Goal: Task Accomplishment & Management: Manage account settings

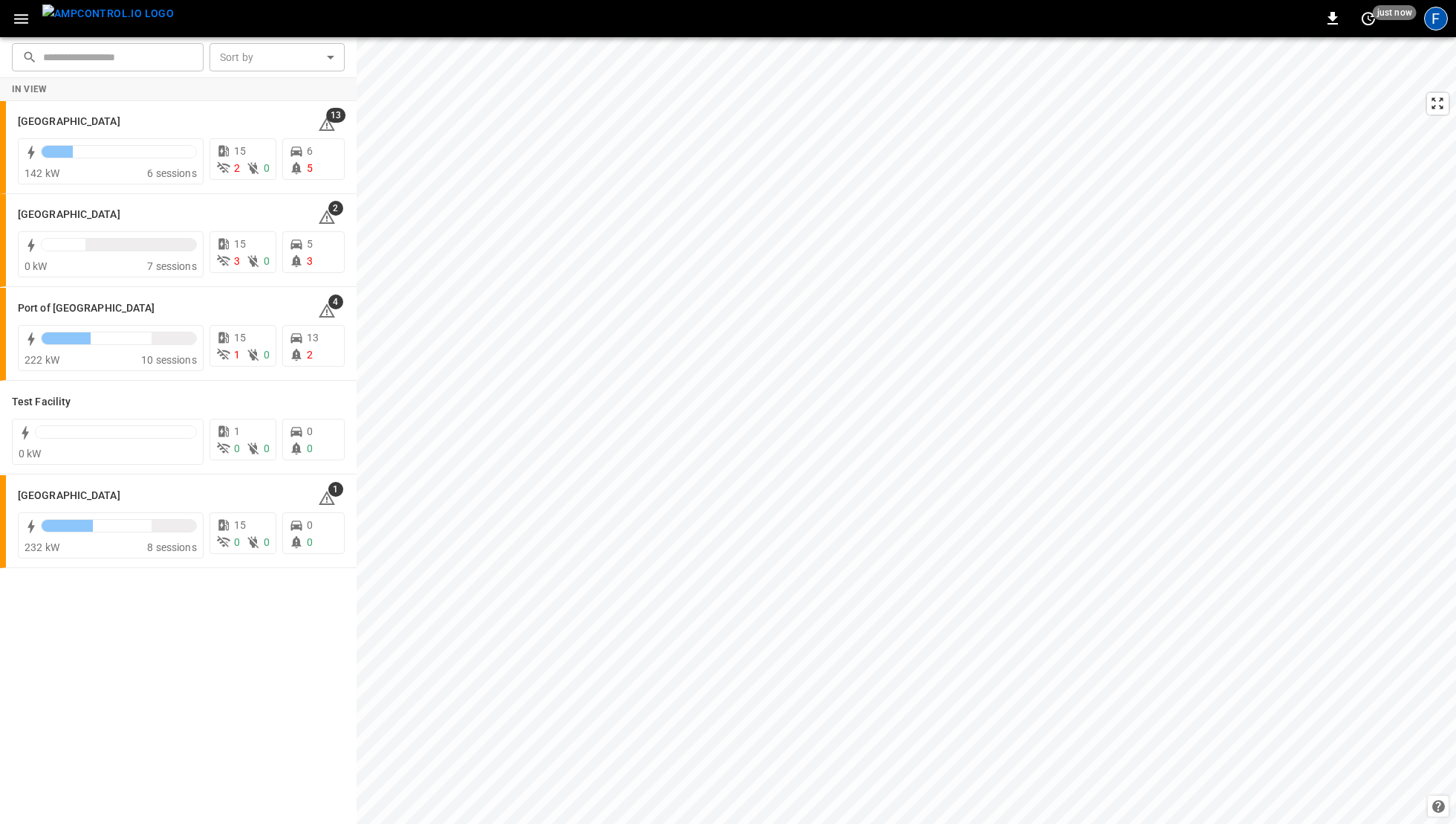
click at [1434, 24] on div "F" at bounding box center [1435, 18] width 24 height 24
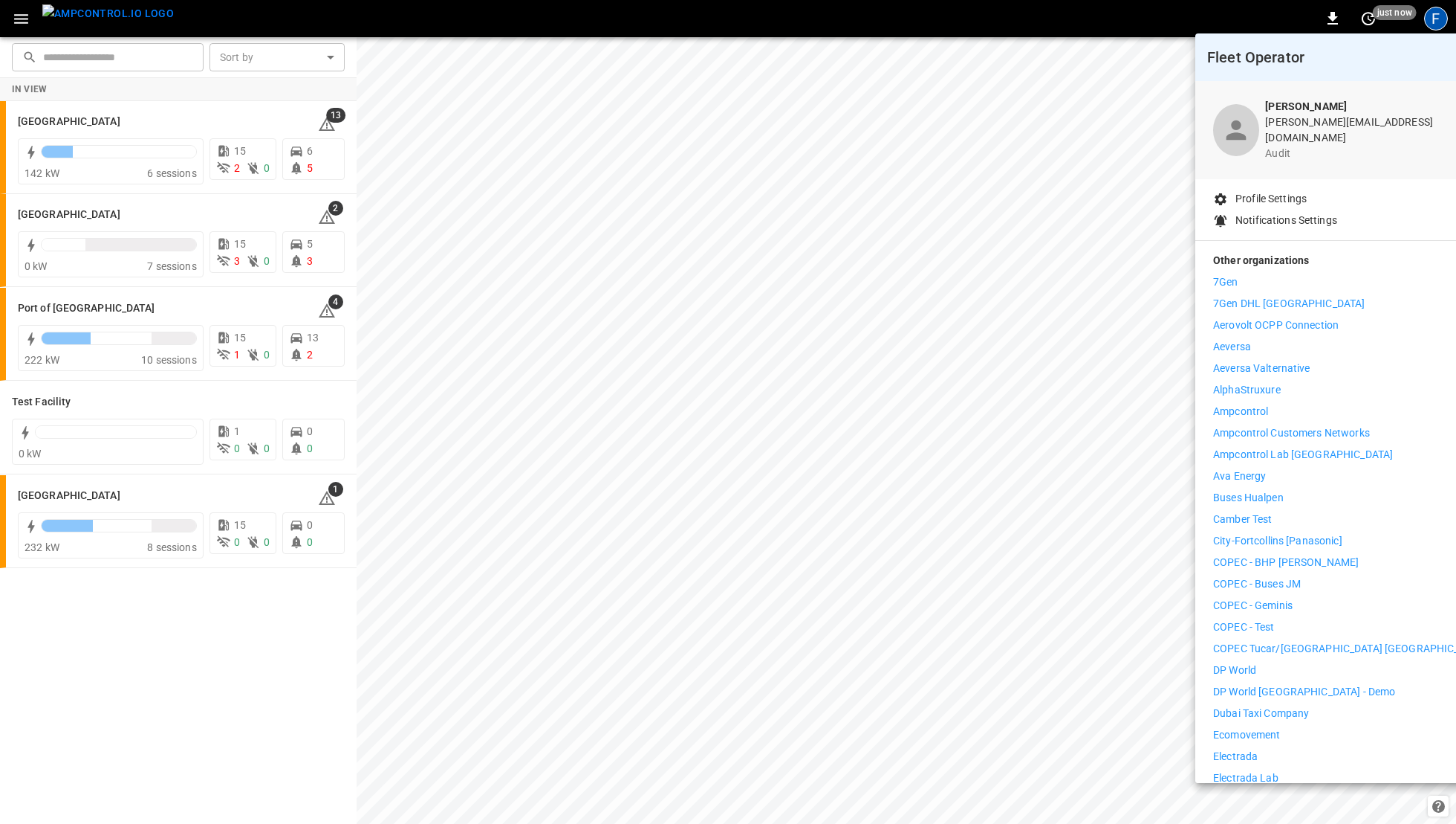
click at [1252, 404] on p "Ampcontrol" at bounding box center [1240, 412] width 55 height 16
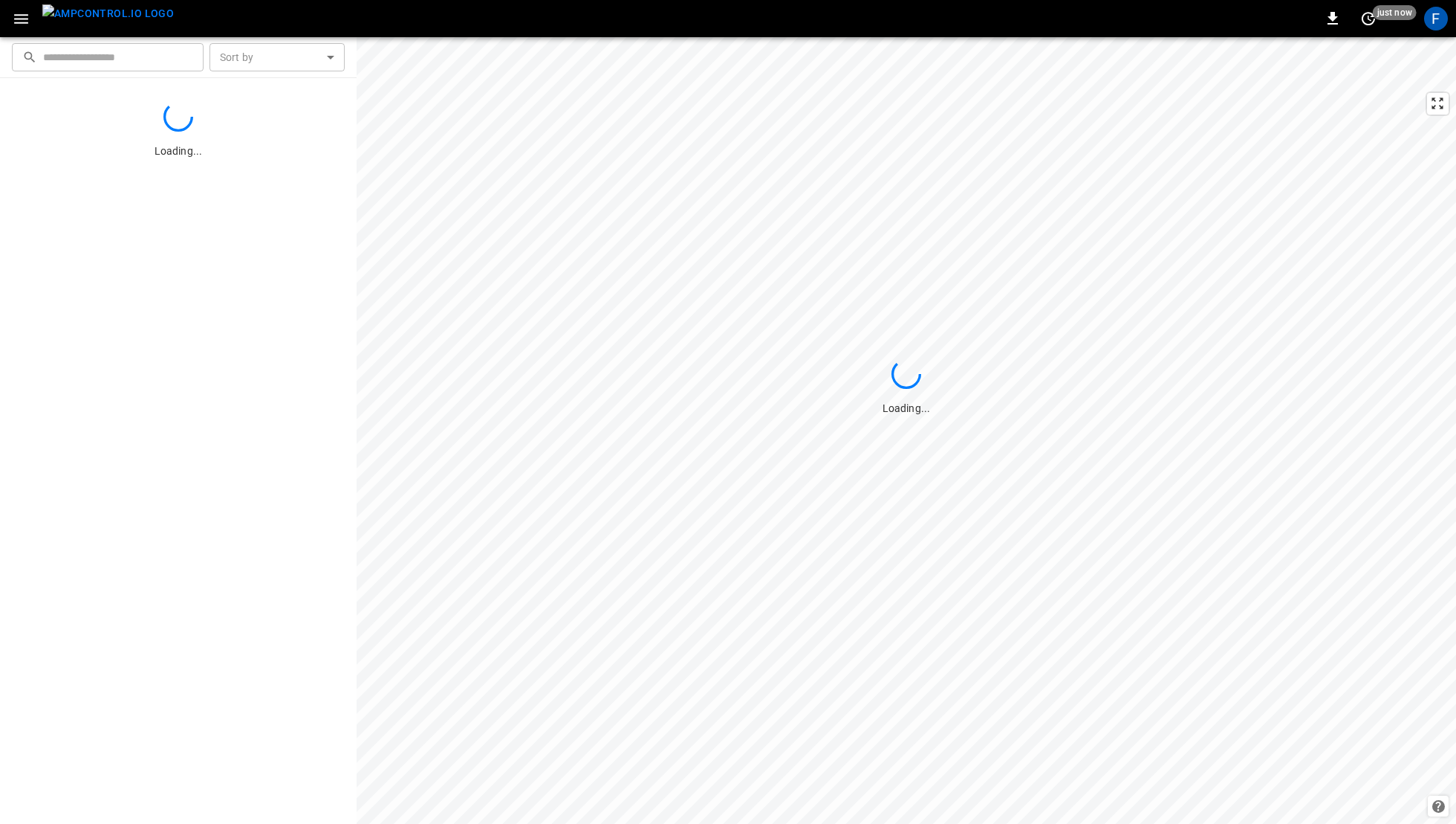
click at [28, 24] on icon "button" at bounding box center [22, 19] width 19 height 19
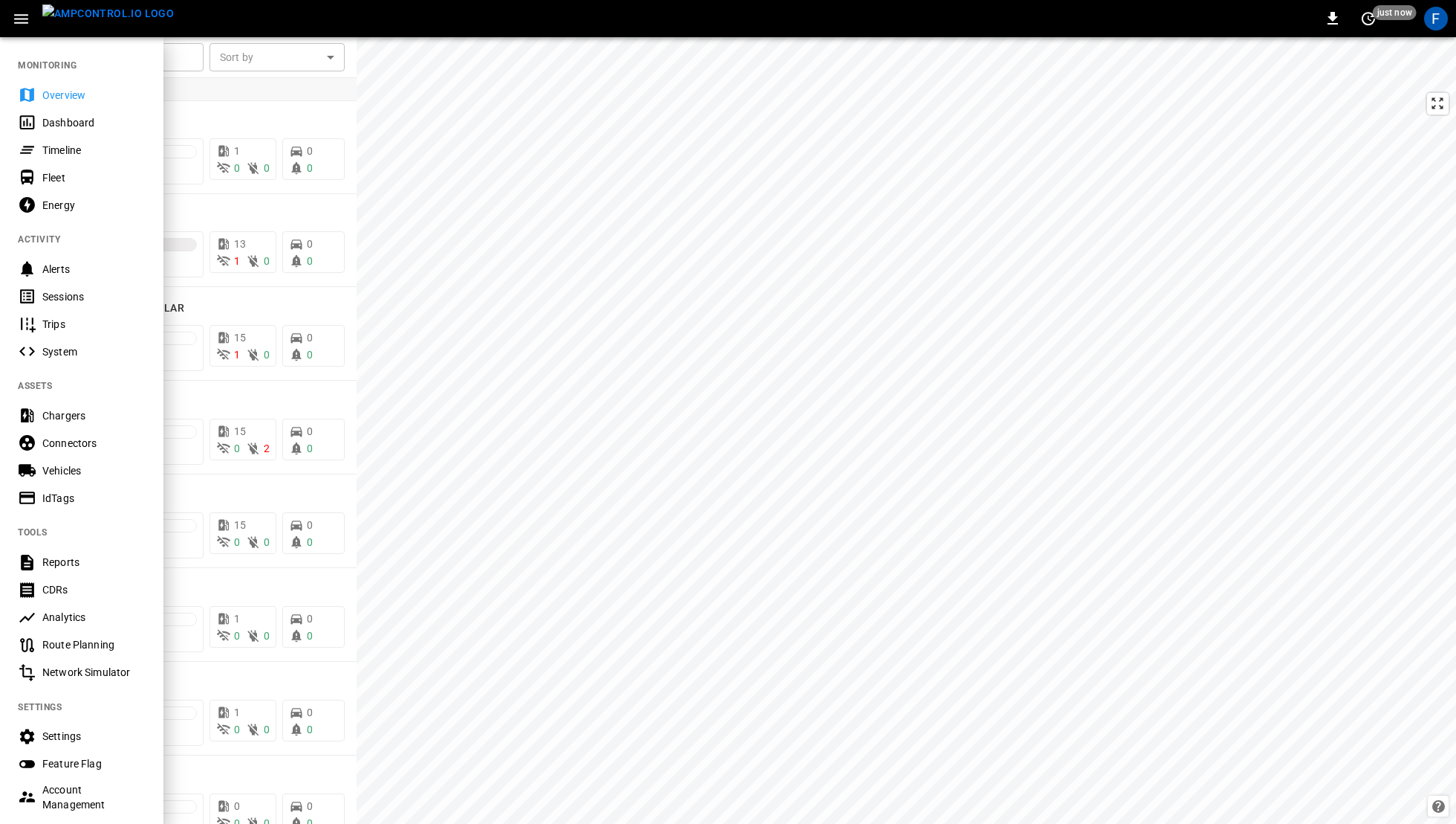
scroll to position [119, 0]
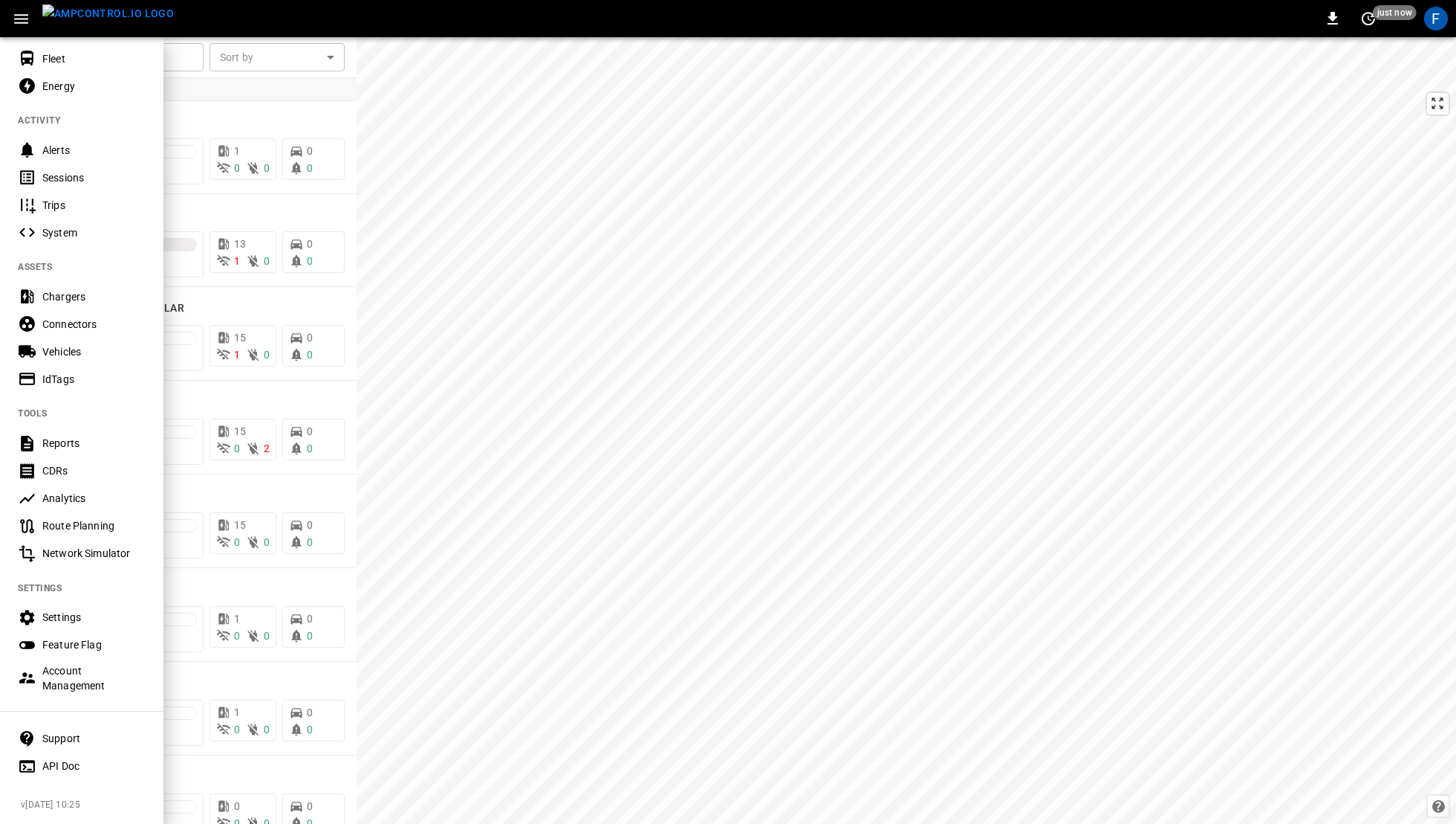
click at [53, 687] on div "Account Management" at bounding box center [94, 678] width 104 height 30
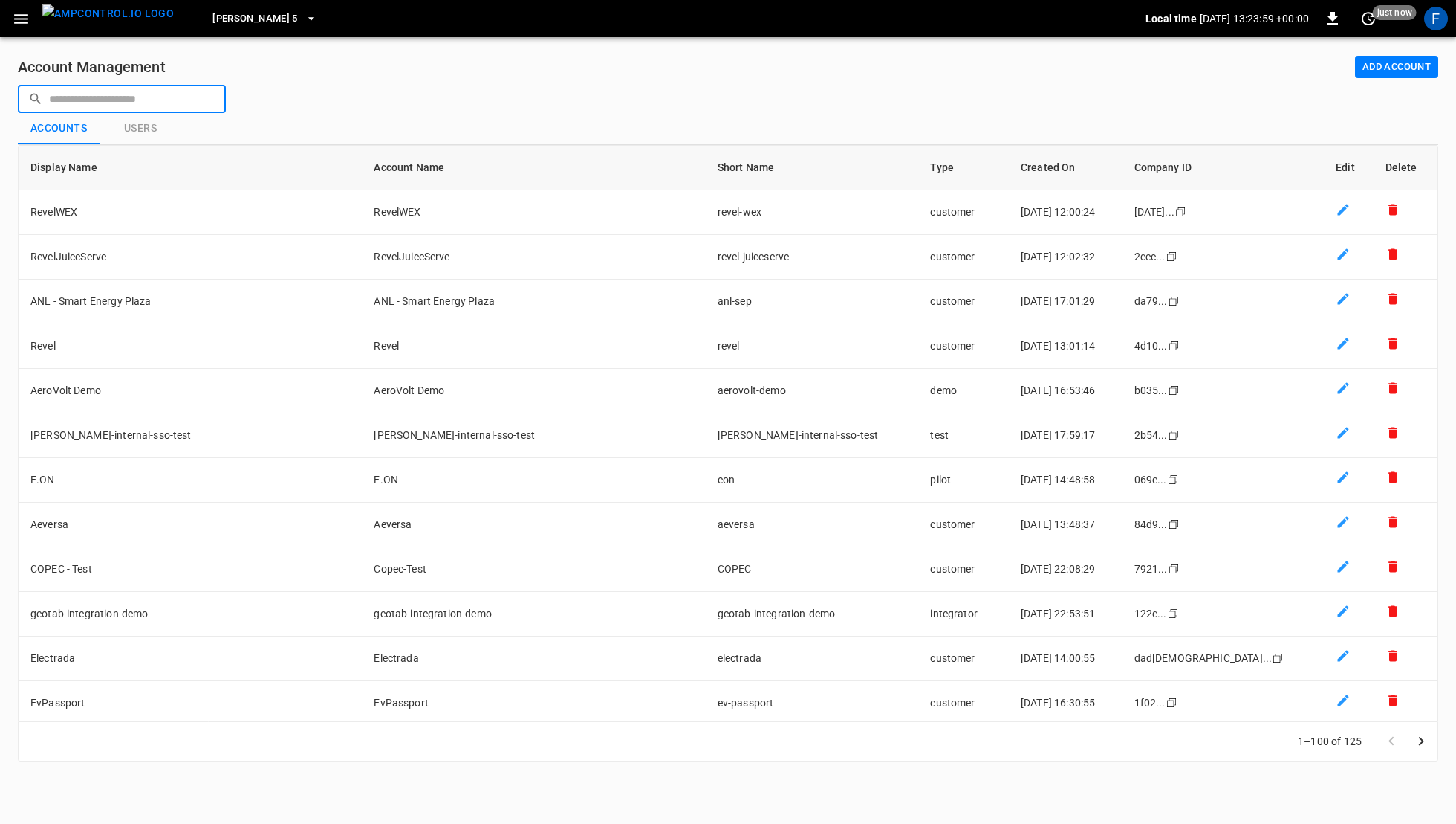
click at [128, 91] on input "text" at bounding box center [132, 98] width 167 height 27
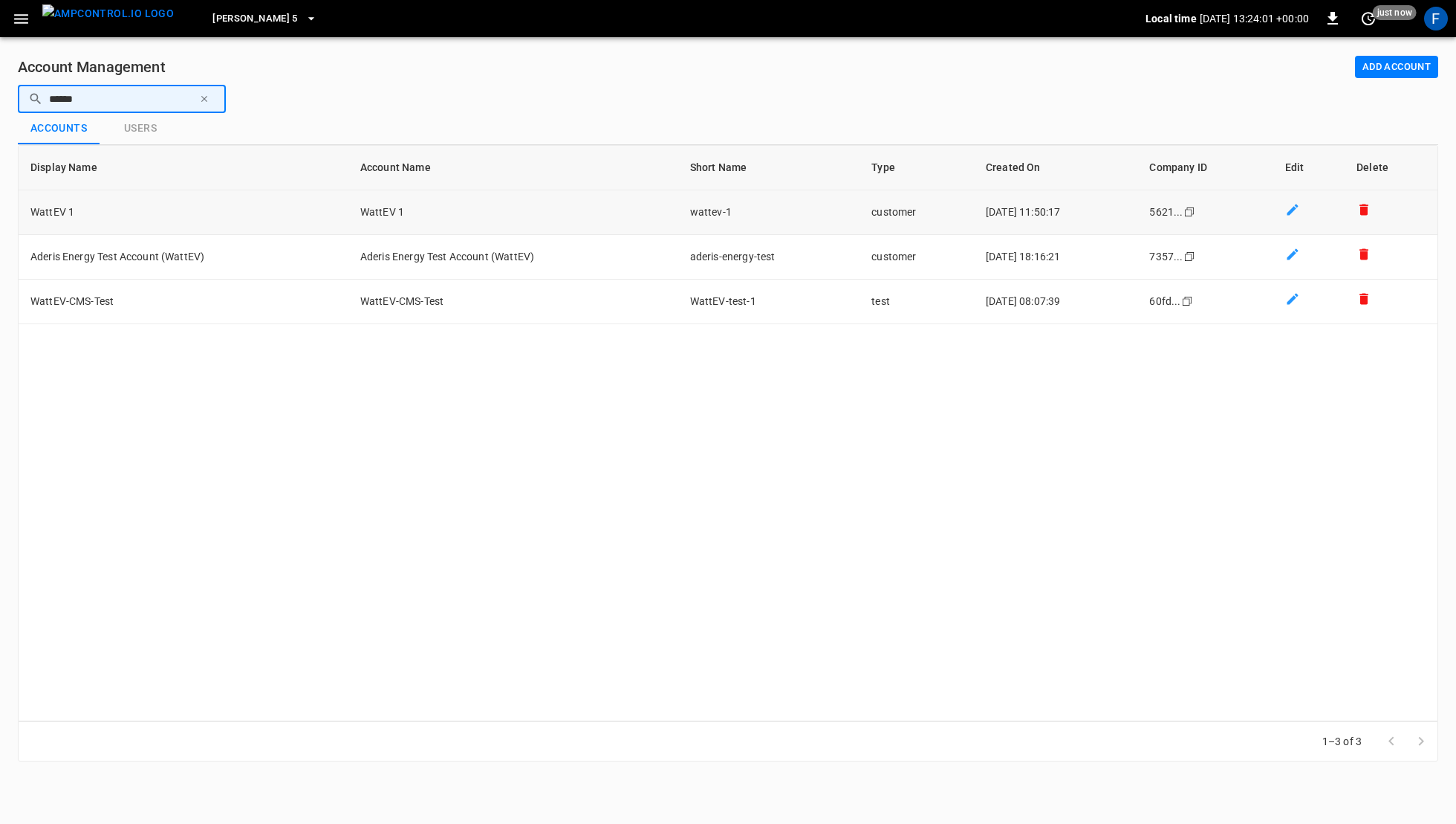
type input "******"
click at [153, 218] on td "WattEV 1" at bounding box center [184, 212] width 330 height 44
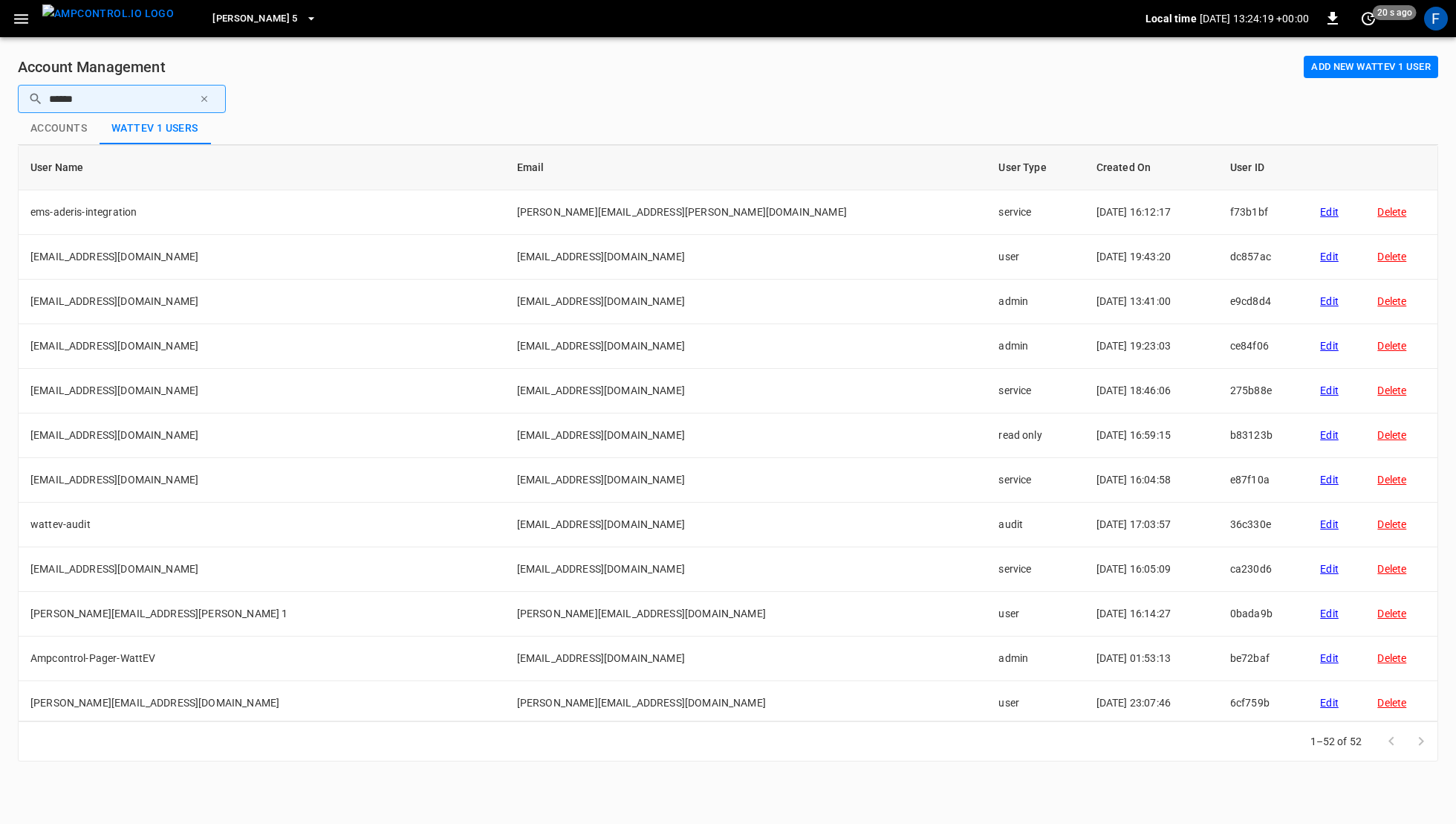
click at [1354, 74] on button "Add new WattEV 1 user" at bounding box center [1371, 67] width 135 height 23
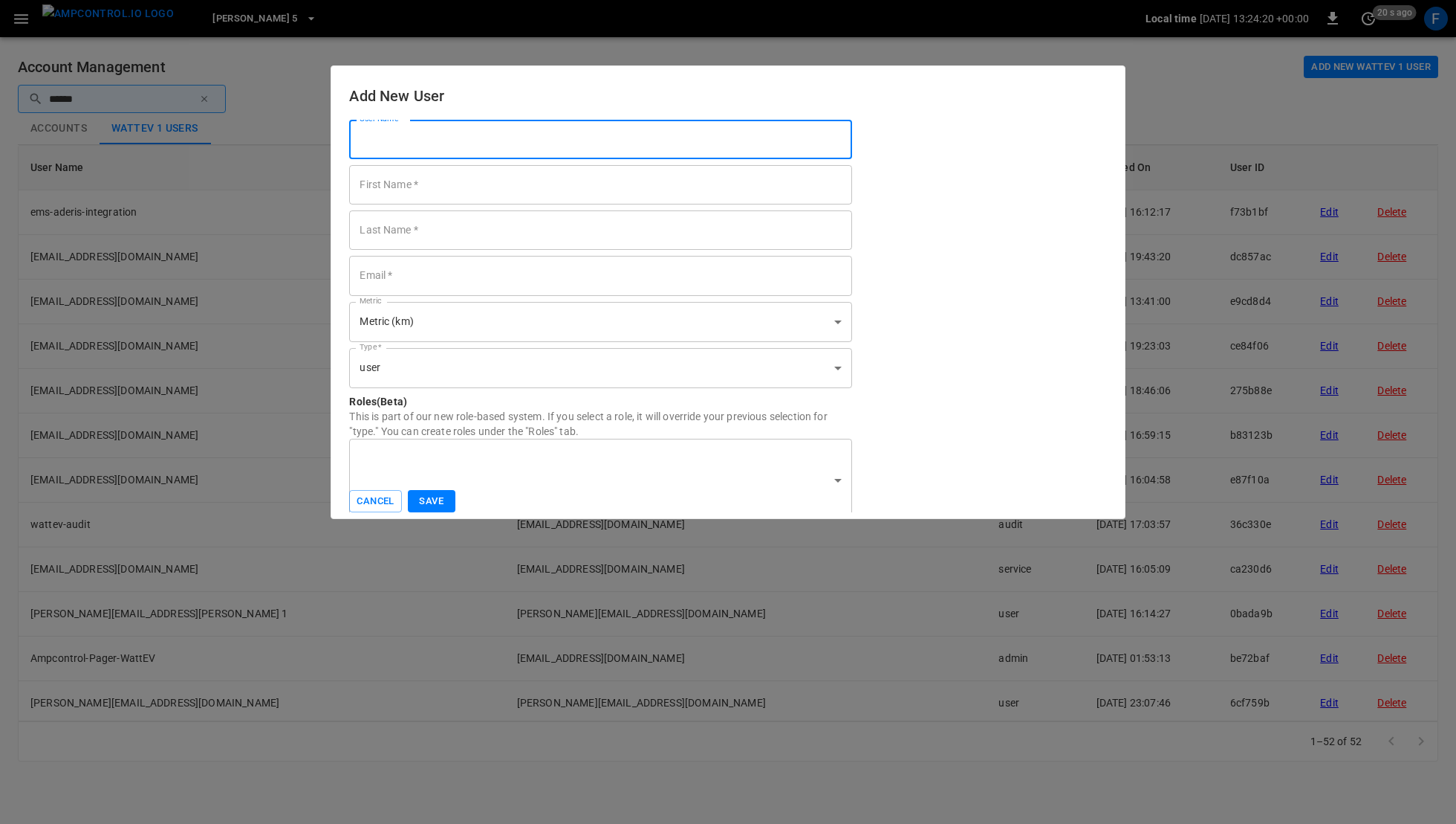
click at [631, 152] on input "User Name   *" at bounding box center [600, 139] width 503 height 40
type input "*******"
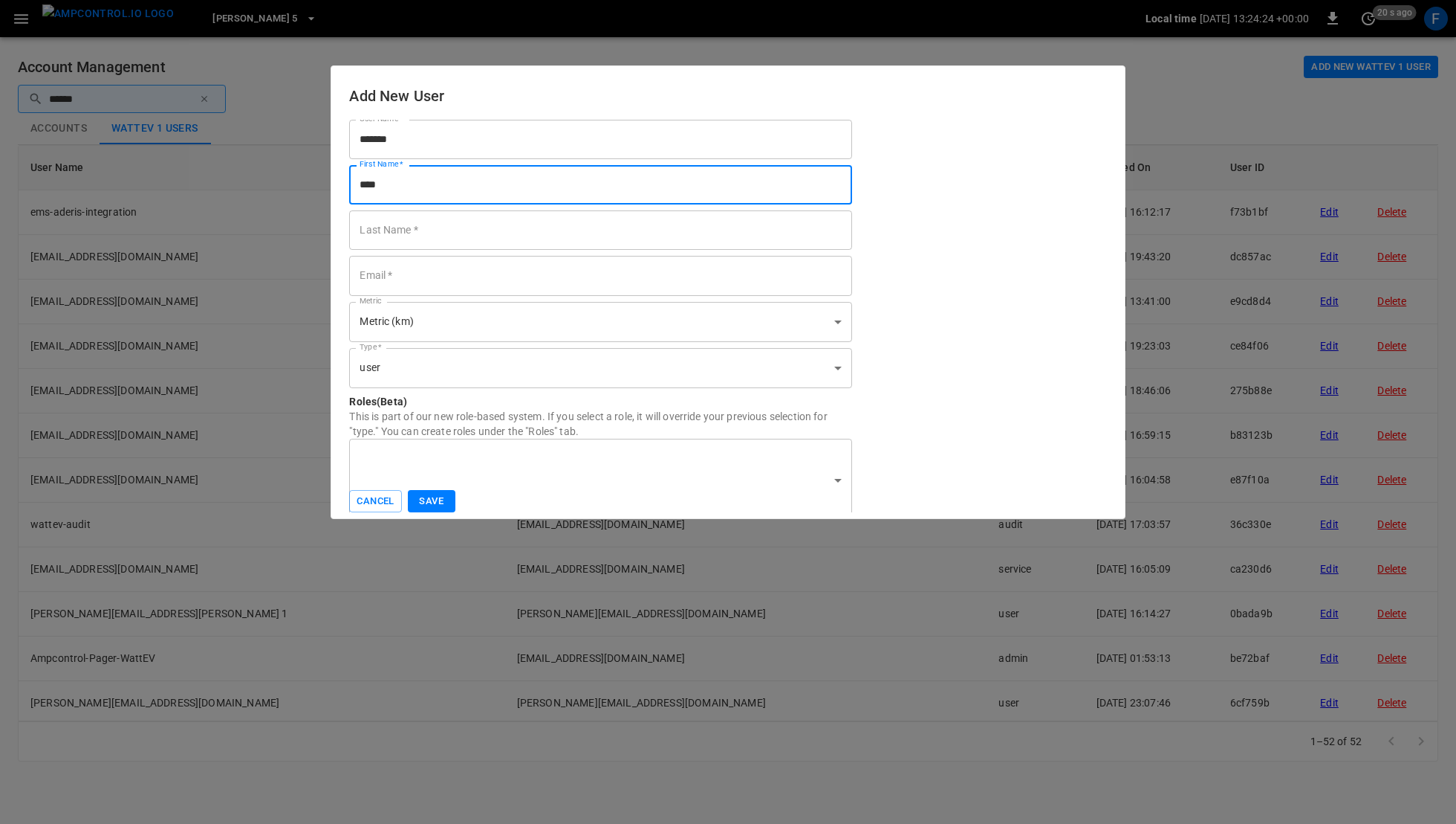
type input "****"
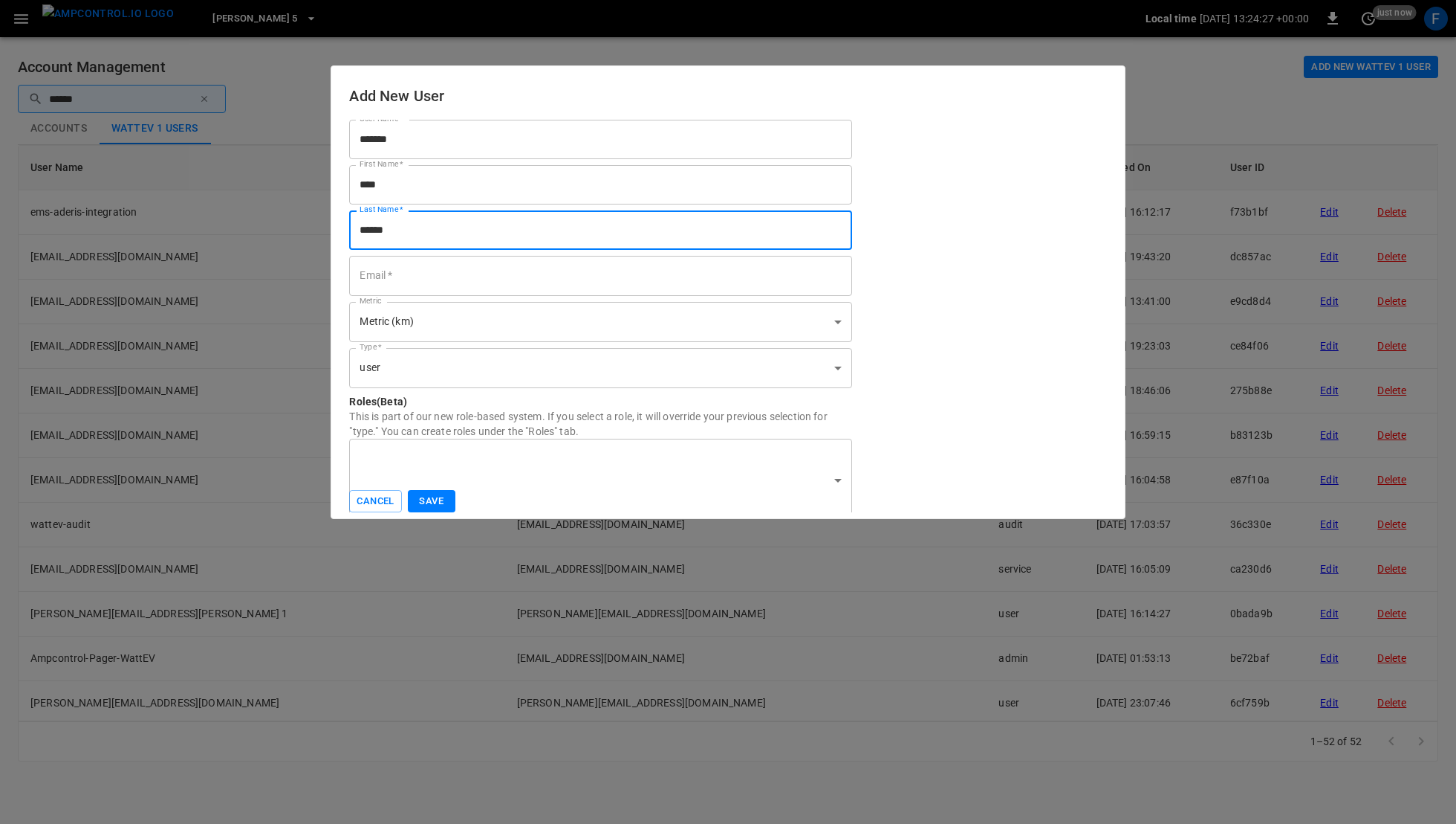
type input "******"
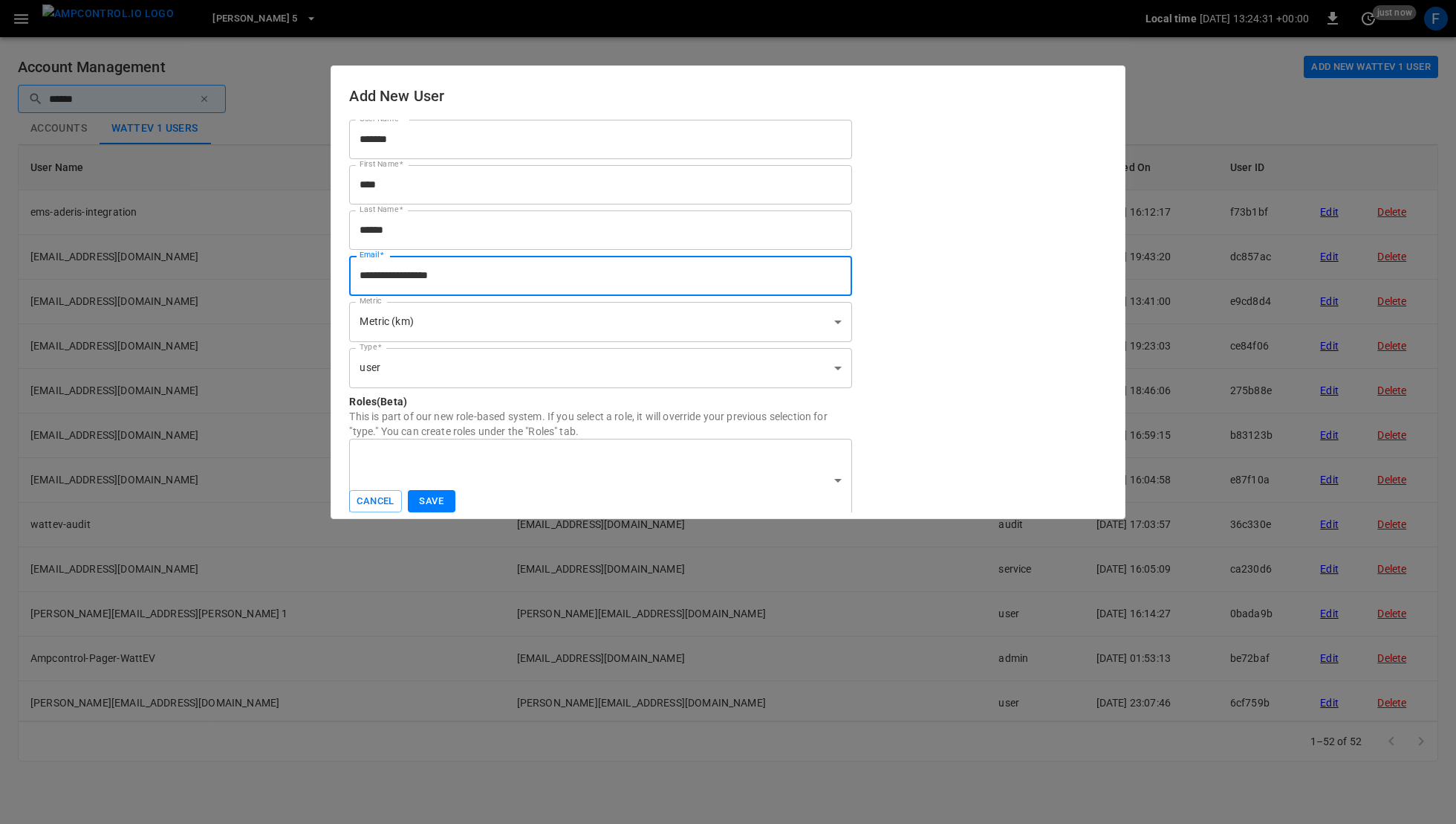
type input "**********"
click at [546, 373] on body "Elisa 5 Local time 2025-09-11 13:24:31 +00:00 0 just now F Account Management A…" at bounding box center [728, 389] width 1456 height 779
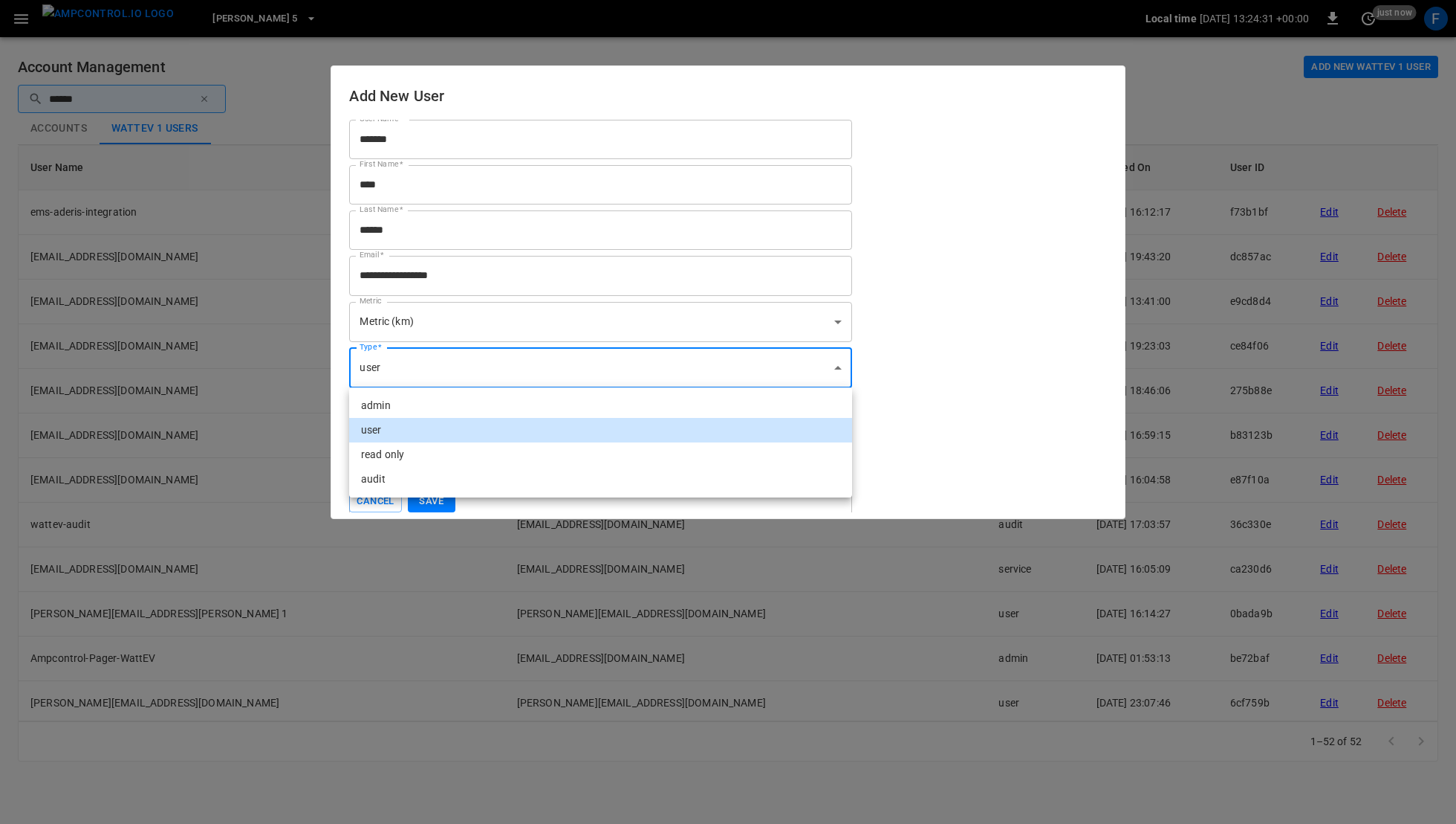
click at [506, 408] on li "admin" at bounding box center [600, 406] width 503 height 24
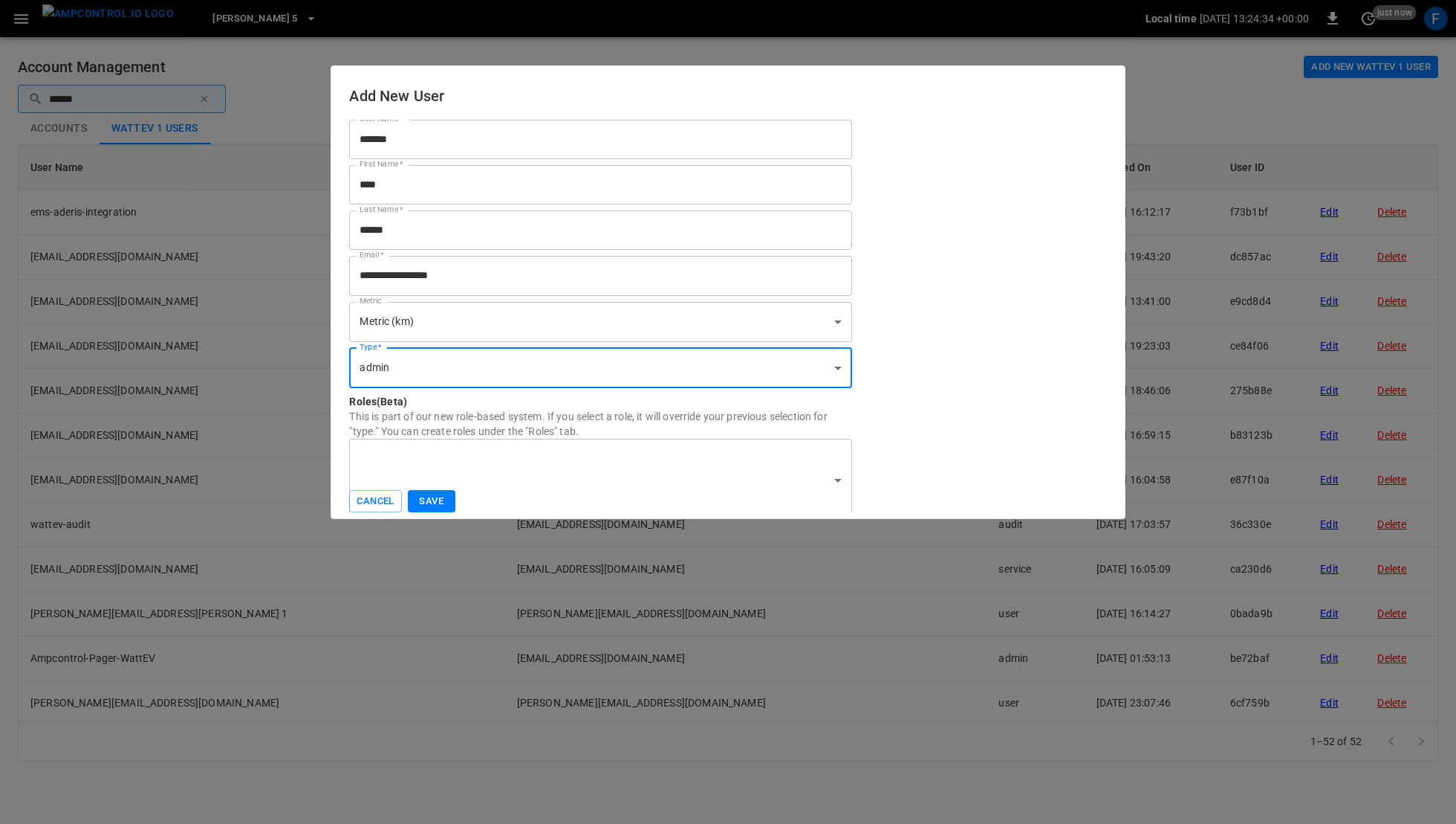
click at [472, 361] on body "Elisa 5 Local time 2025-09-11 13:24:34 +00:00 0 just now F Account Management A…" at bounding box center [728, 389] width 1456 height 779
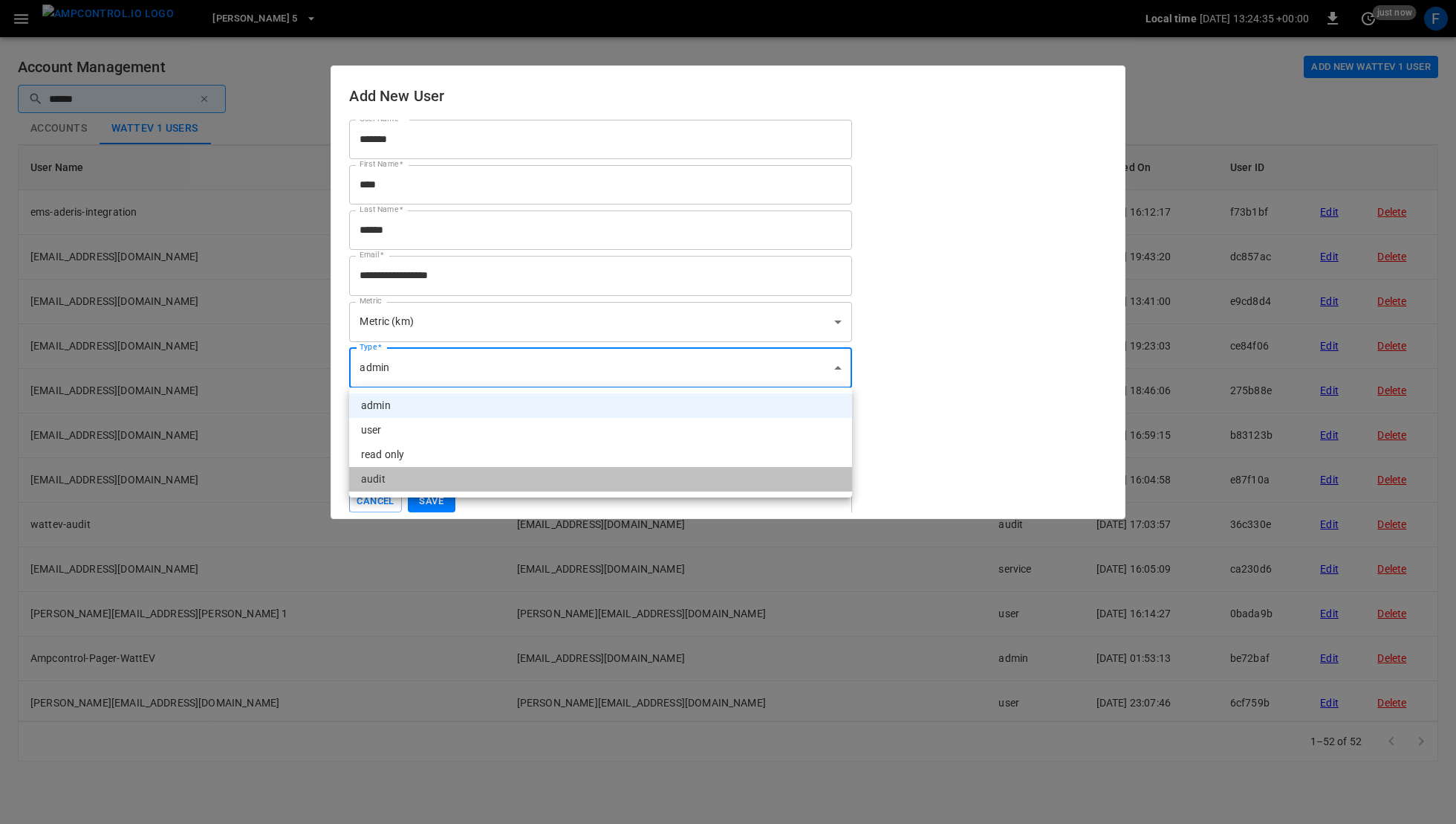
click at [444, 483] on li "audit" at bounding box center [600, 479] width 503 height 24
type input "*****"
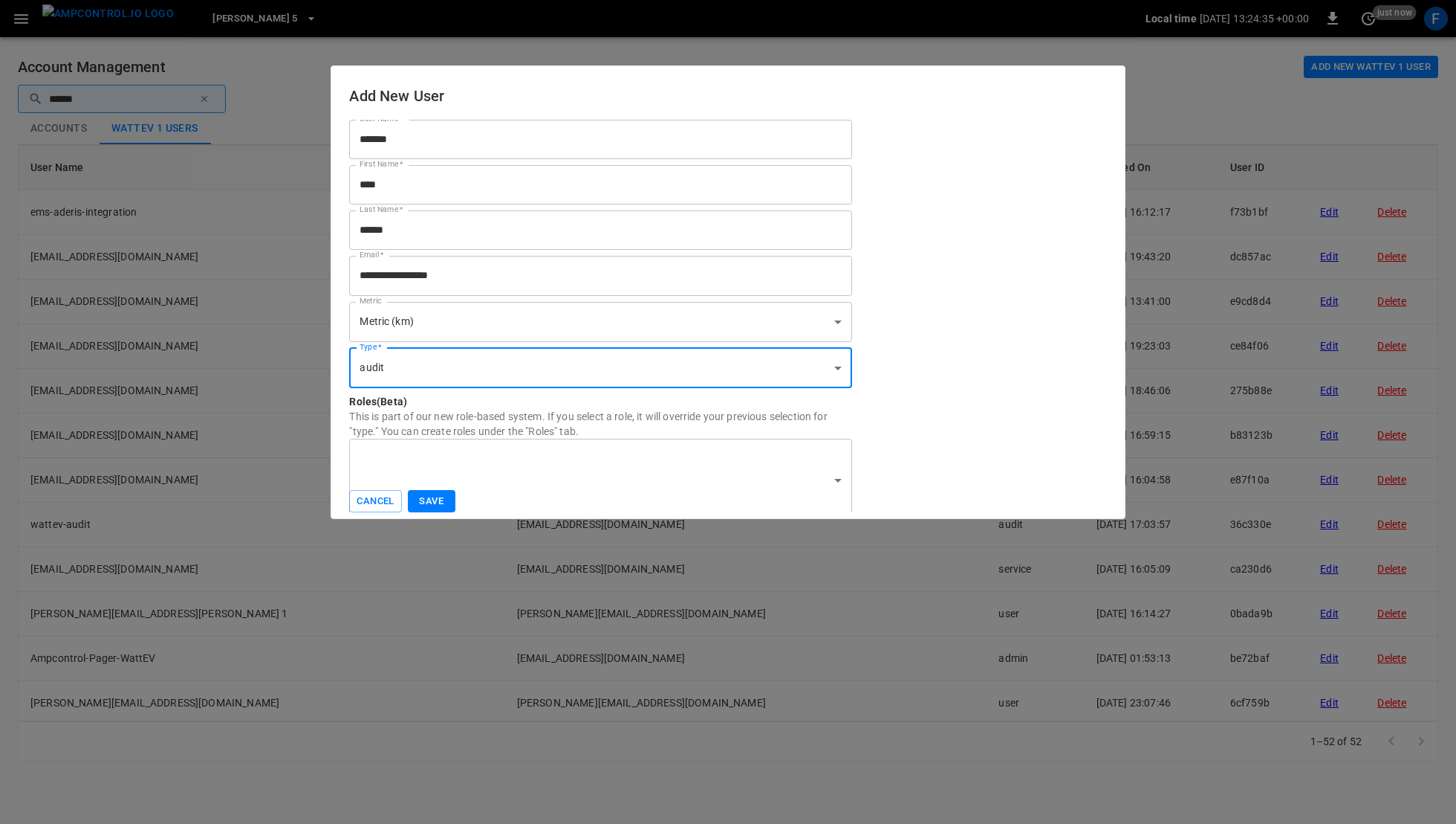
click at [430, 507] on button "Save" at bounding box center [431, 501] width 48 height 23
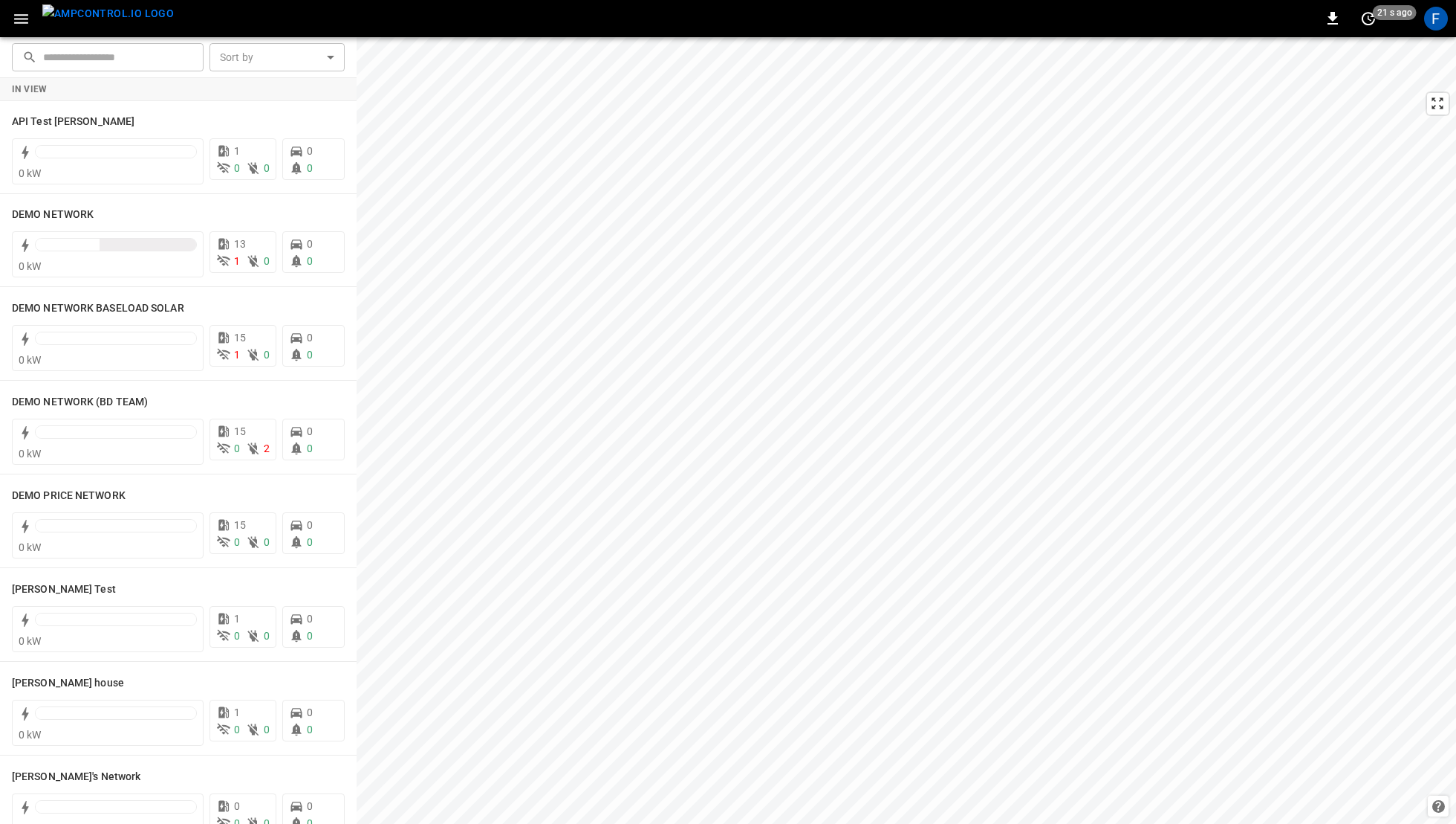
click at [1452, 24] on div "0 21 s ago F" at bounding box center [728, 18] width 1456 height 37
click at [1435, 24] on div "F" at bounding box center [1435, 18] width 24 height 24
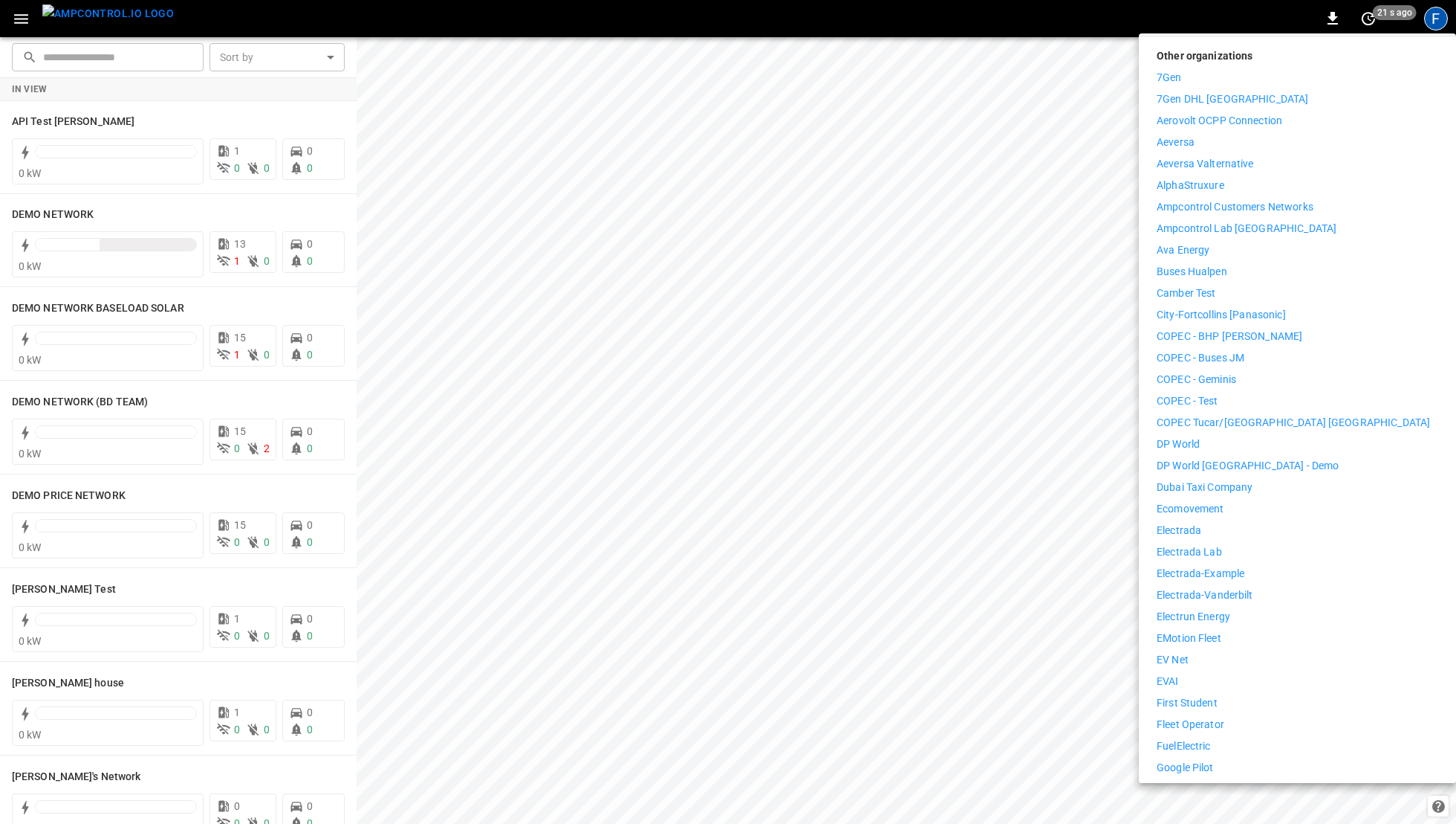
scroll to position [238, 0]
click at [1191, 693] on p "First Student" at bounding box center [1187, 701] width 61 height 16
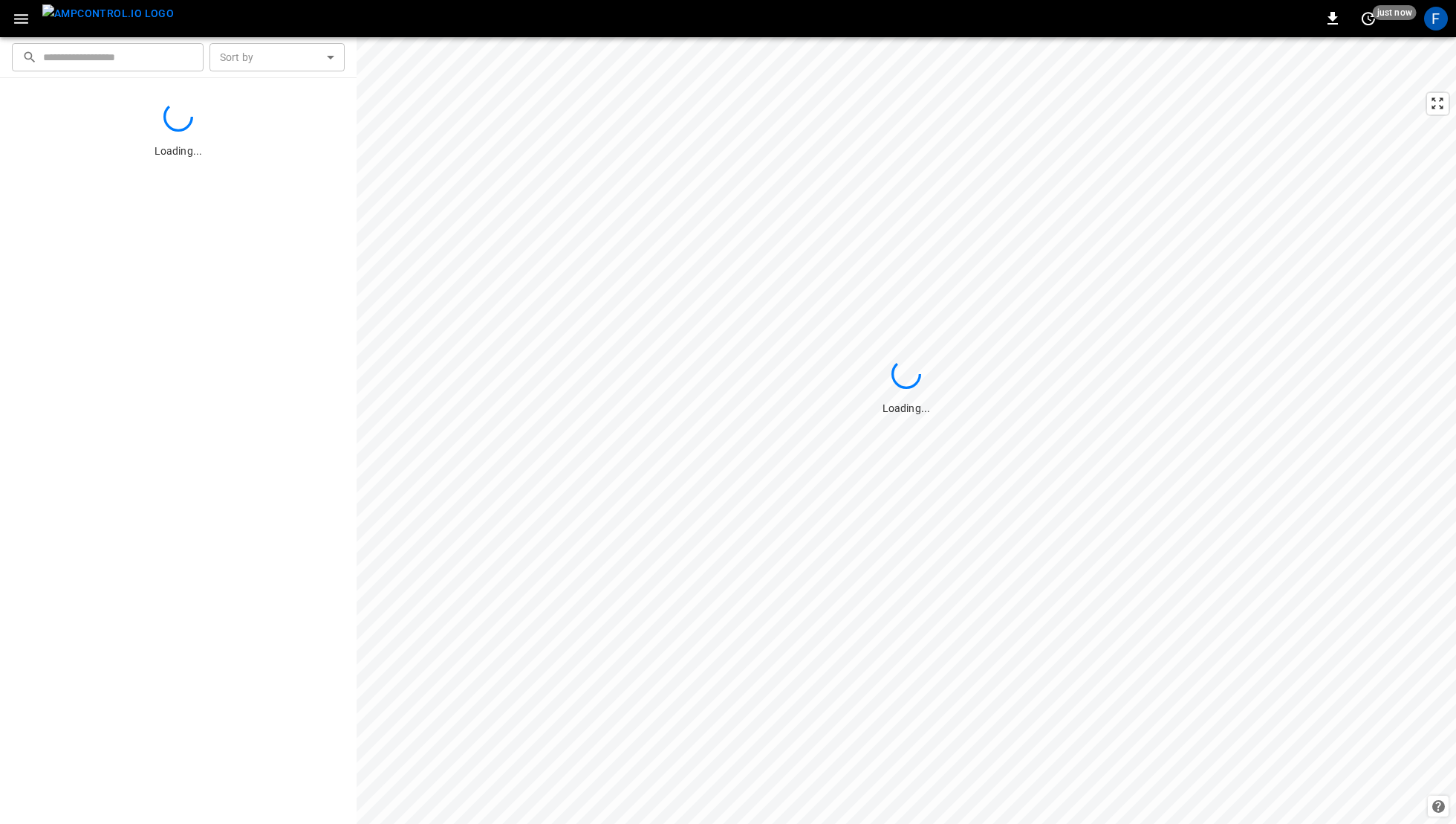
click at [24, 23] on icon "button" at bounding box center [22, 19] width 19 height 19
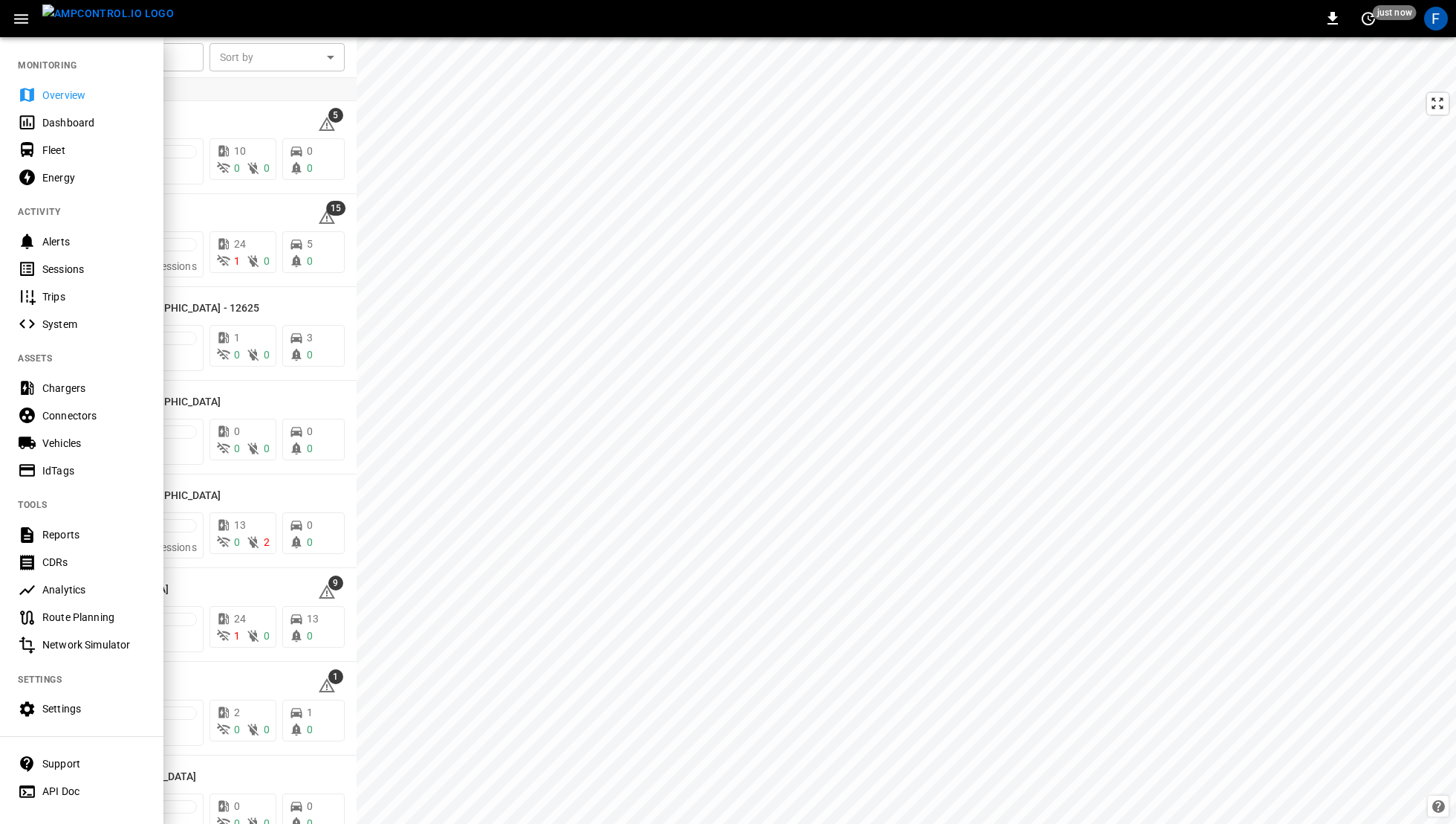
click at [49, 448] on div "Vehicles" at bounding box center [94, 444] width 104 height 15
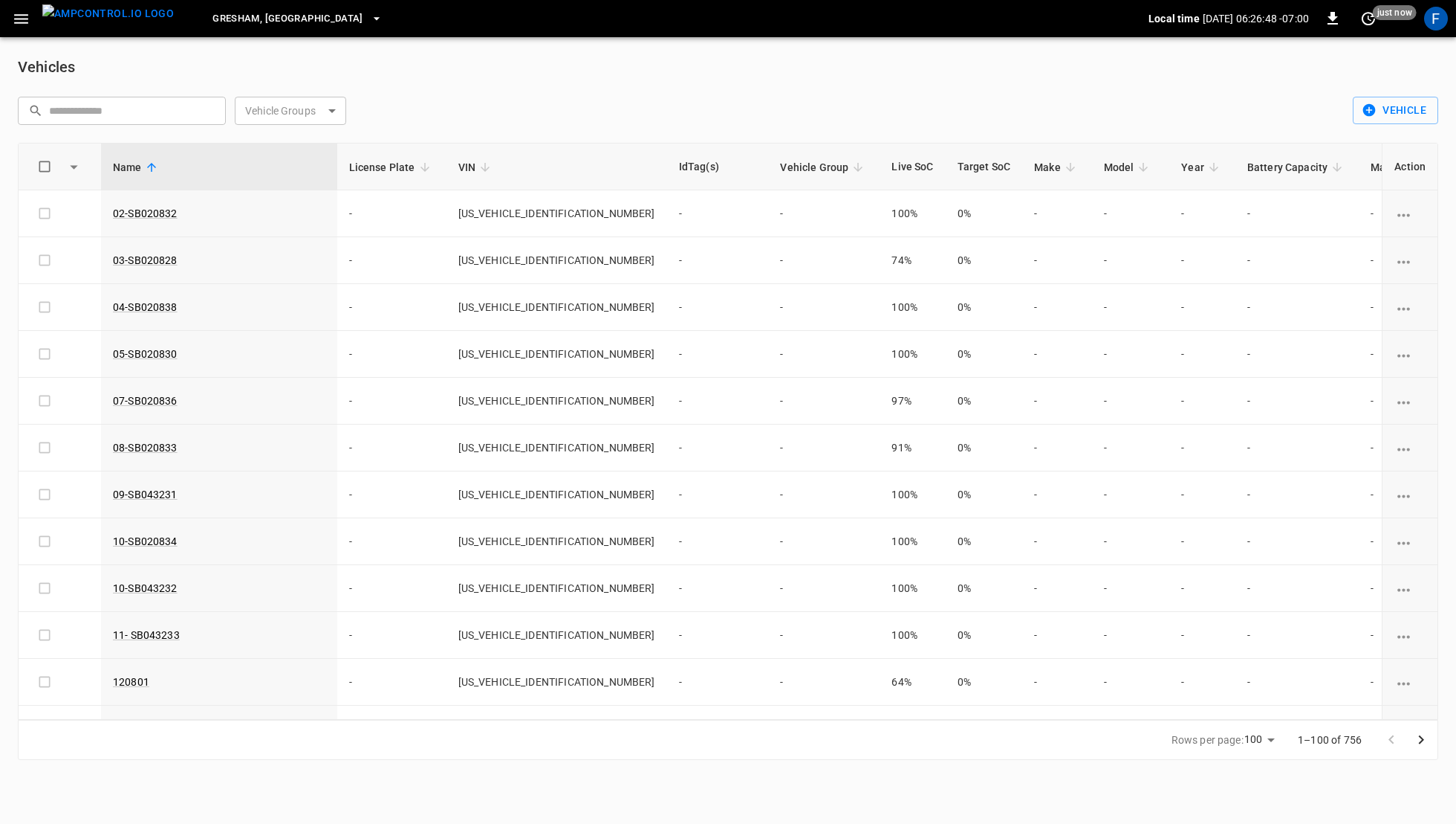
click at [31, 26] on button "button" at bounding box center [21, 19] width 30 height 27
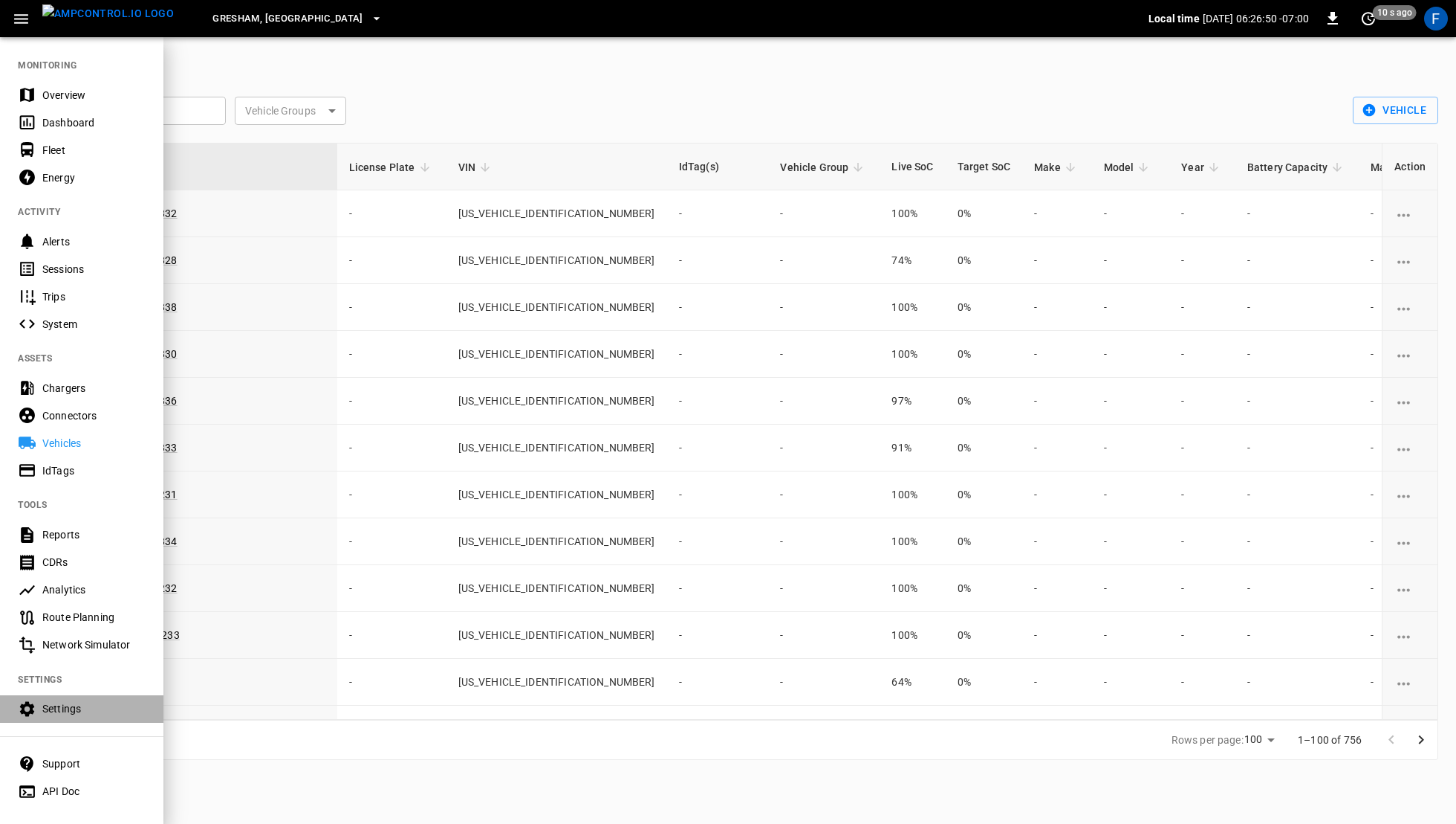
click at [54, 704] on div "Settings" at bounding box center [94, 708] width 104 height 15
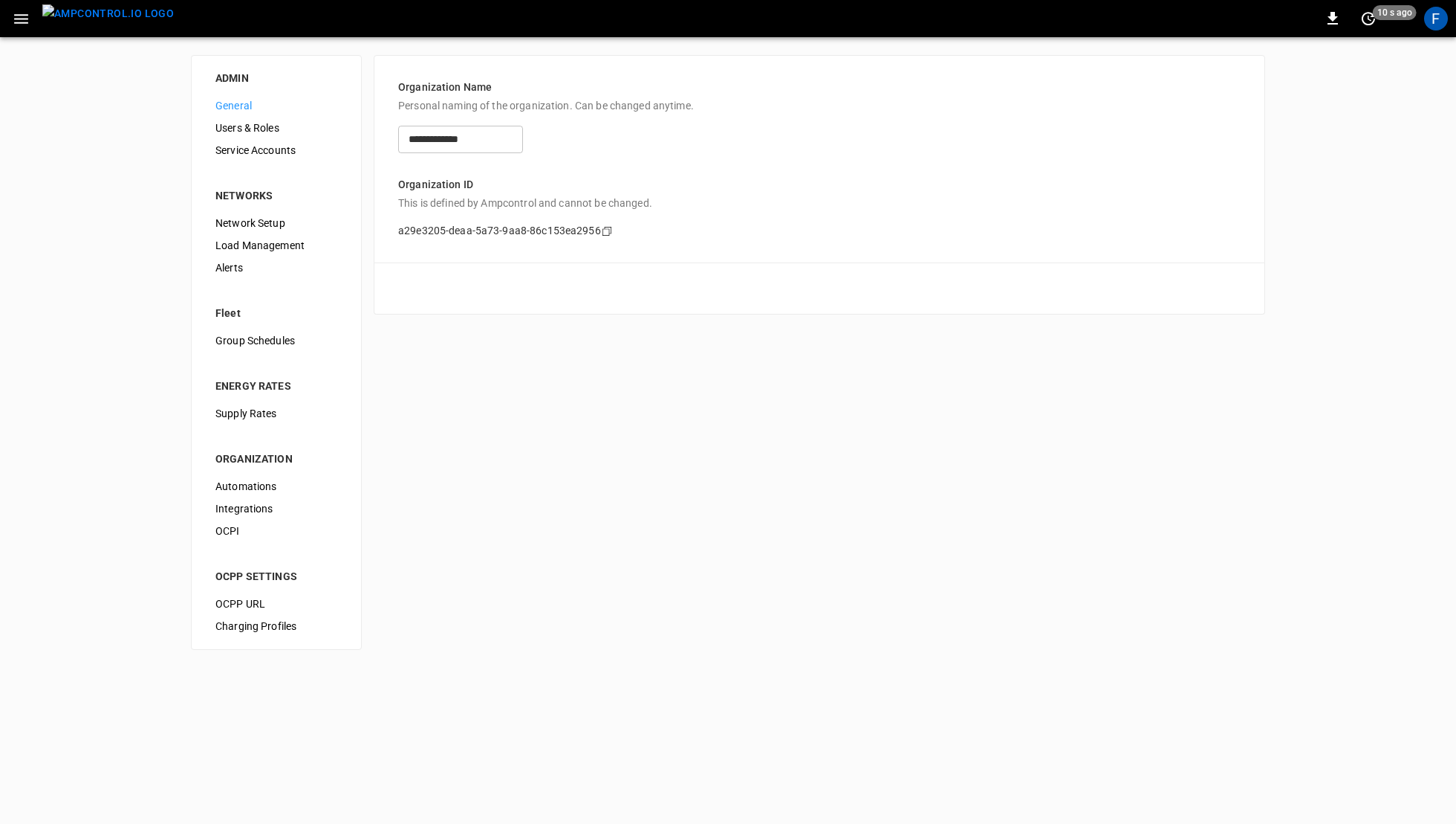
click at [262, 510] on span "Integrations" at bounding box center [276, 509] width 121 height 16
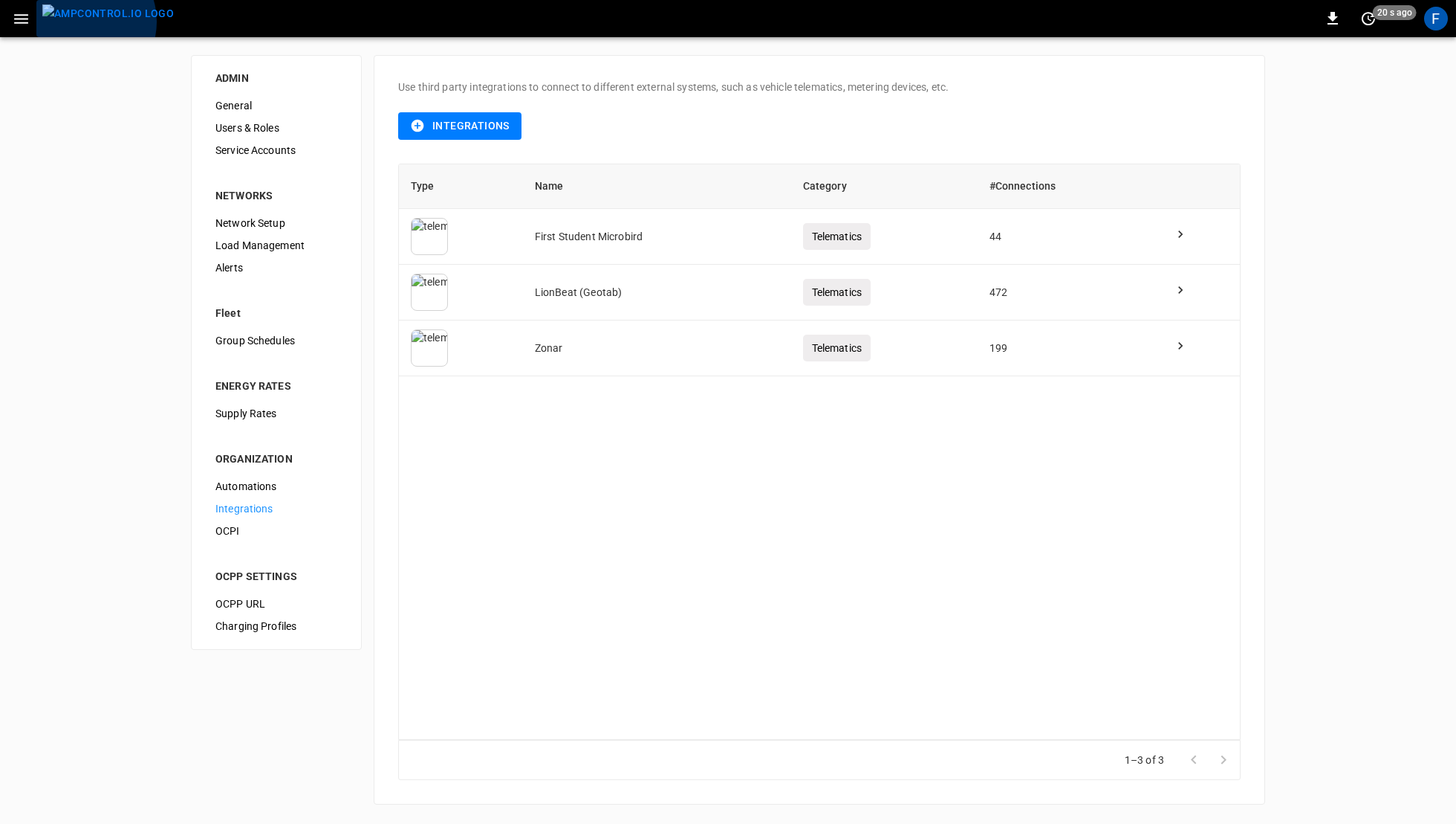
click at [83, 22] on img "menu" at bounding box center [108, 14] width 132 height 19
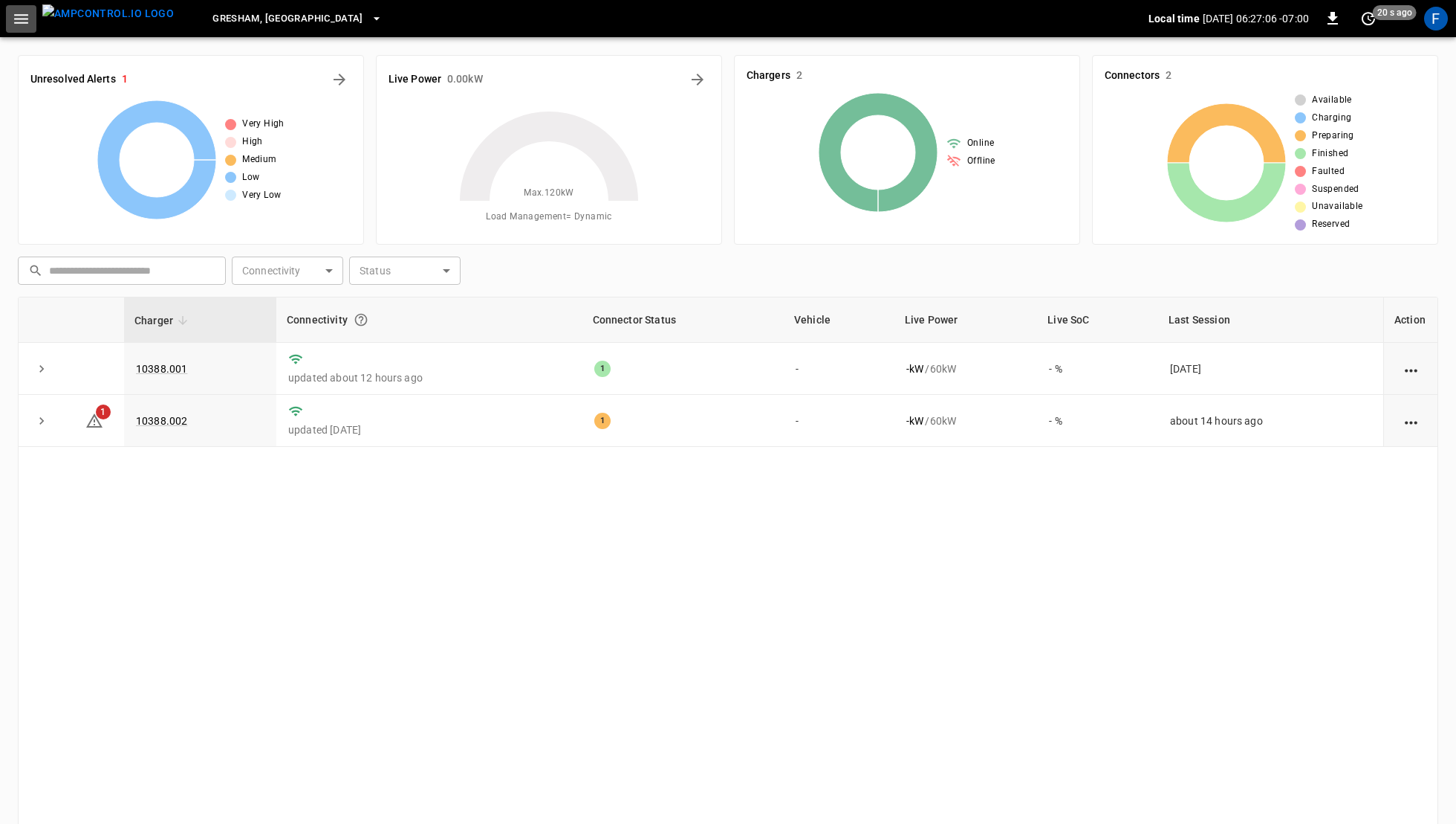
click at [15, 16] on icon "button" at bounding box center [22, 19] width 19 height 19
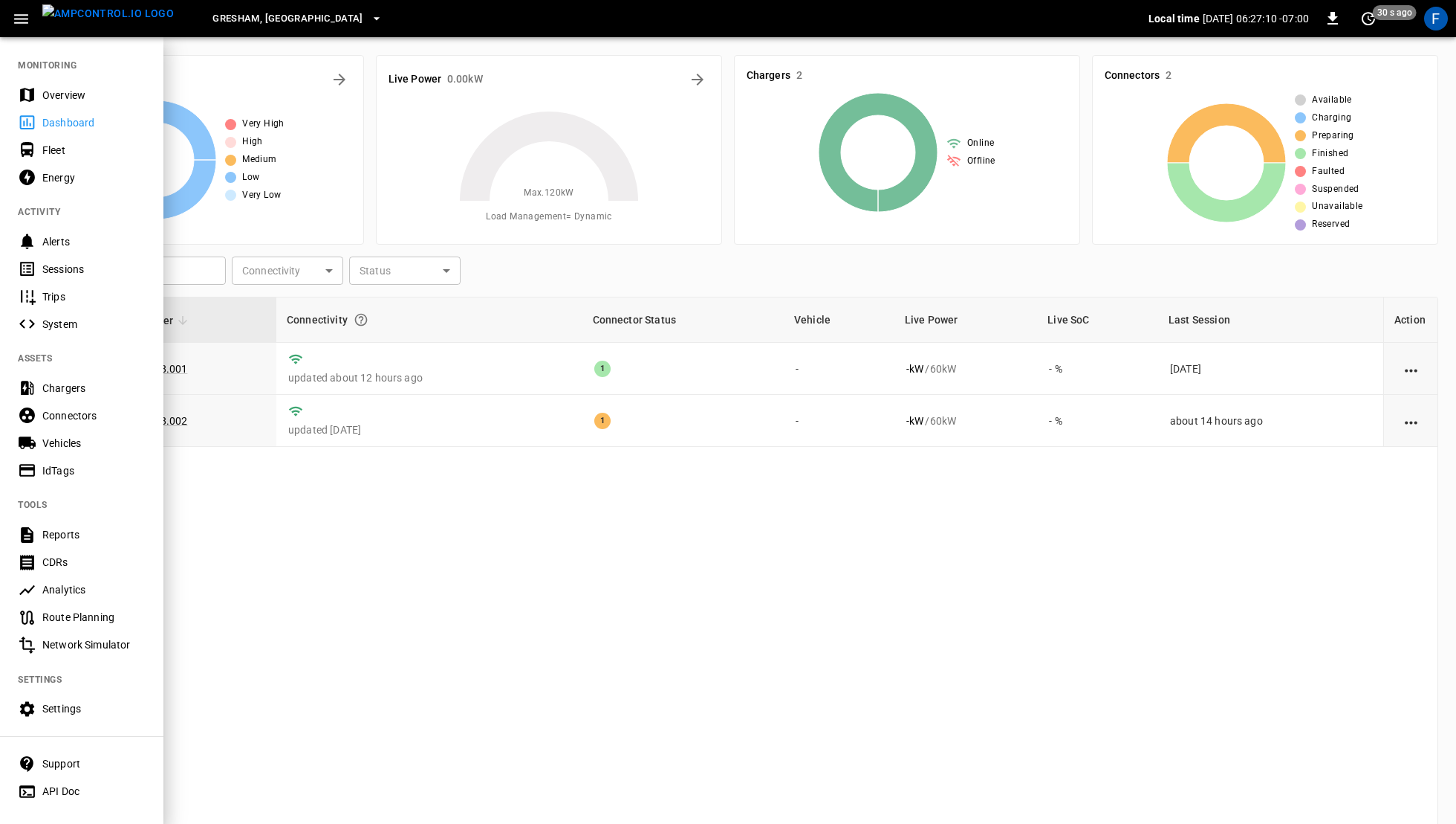
click at [93, 438] on div "Vehicles" at bounding box center [94, 444] width 104 height 15
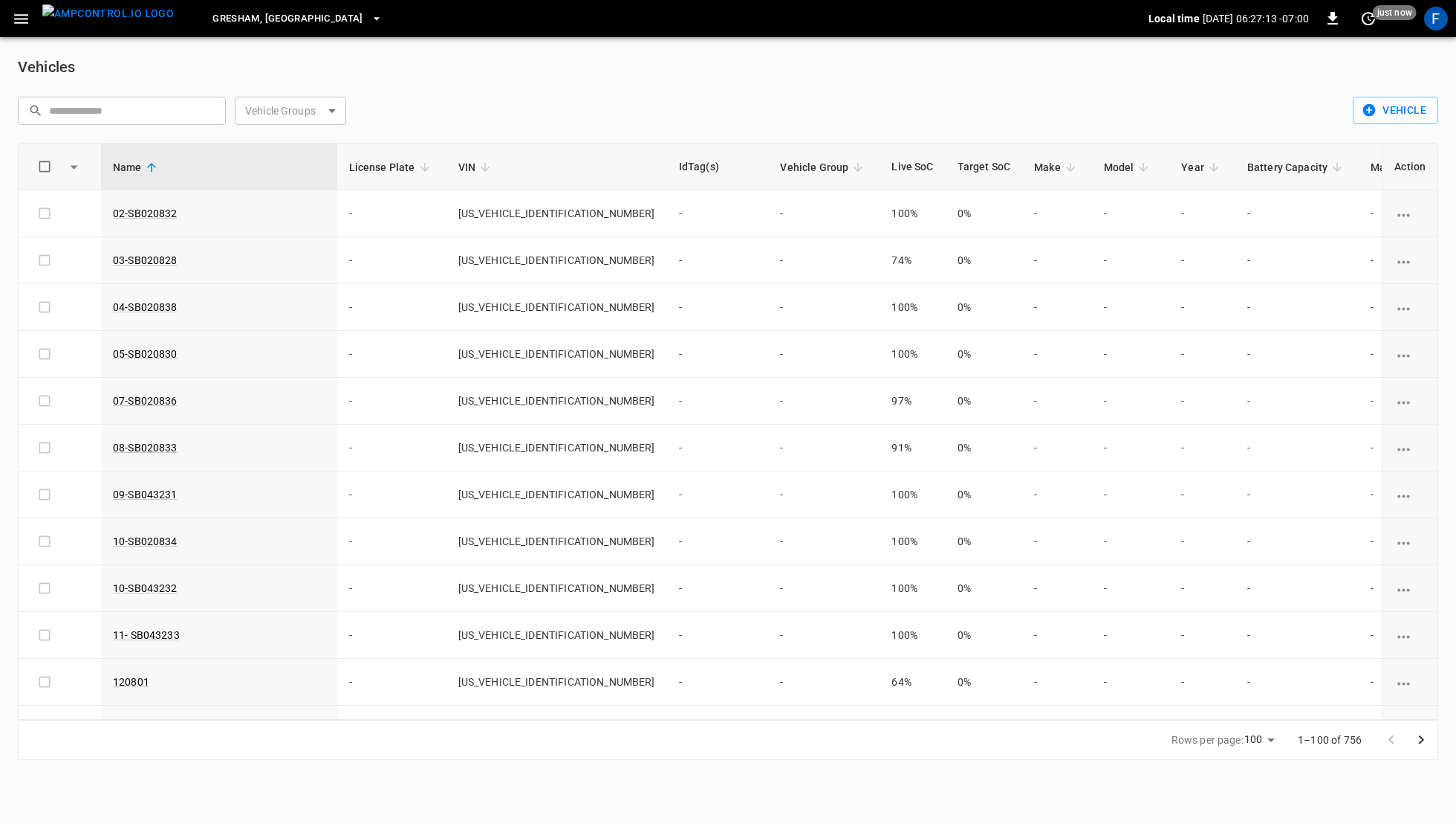
click at [153, 173] on span "Name" at bounding box center [136, 167] width 48 height 18
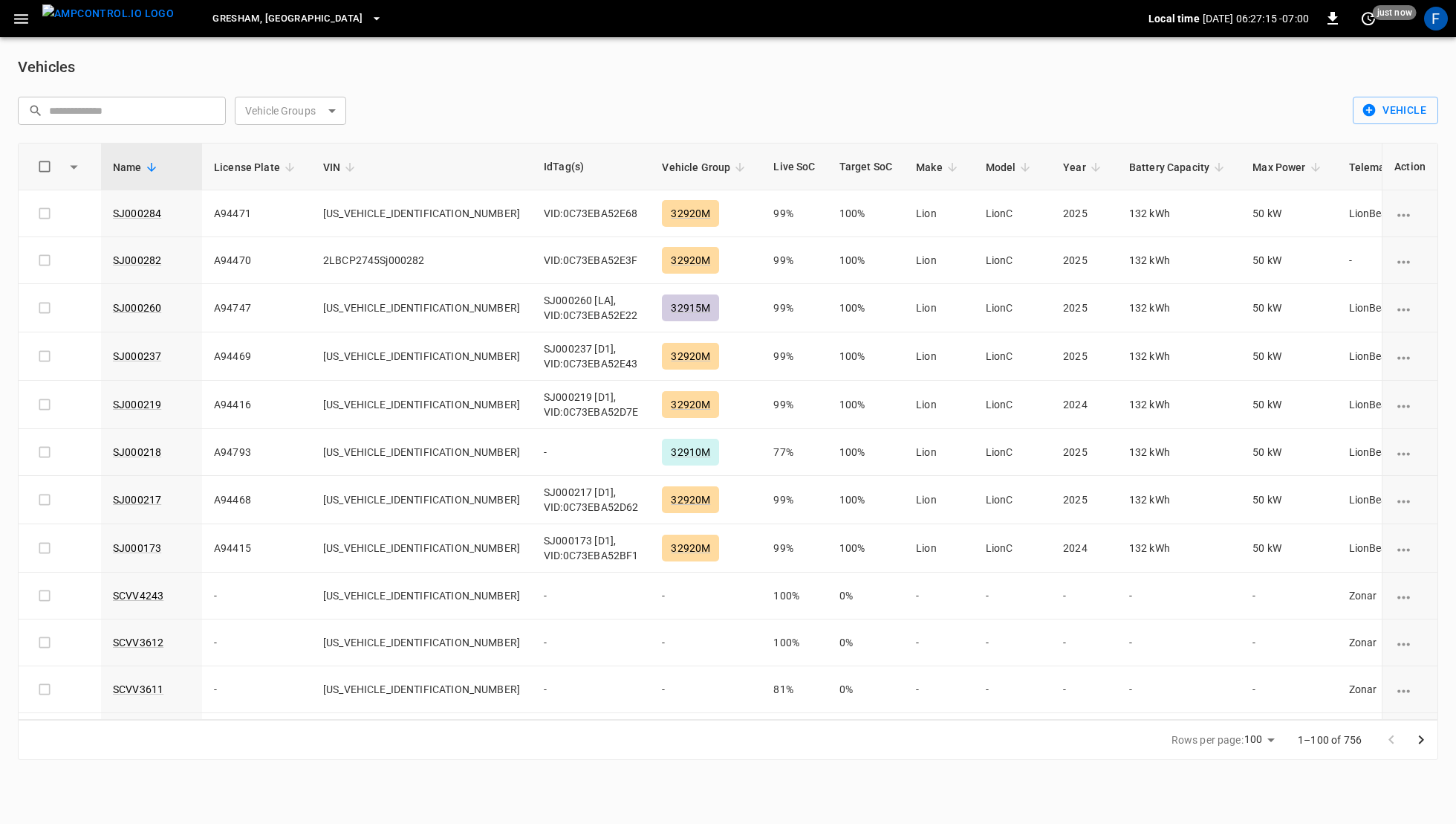
click at [154, 173] on span "Name" at bounding box center [136, 167] width 48 height 18
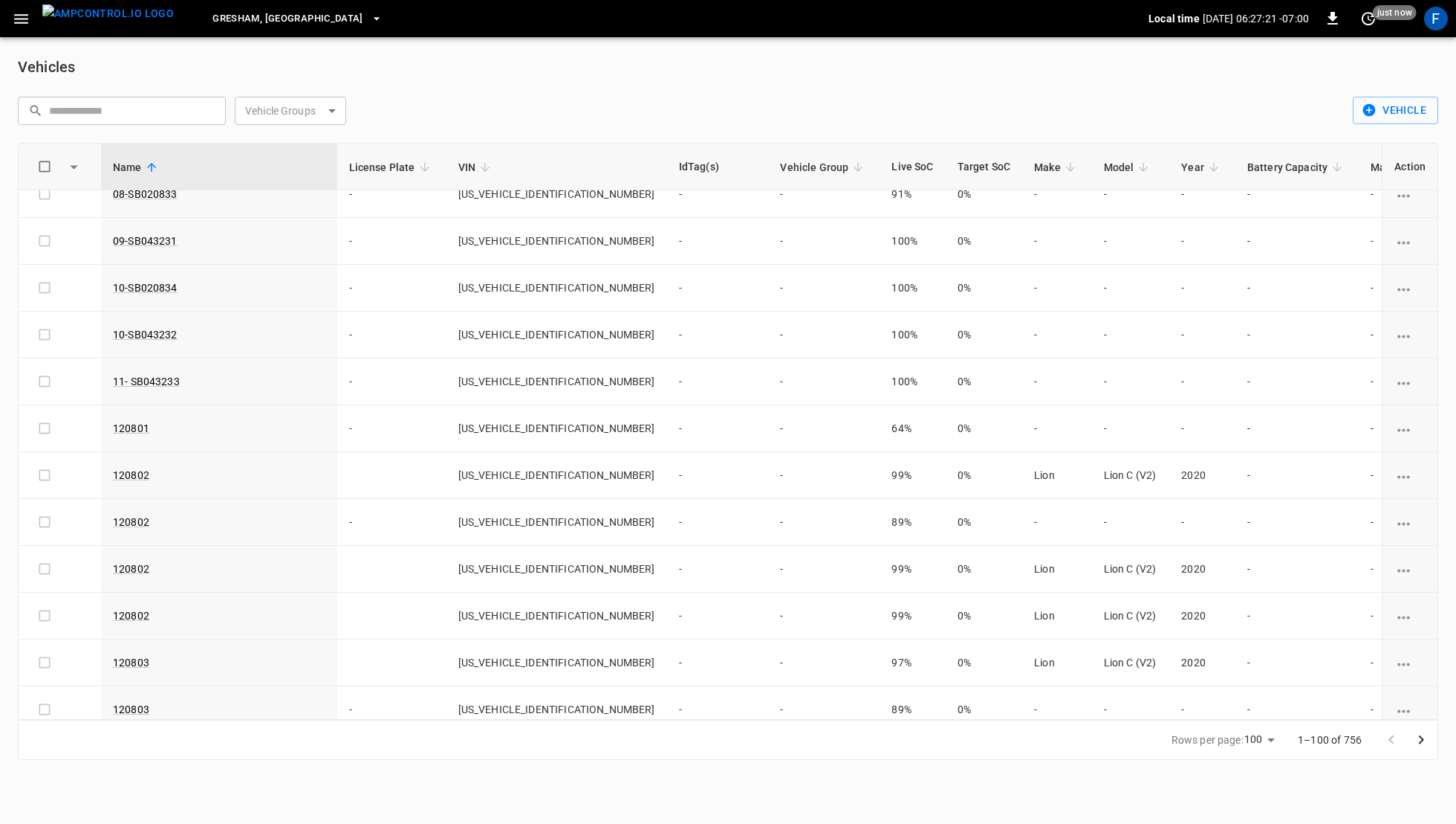
scroll to position [281, 0]
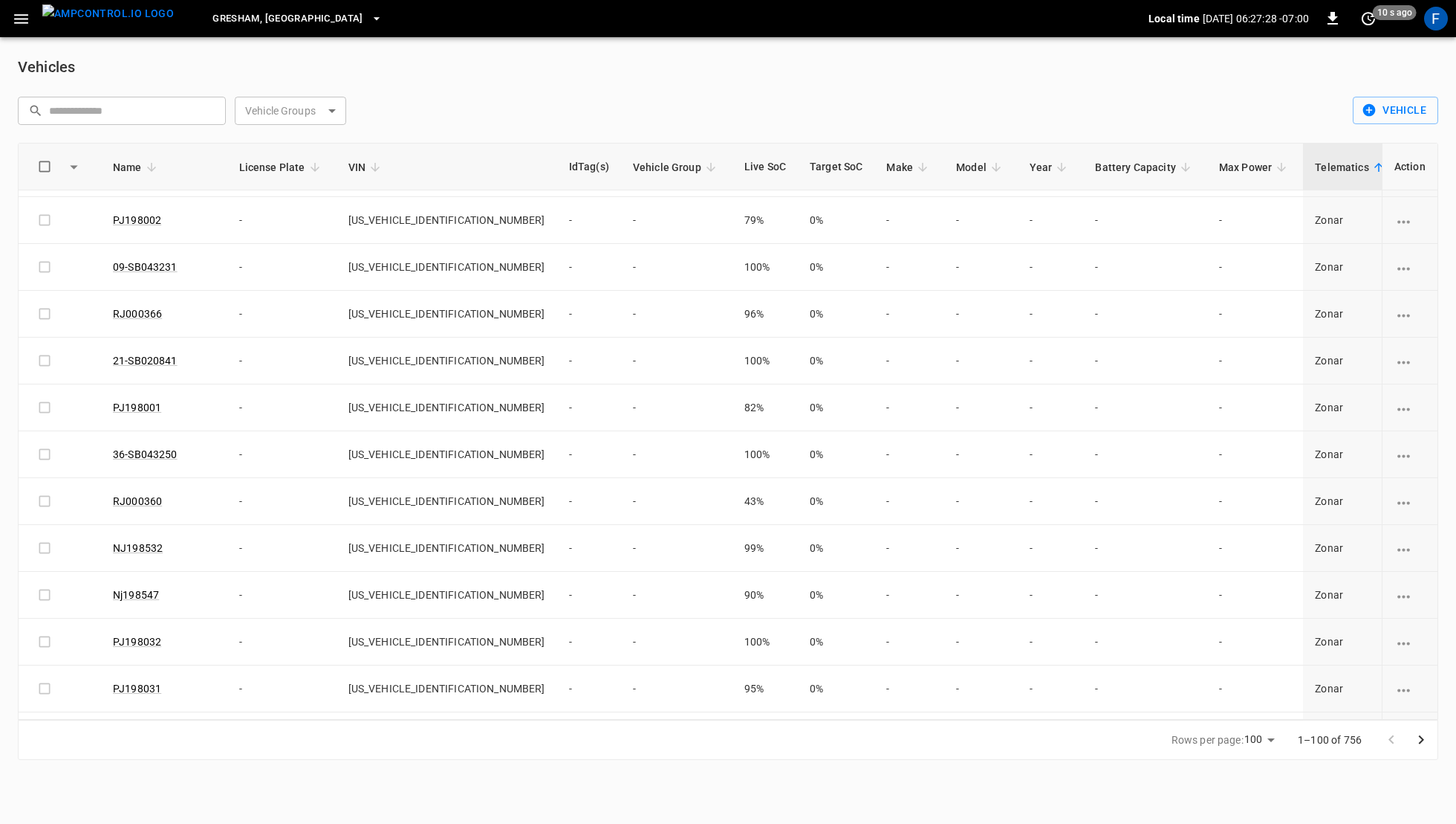
scroll to position [4130, 0]
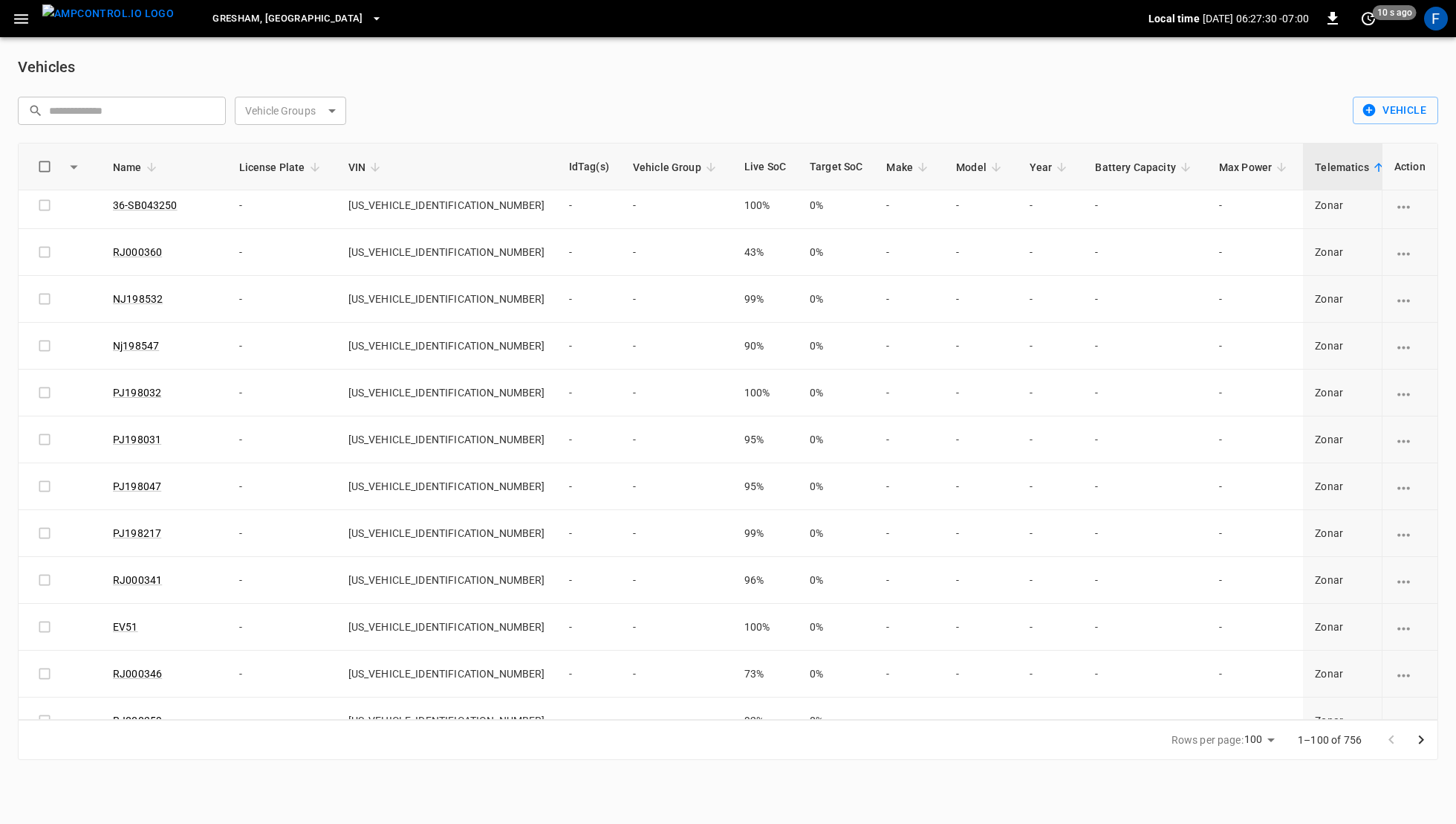
click at [1419, 745] on icon "Go to next page" at bounding box center [1421, 739] width 18 height 18
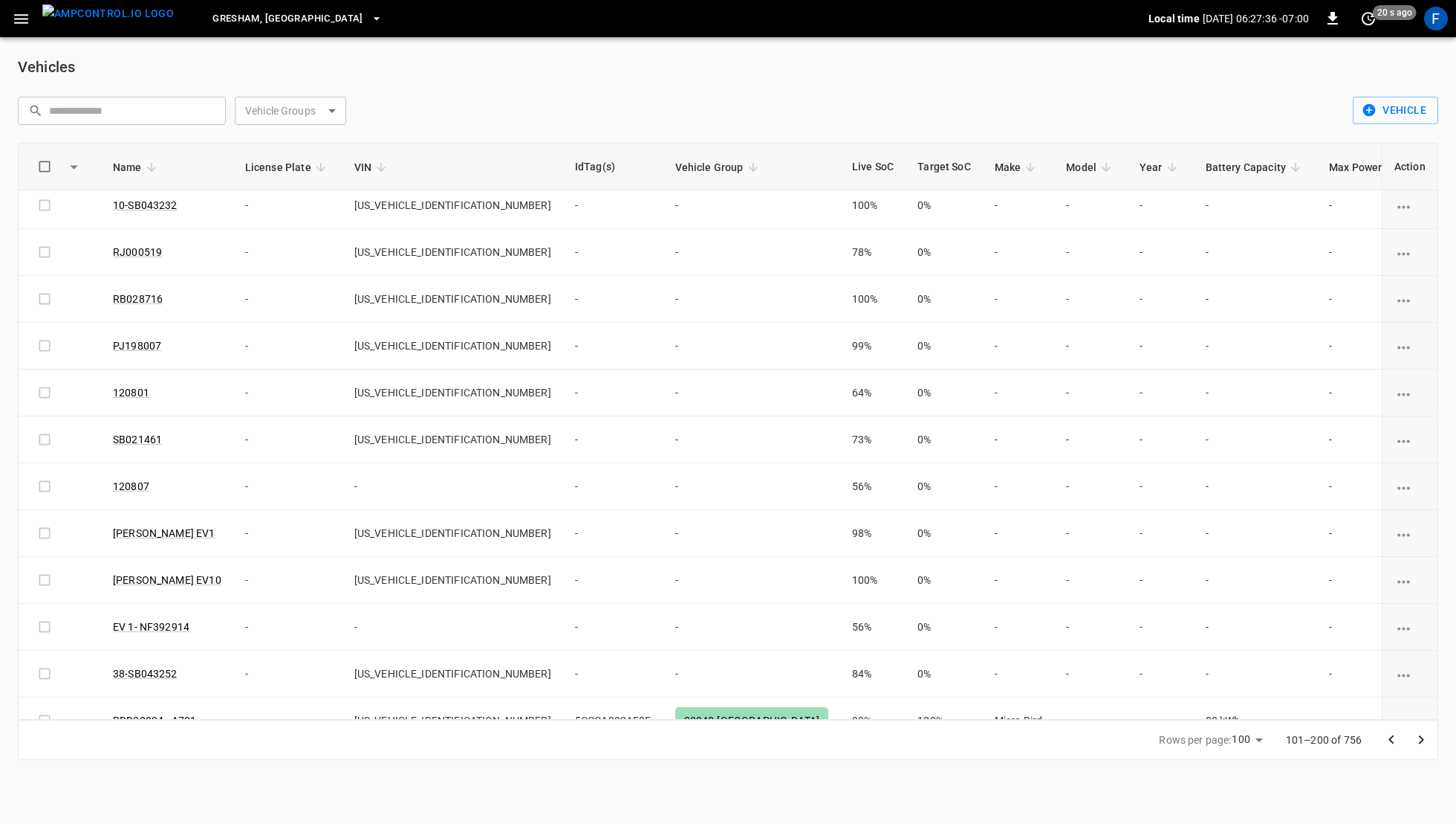
click at [1421, 739] on icon "Go to next page" at bounding box center [1421, 739] width 18 height 18
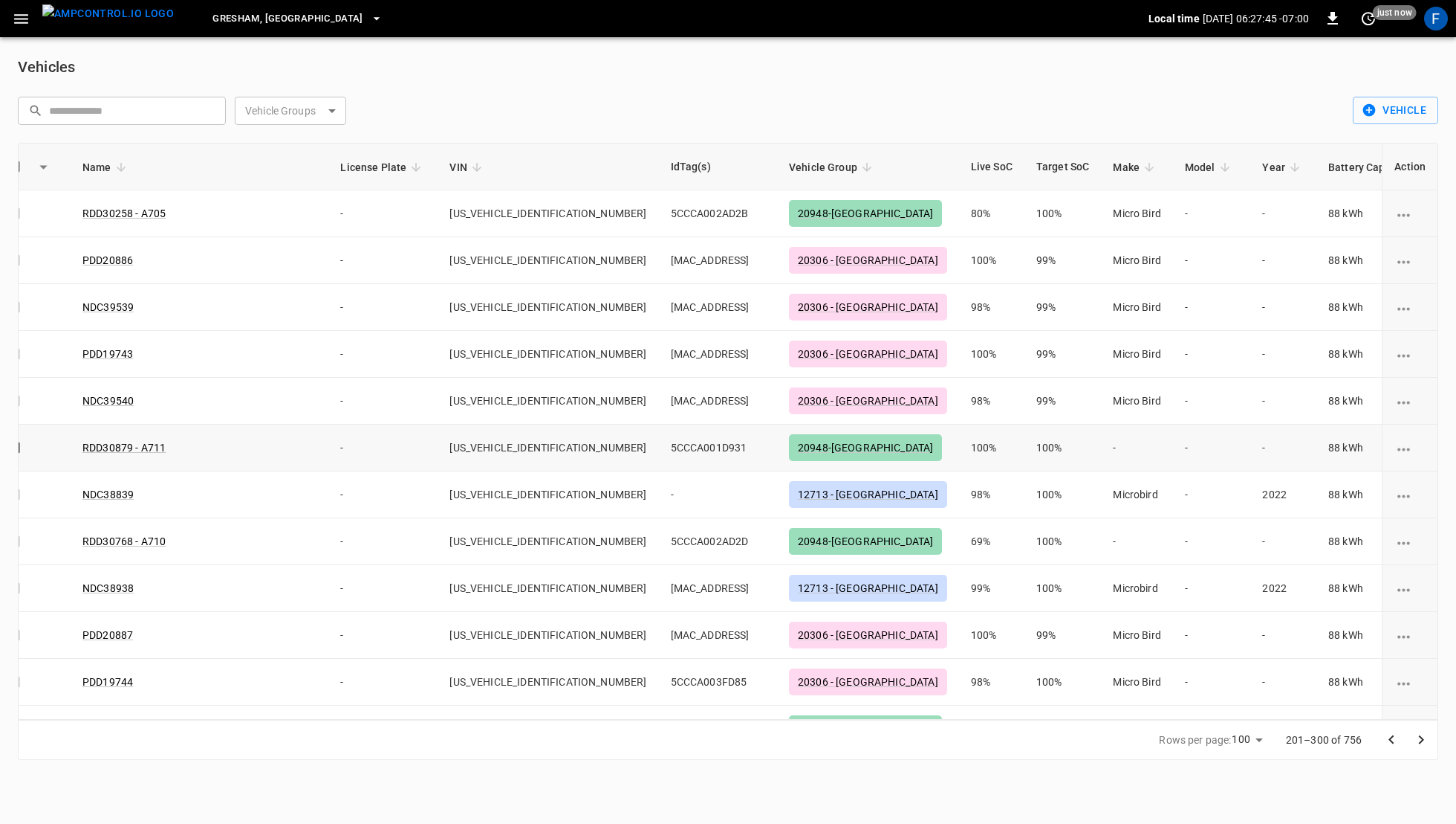
scroll to position [0, 0]
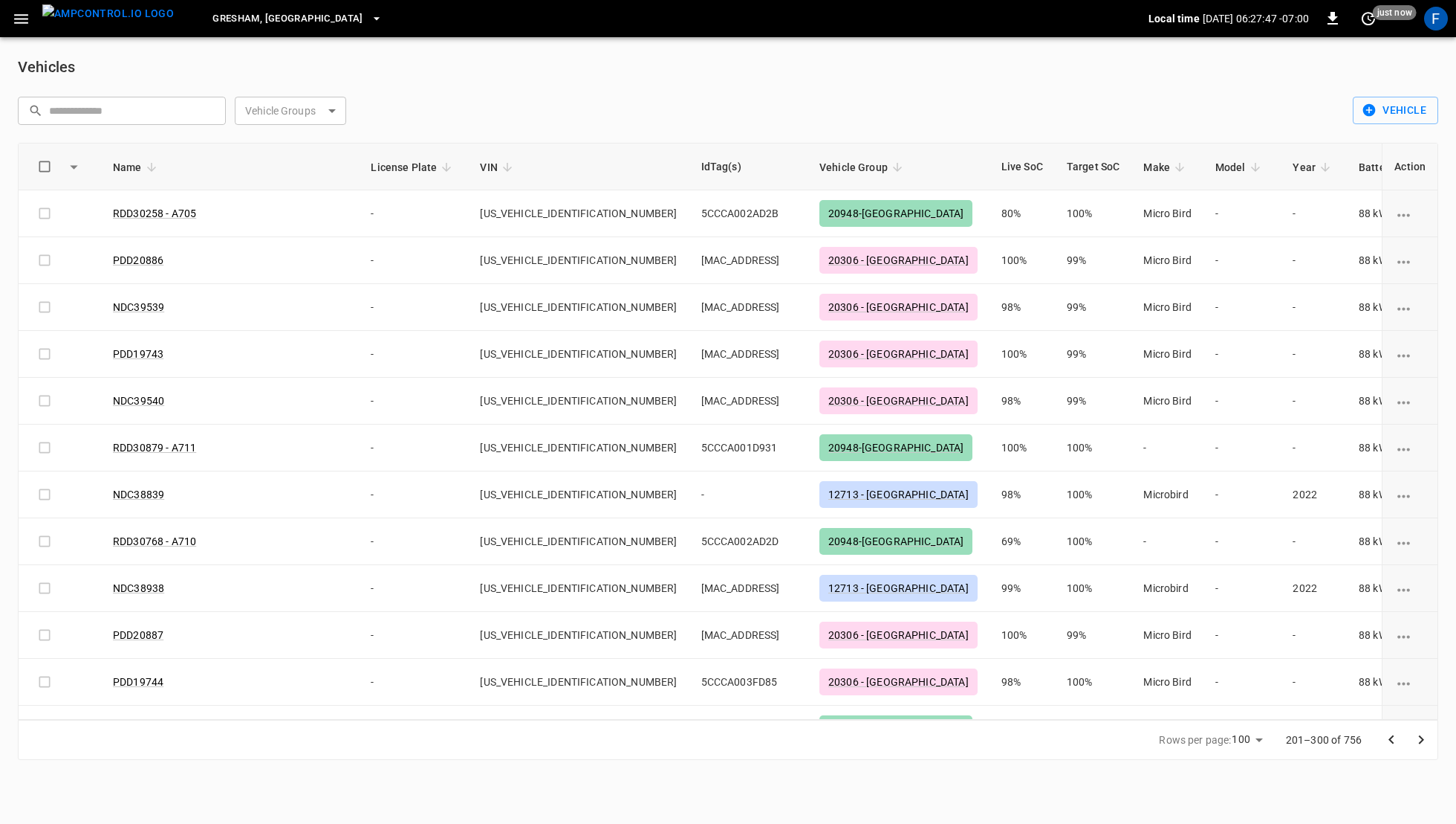
click at [1389, 746] on icon "Go to previous page" at bounding box center [1391, 739] width 18 height 18
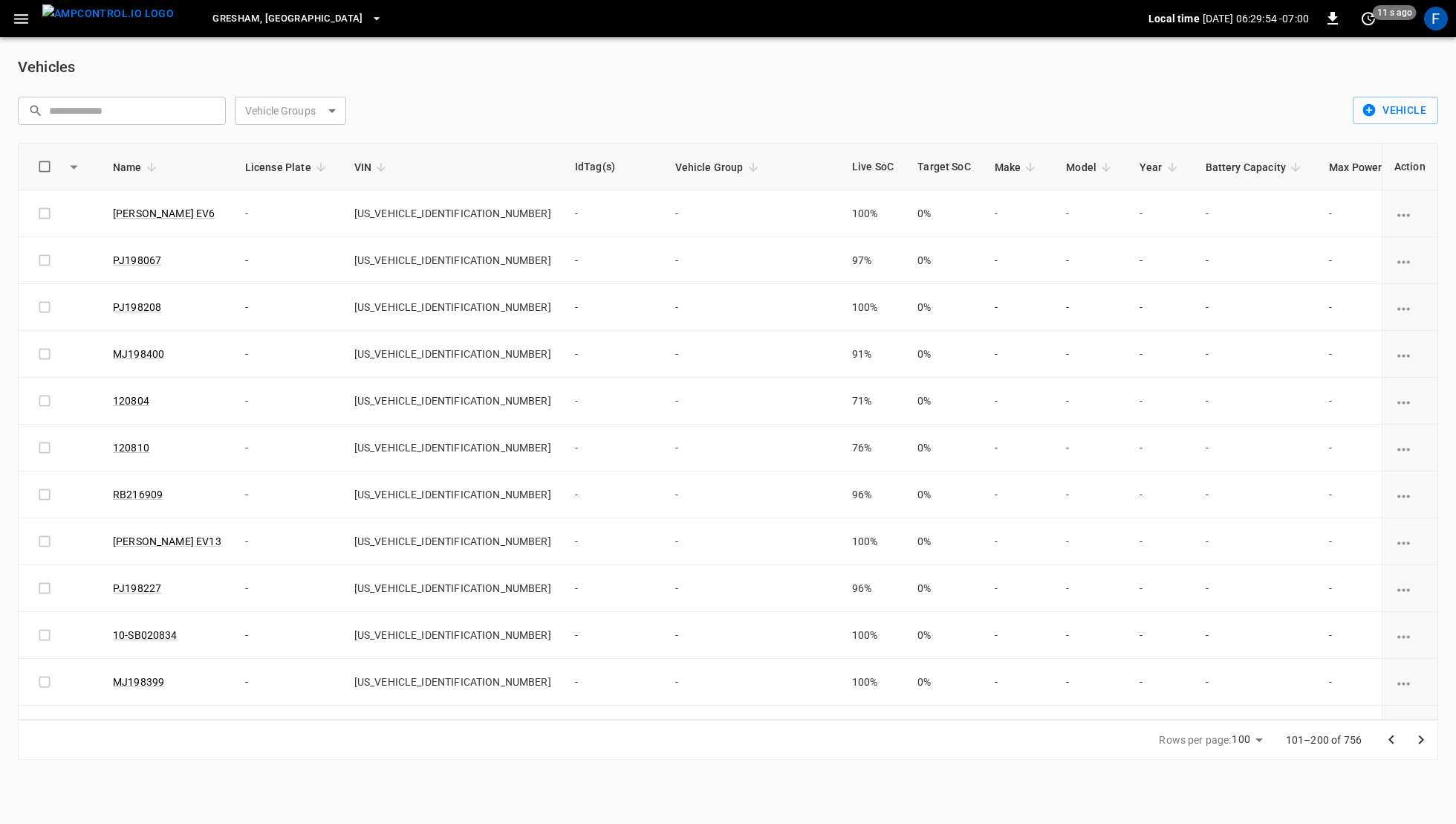
click at [29, 24] on icon "button" at bounding box center [22, 19] width 19 height 19
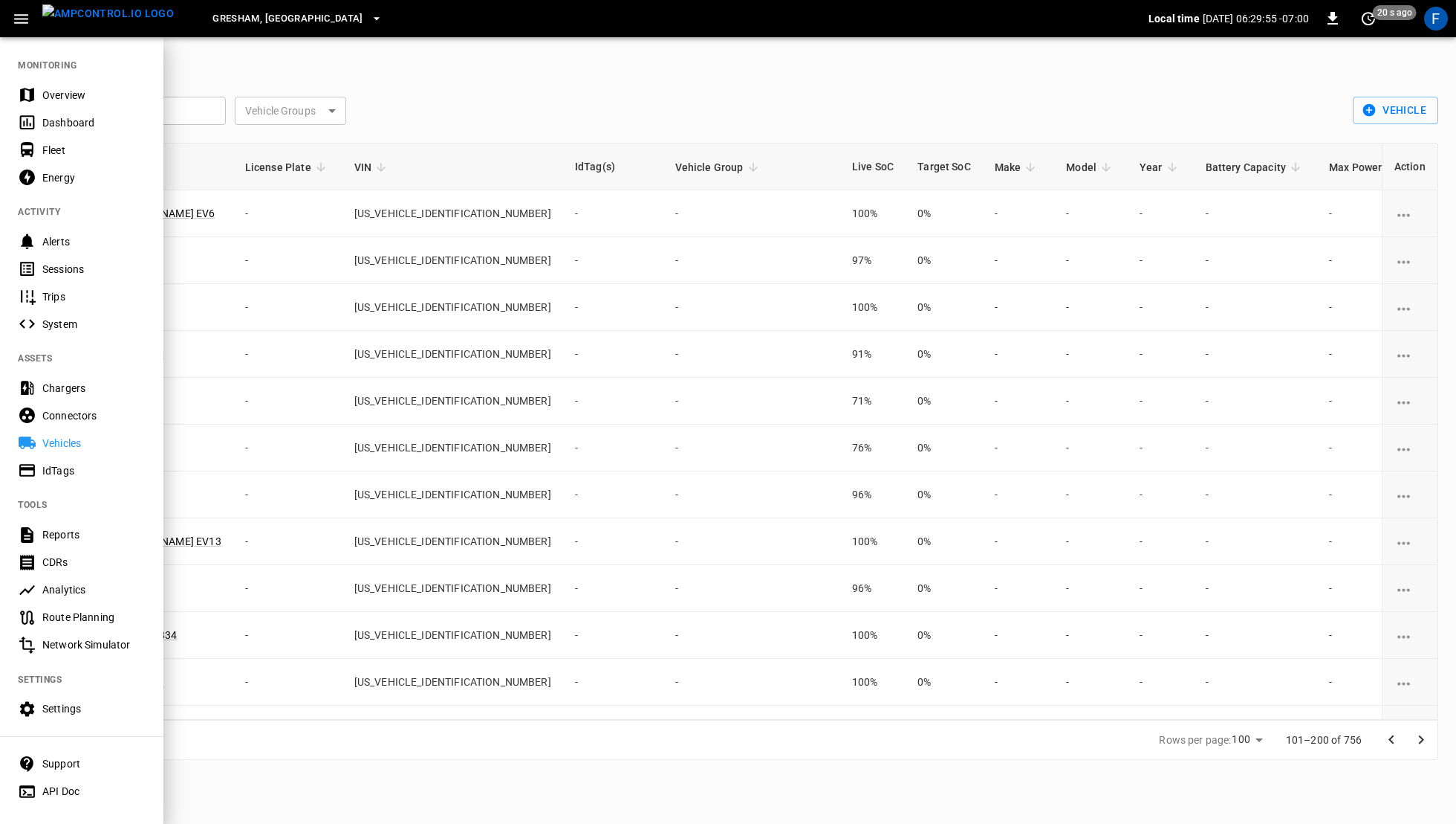
click at [79, 706] on div "Settings" at bounding box center [94, 708] width 104 height 15
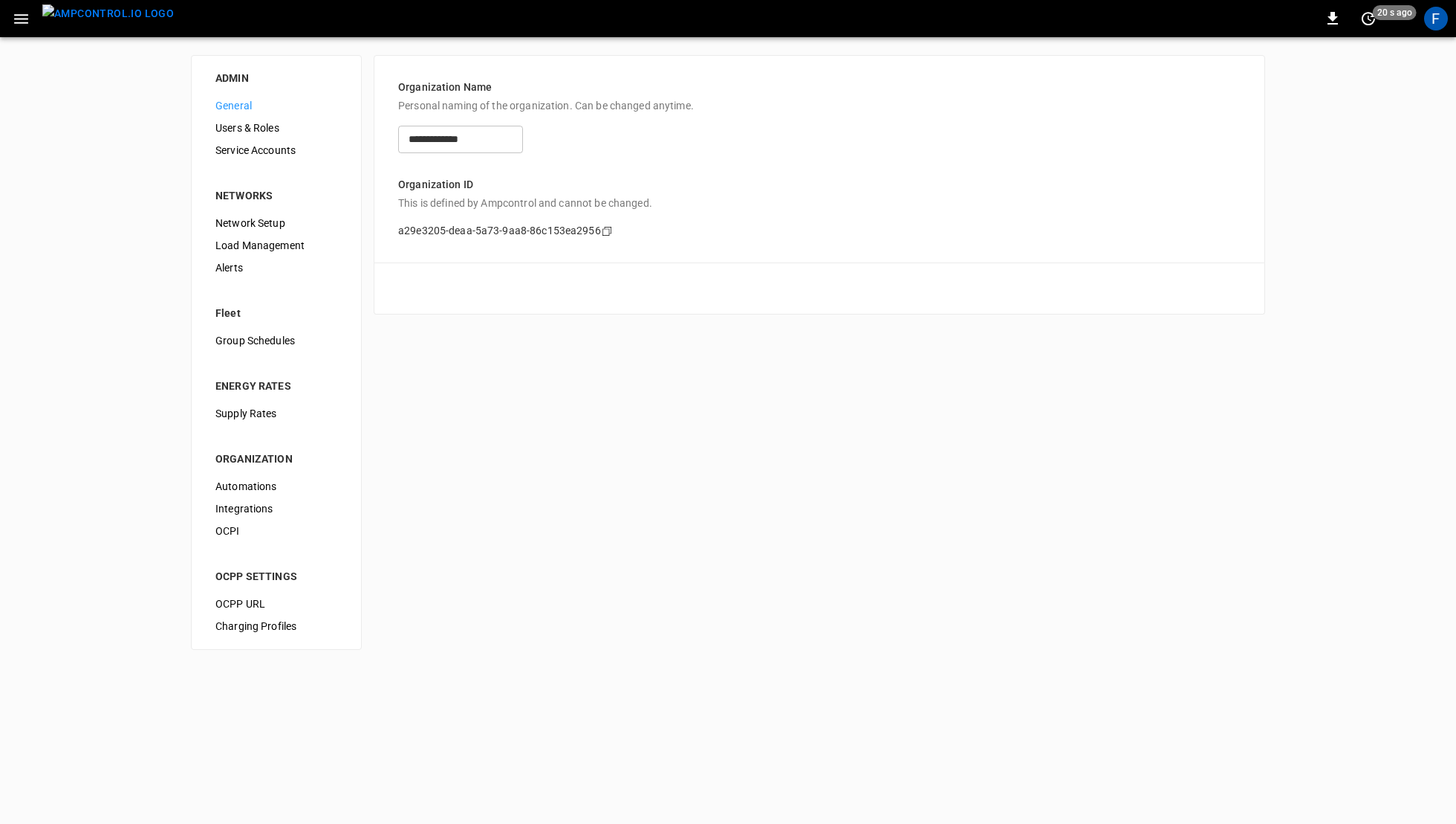
click at [280, 509] on span "Integrations" at bounding box center [276, 509] width 121 height 16
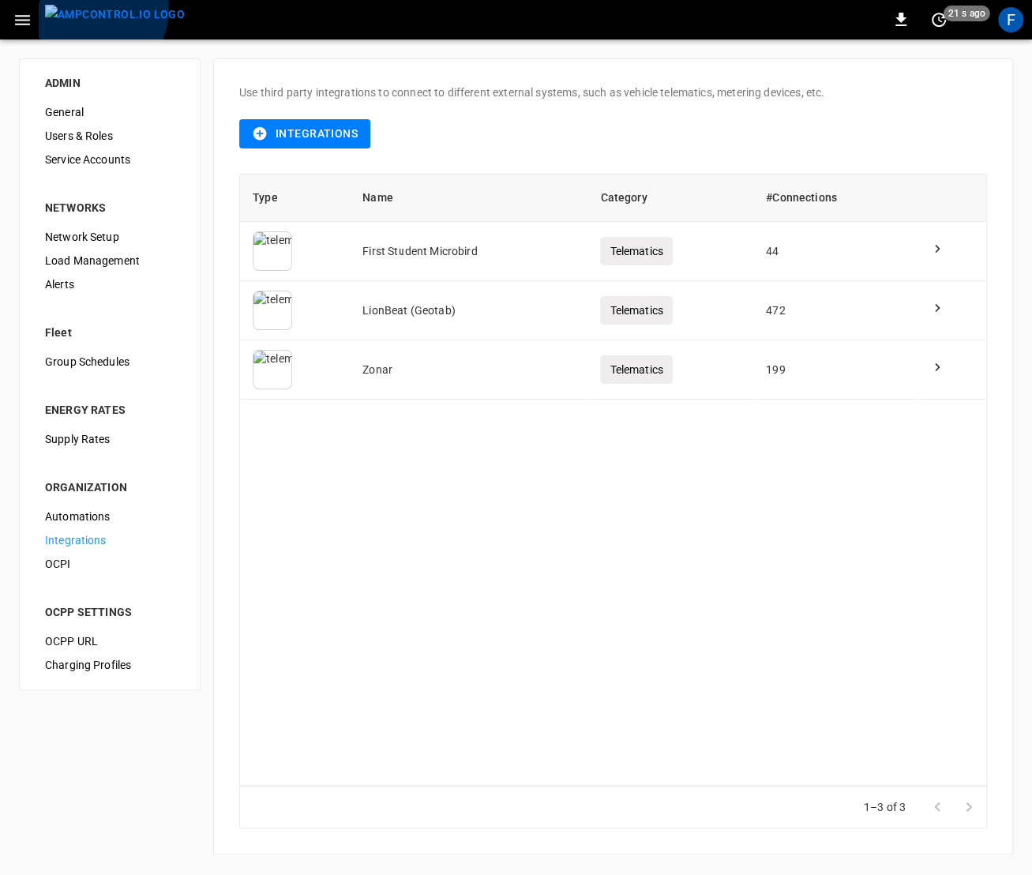
click at [87, 9] on img "menu" at bounding box center [115, 15] width 140 height 20
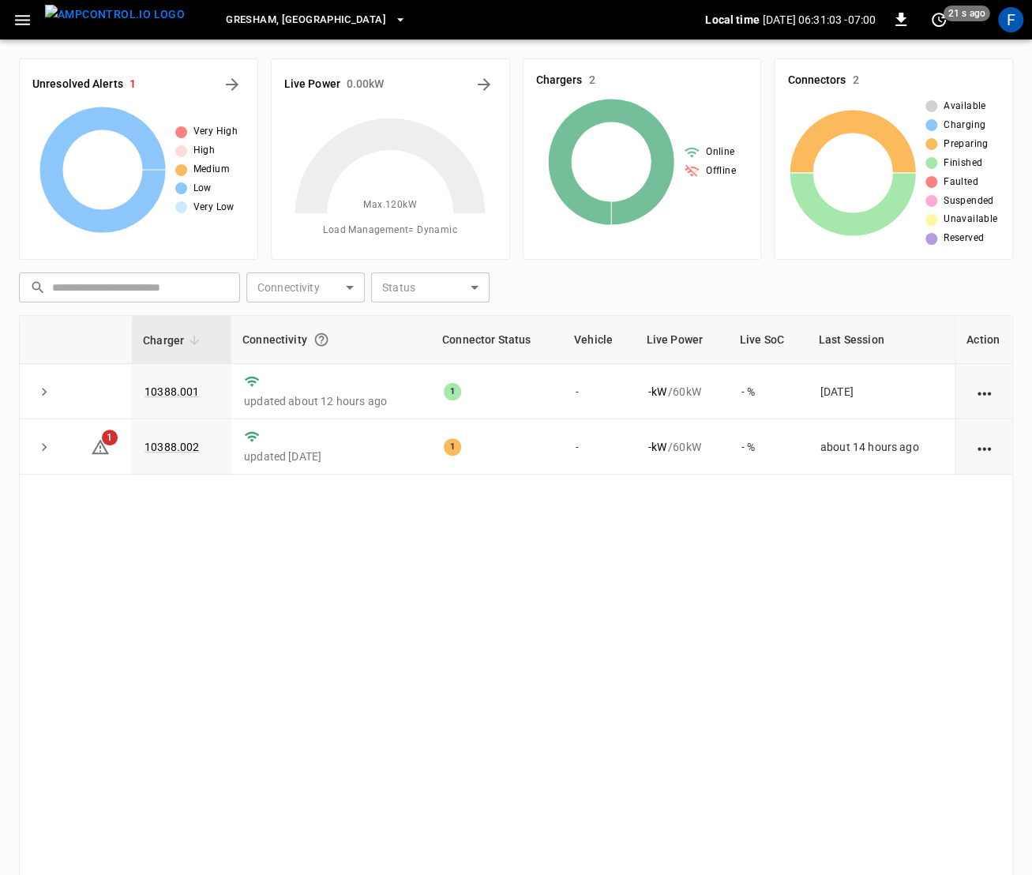
click at [30, 21] on icon "button" at bounding box center [23, 20] width 20 height 20
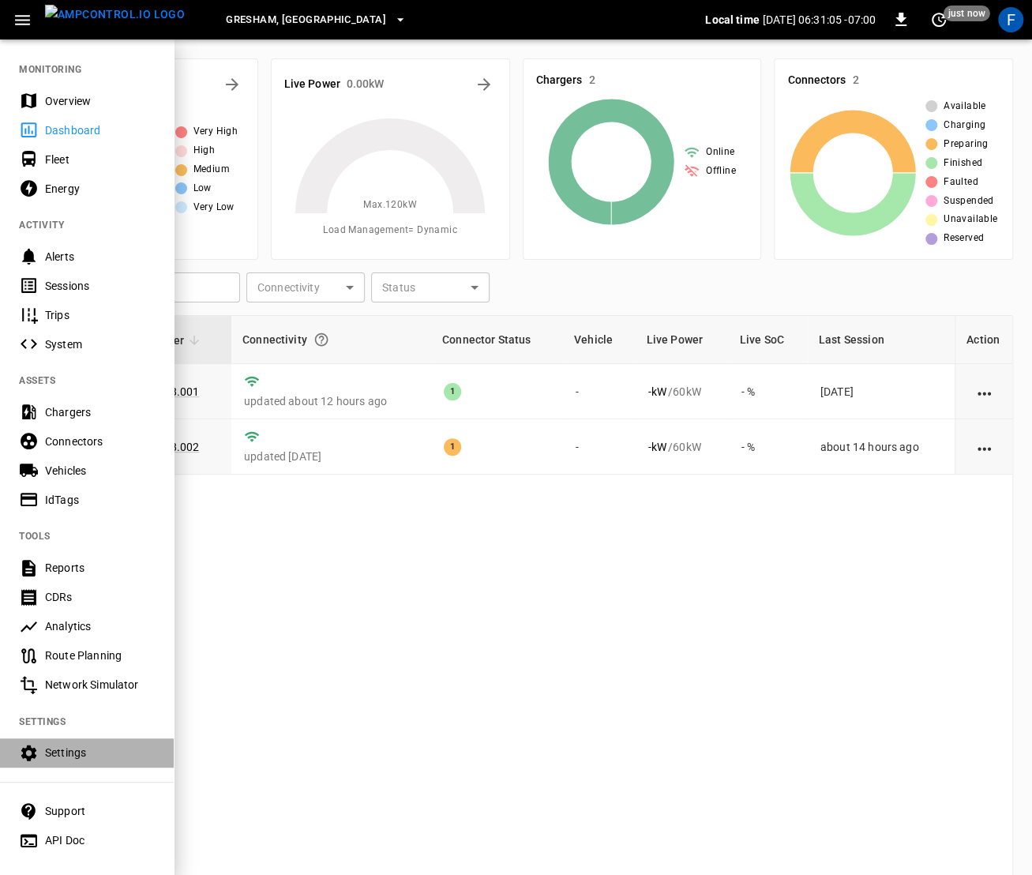
click at [56, 765] on div "Settings" at bounding box center [87, 752] width 174 height 29
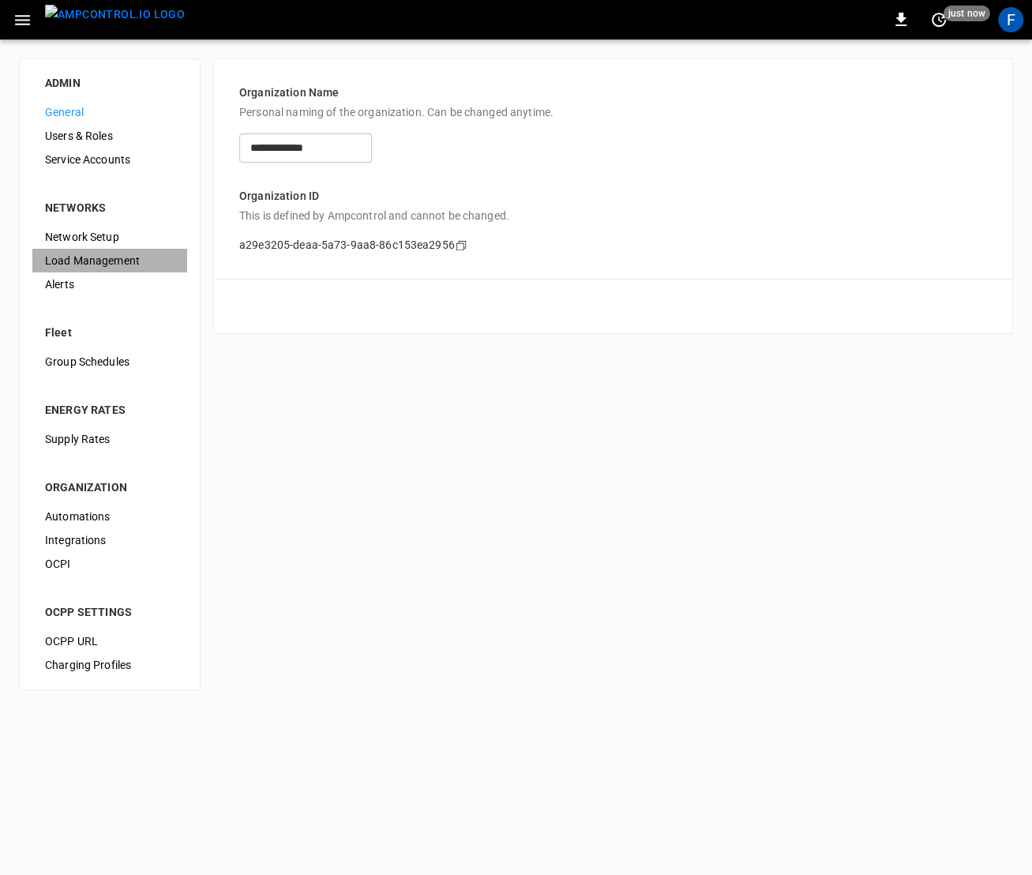
click at [98, 261] on span "Load Management" at bounding box center [109, 261] width 129 height 17
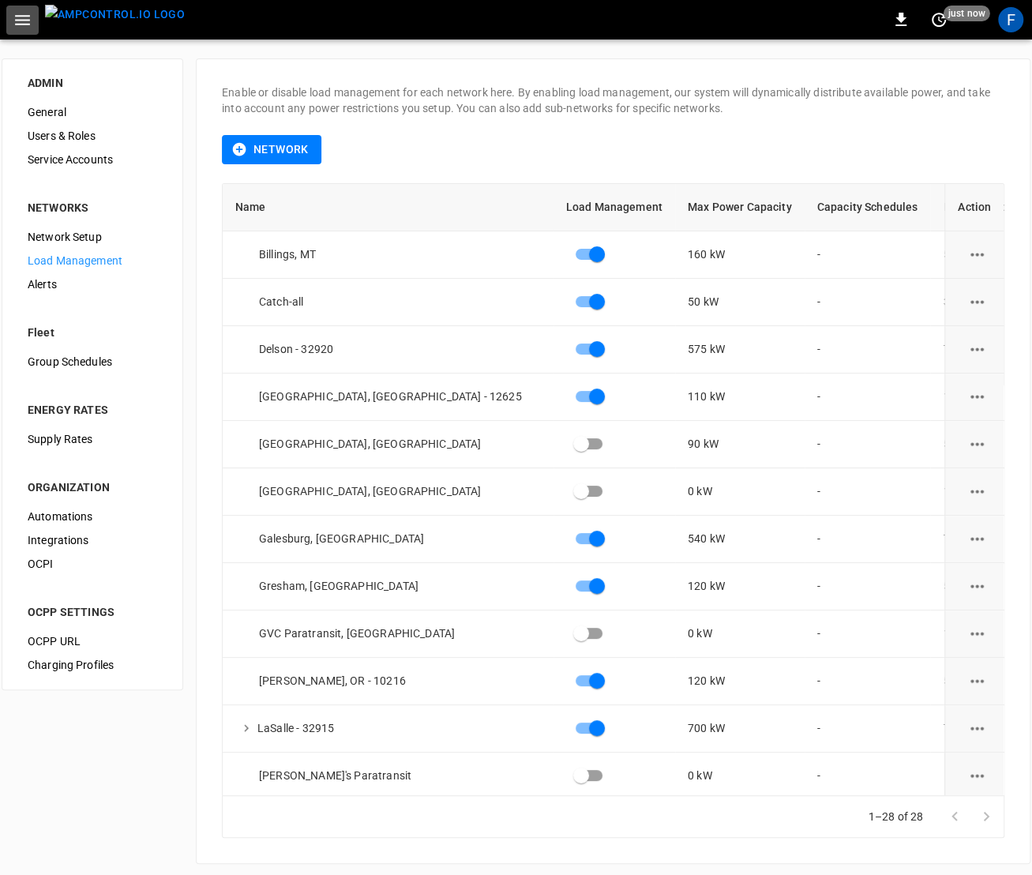
click at [21, 15] on icon "button" at bounding box center [22, 20] width 15 height 10
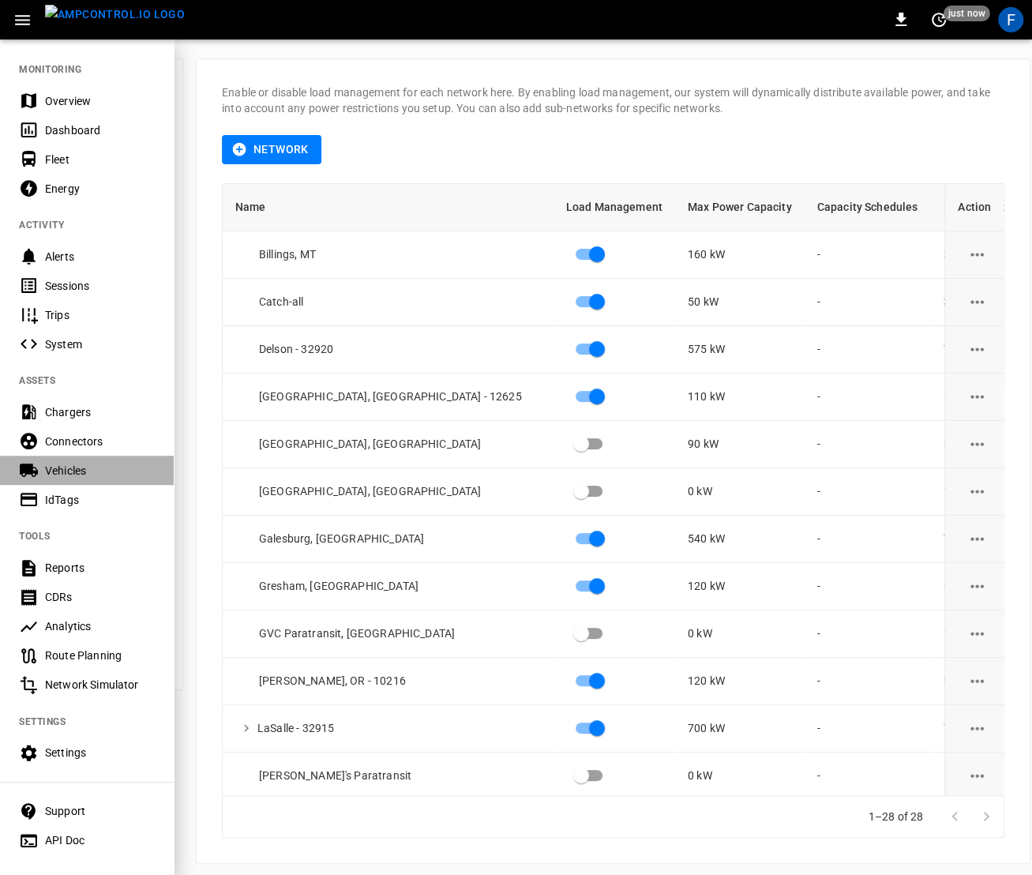
click at [81, 471] on div "Vehicles" at bounding box center [100, 471] width 110 height 16
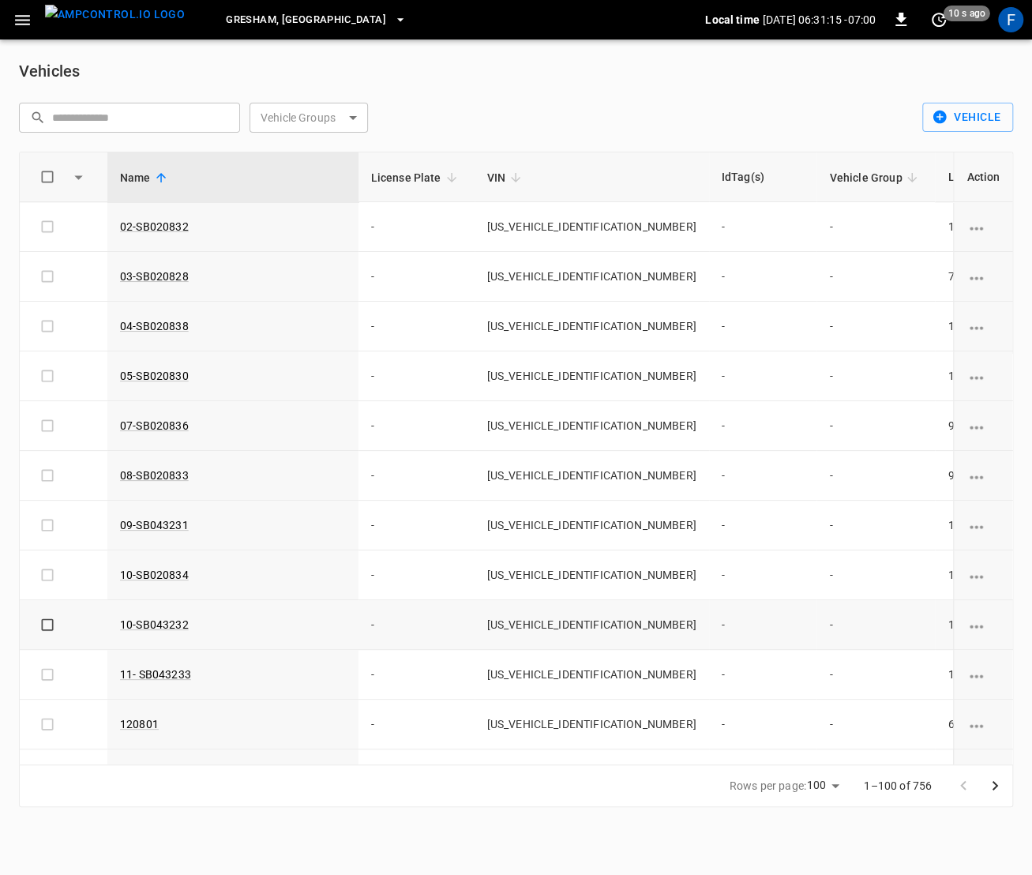
scroll to position [28, 0]
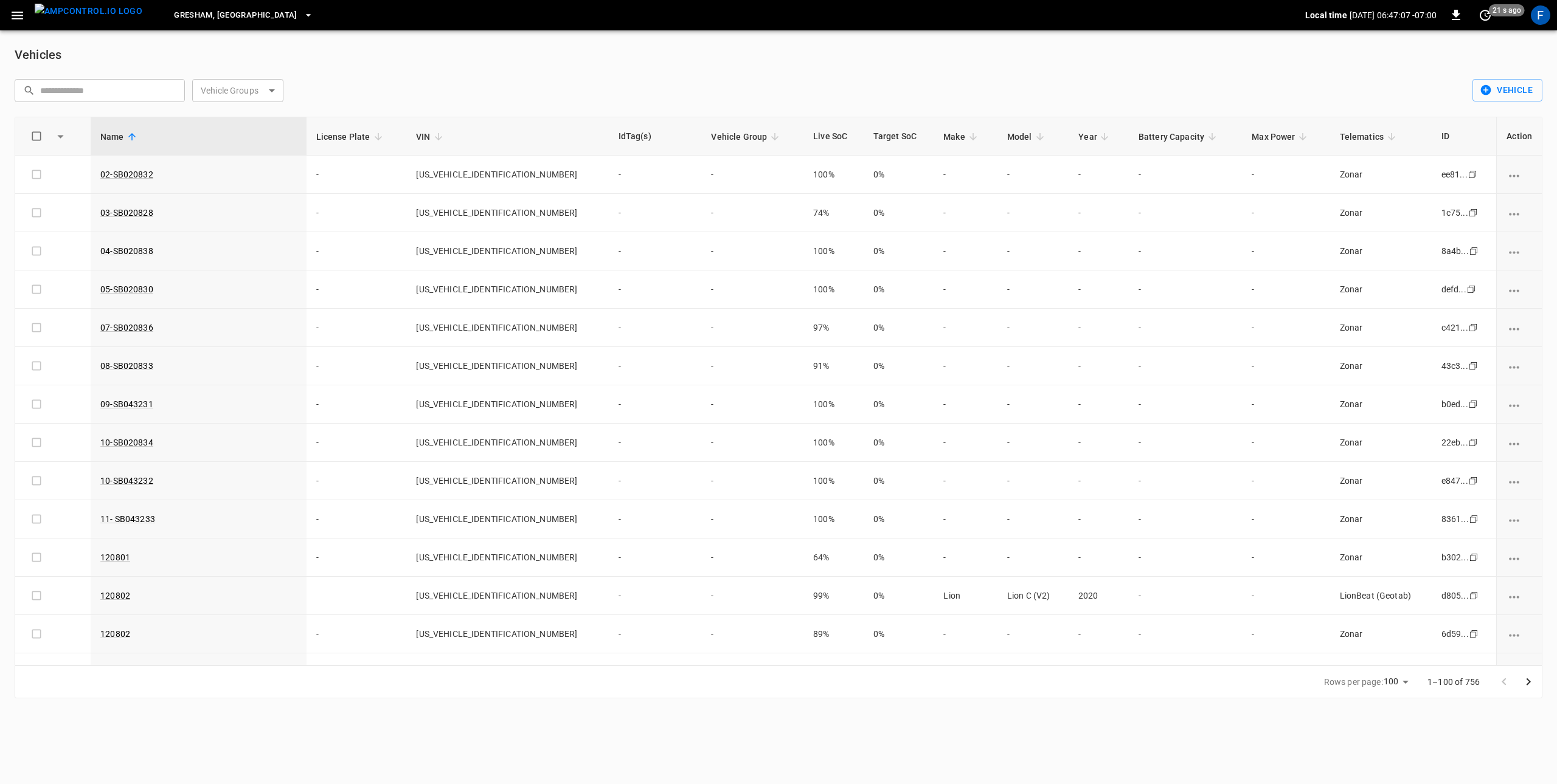
scroll to position [22, 0]
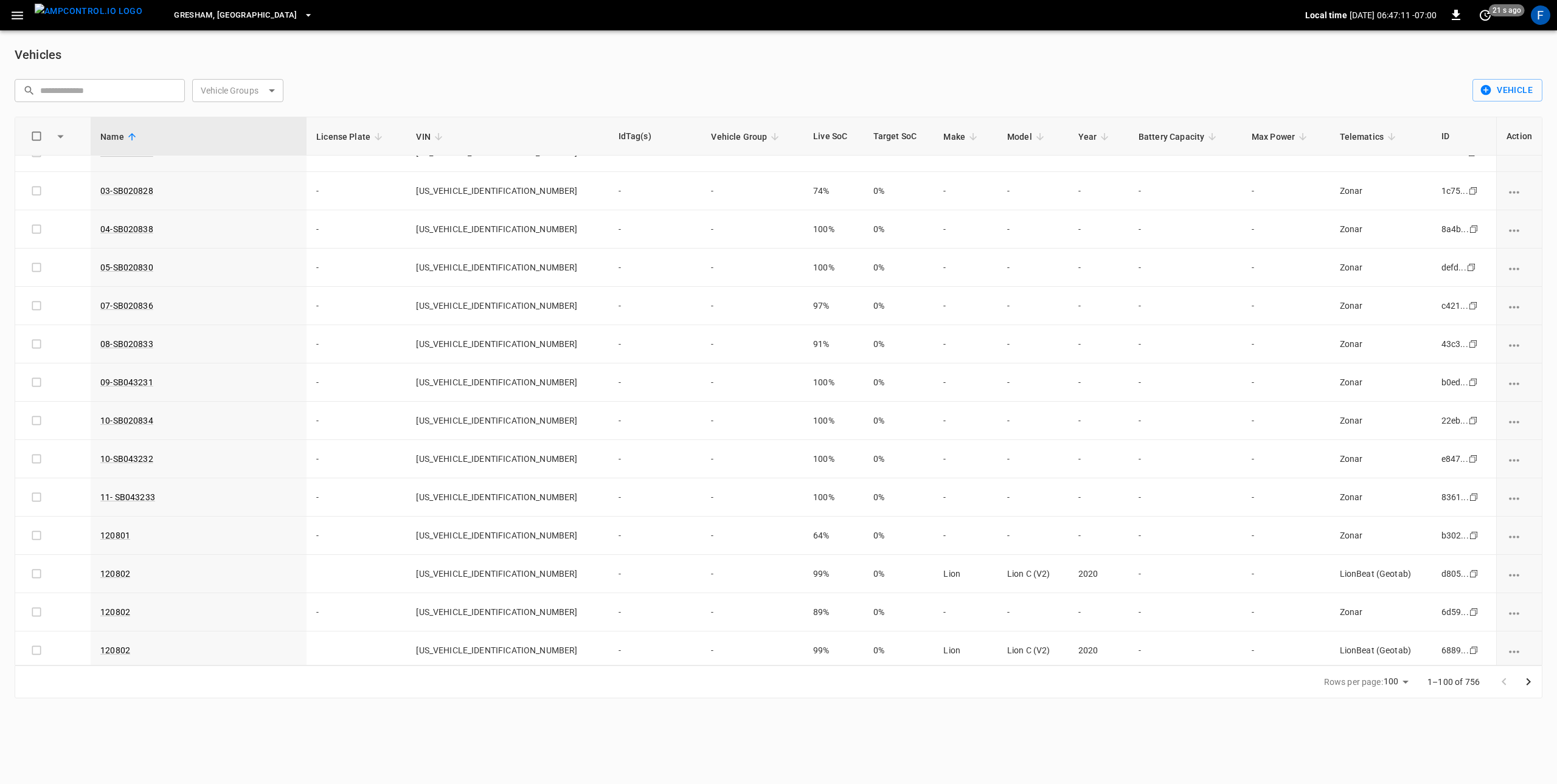
click at [794, 17] on div "F" at bounding box center [1540, 15] width 19 height 19
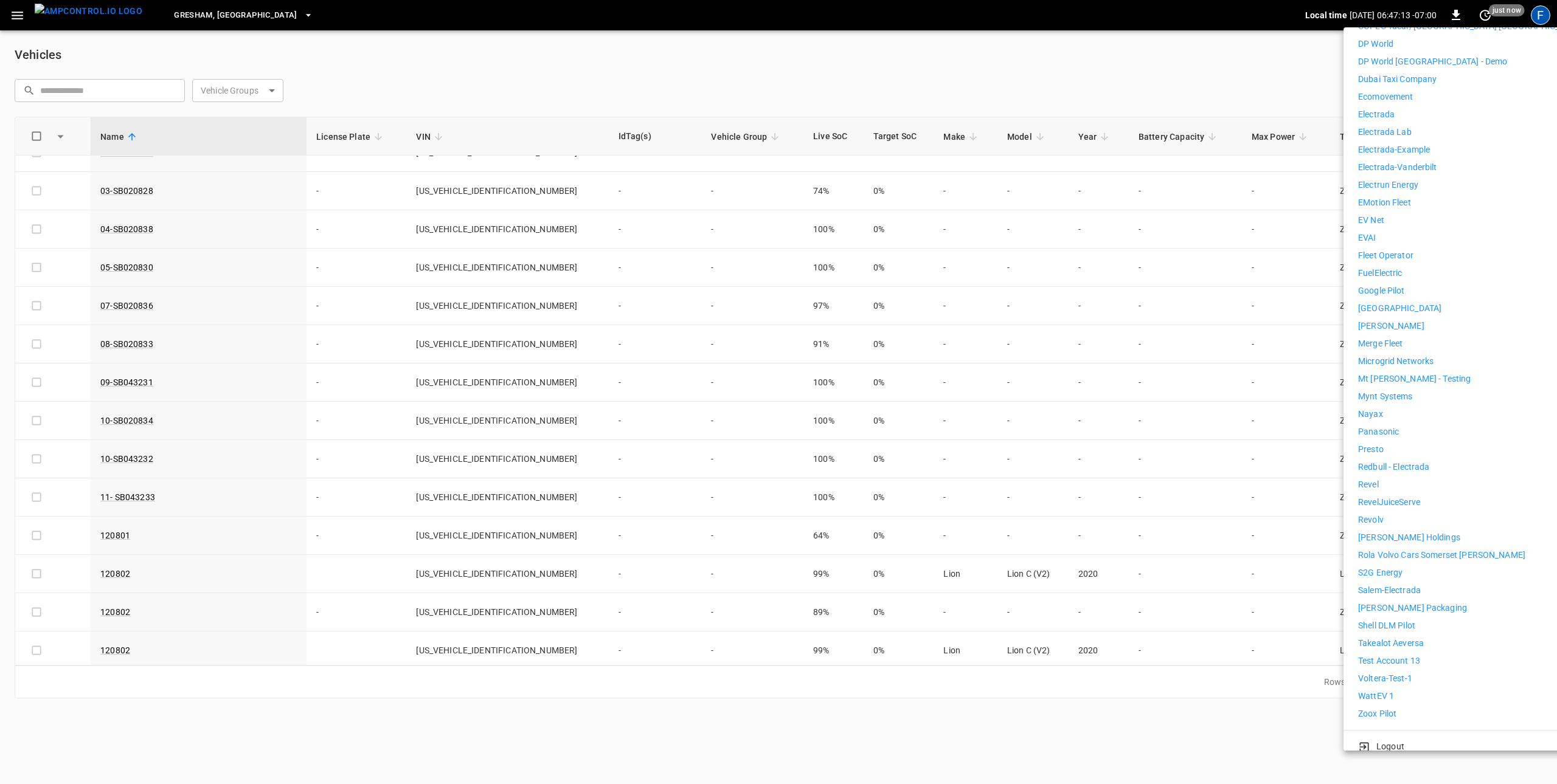
scroll to position [507, 0]
click at [794, 673] on li "WattEV 1" at bounding box center [1470, 693] width 224 height 13
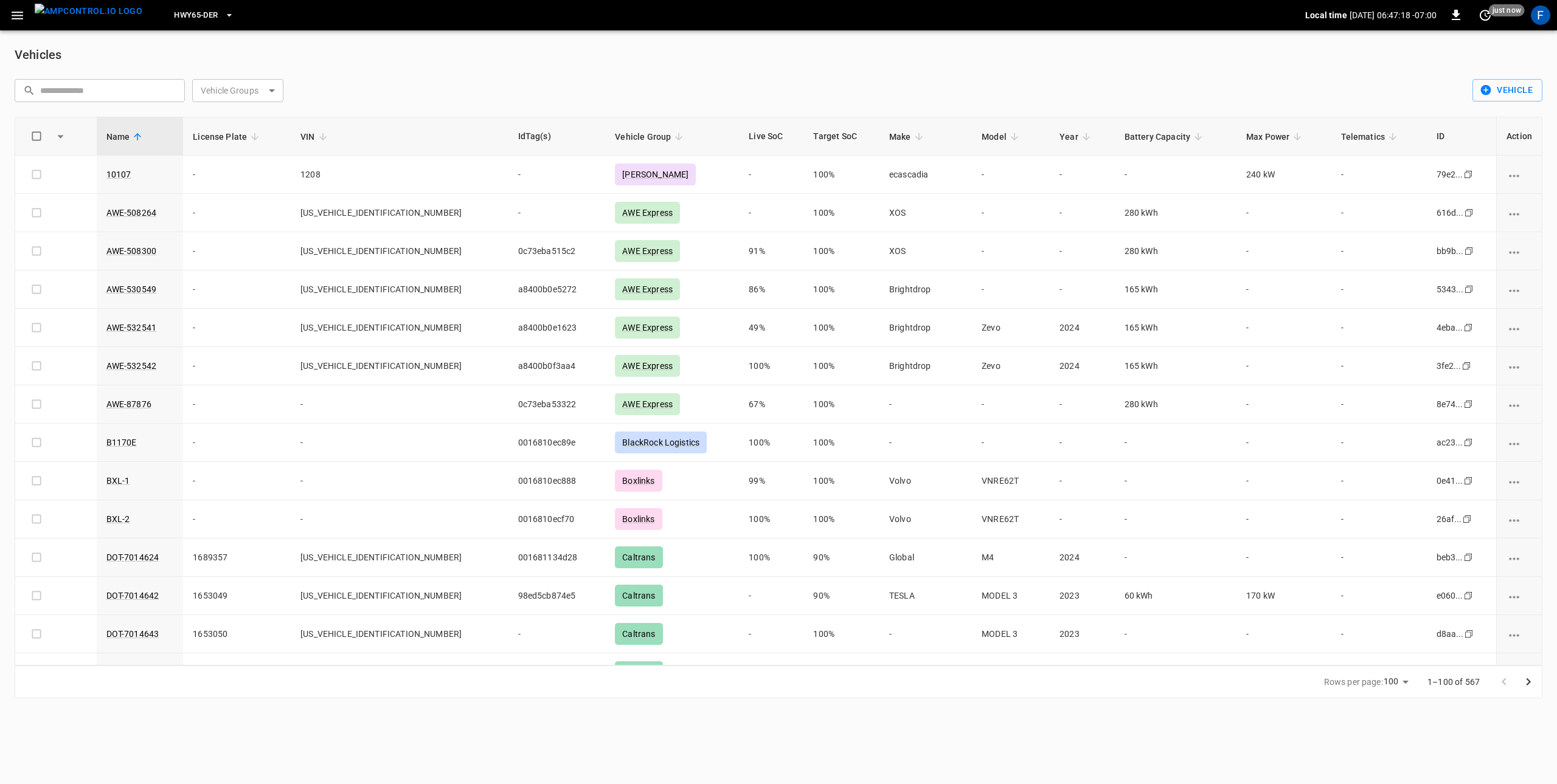
click at [18, 22] on icon "button" at bounding box center [18, 15] width 15 height 15
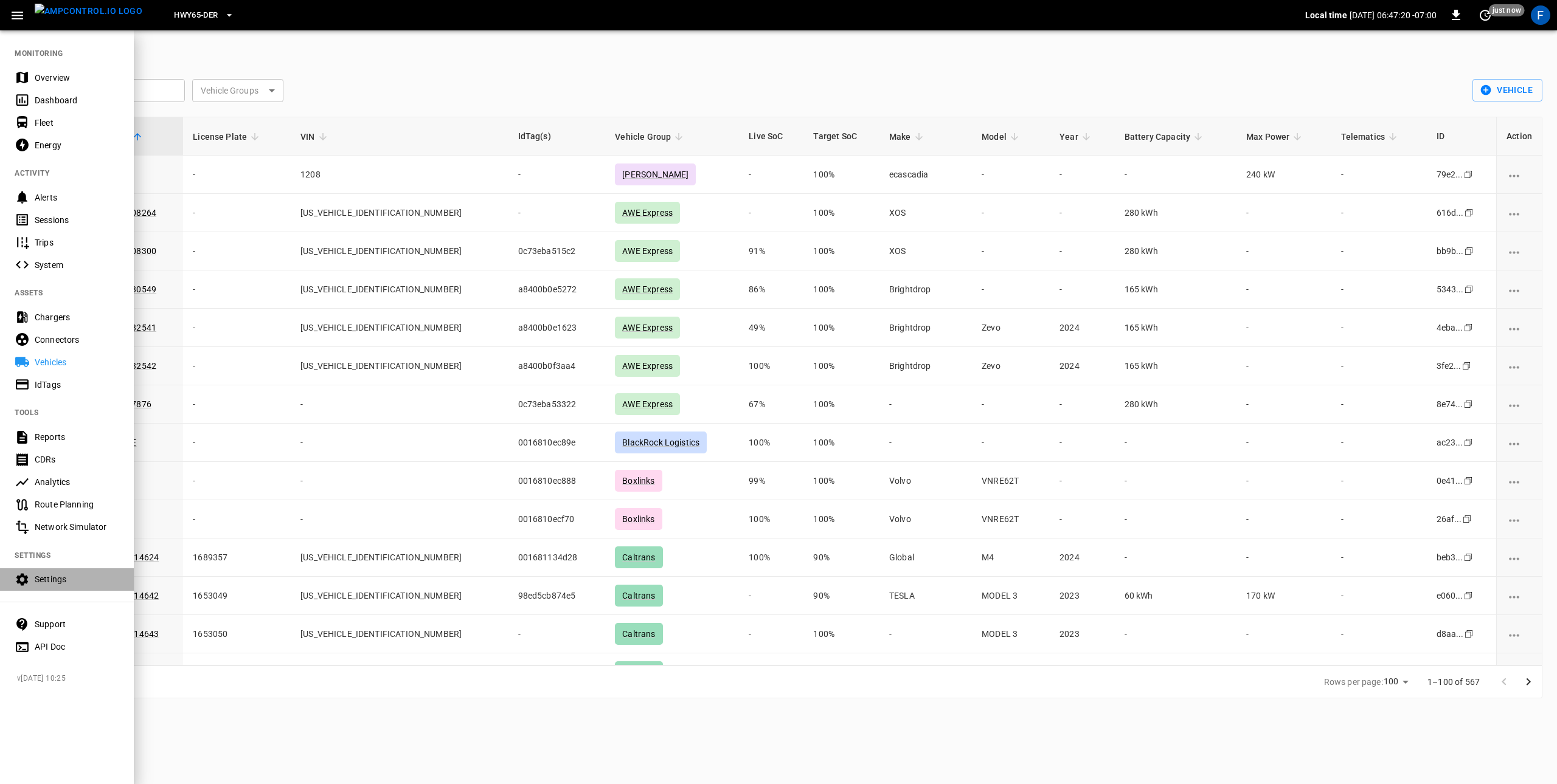
click at [53, 590] on div "Settings" at bounding box center [67, 579] width 134 height 22
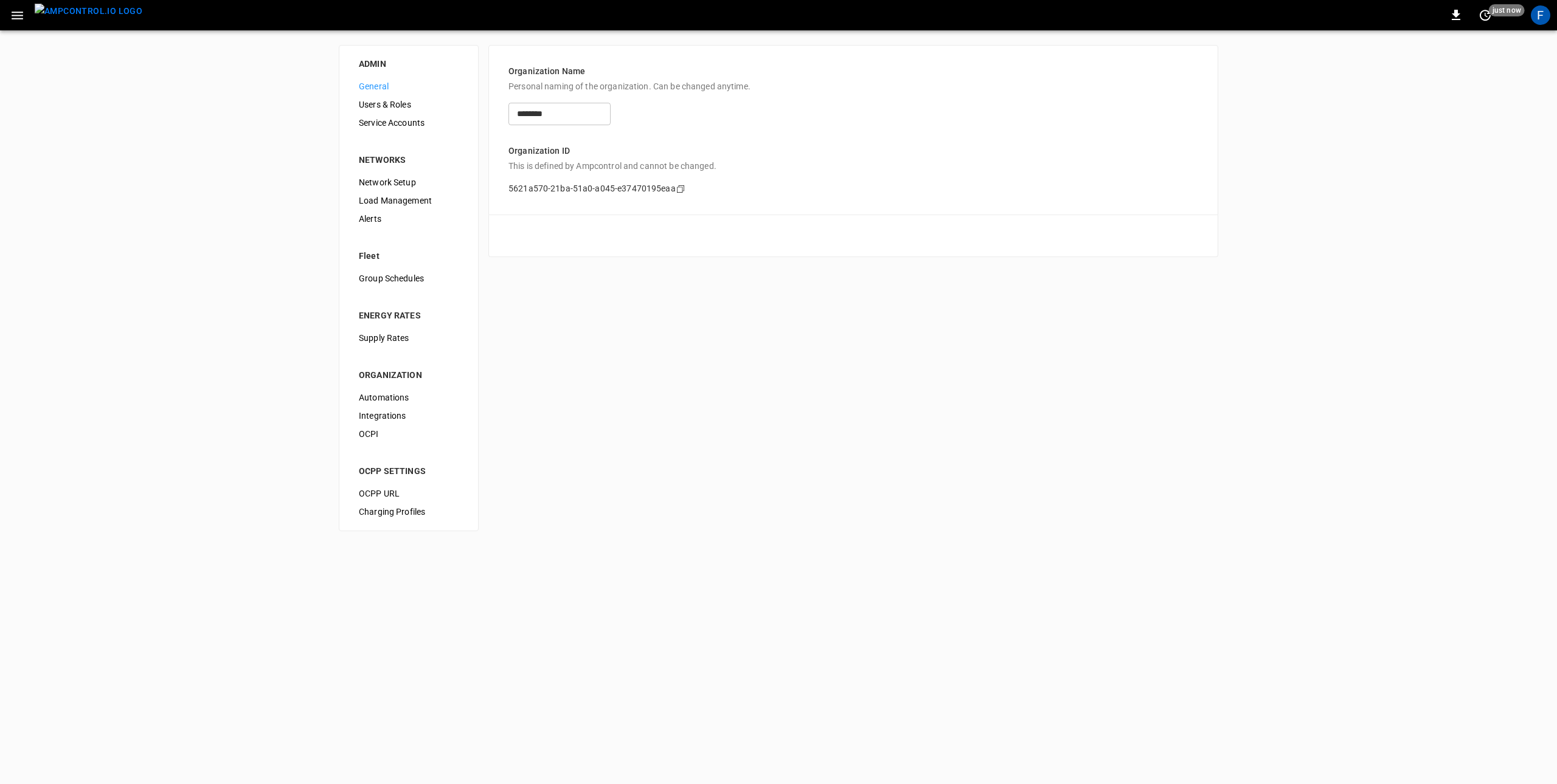
click at [371, 106] on span "Users & Roles" at bounding box center [408, 105] width 99 height 13
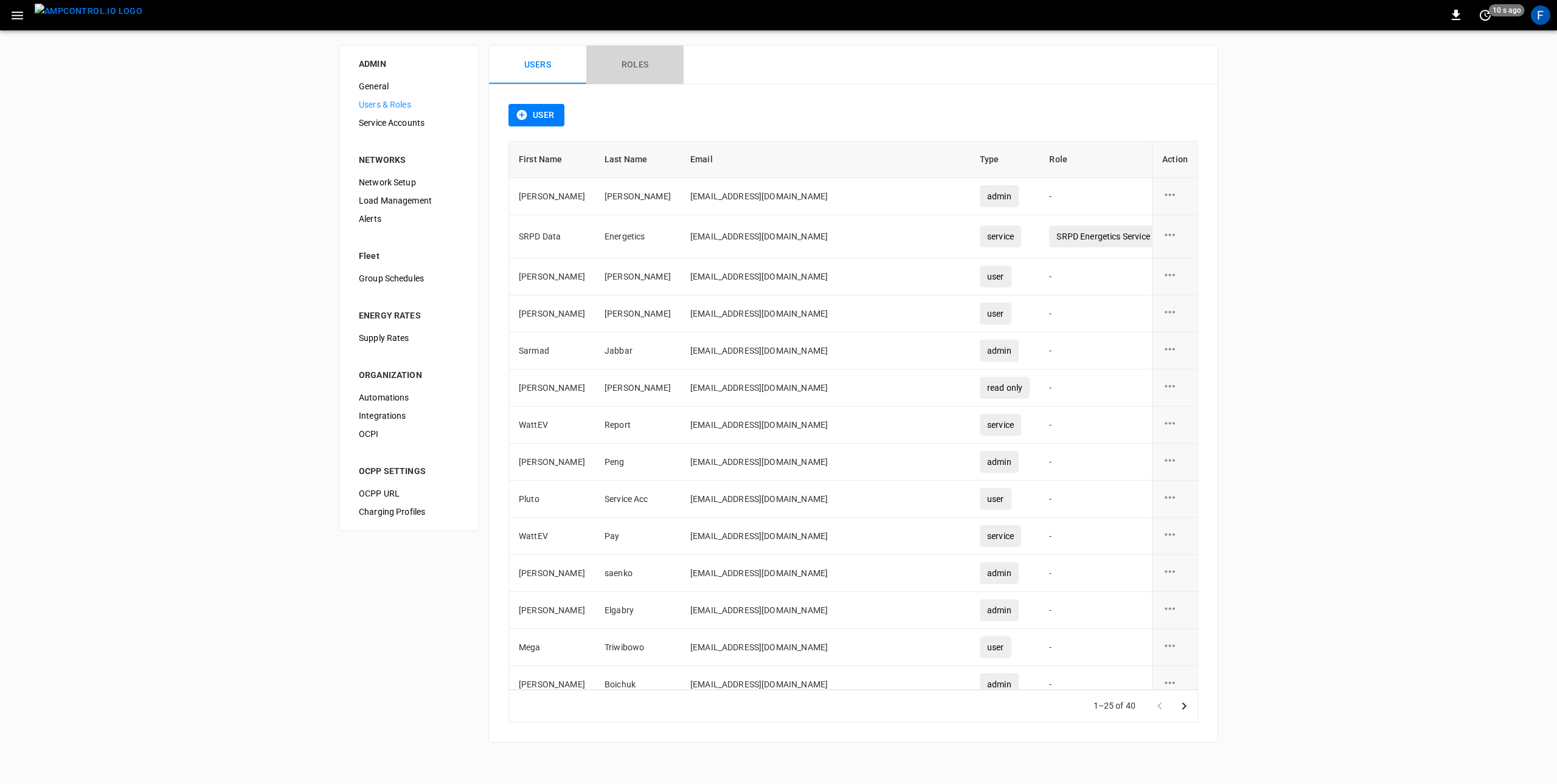
click at [649, 65] on button "Roles" at bounding box center [635, 65] width 97 height 39
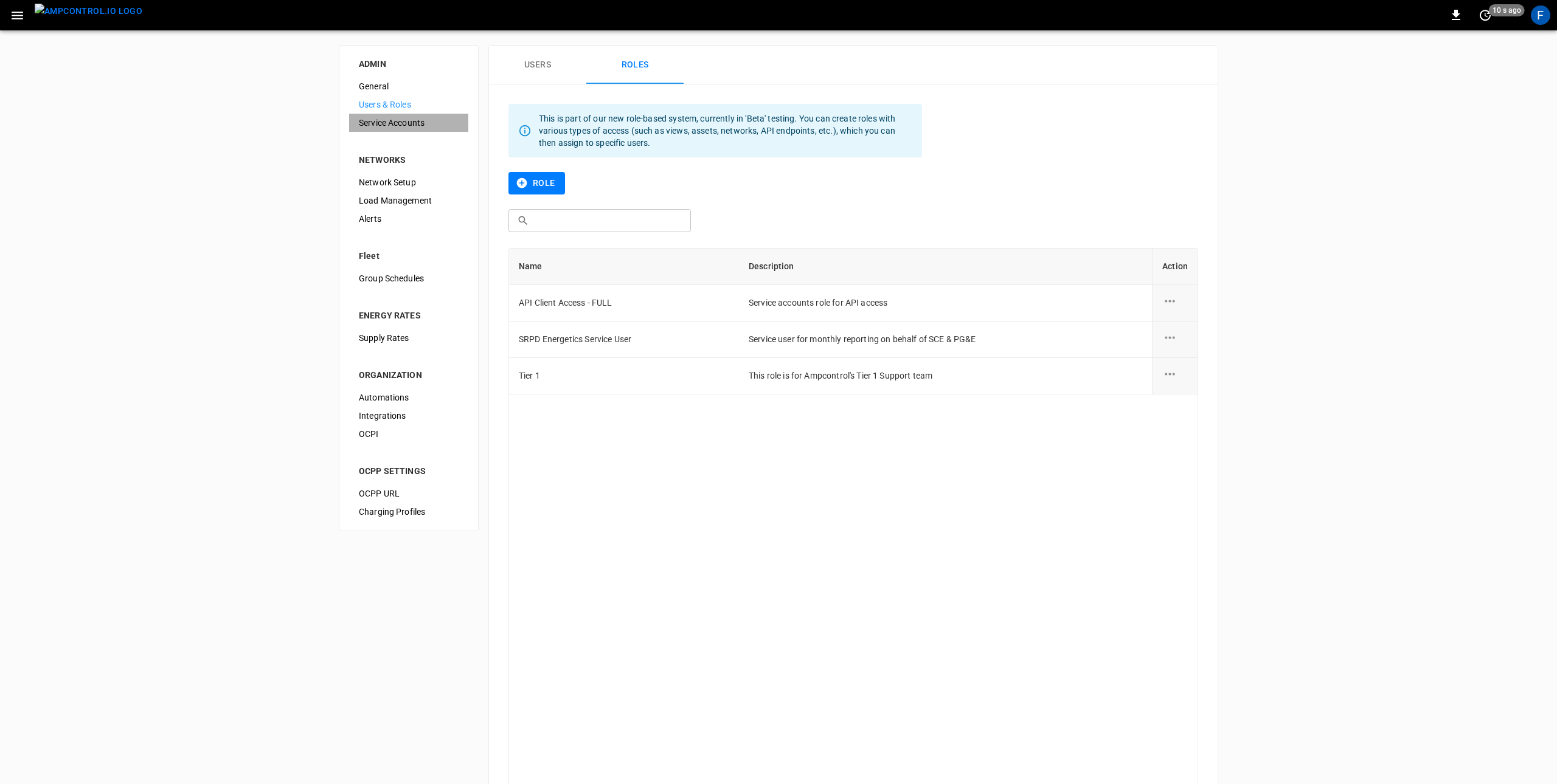
click at [424, 117] on span "Service Accounts" at bounding box center [408, 123] width 99 height 13
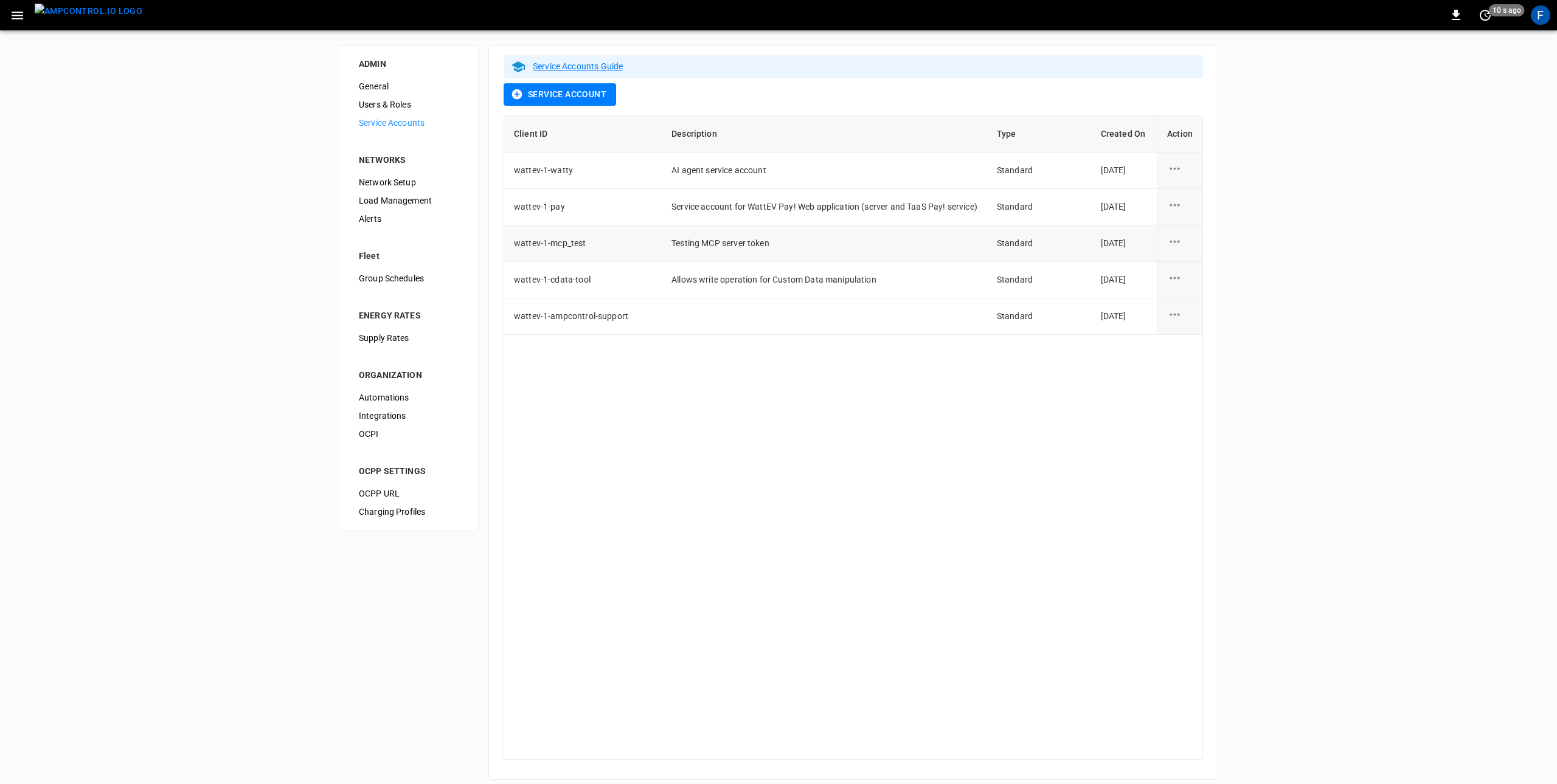
click at [1174, 247] on icon "service account action options" at bounding box center [1175, 242] width 15 height 15
click at [1205, 247] on li "Edit" at bounding box center [1212, 249] width 89 height 20
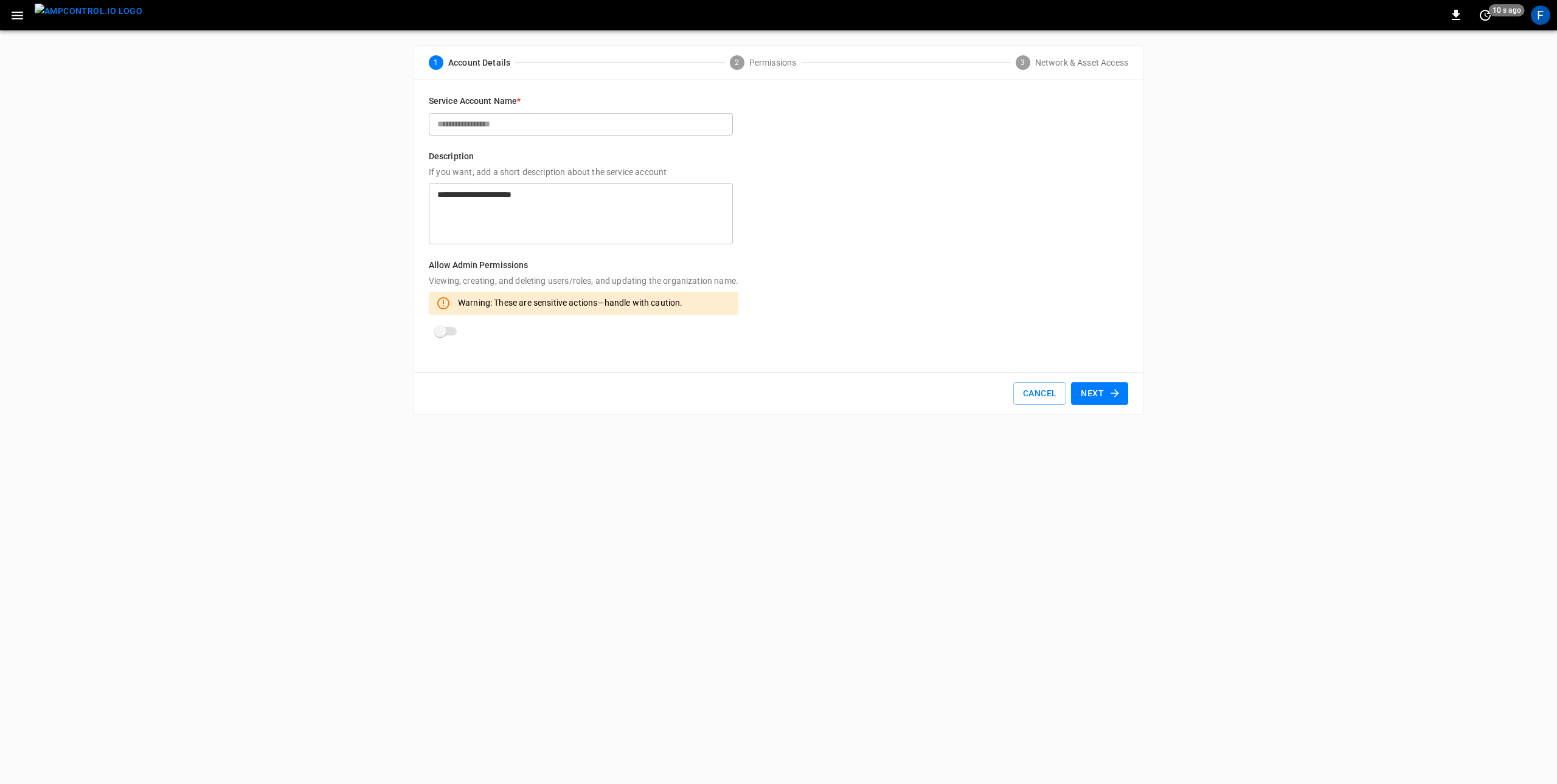
drag, startPoint x: 1081, startPoint y: 384, endPoint x: 1512, endPoint y: 451, distance: 436.2
click at [1081, 384] on button "Next" at bounding box center [1099, 394] width 57 height 22
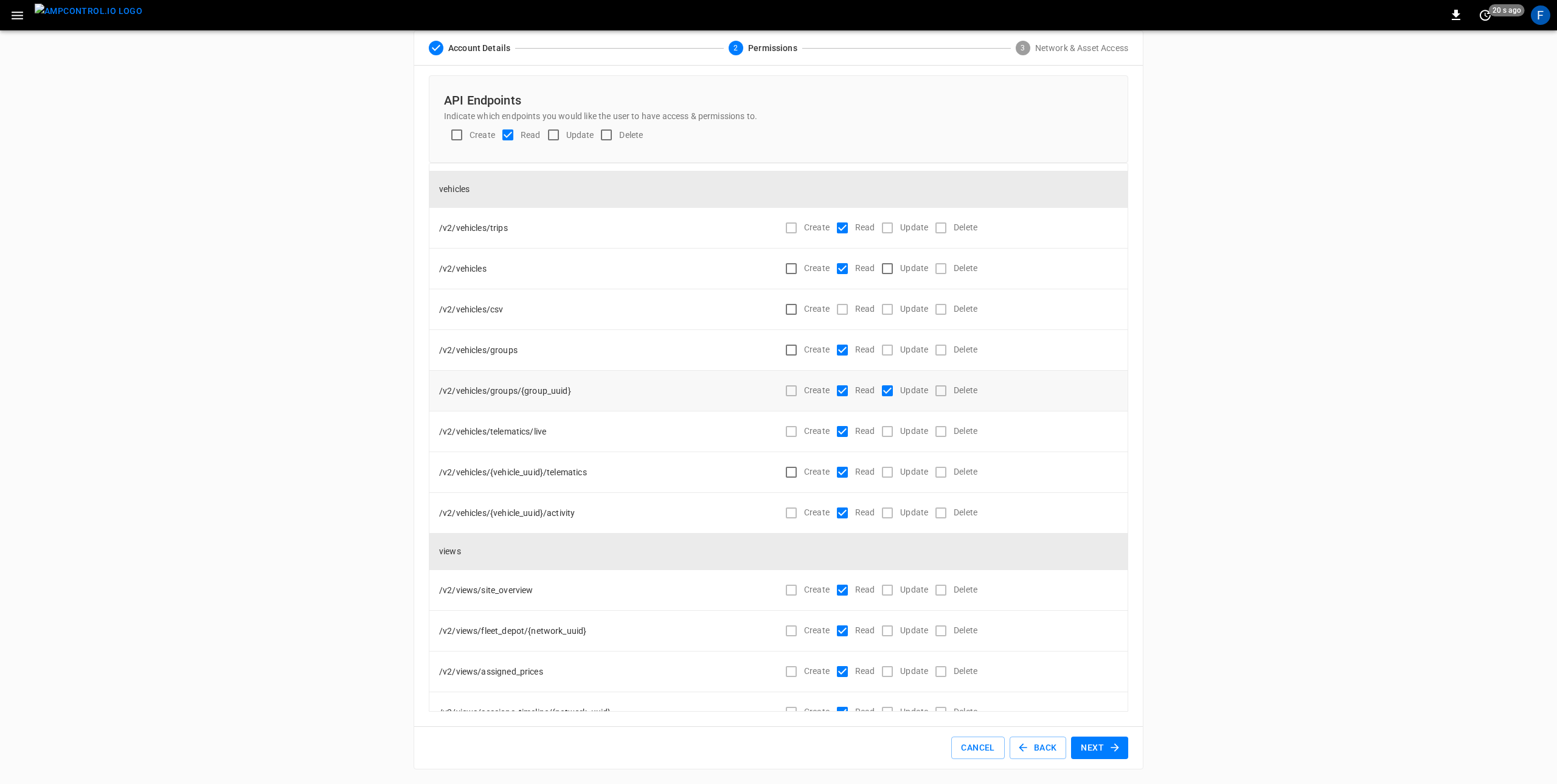
scroll to position [7100, 0]
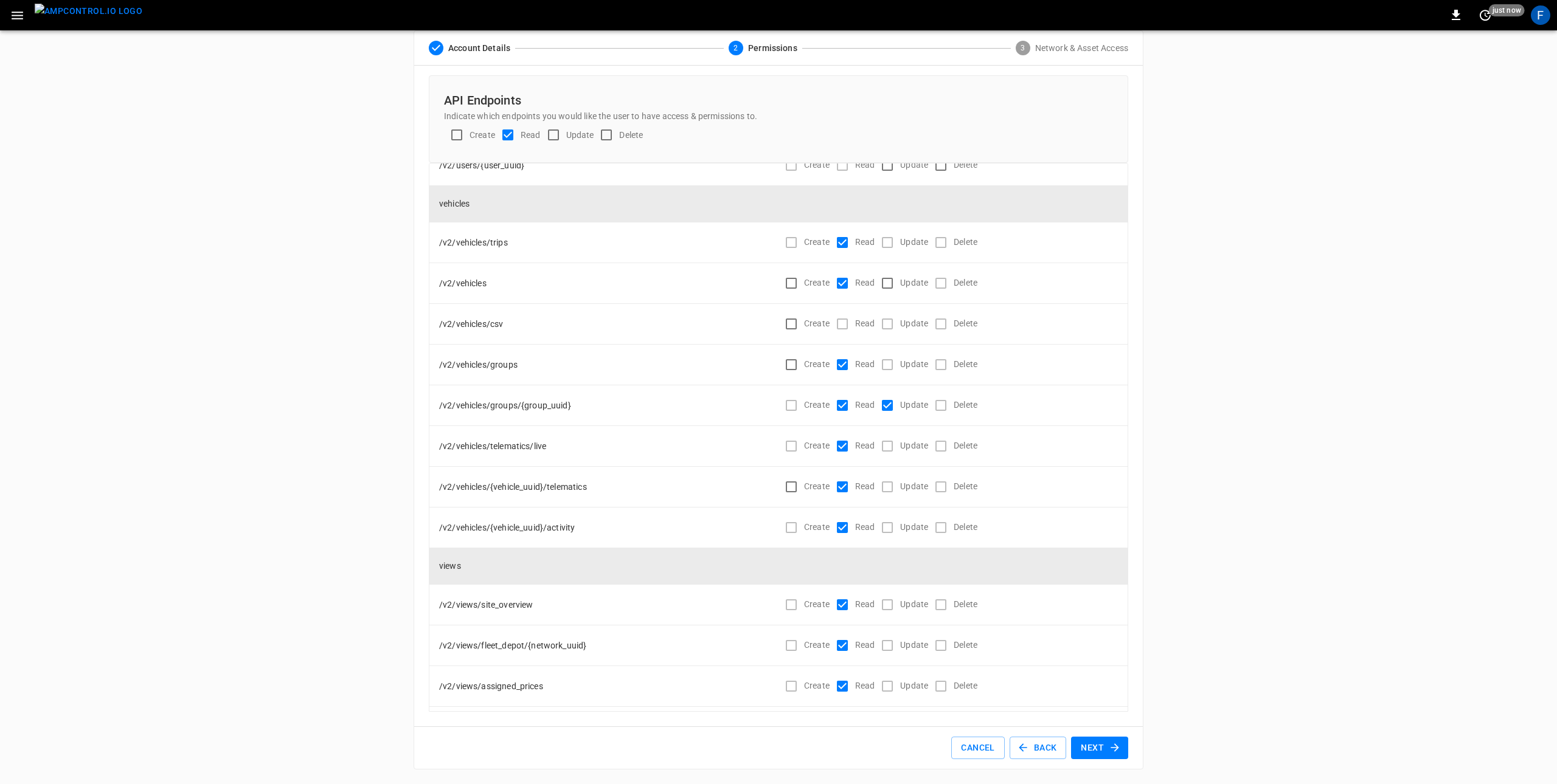
click at [91, 8] on img "menu" at bounding box center [89, 12] width 108 height 15
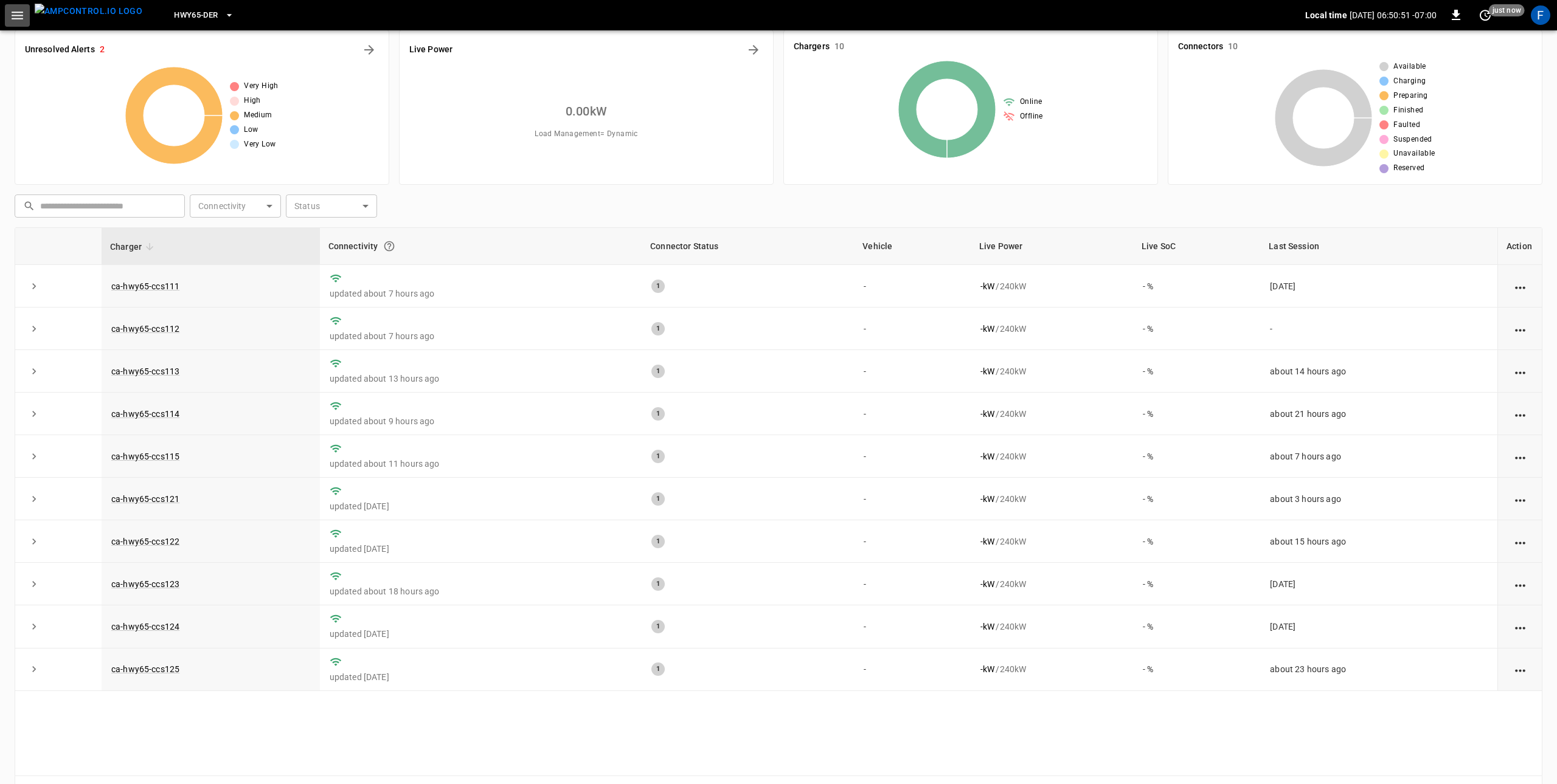
click at [6, 15] on button "button" at bounding box center [17, 15] width 25 height 22
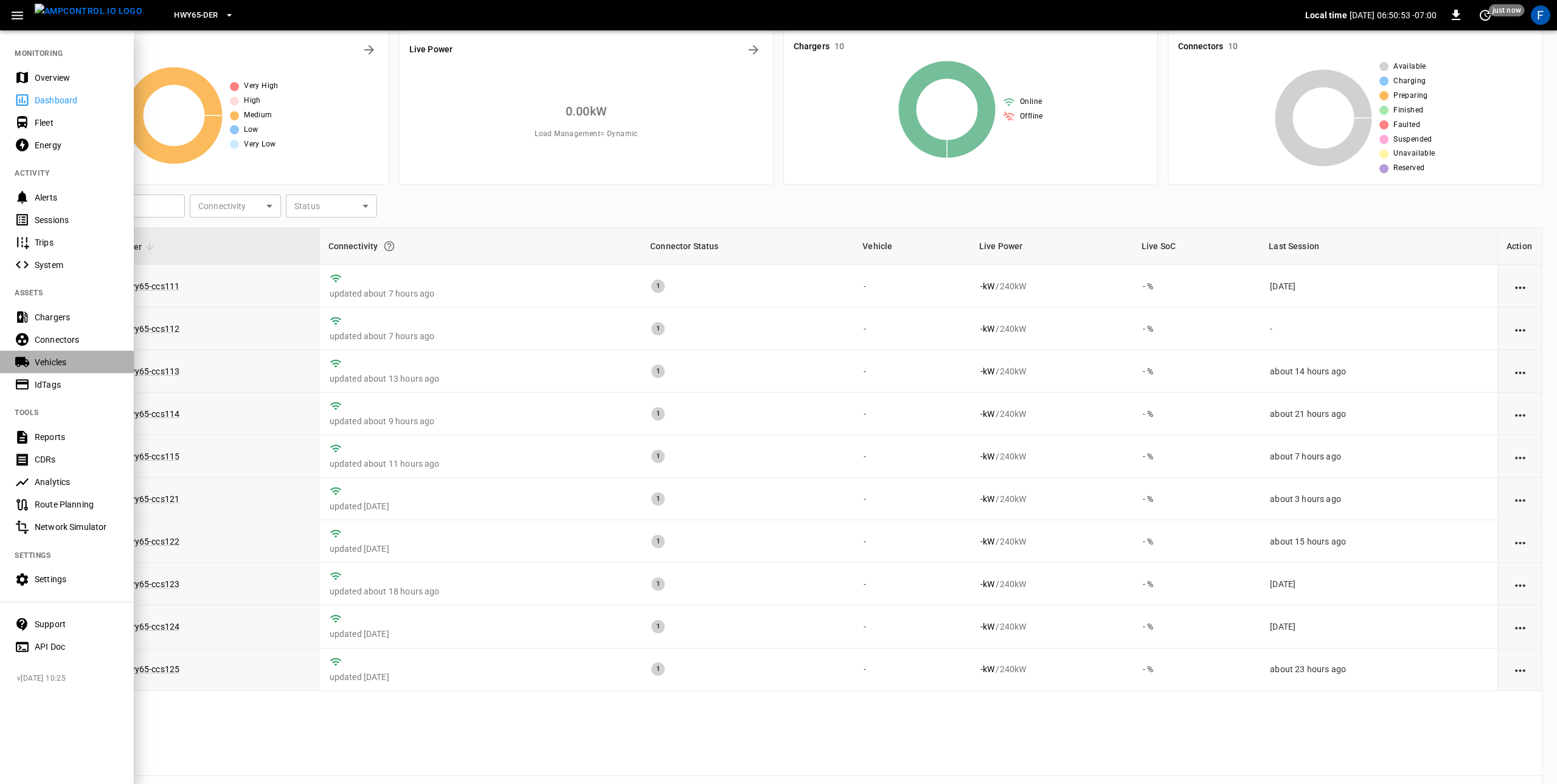
drag, startPoint x: 62, startPoint y: 366, endPoint x: 432, endPoint y: 193, distance: 408.4
click at [62, 366] on div "Vehicles" at bounding box center [77, 363] width 85 height 12
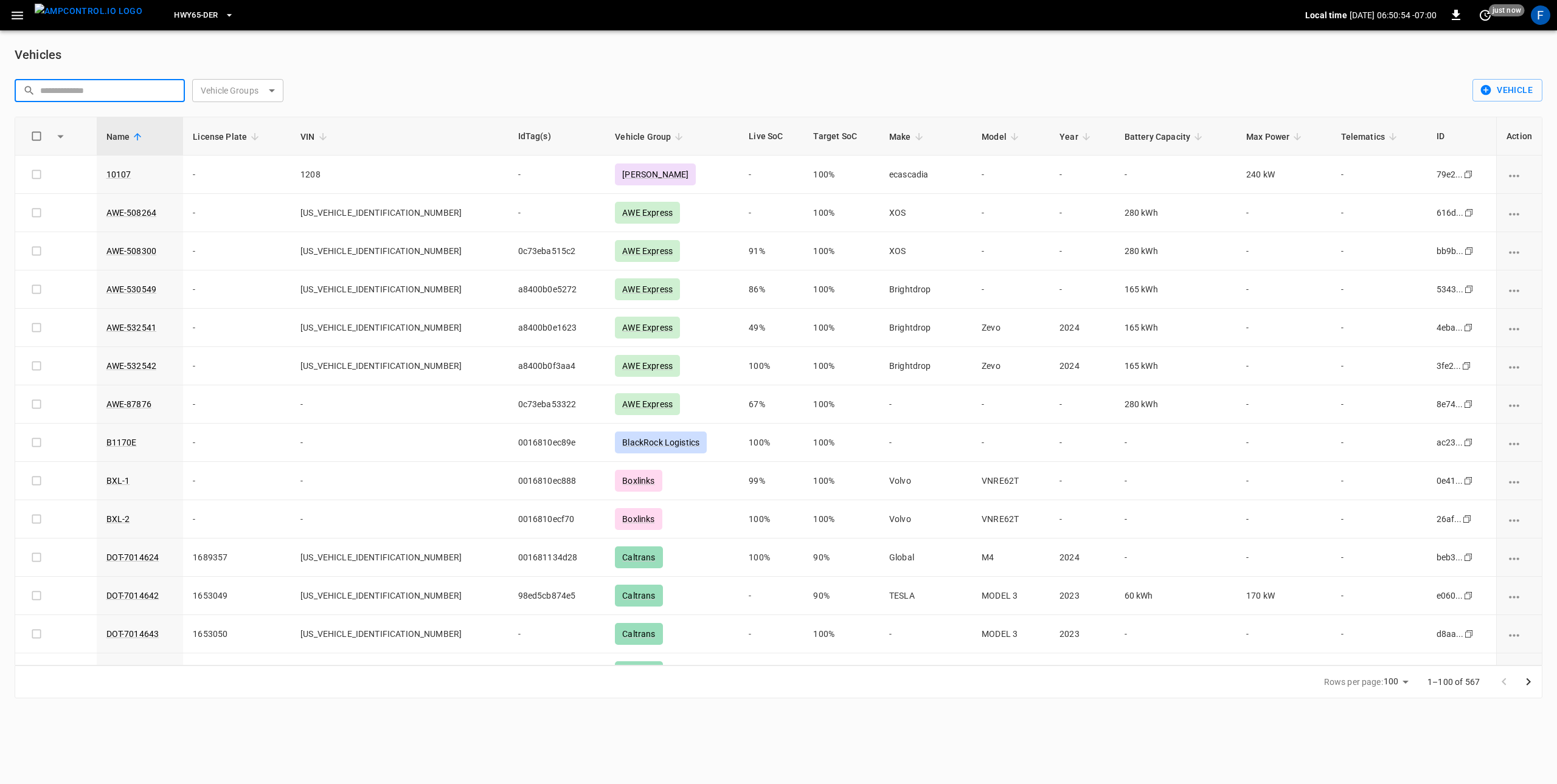
click at [127, 85] on input "text" at bounding box center [108, 90] width 136 height 22
paste input "**********"
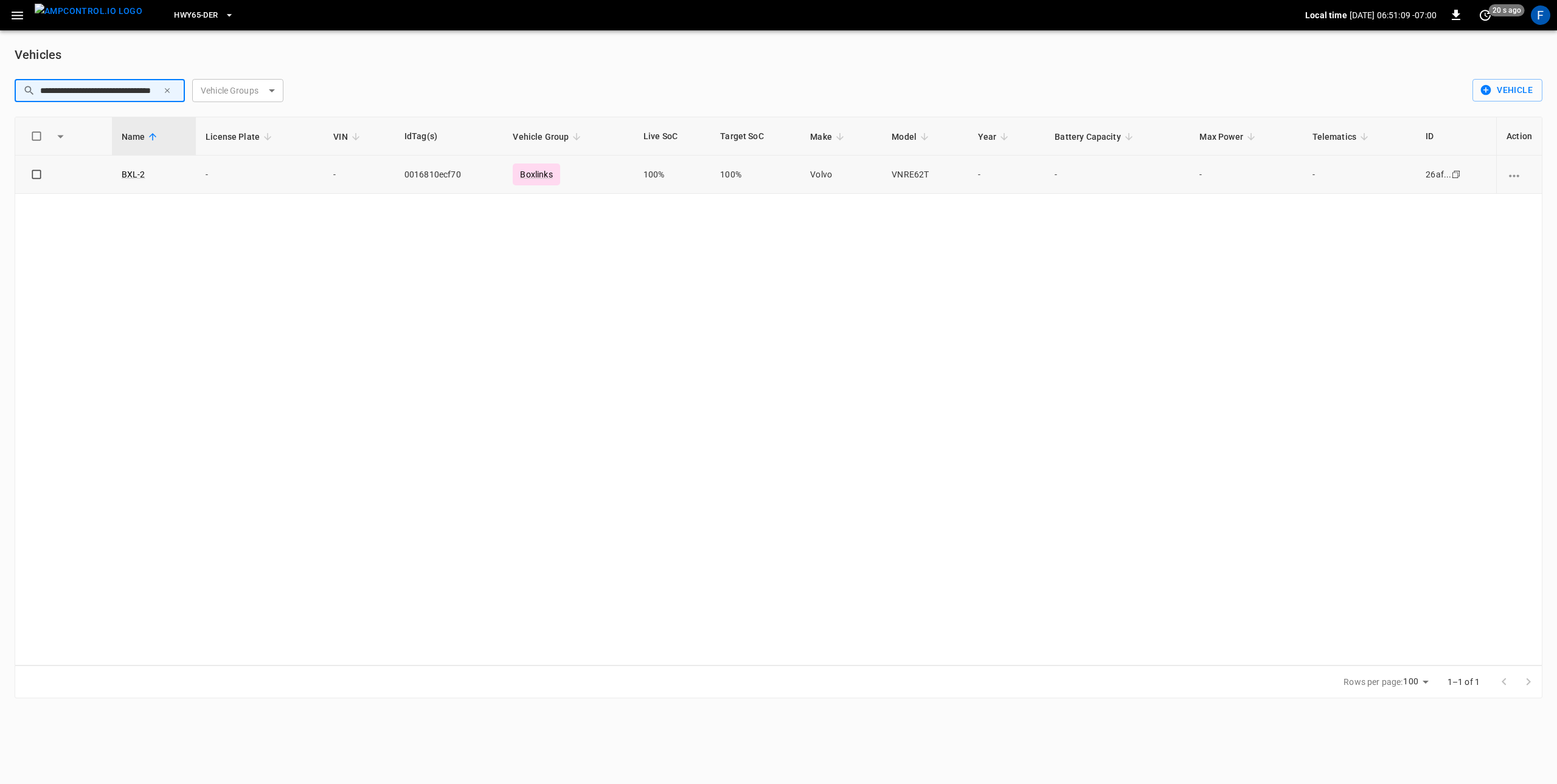
type input "**********"
click at [1452, 176] on icon "Copy" at bounding box center [1456, 174] width 10 height 10
click at [1119, 323] on div "Name License Plate VIN IdTag(s) Vehicle Group Live SoC Target SoC Make Model Ye…" at bounding box center [778, 391] width 1528 height 549
click at [13, 22] on icon "button" at bounding box center [18, 15] width 15 height 15
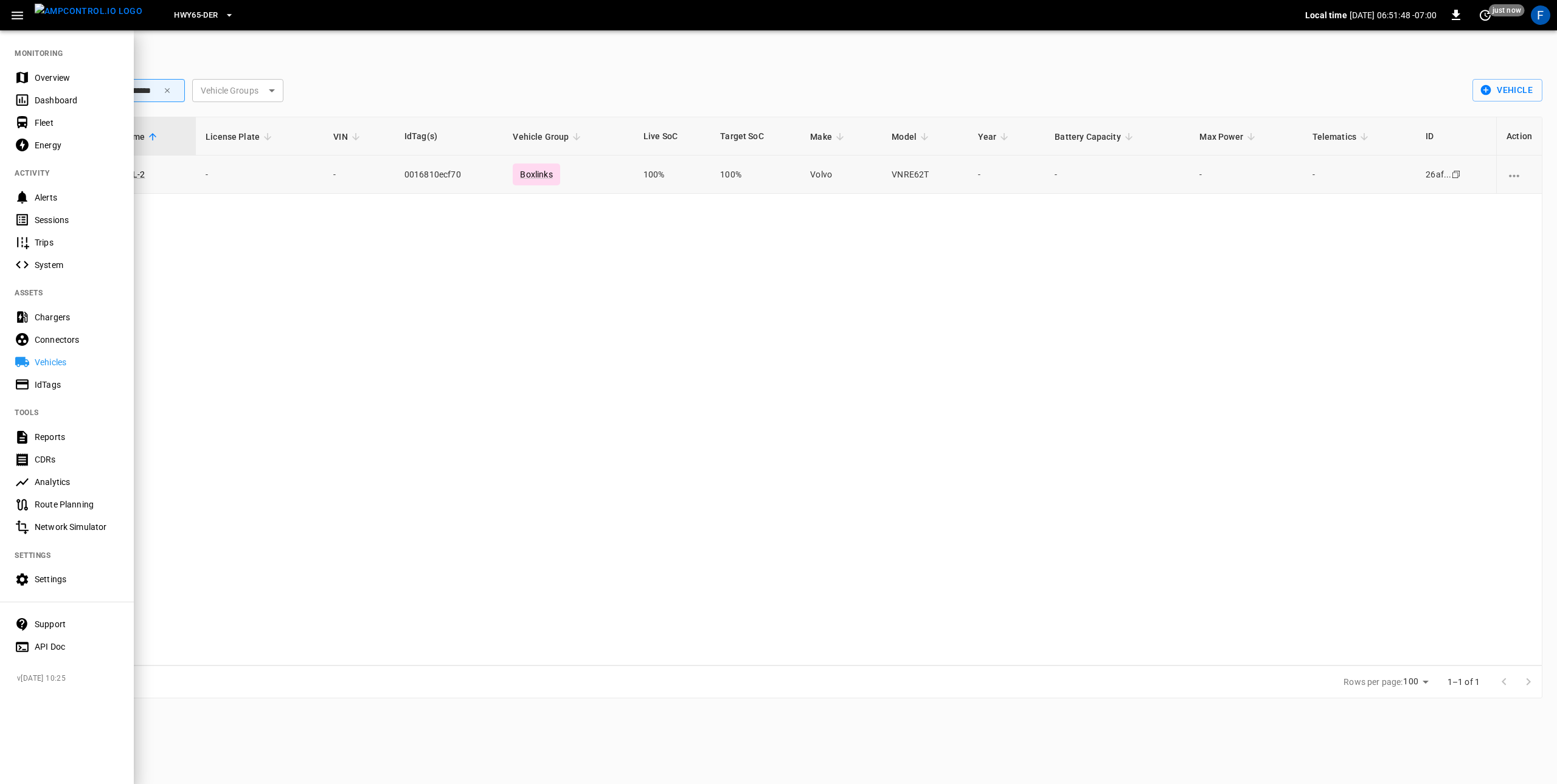
click at [59, 578] on div "Settings" at bounding box center [77, 579] width 85 height 12
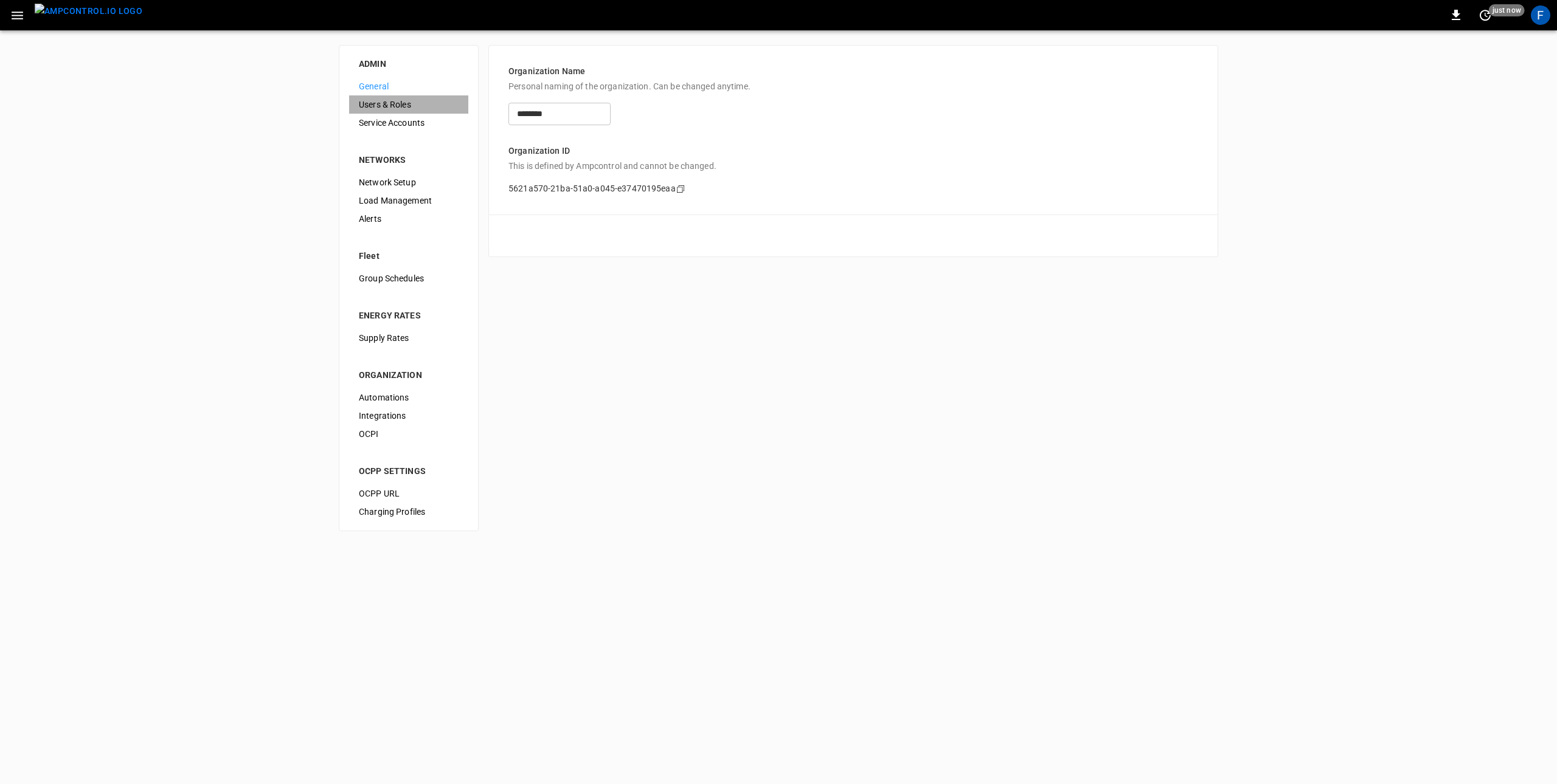
click at [401, 105] on span "Users & Roles" at bounding box center [408, 105] width 99 height 13
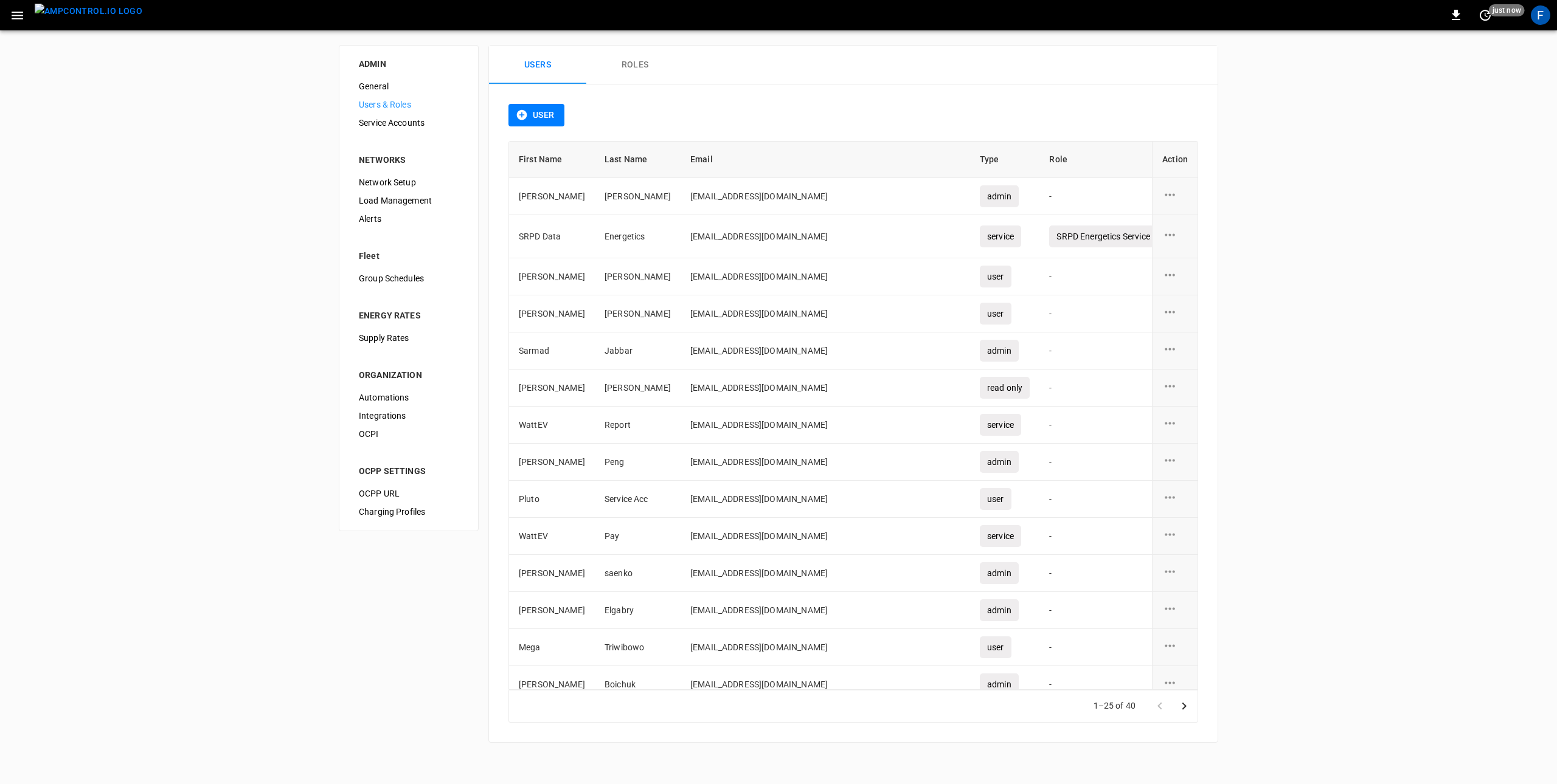
click at [621, 71] on button "Roles" at bounding box center [635, 65] width 97 height 39
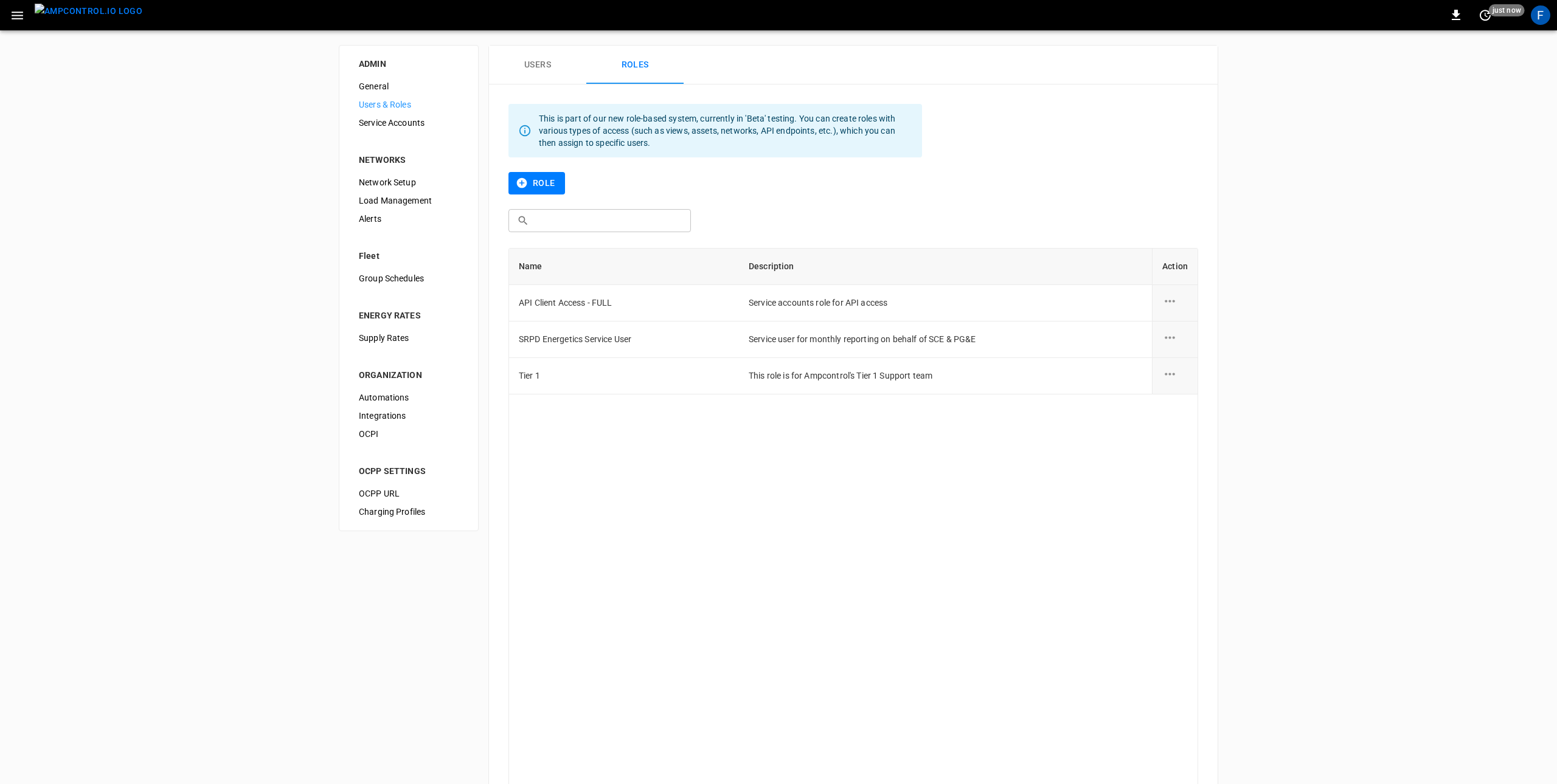
click at [426, 117] on span "Service Accounts" at bounding box center [408, 123] width 99 height 13
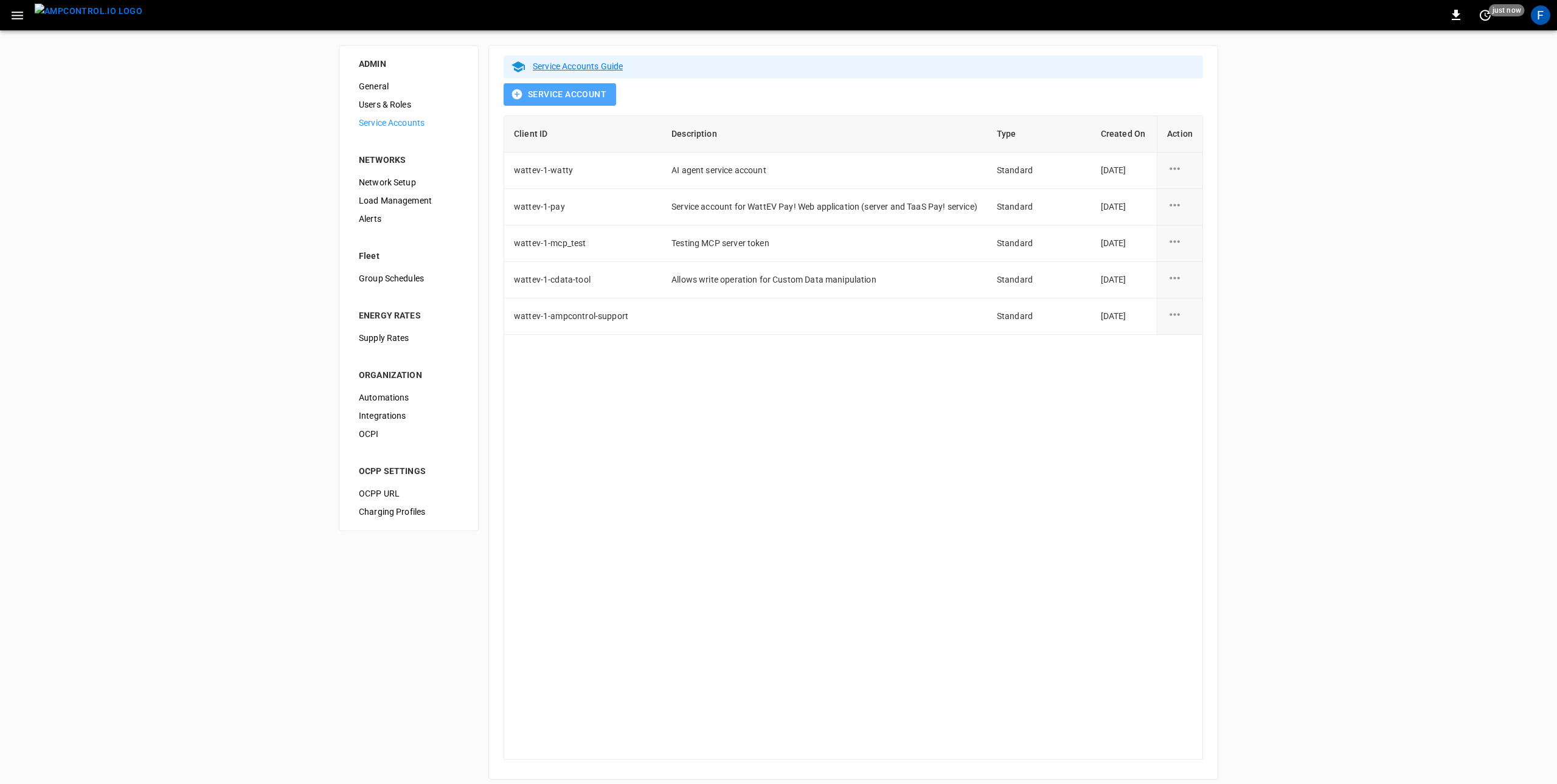
click at [571, 94] on button "Service Account" at bounding box center [560, 94] width 112 height 22
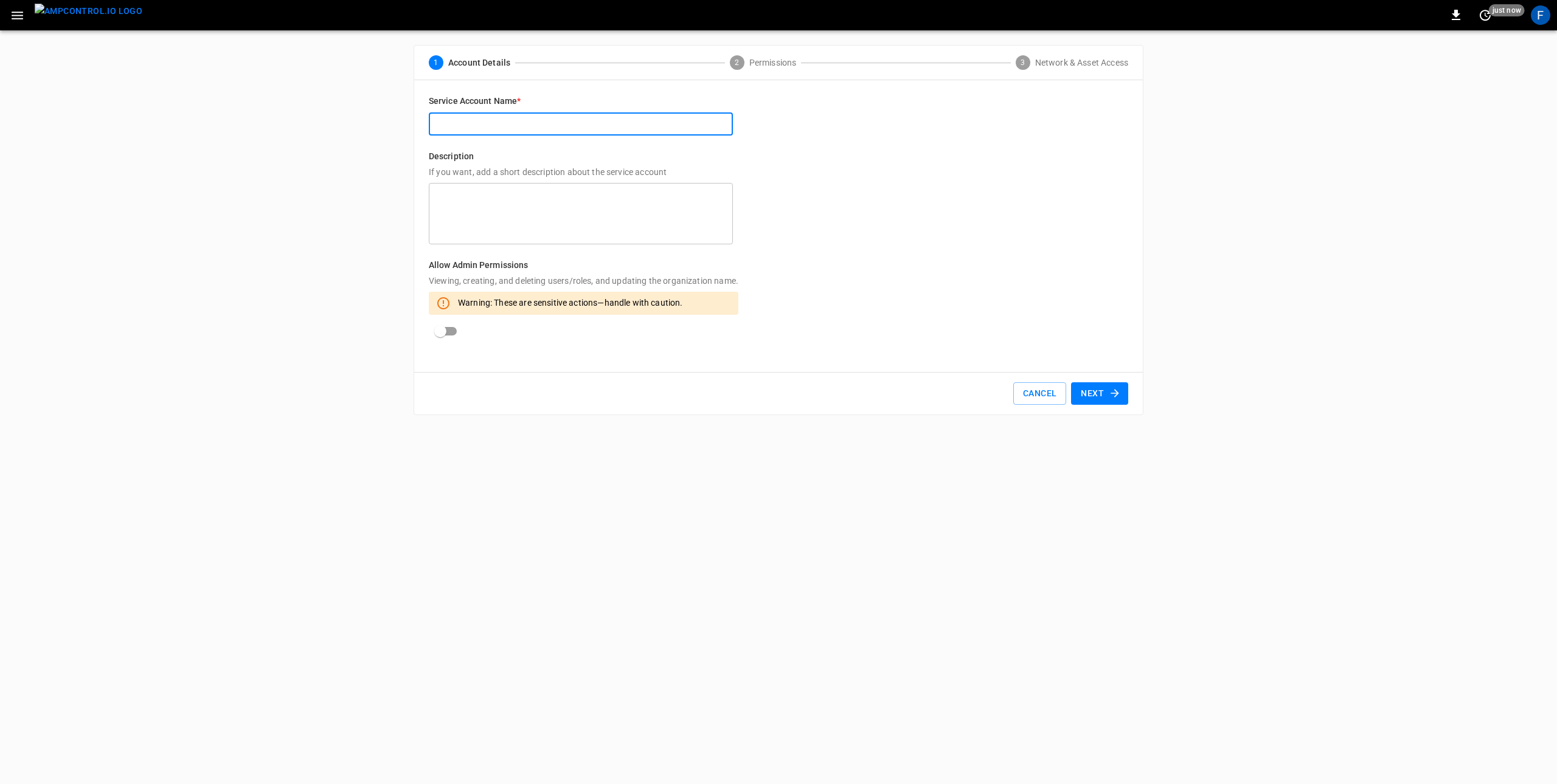
click at [526, 129] on input "text" at bounding box center [581, 124] width 304 height 22
type input "*"
type input "**********"
click at [1111, 391] on icon "button" at bounding box center [1115, 394] width 12 height 12
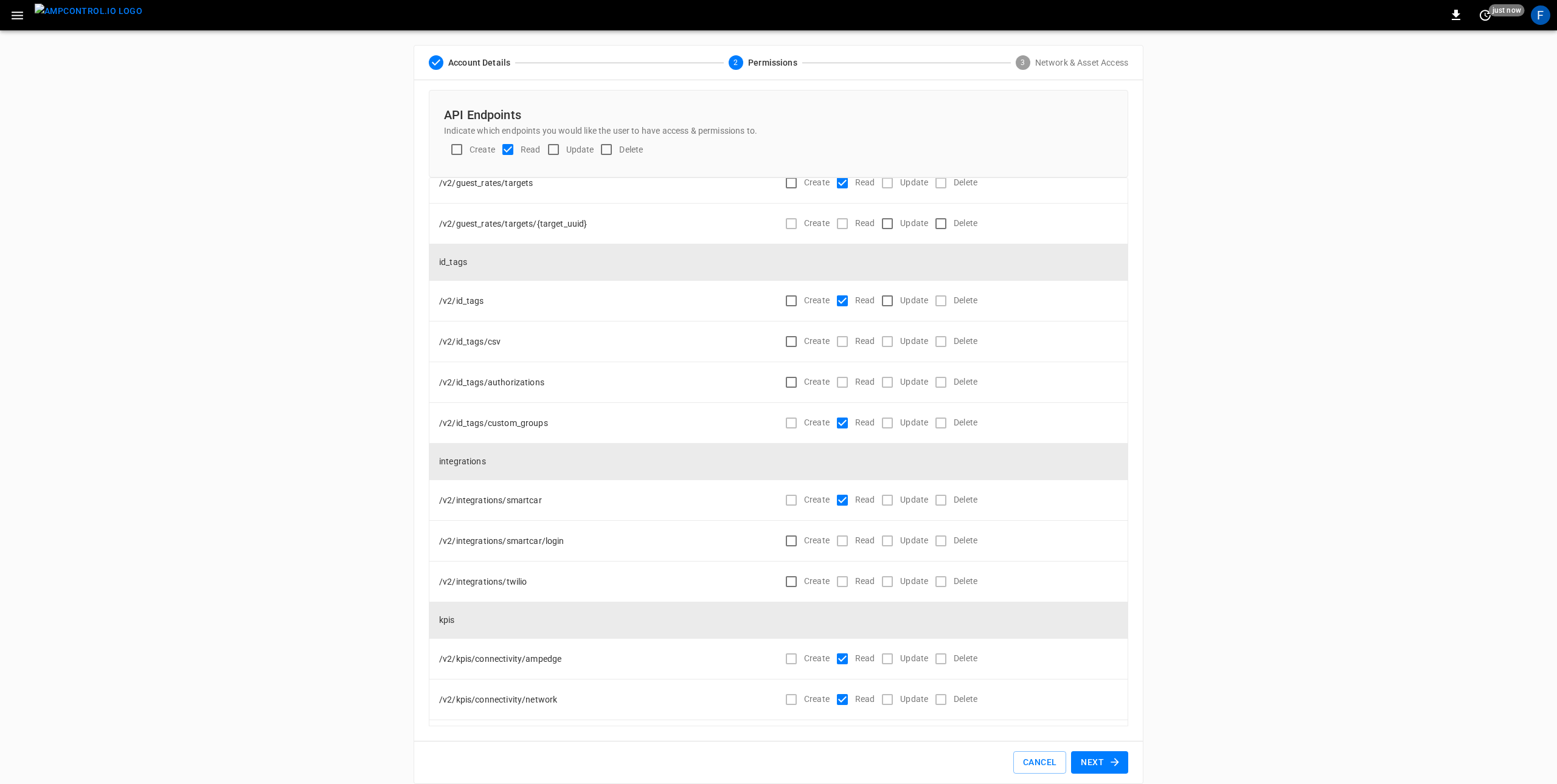
scroll to position [2663, 0]
click at [1104, 763] on button "Next" at bounding box center [1099, 762] width 57 height 22
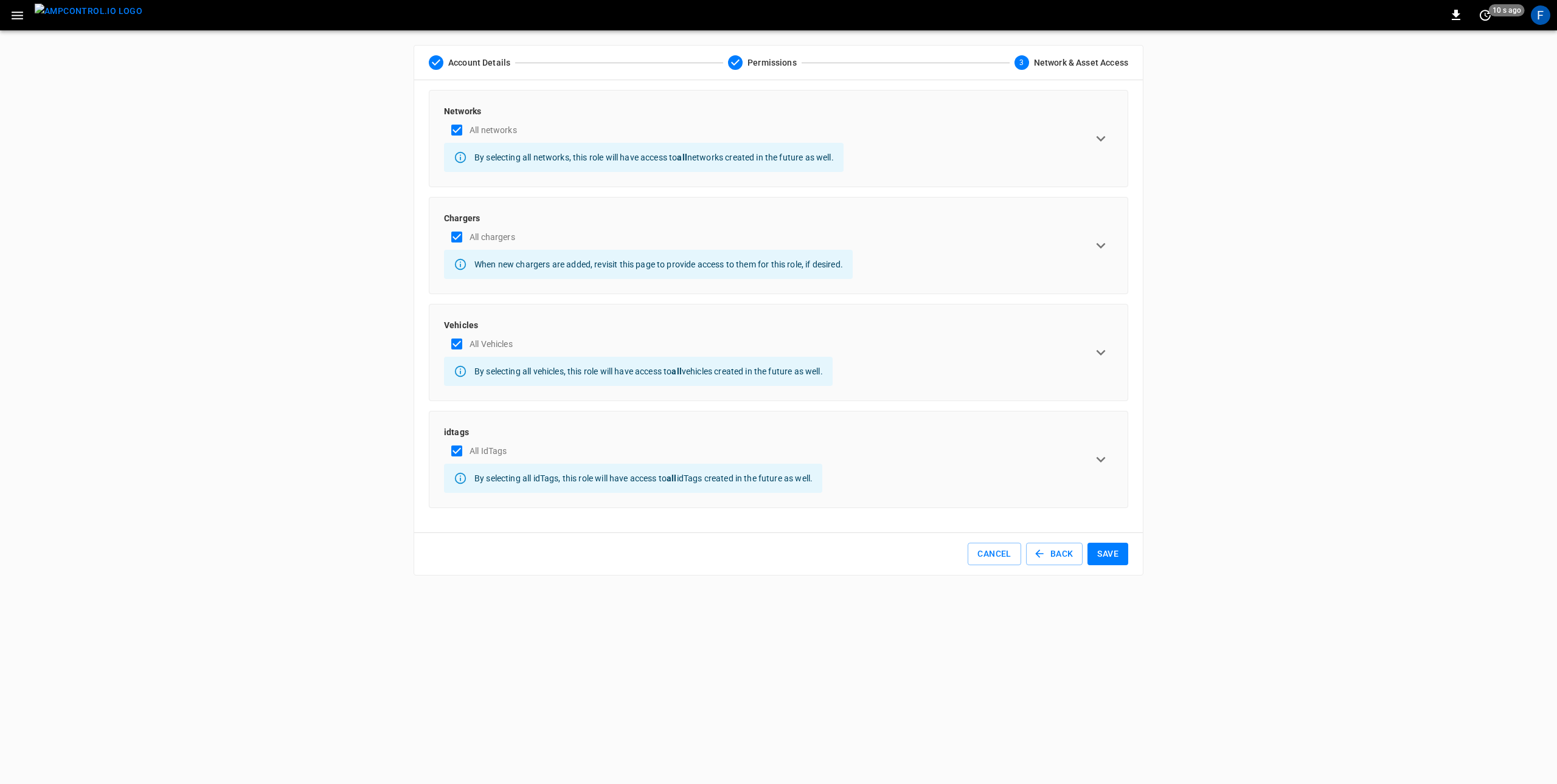
click at [1112, 559] on button "Save" at bounding box center [1108, 554] width 41 height 22
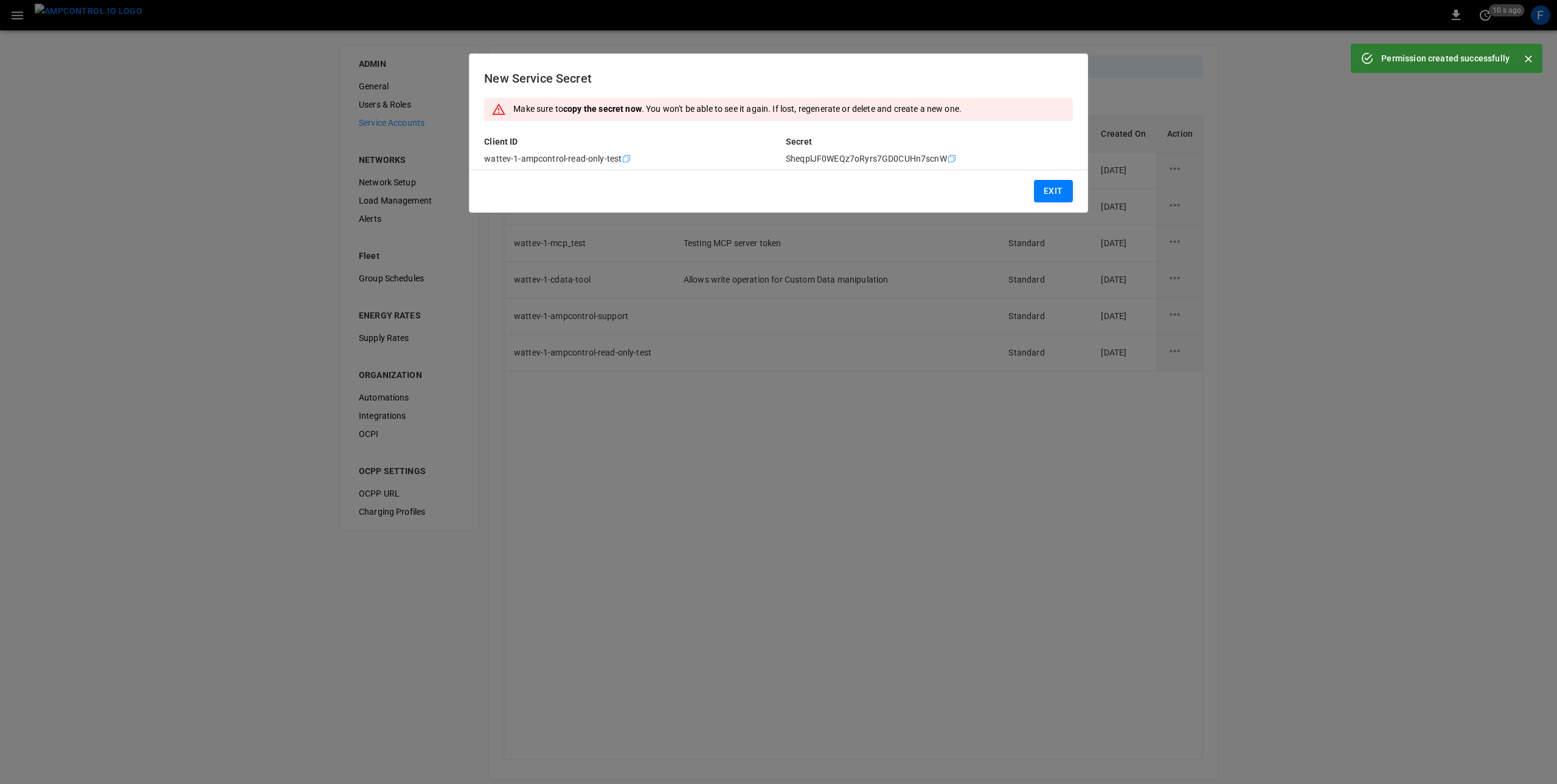
click at [623, 158] on icon "Copy" at bounding box center [626, 159] width 10 height 10
click at [951, 159] on icon "Copy" at bounding box center [951, 159] width 10 height 10
click at [166, 45] on div at bounding box center [778, 392] width 1557 height 784
click at [1059, 195] on button "Exit" at bounding box center [1053, 191] width 39 height 22
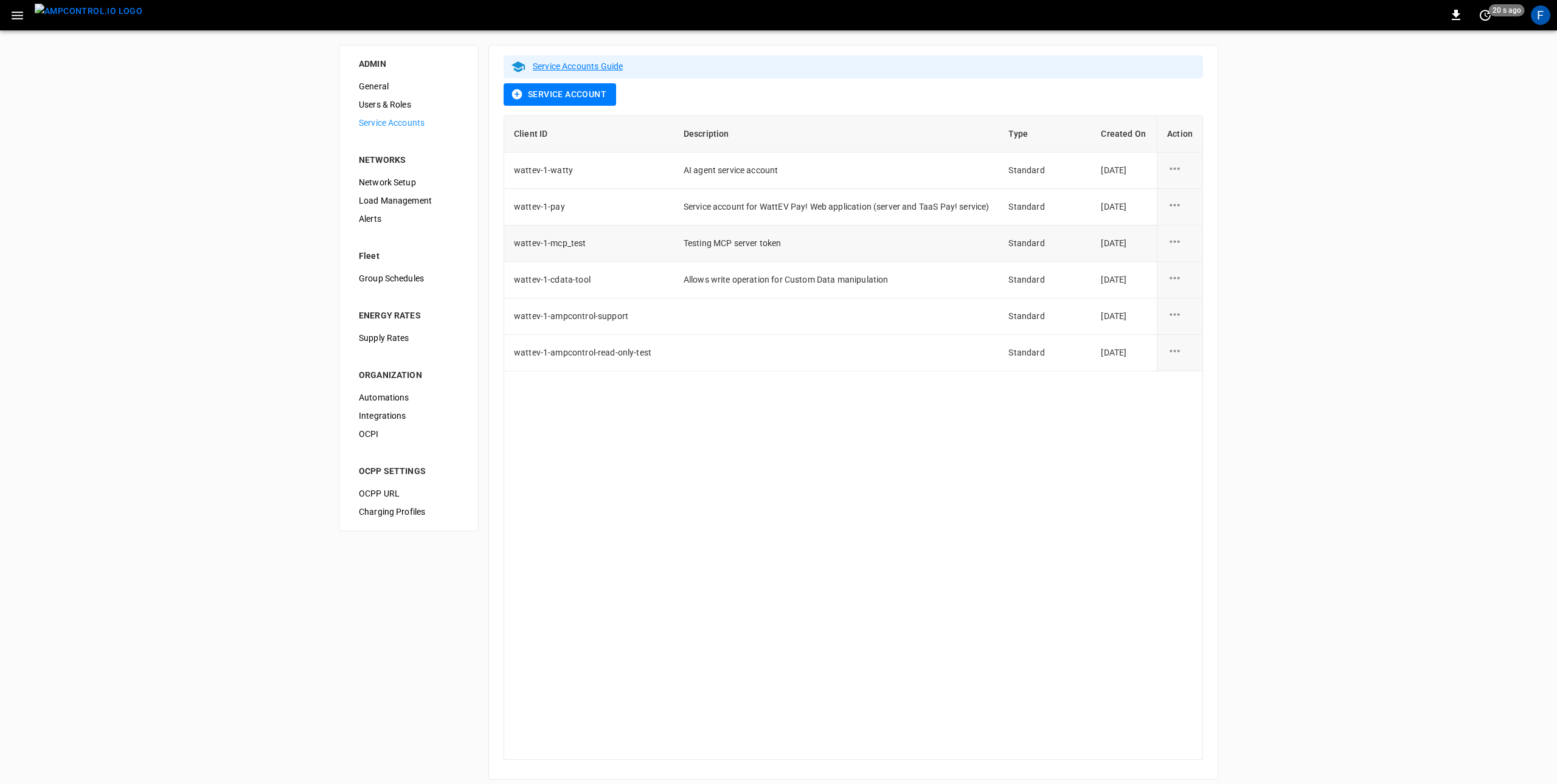
scroll to position [5, 0]
click at [1178, 240] on icon "service account action options" at bounding box center [1175, 236] width 15 height 15
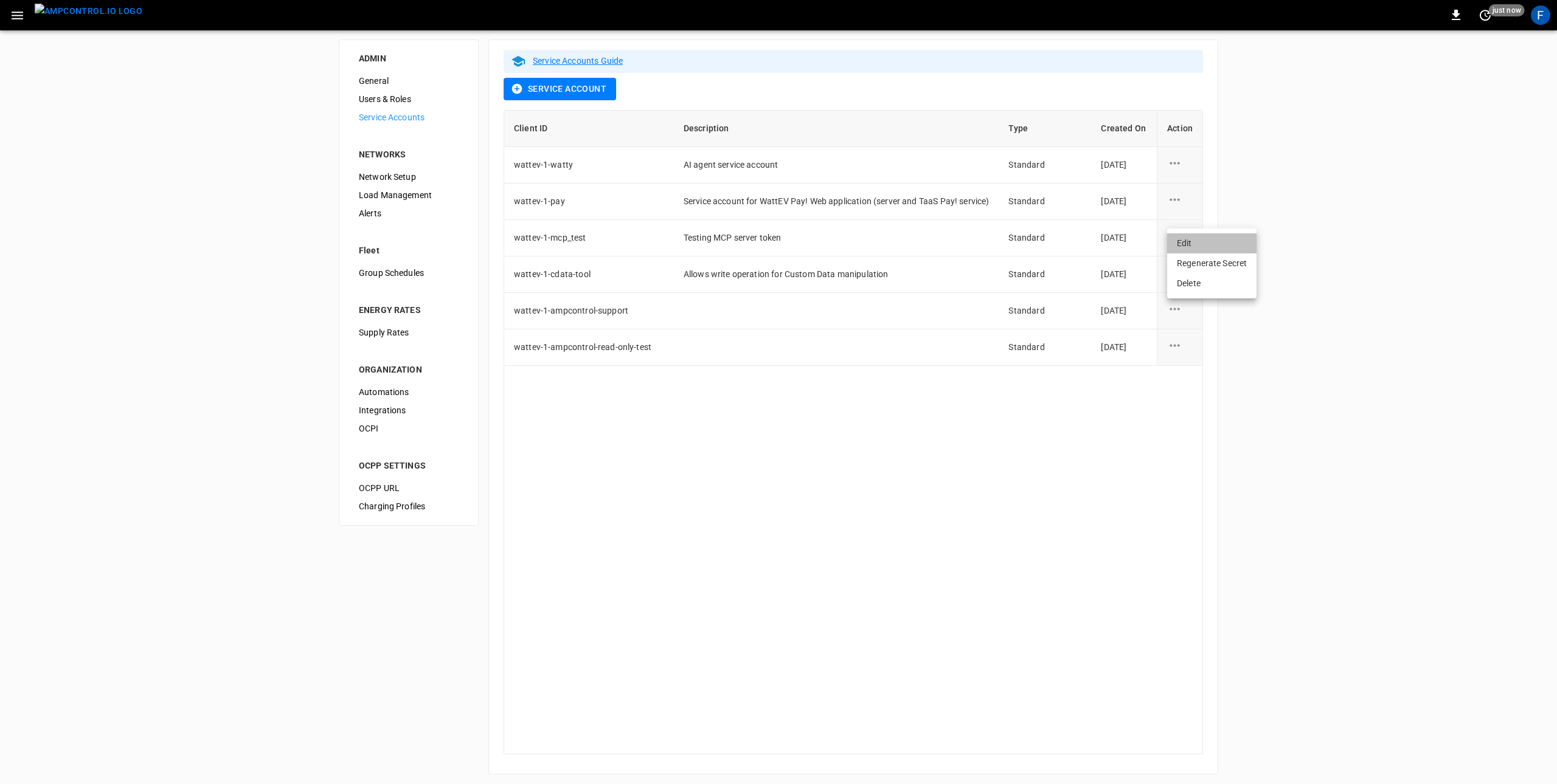
click at [1176, 253] on li "Edit" at bounding box center [1212, 243] width 89 height 20
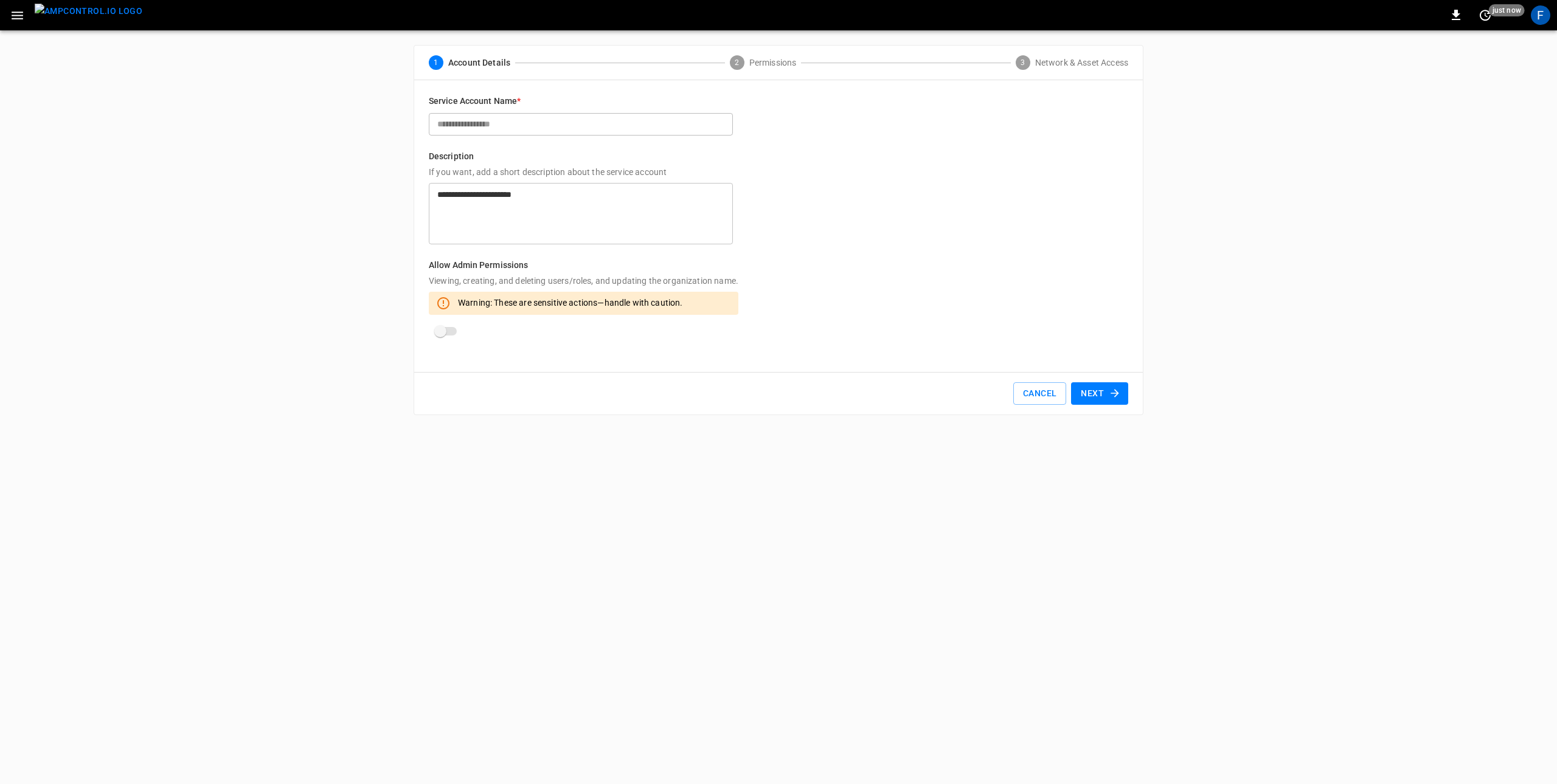
click at [1113, 402] on button "Next" at bounding box center [1099, 394] width 57 height 22
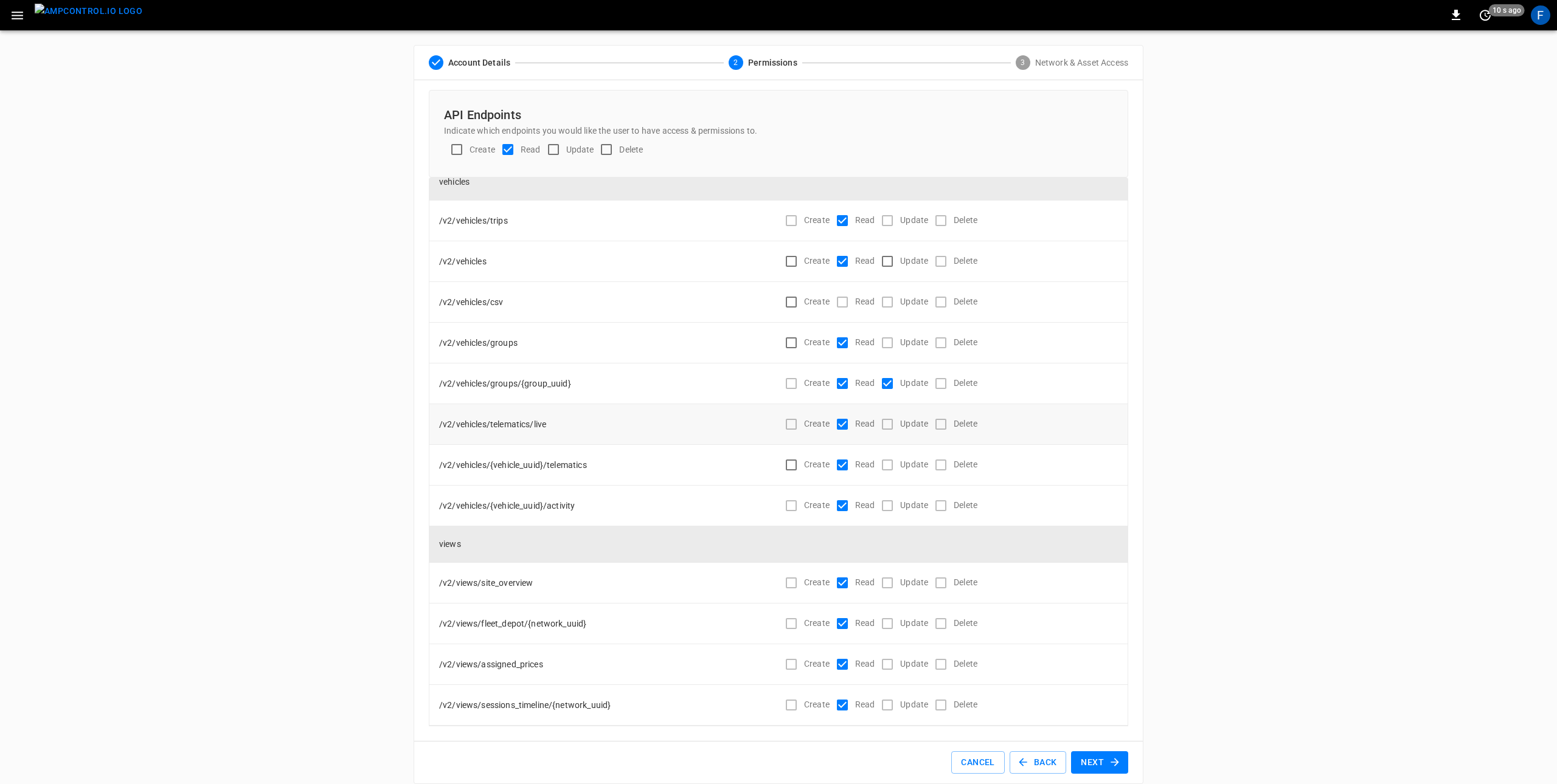
scroll to position [15, 0]
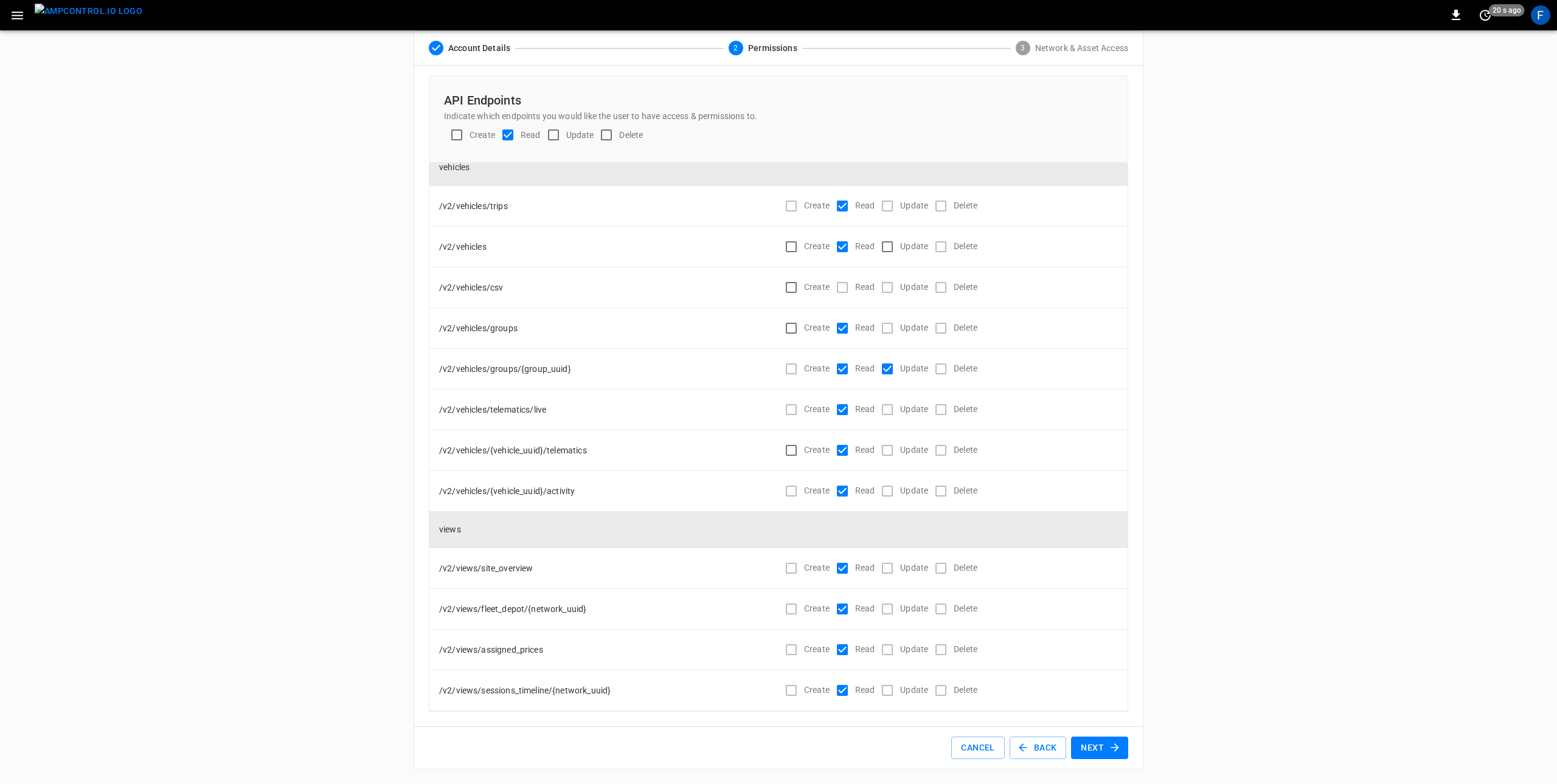
click at [347, 401] on div "ADMIN General Users & Roles Service Accounts NETWORKS Network Setup Load Manage…" at bounding box center [778, 400] width 1557 height 769
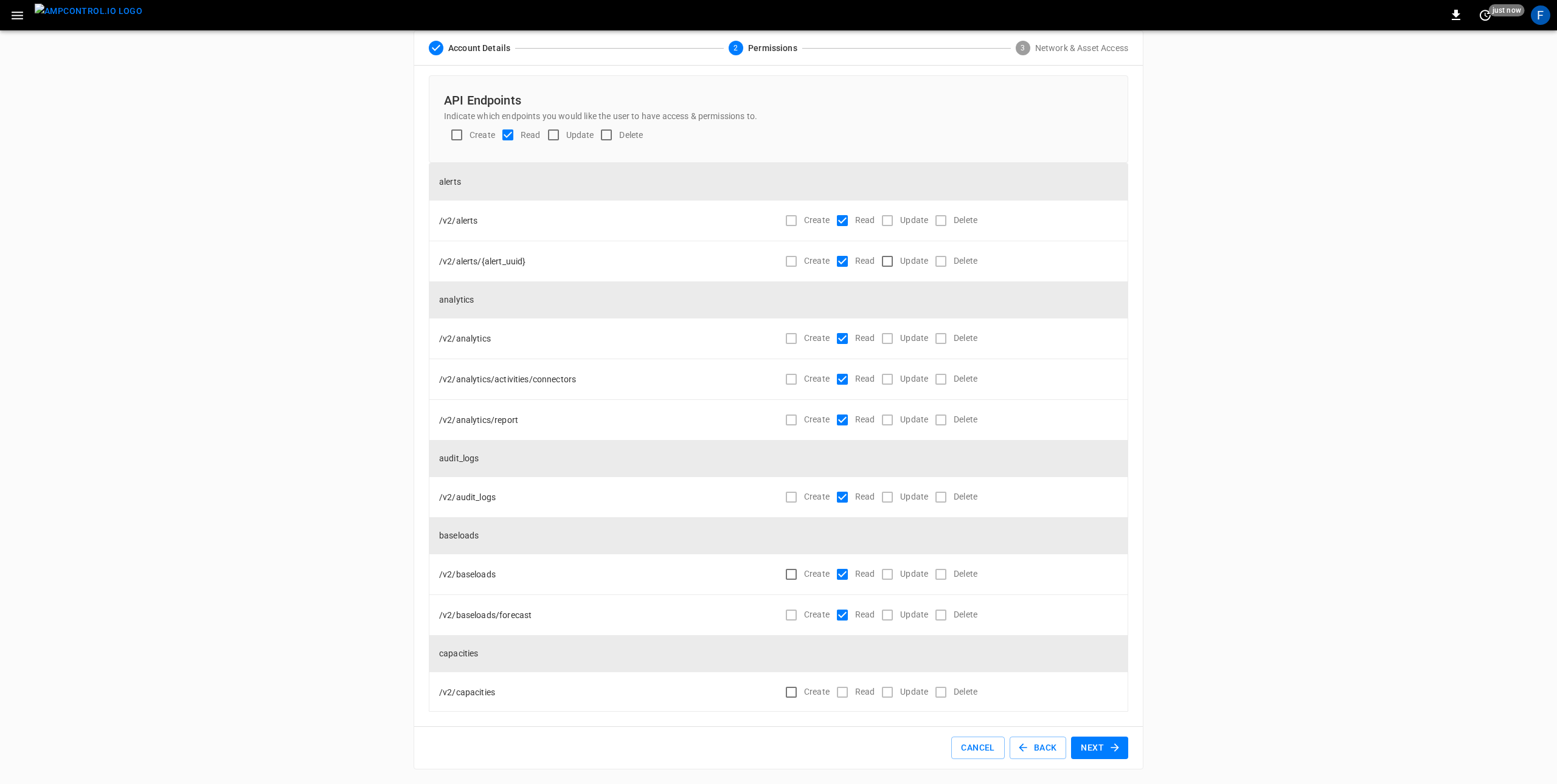
scroll to position [0, 0]
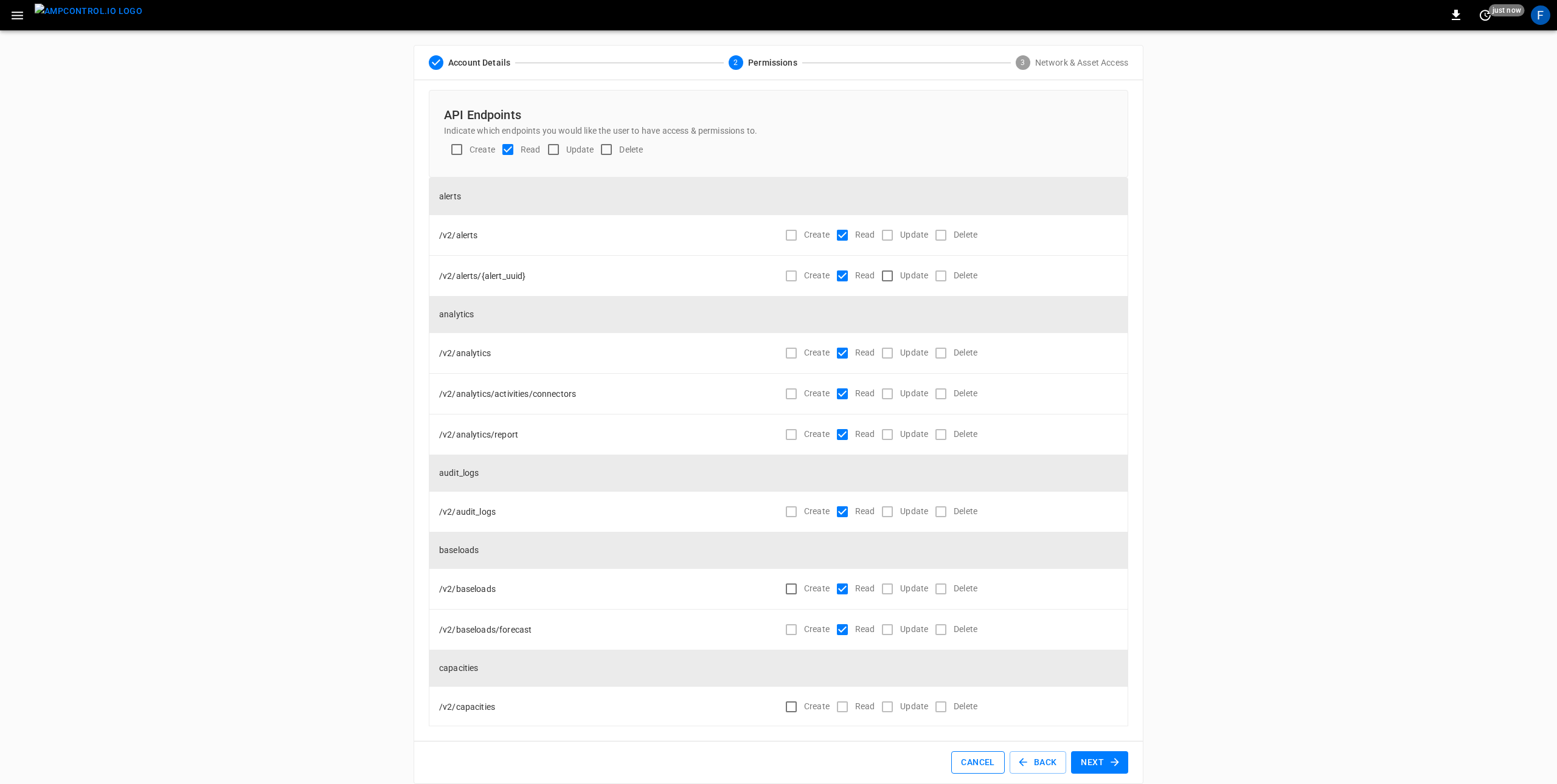
click at [988, 756] on button "Cancel" at bounding box center [978, 762] width 53 height 22
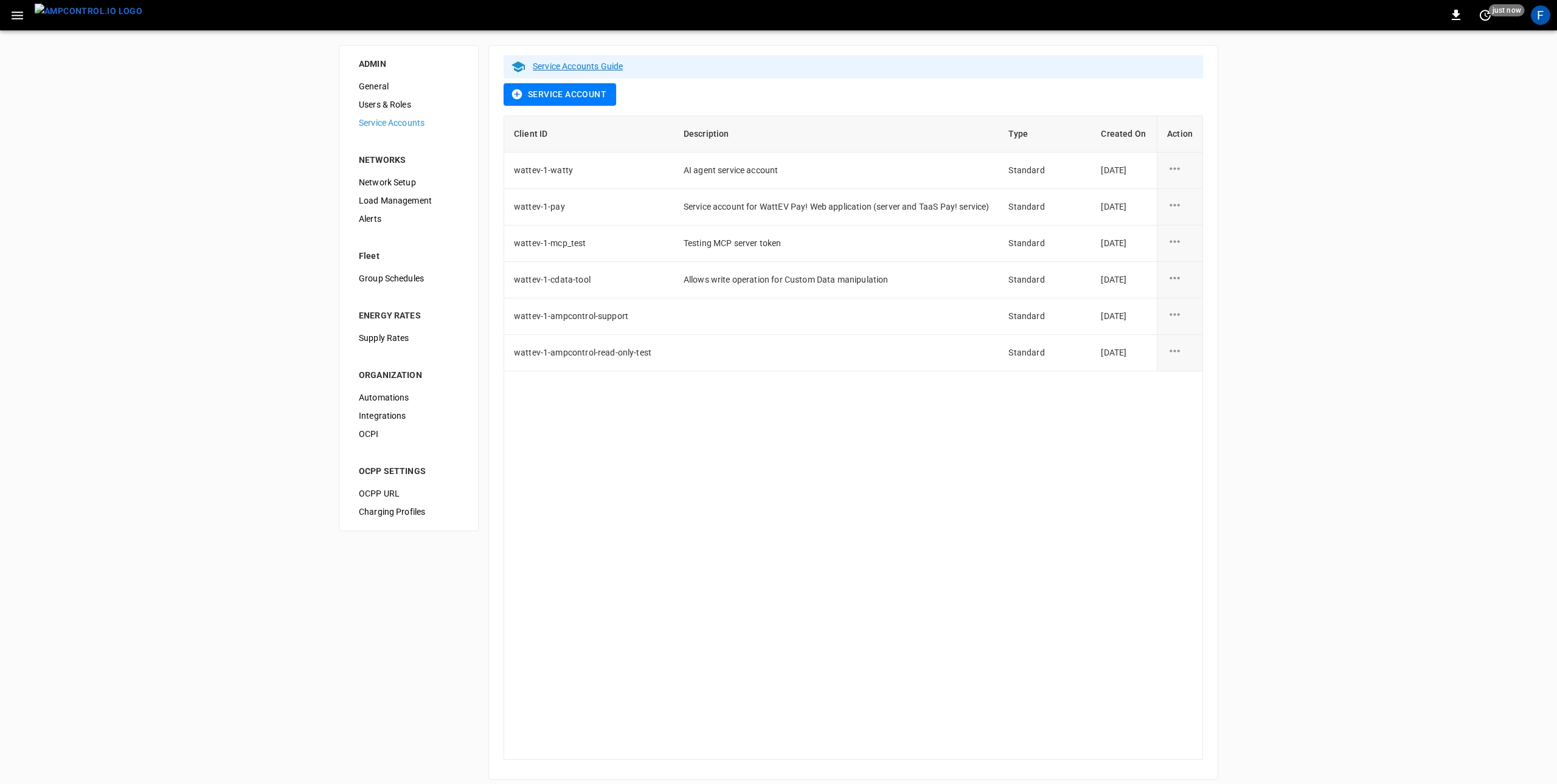
click at [1187, 243] on div "service account action options" at bounding box center [1179, 243] width 25 height 18
click at [1180, 253] on li "Edit" at bounding box center [1212, 249] width 89 height 20
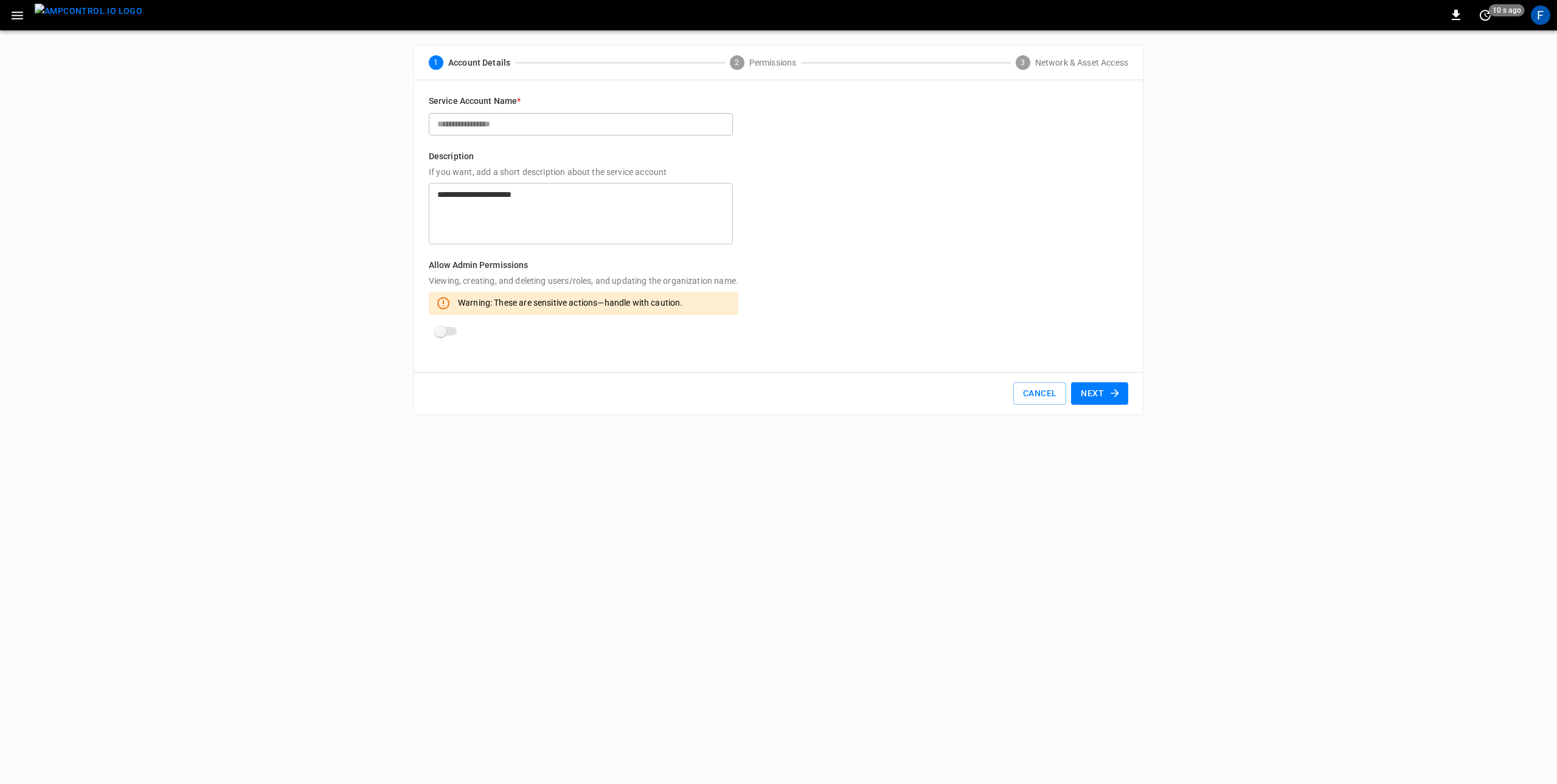
click at [1102, 397] on button "Next" at bounding box center [1099, 394] width 57 height 22
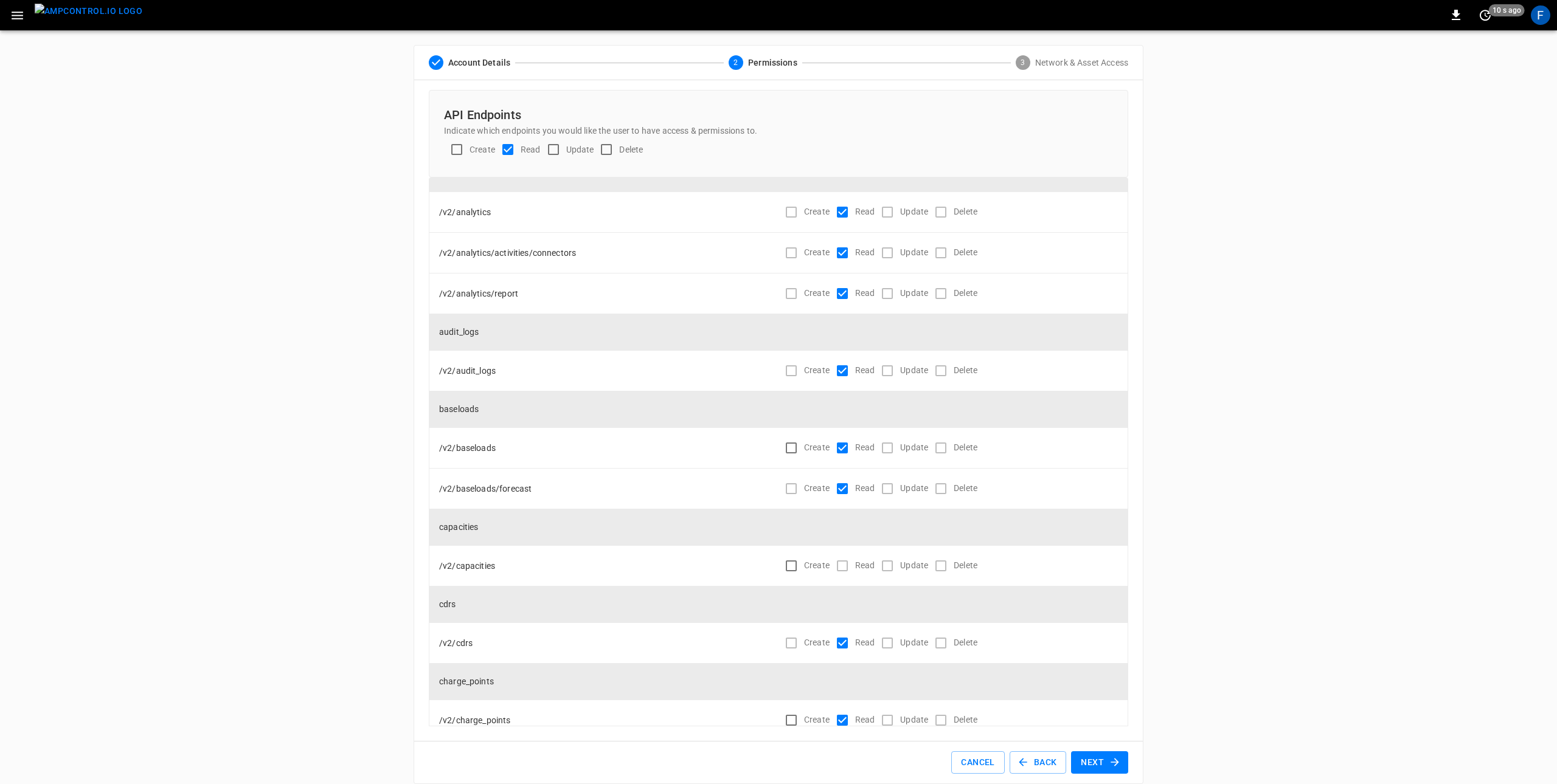
scroll to position [149, 0]
click at [1099, 762] on button "Next" at bounding box center [1099, 762] width 57 height 22
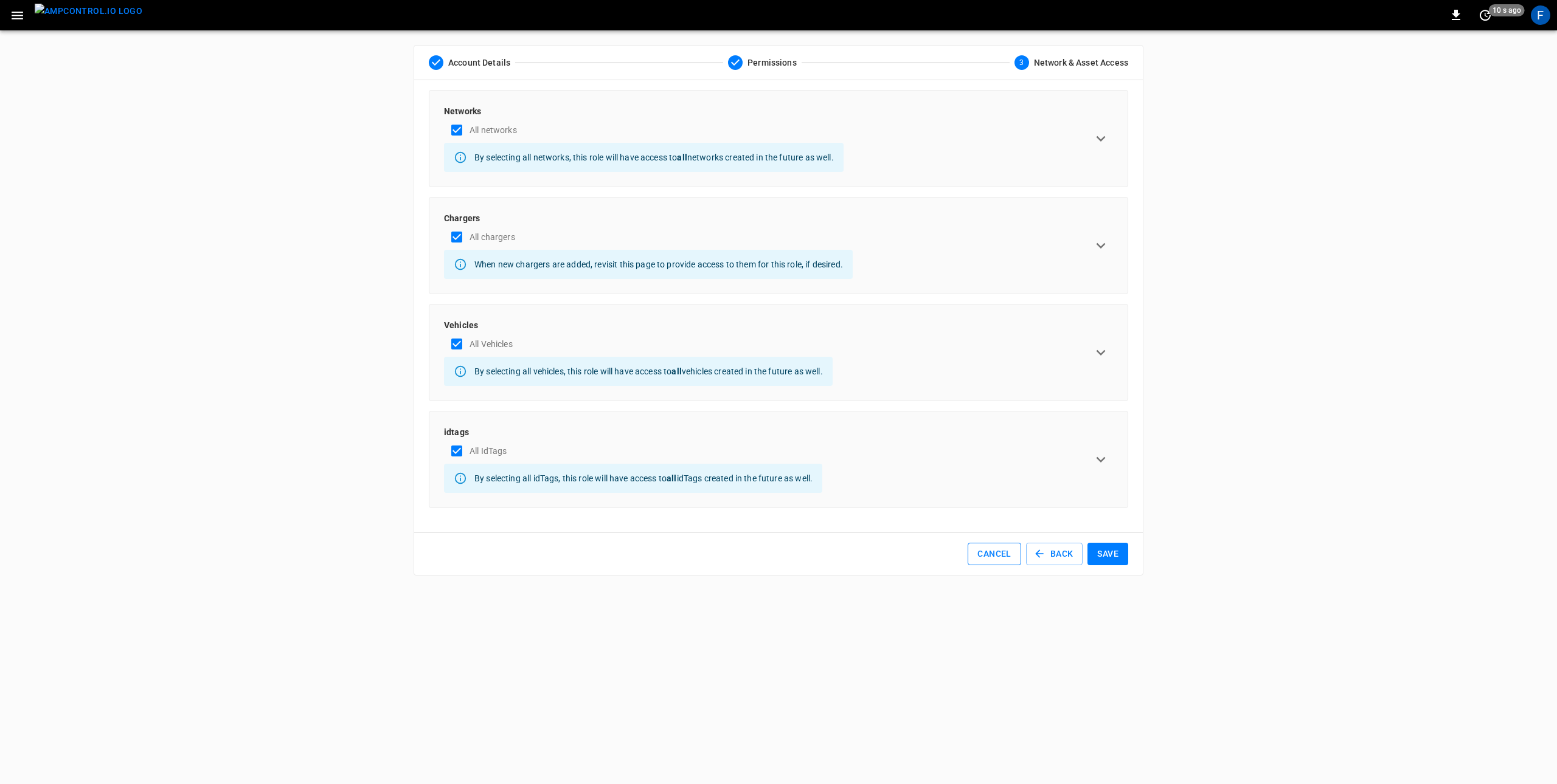
click at [1008, 551] on button "Cancel" at bounding box center [994, 554] width 53 height 22
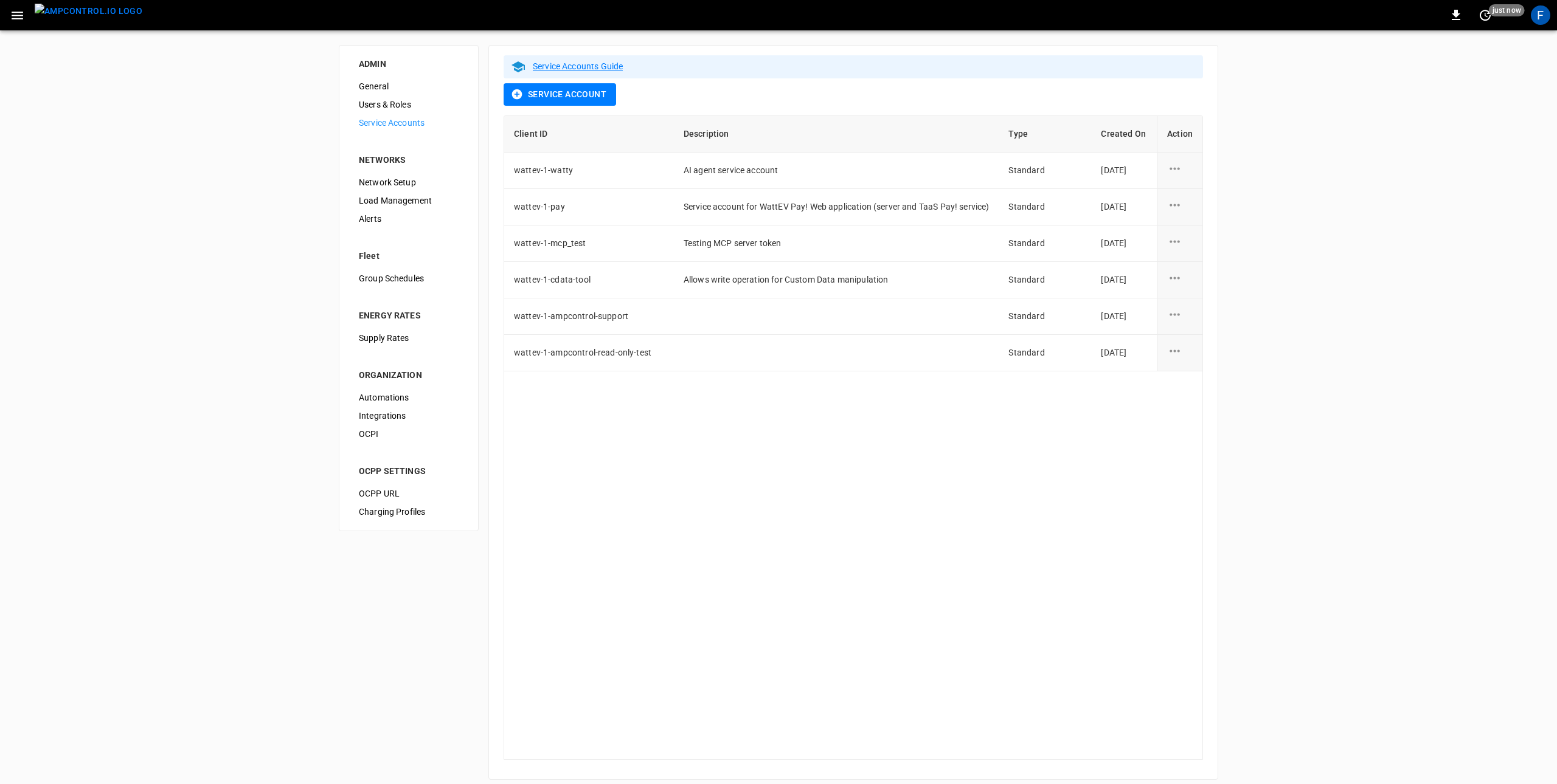
click at [60, 12] on img "menu" at bounding box center [89, 12] width 108 height 15
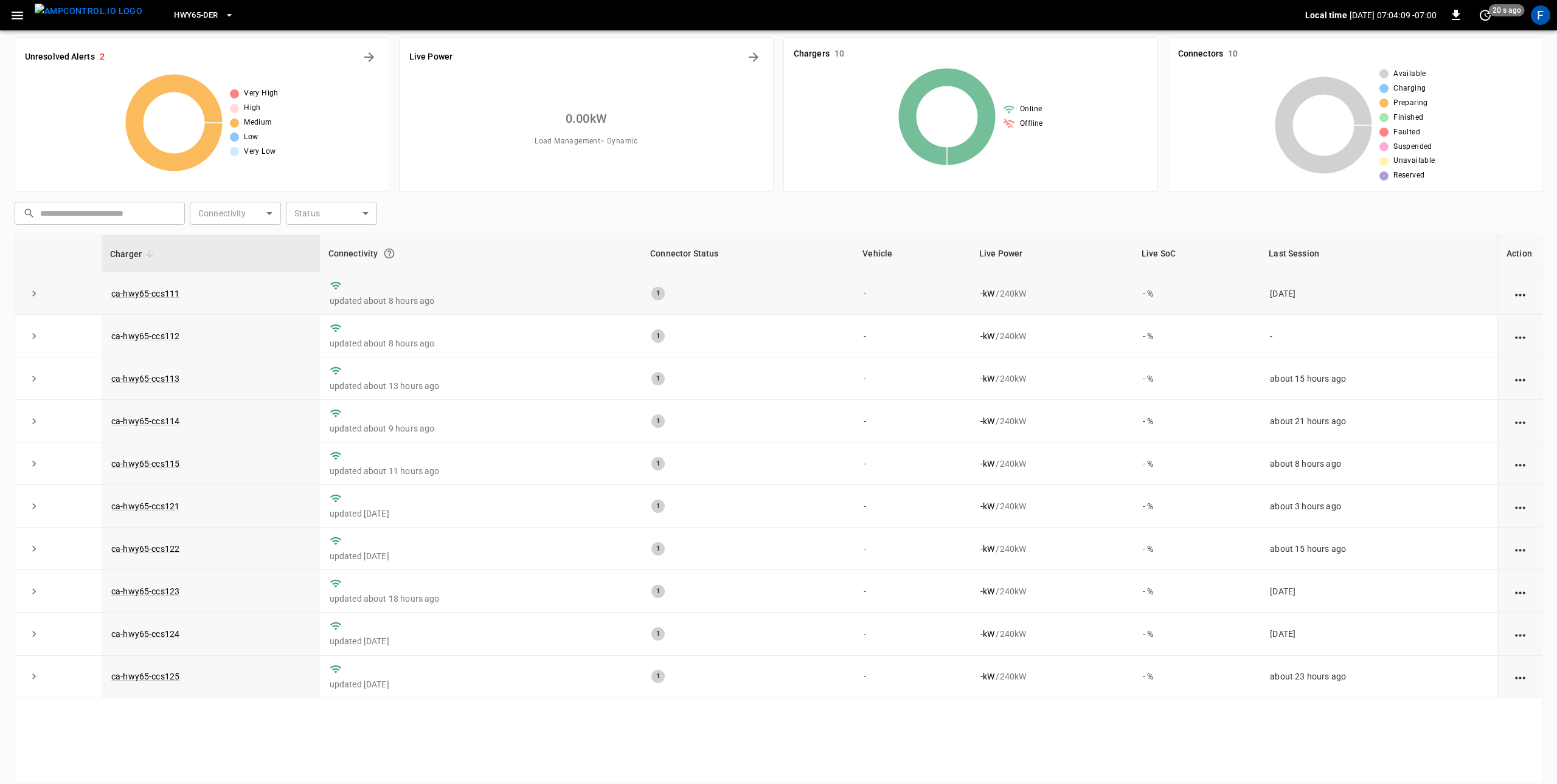
scroll to position [13, 0]
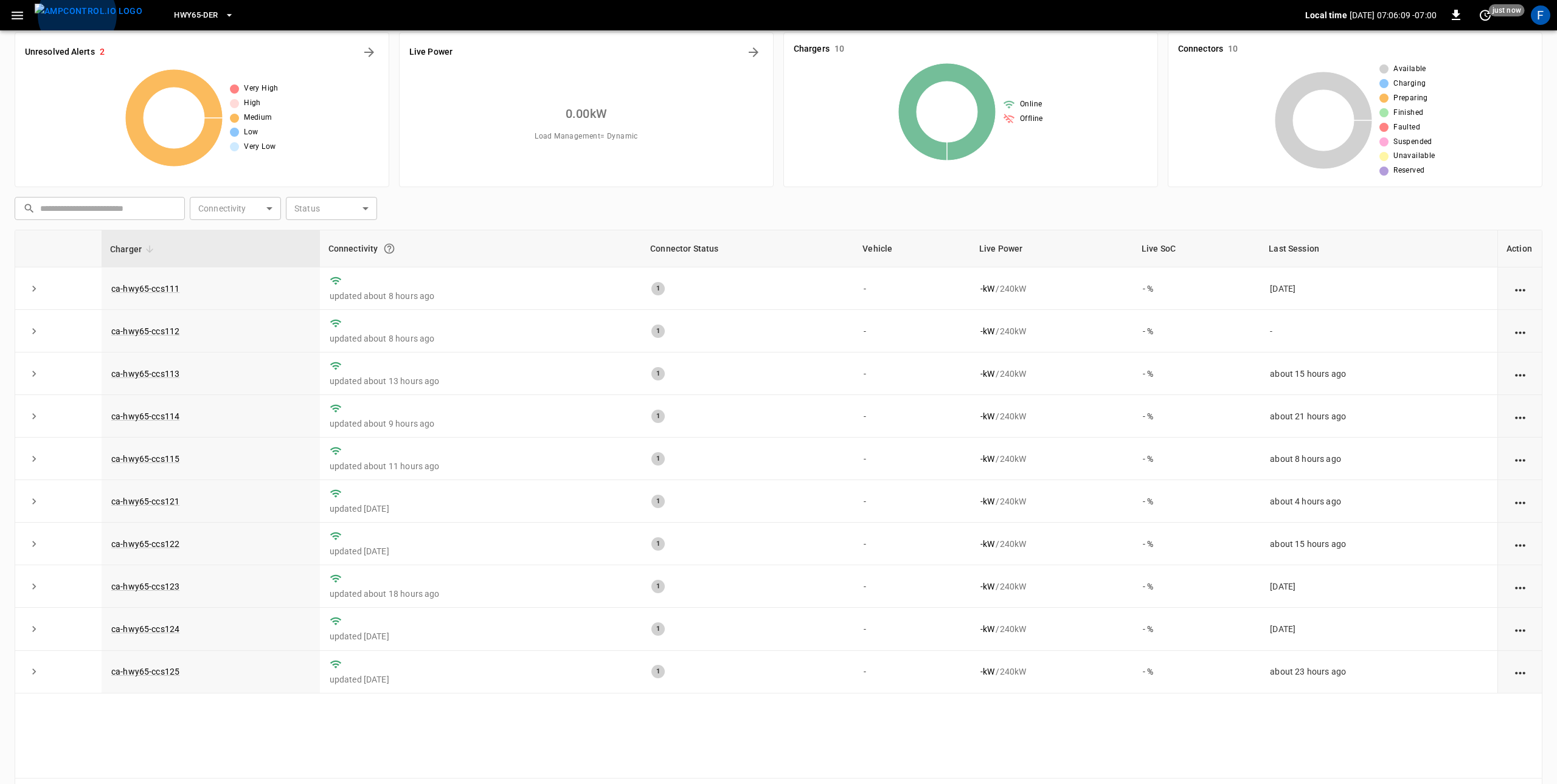
drag, startPoint x: 12, startPoint y: 27, endPoint x: 15, endPoint y: 22, distance: 5.8
click at [14, 25] on div "HWY65-DER Local time [DATE] 07:06:09 -07:00 0 just now F" at bounding box center [778, 15] width 1557 height 30
click at [16, 18] on icon "button" at bounding box center [18, 15] width 15 height 15
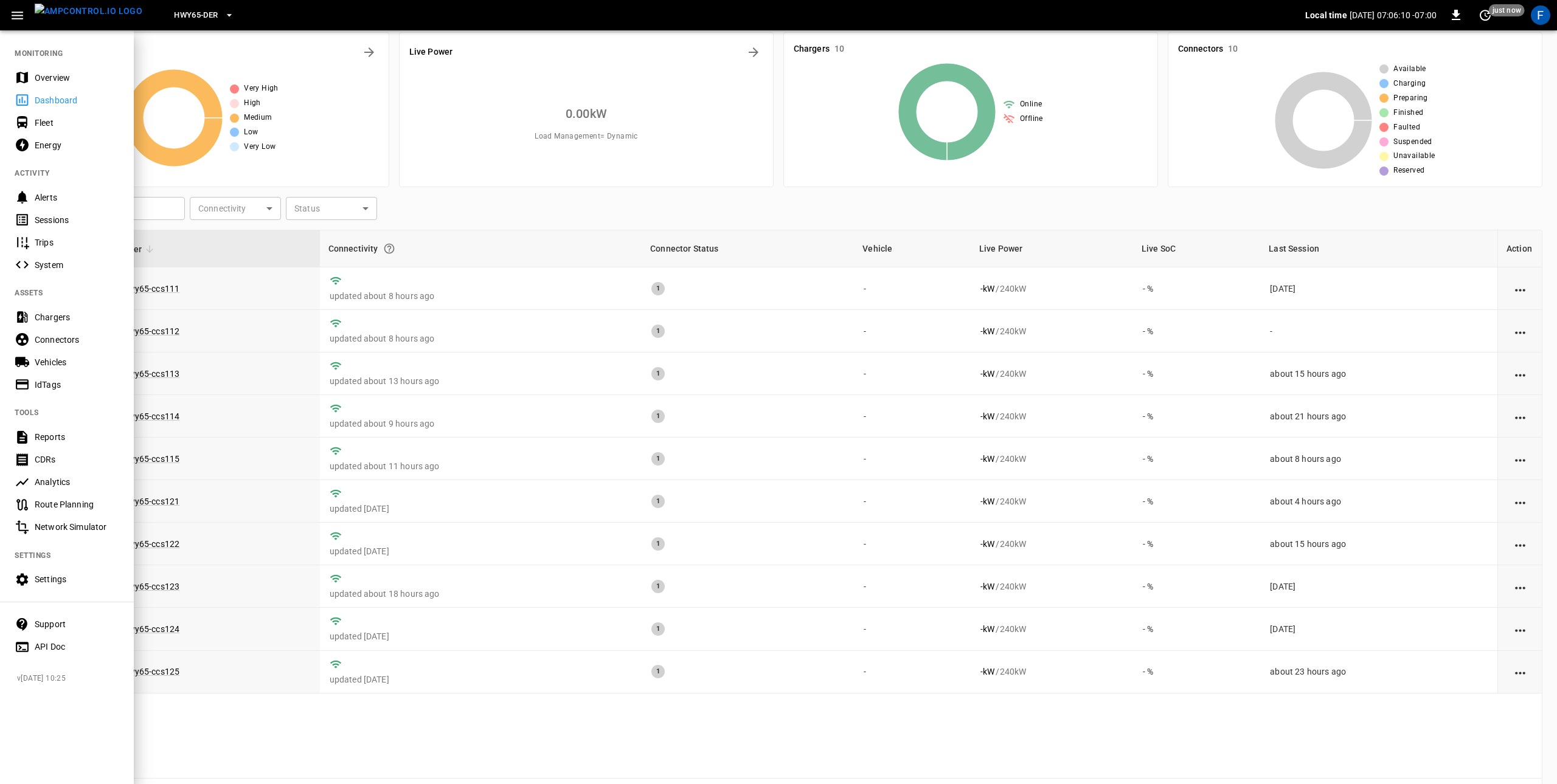
drag, startPoint x: 41, startPoint y: 360, endPoint x: 186, endPoint y: 236, distance: 190.8
click at [41, 360] on div "Vehicles" at bounding box center [77, 363] width 85 height 12
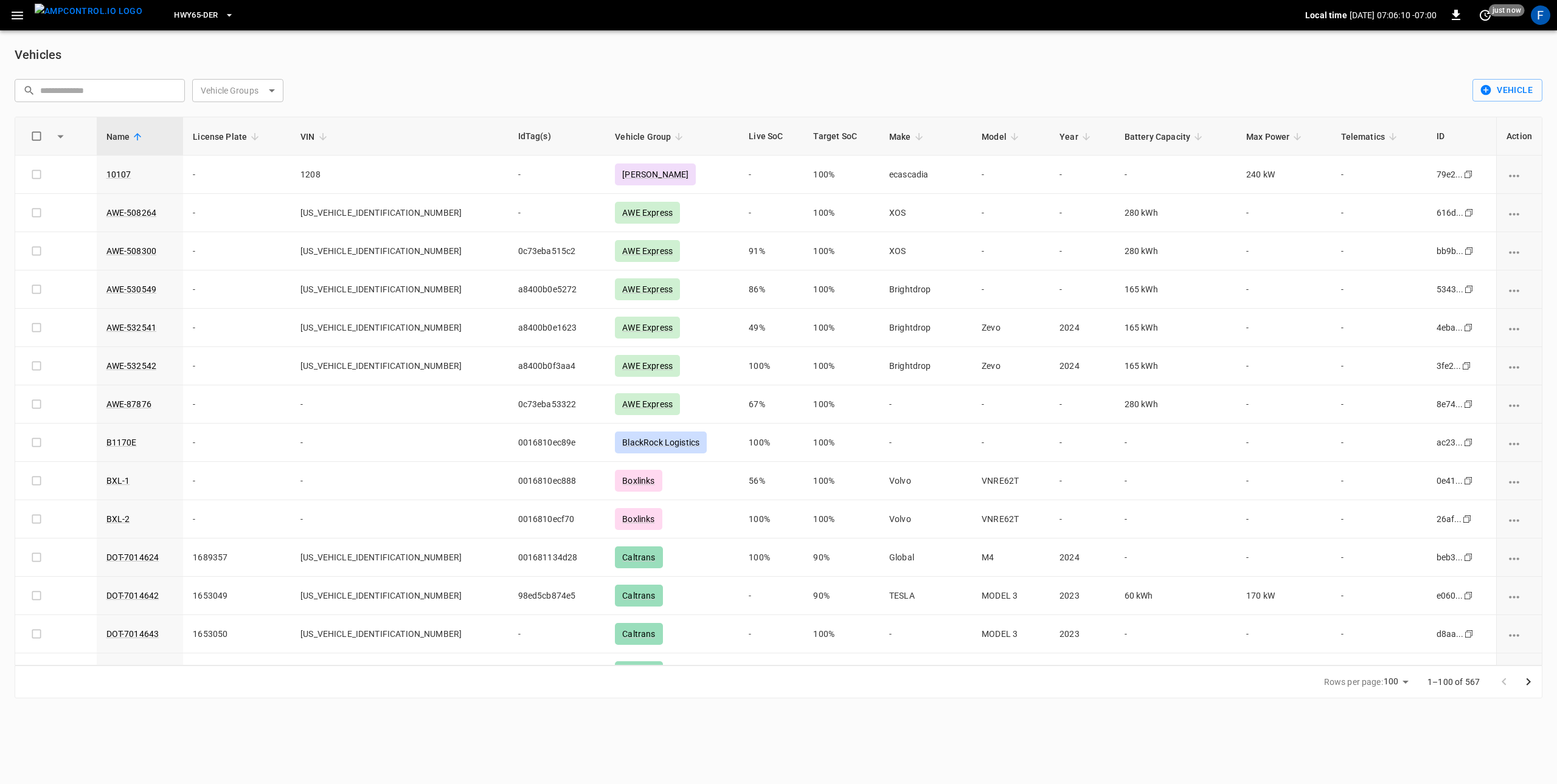
click at [152, 90] on input "text" at bounding box center [108, 90] width 136 height 22
paste input "*********"
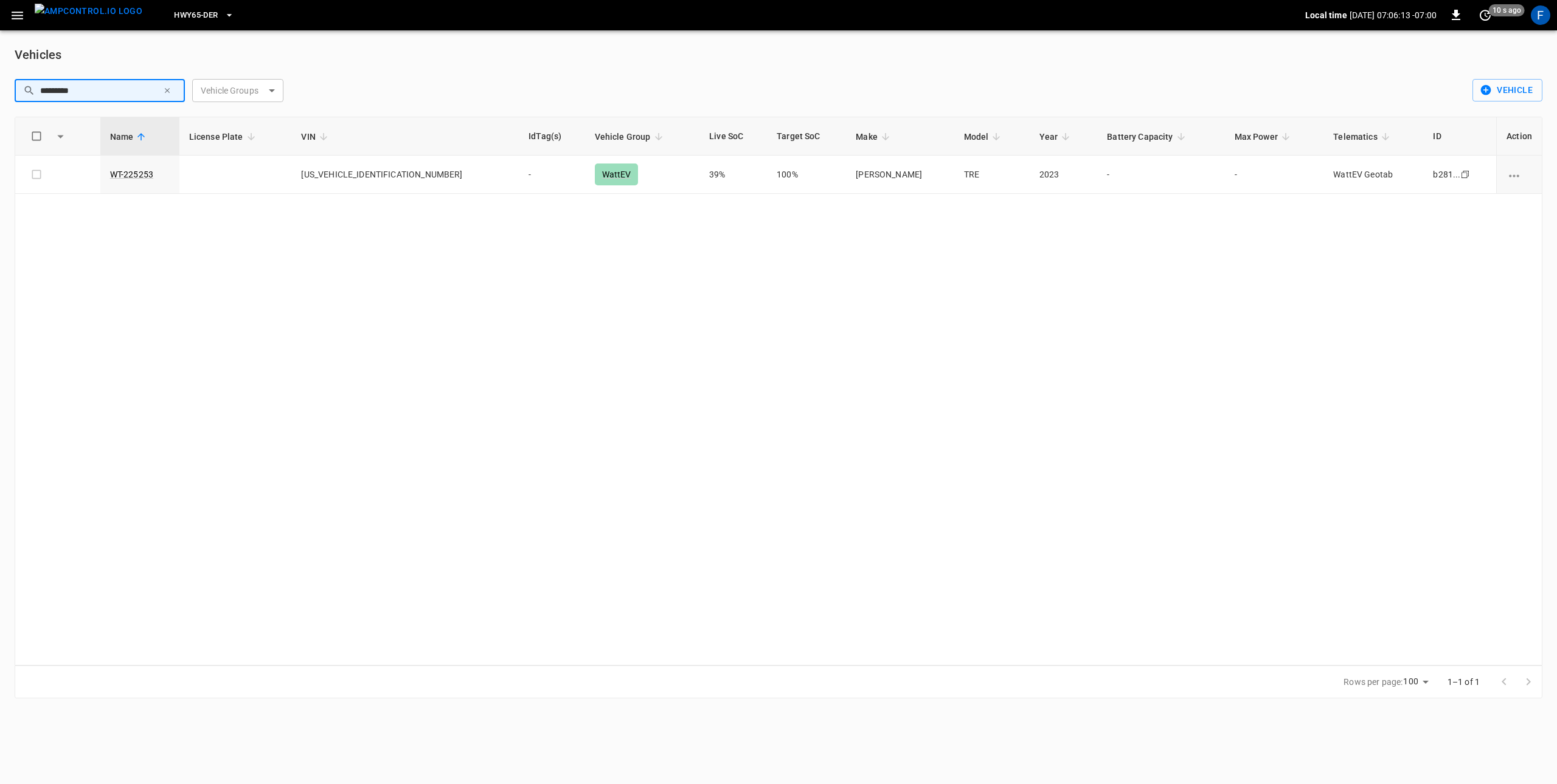
type input "*********"
click at [237, 251] on div "Name License Plate VIN IdTag(s) Vehicle Group Live SoC Target SoC Make Model Ye…" at bounding box center [778, 391] width 1528 height 549
drag, startPoint x: 811, startPoint y: 531, endPoint x: 621, endPoint y: 446, distance: 208.1
click at [811, 532] on div "Name License Plate VIN IdTag(s) Vehicle Group Live SoC Target SoC Make Model Ye…" at bounding box center [778, 391] width 1528 height 549
click at [1461, 175] on icon "Copy" at bounding box center [1465, 174] width 10 height 10
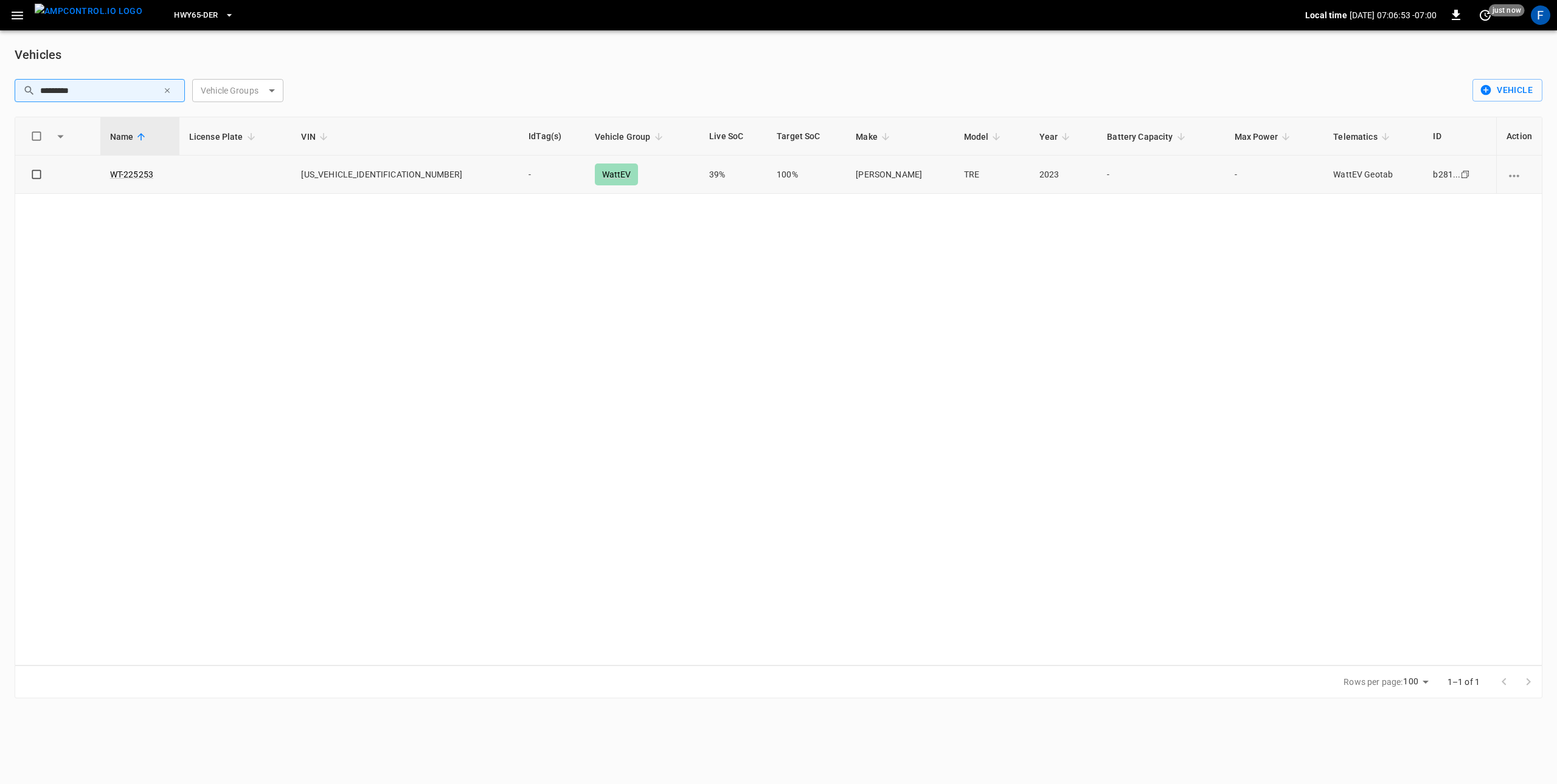
click at [518, 183] on td "-" at bounding box center [551, 175] width 65 height 39
click at [166, 90] on icon "button" at bounding box center [167, 90] width 5 height 5
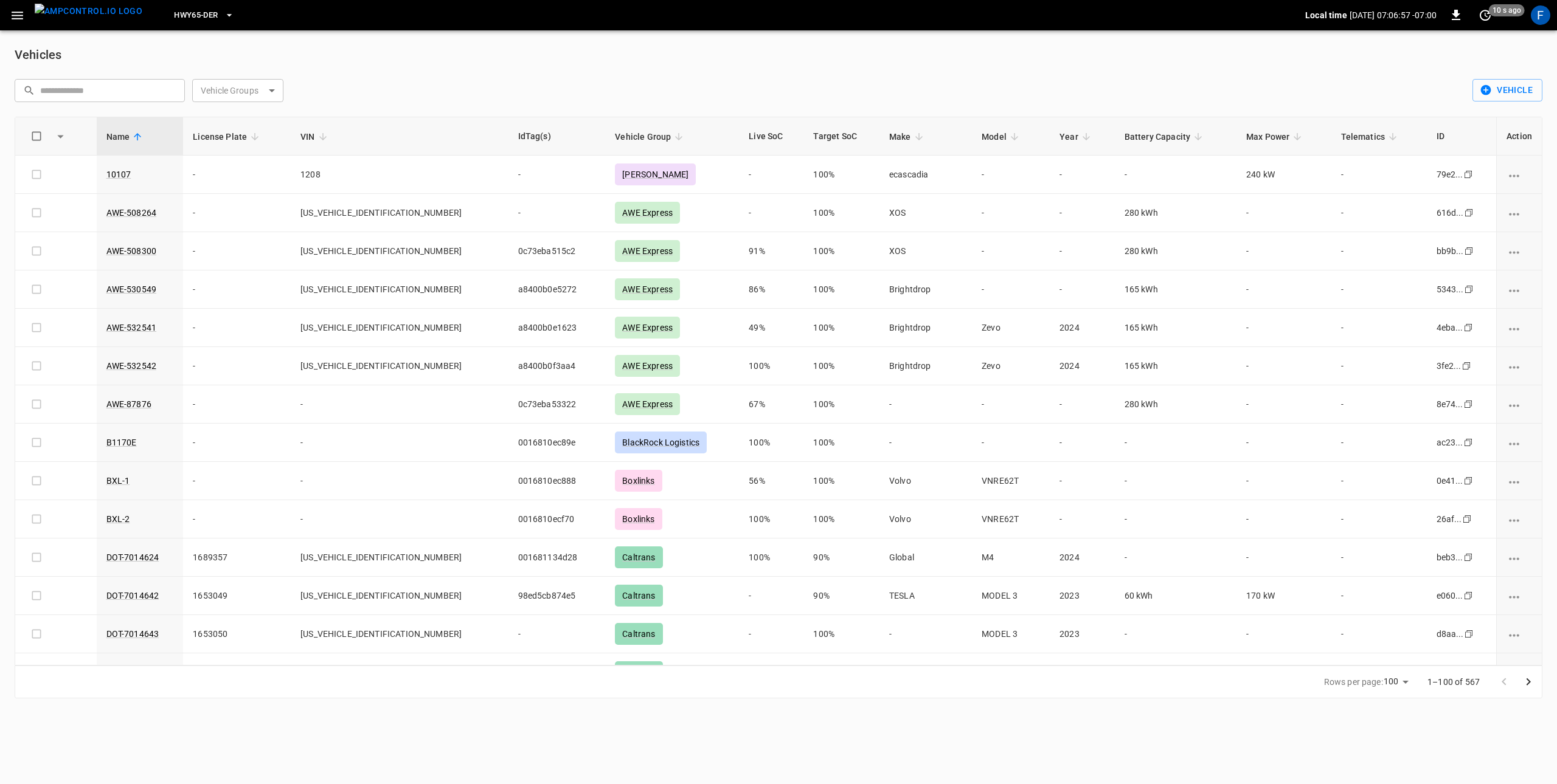
click at [22, 19] on icon "button" at bounding box center [18, 15] width 15 height 15
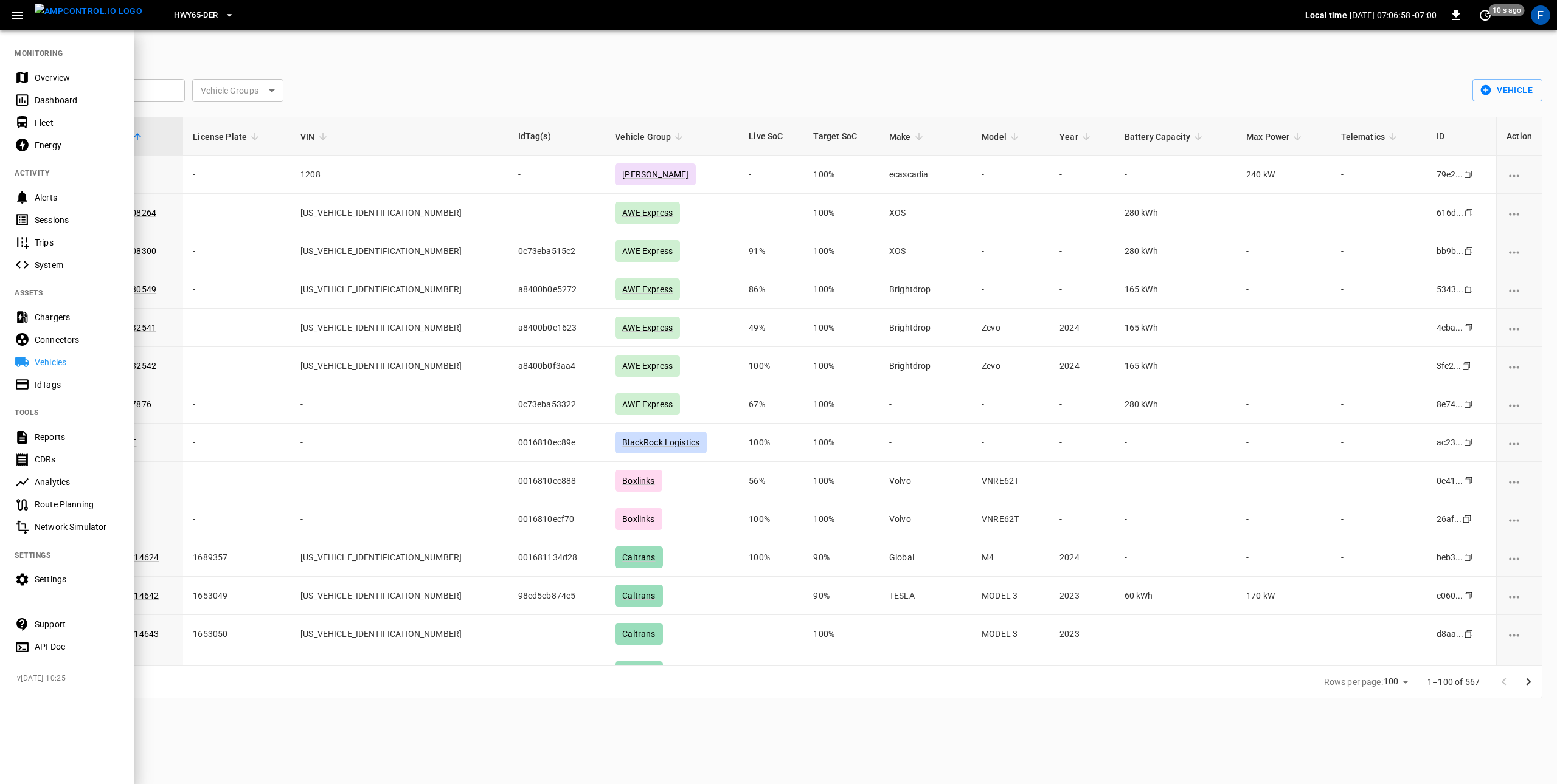
click at [52, 392] on div "IdTags" at bounding box center [67, 384] width 134 height 22
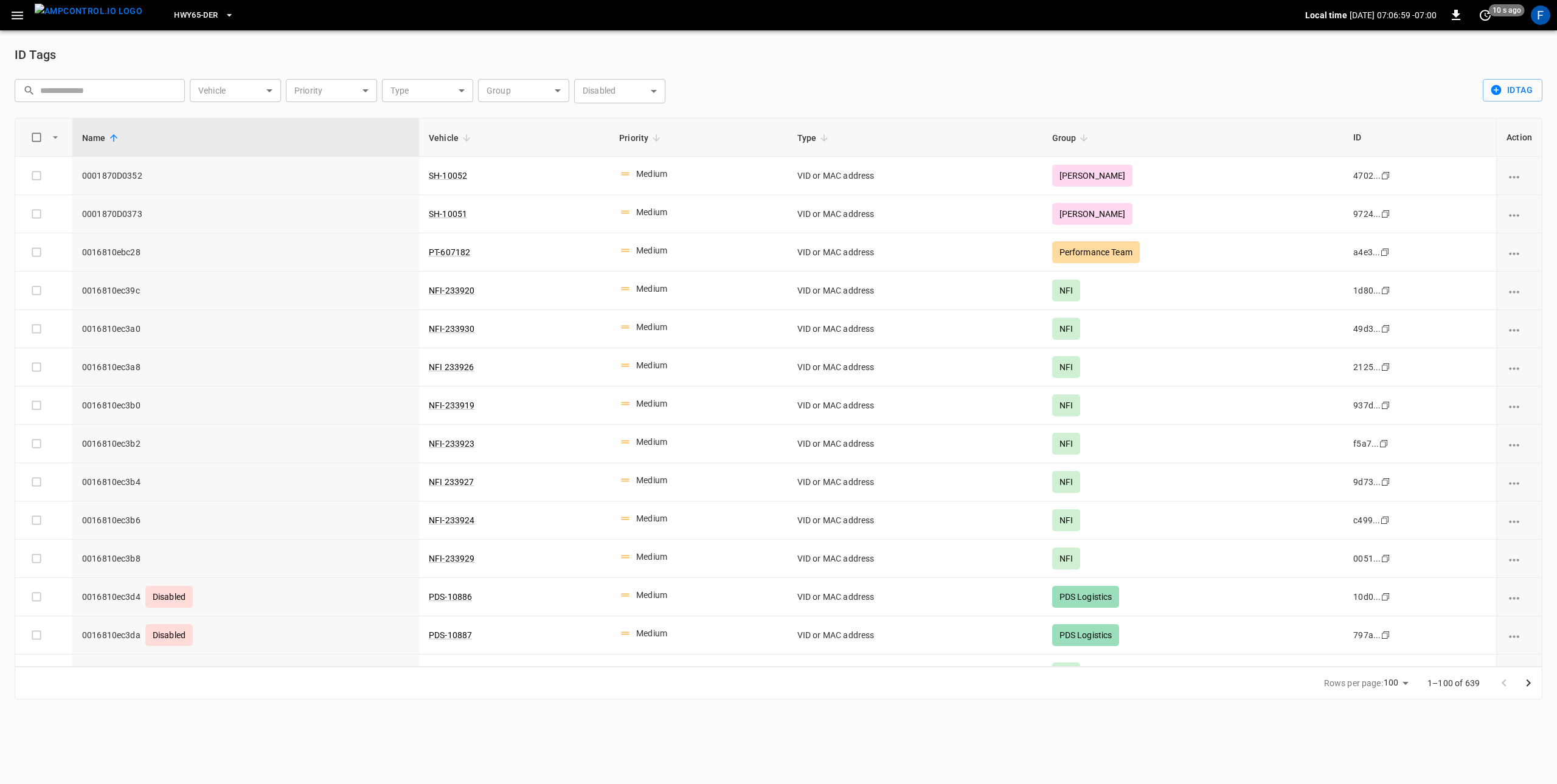
click at [195, 95] on body "HWY65-DER Local time [DATE] 07:06:59 -07:00 0 10 s ago F ID Tags ​ ​ Vehicle ​ …" at bounding box center [778, 357] width 1557 height 715
type input "**********"
click at [261, 136] on li "WT-225253" at bounding box center [246, 139] width 112 height 30
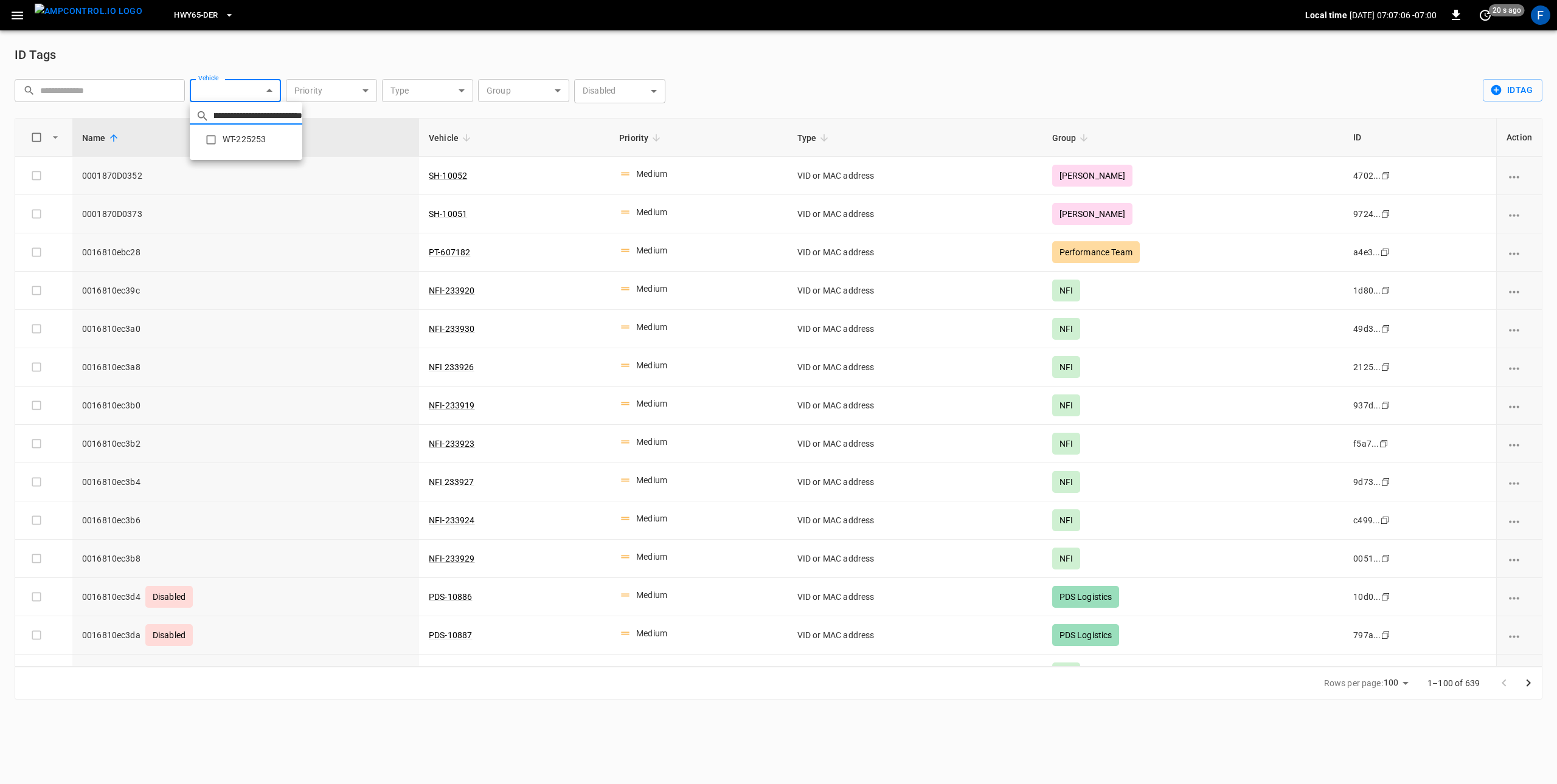
type input "**********"
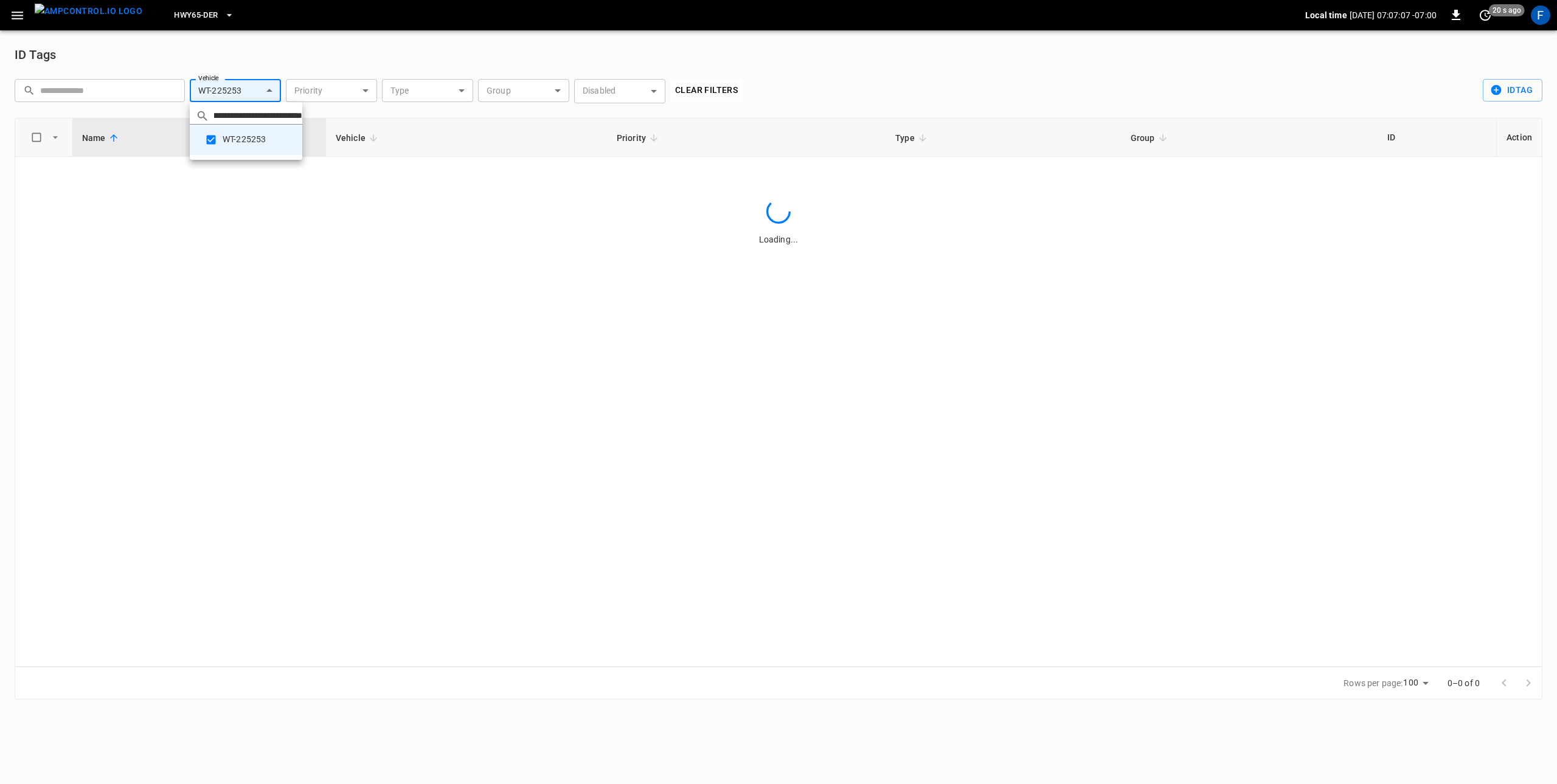
scroll to position [0, 0]
click at [368, 32] on div at bounding box center [778, 392] width 1557 height 784
click at [250, 75] on div "**********" at bounding box center [376, 91] width 733 height 34
click at [246, 89] on body "**********" at bounding box center [778, 357] width 1557 height 715
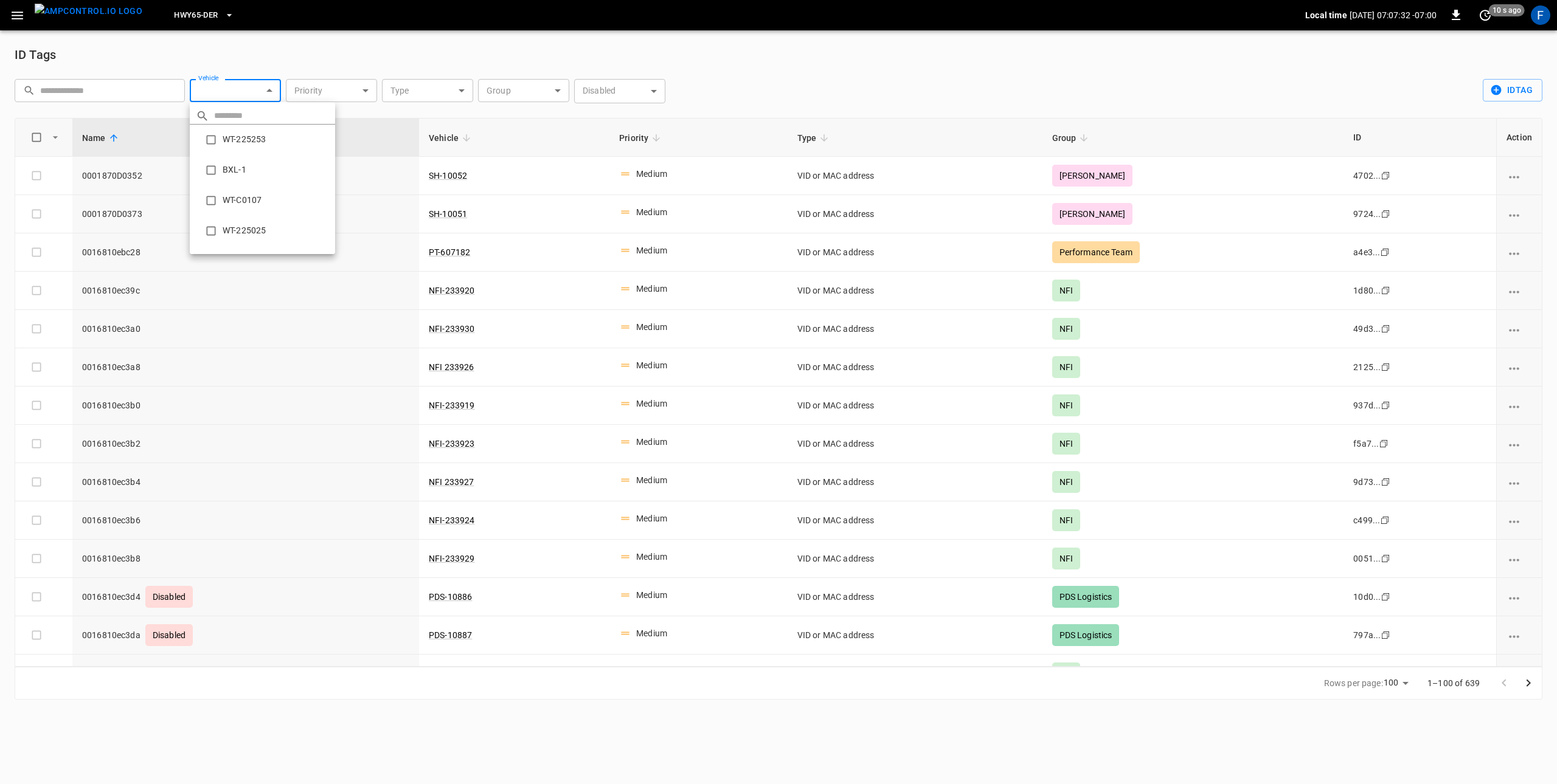
click at [529, 92] on div at bounding box center [778, 392] width 1557 height 784
click at [530, 89] on div "​ WT-225253 BXL-1 WT-C0107 WT-225025 WT-225197 WT-225153 WT-084 NFI-233902 WT-2…" at bounding box center [778, 392] width 1557 height 784
click at [530, 89] on body "HWY65-DER Local time [DATE] 07:07:32 -07:00 0 10 s ago F ID Tags ​ ​ Vehicle ​ …" at bounding box center [778, 357] width 1557 height 715
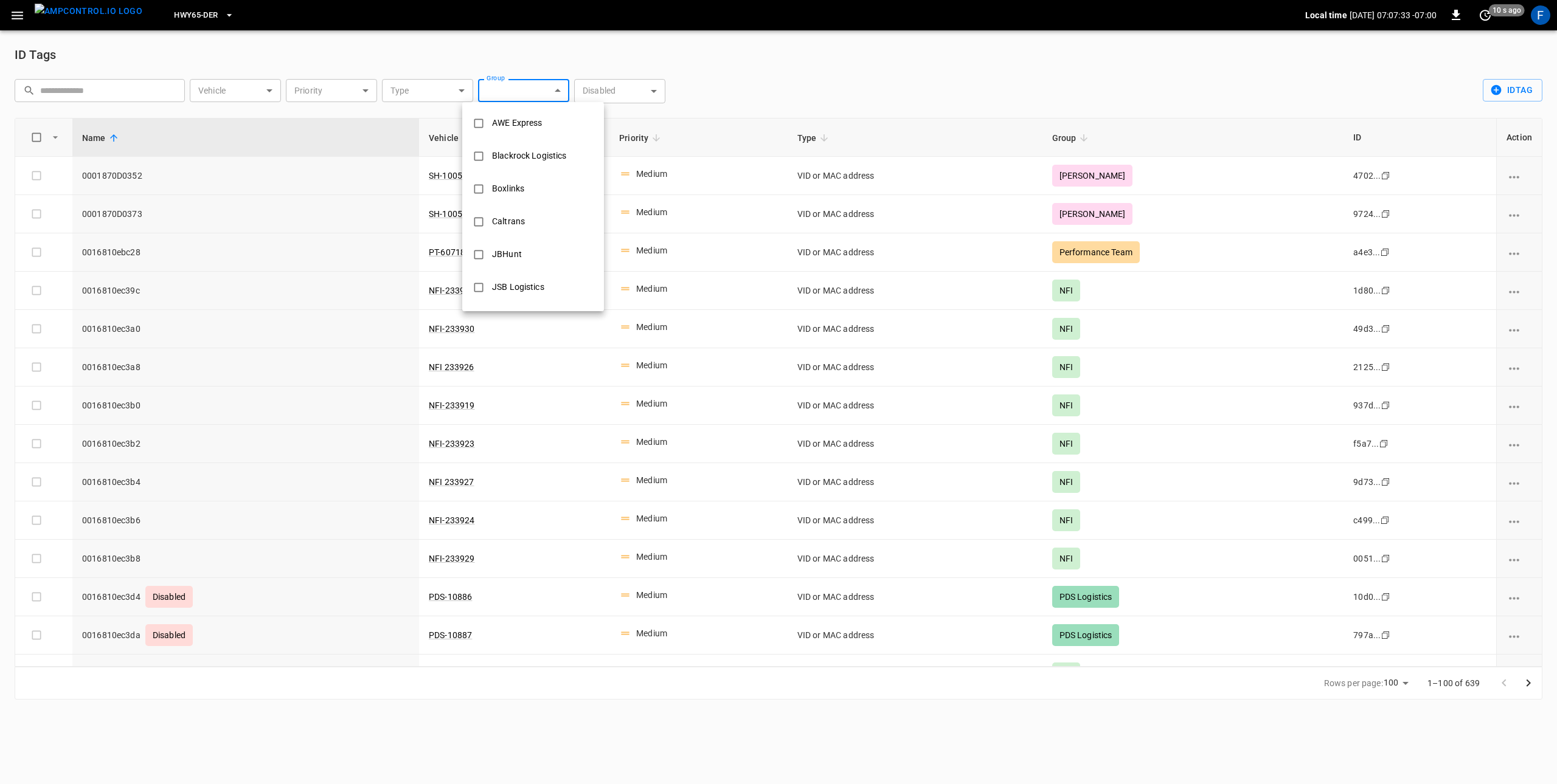
scroll to position [638, 0]
click at [549, 203] on li "WattEV" at bounding box center [533, 207] width 142 height 33
type input "******"
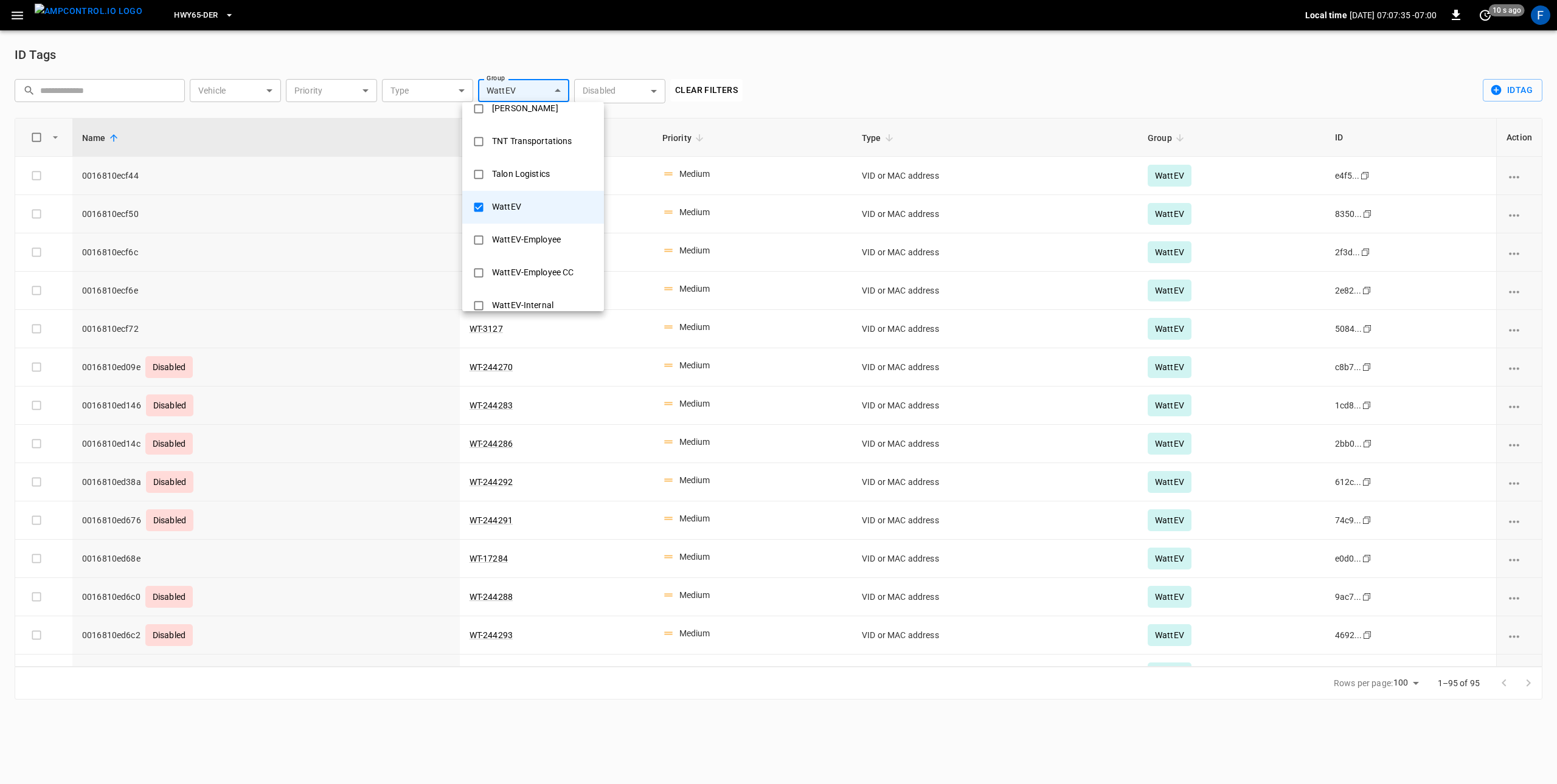
drag, startPoint x: 686, startPoint y: 390, endPoint x: 646, endPoint y: 393, distance: 40.1
click at [686, 390] on div at bounding box center [778, 392] width 1557 height 784
click at [511, 142] on icon "idTags-table" at bounding box center [507, 138] width 11 height 11
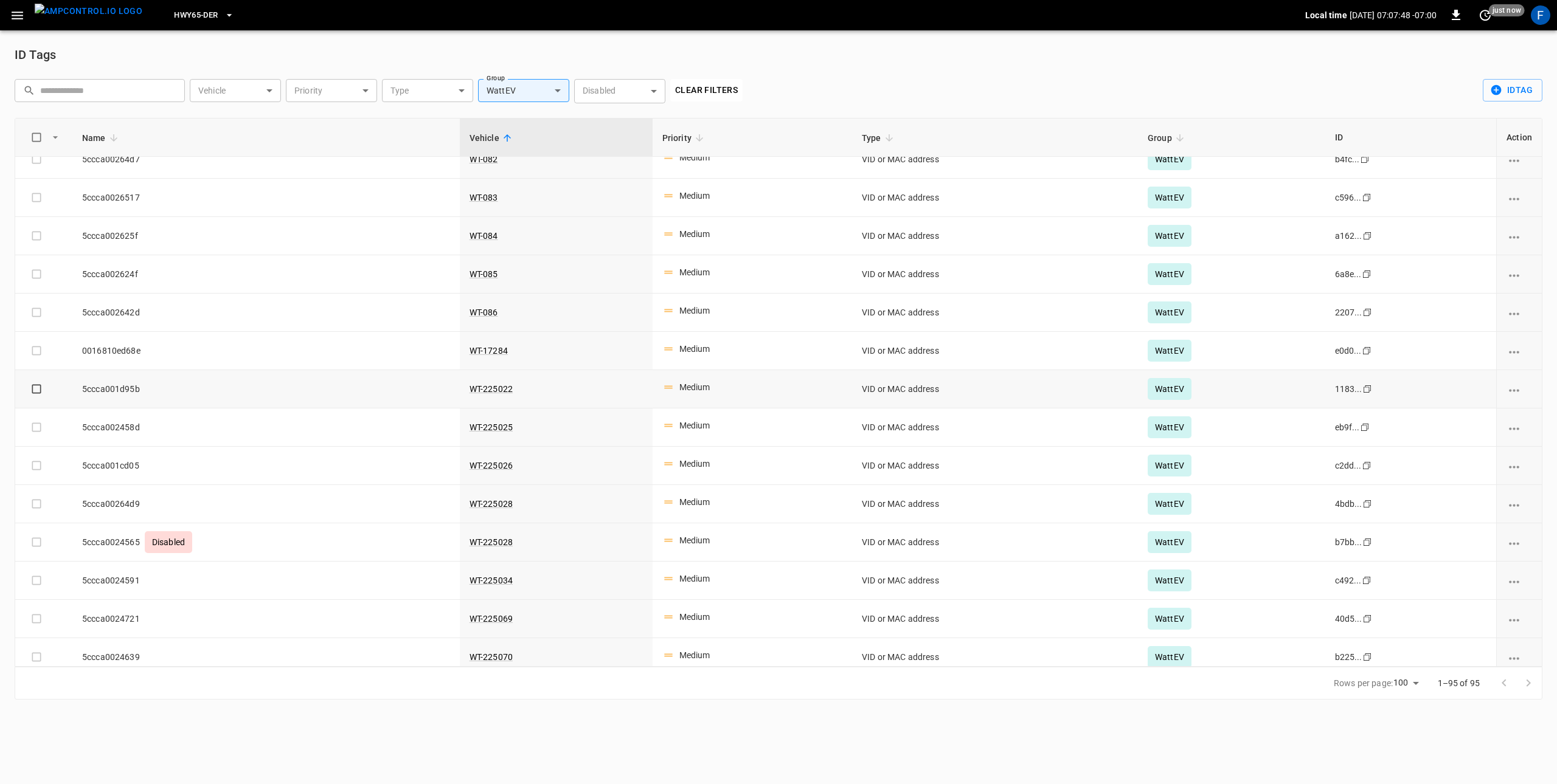
scroll to position [1516, 0]
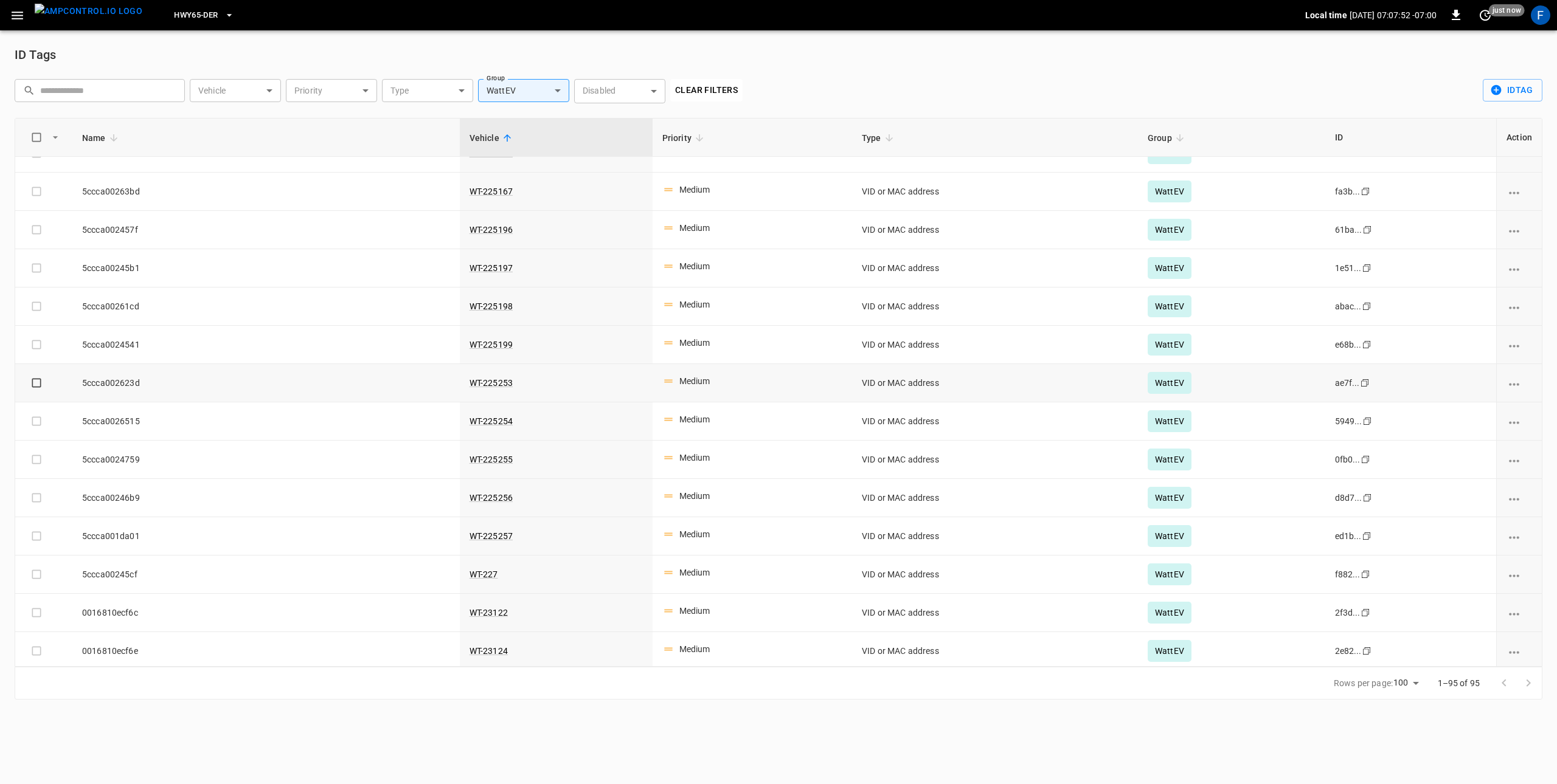
click at [317, 389] on span "5ccca002623d" at bounding box center [267, 383] width 368 height 12
click at [488, 390] on link "WT-225253" at bounding box center [491, 383] width 48 height 15
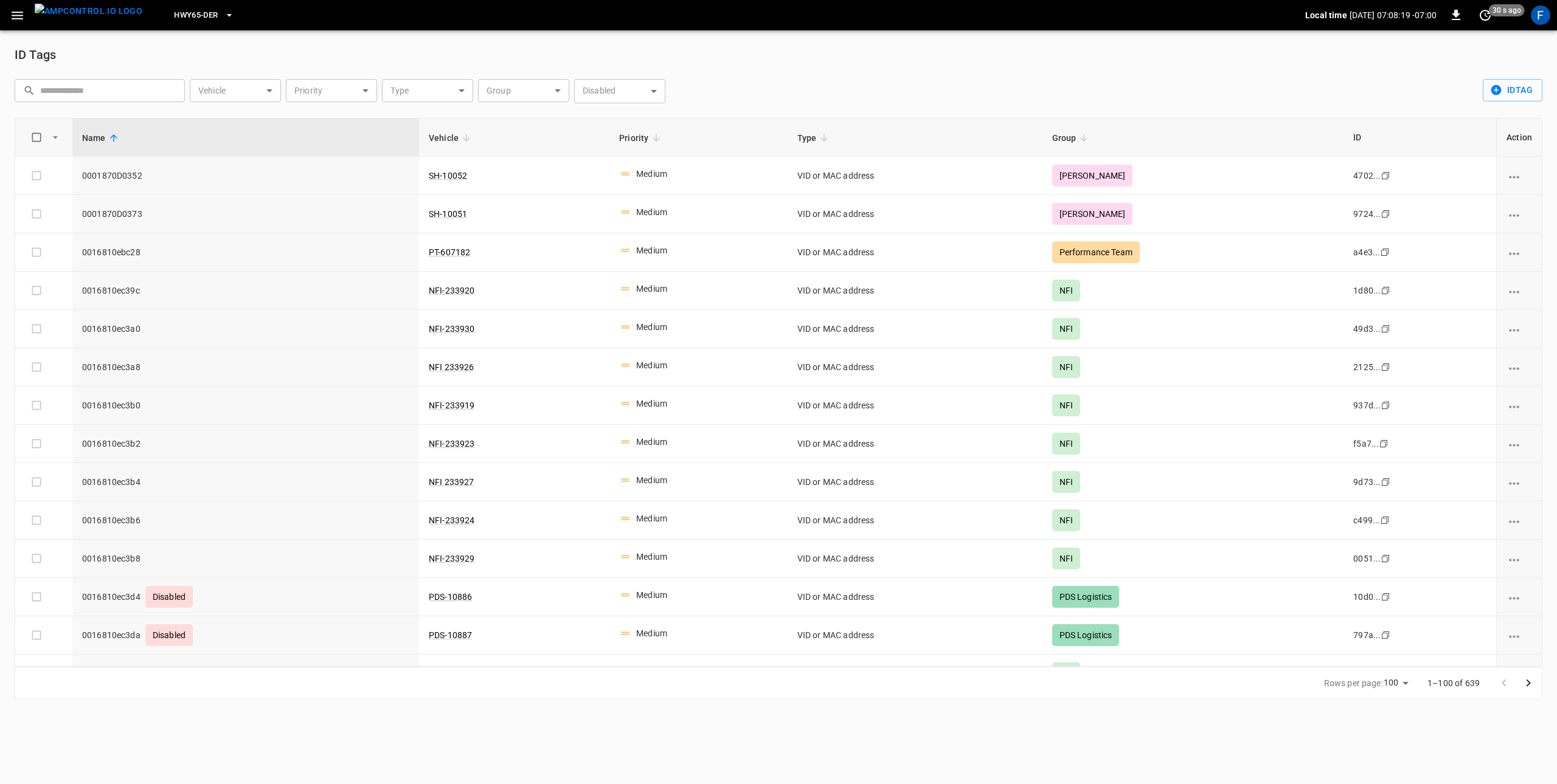
click at [518, 85] on body "HWY65-DER Local time [DATE] 07:08:19 -07:00 0 30 s ago F ID Tags ​ ​ Vehicle ​ …" at bounding box center [778, 357] width 1557 height 715
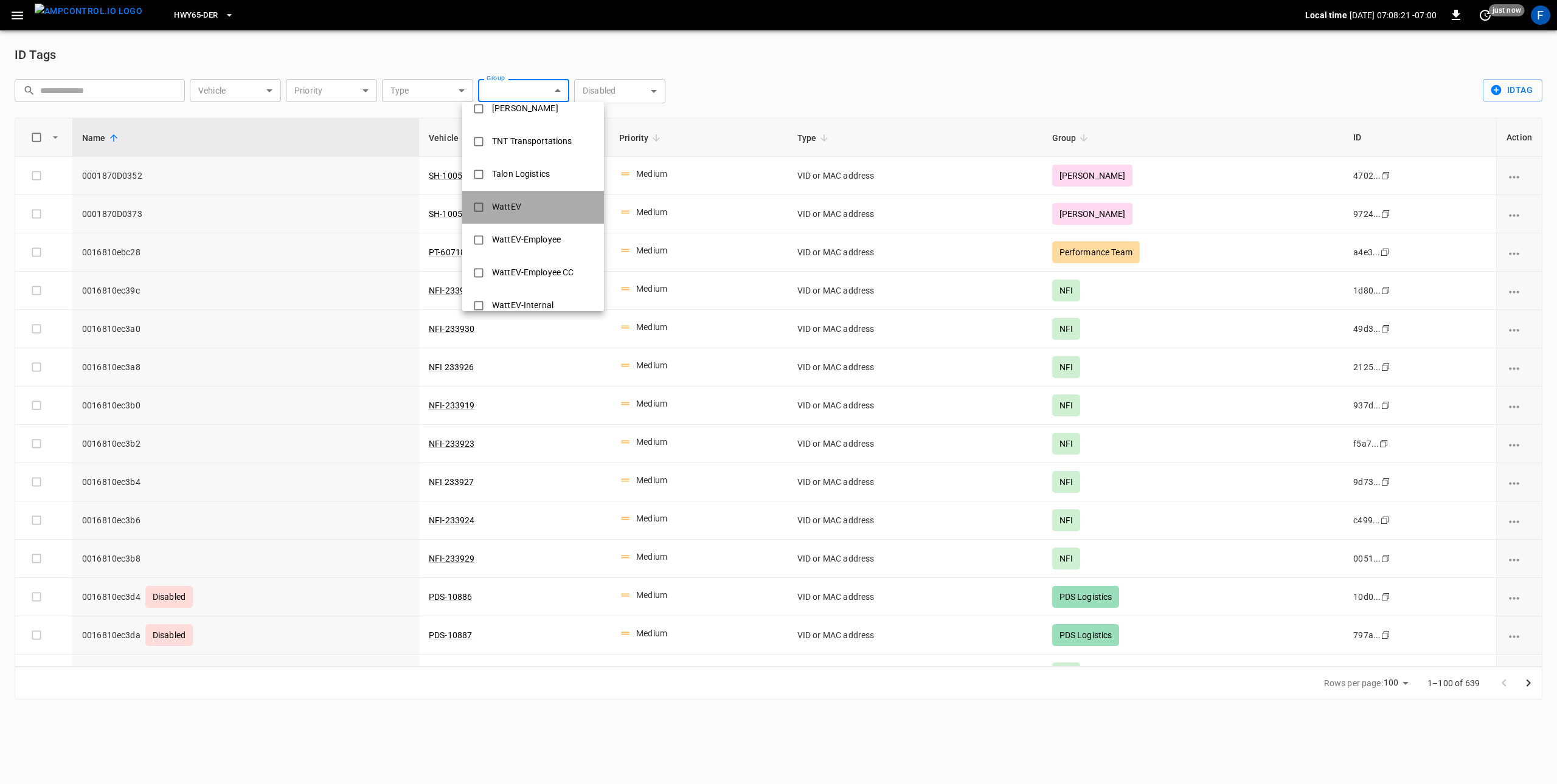
click at [537, 213] on li "WattEV" at bounding box center [533, 207] width 142 height 33
type input "******"
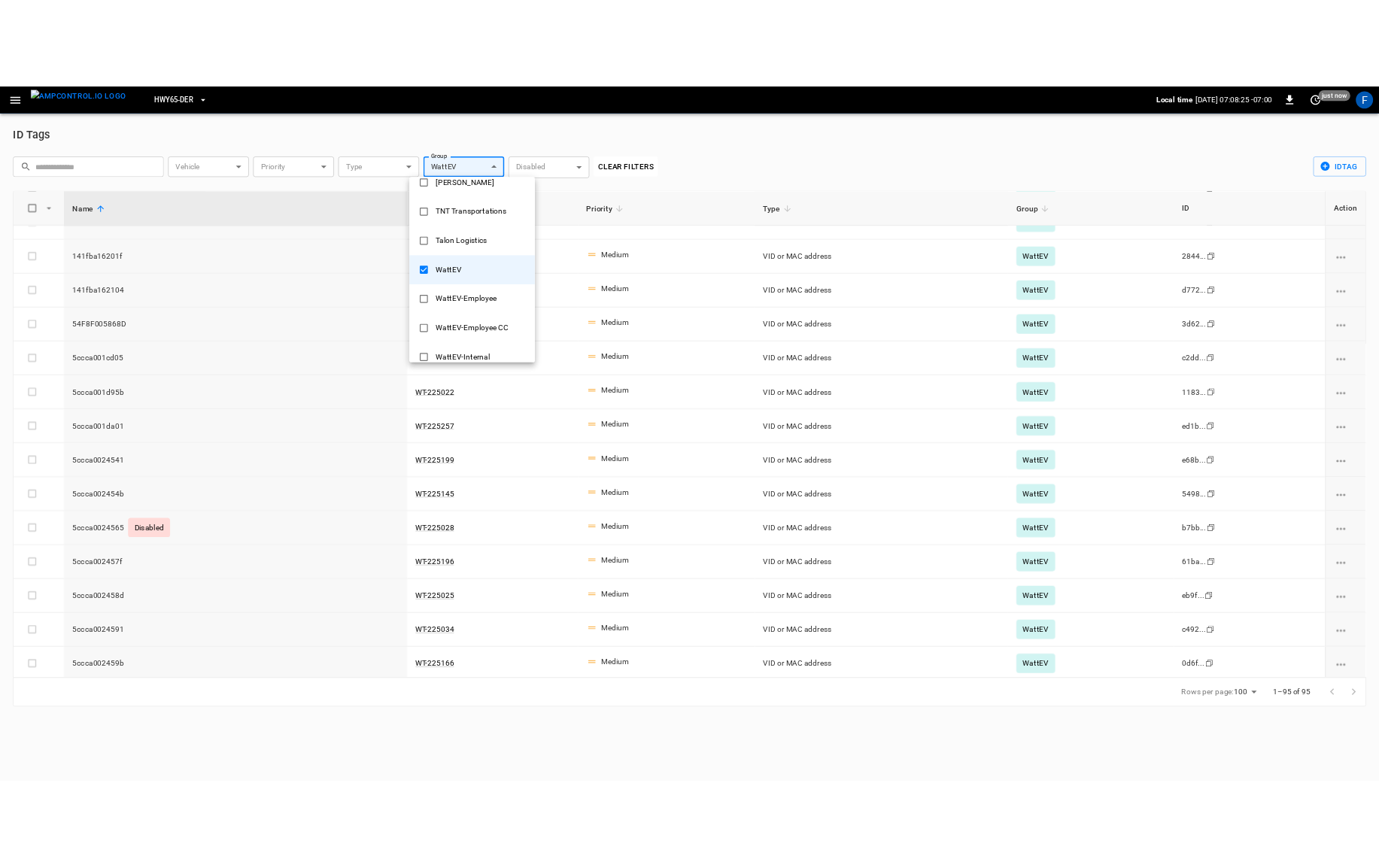
scroll to position [3257, 0]
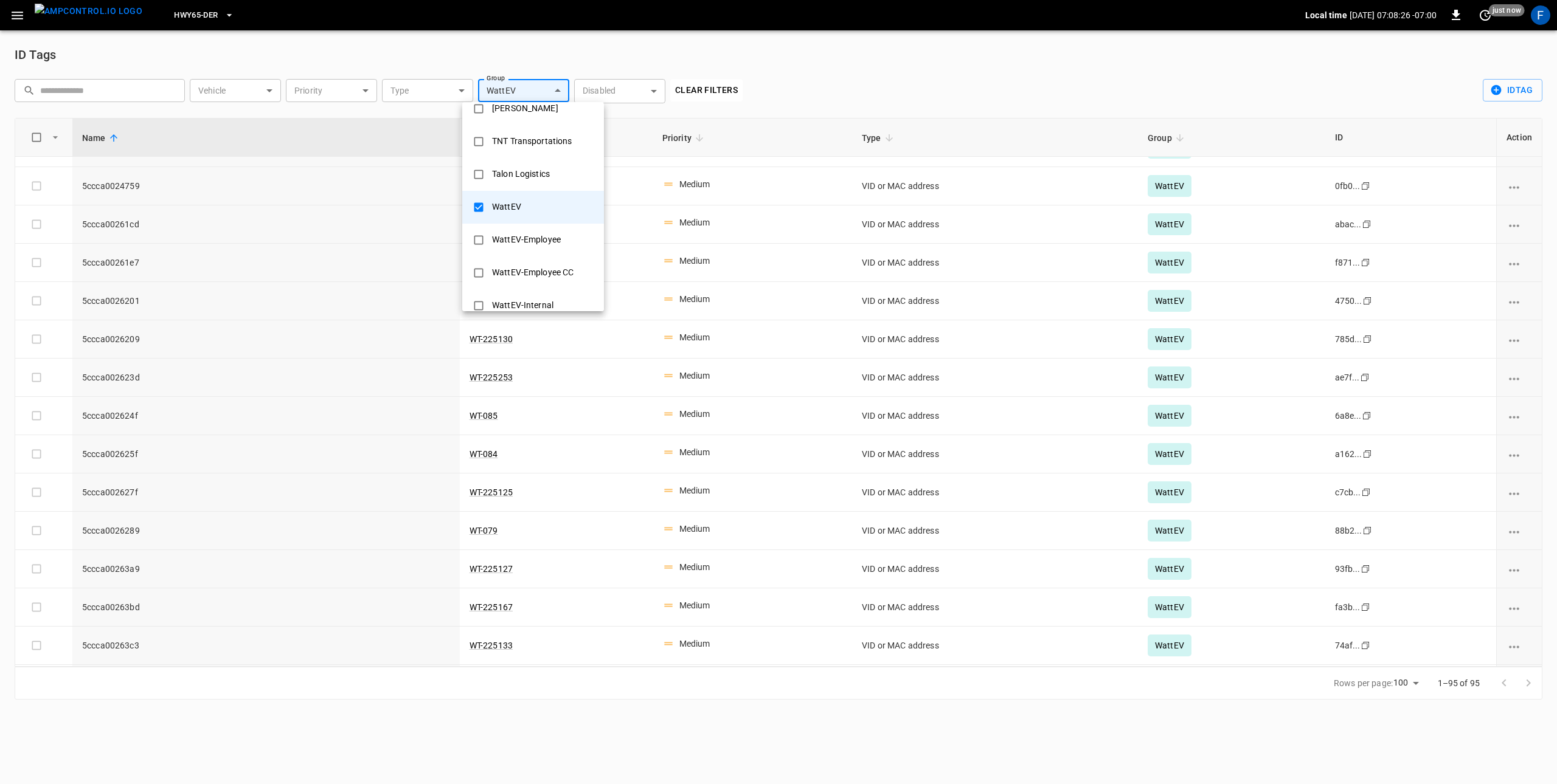
click at [746, 23] on div at bounding box center [778, 392] width 1557 height 784
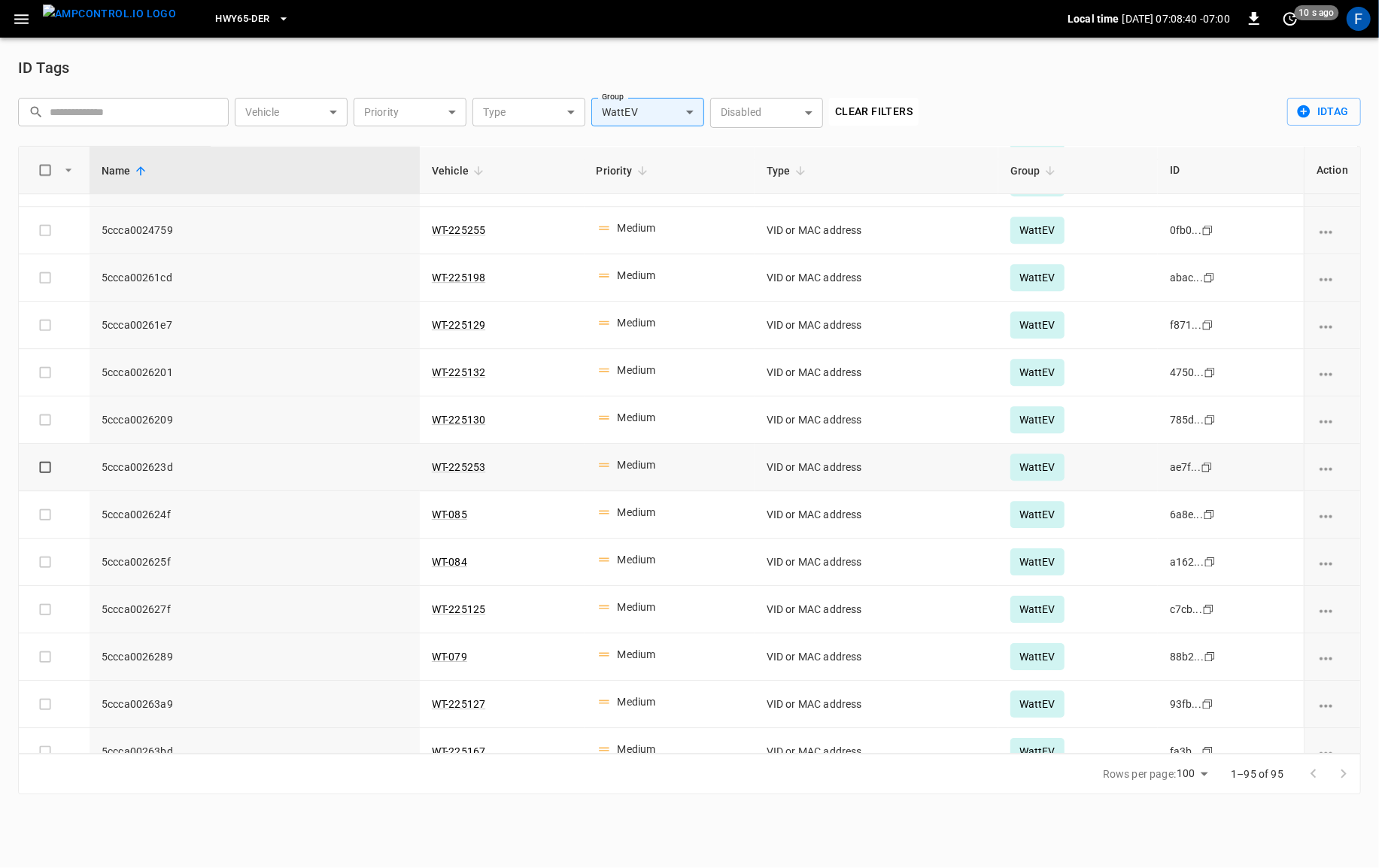
click at [100, 492] on td "5ccca002623d" at bounding box center [254, 468] width 331 height 48
drag, startPoint x: 120, startPoint y: 488, endPoint x: 250, endPoint y: 493, distance: 130.1
click at [250, 492] on td "5ccca002623d" at bounding box center [254, 468] width 331 height 48
drag, startPoint x: 250, startPoint y: 493, endPoint x: 395, endPoint y: 482, distance: 145.4
click at [250, 492] on td "5ccca002623d" at bounding box center [254, 468] width 331 height 48
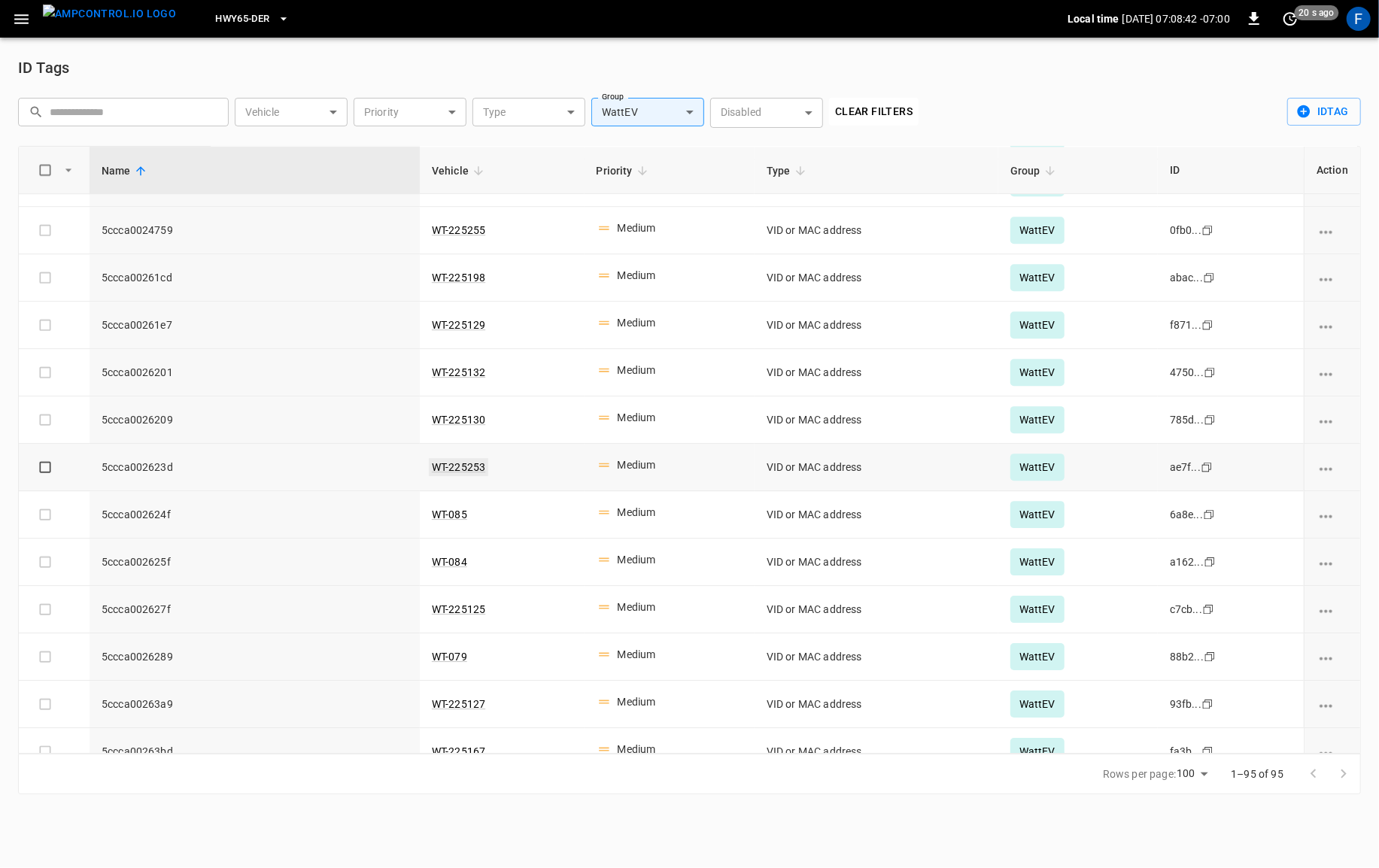
click at [451, 476] on link "WT-225253" at bounding box center [458, 467] width 59 height 18
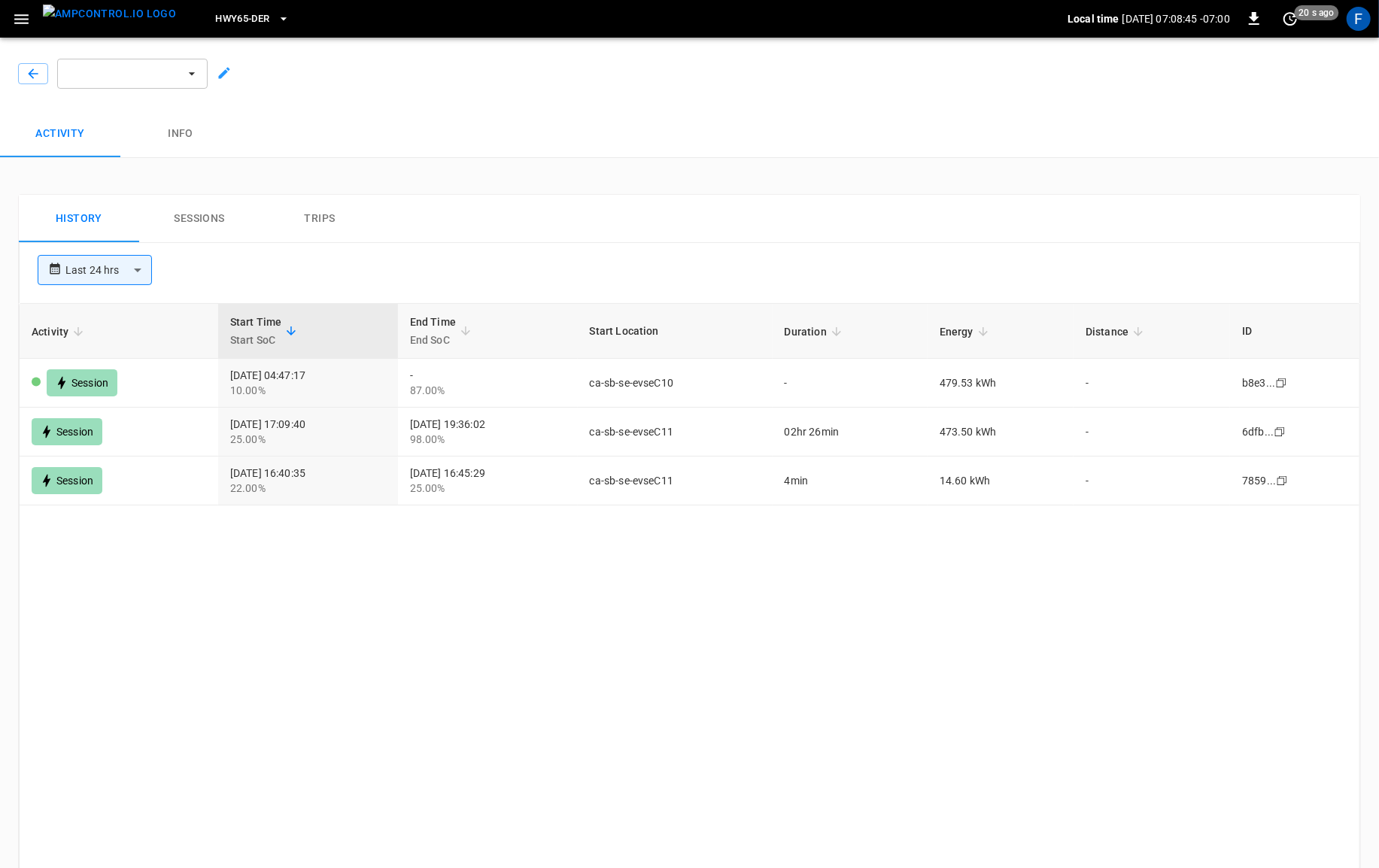
click at [186, 83] on button "button" at bounding box center [132, 74] width 151 height 30
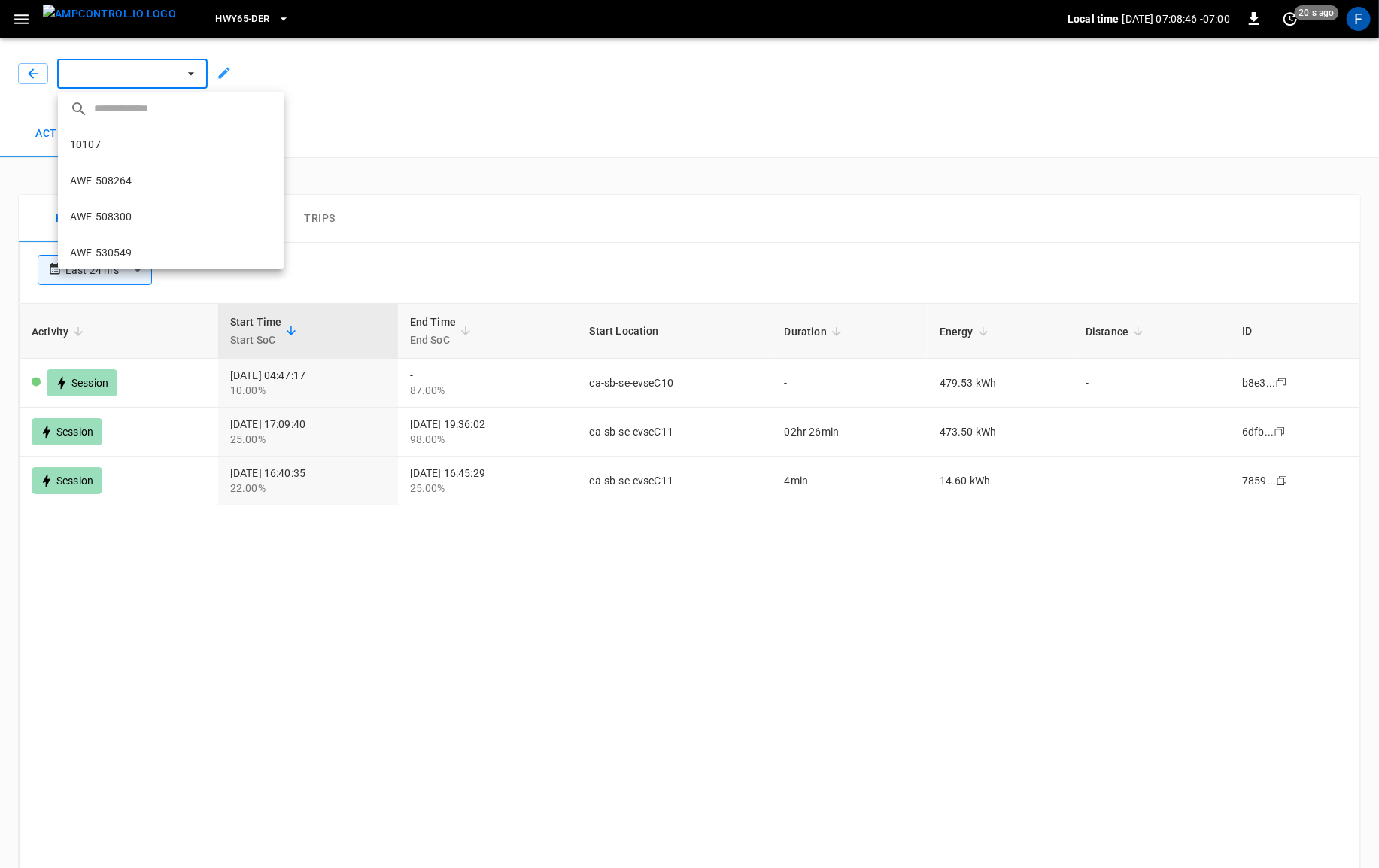
click at [186, 83] on div at bounding box center [689, 434] width 1379 height 868
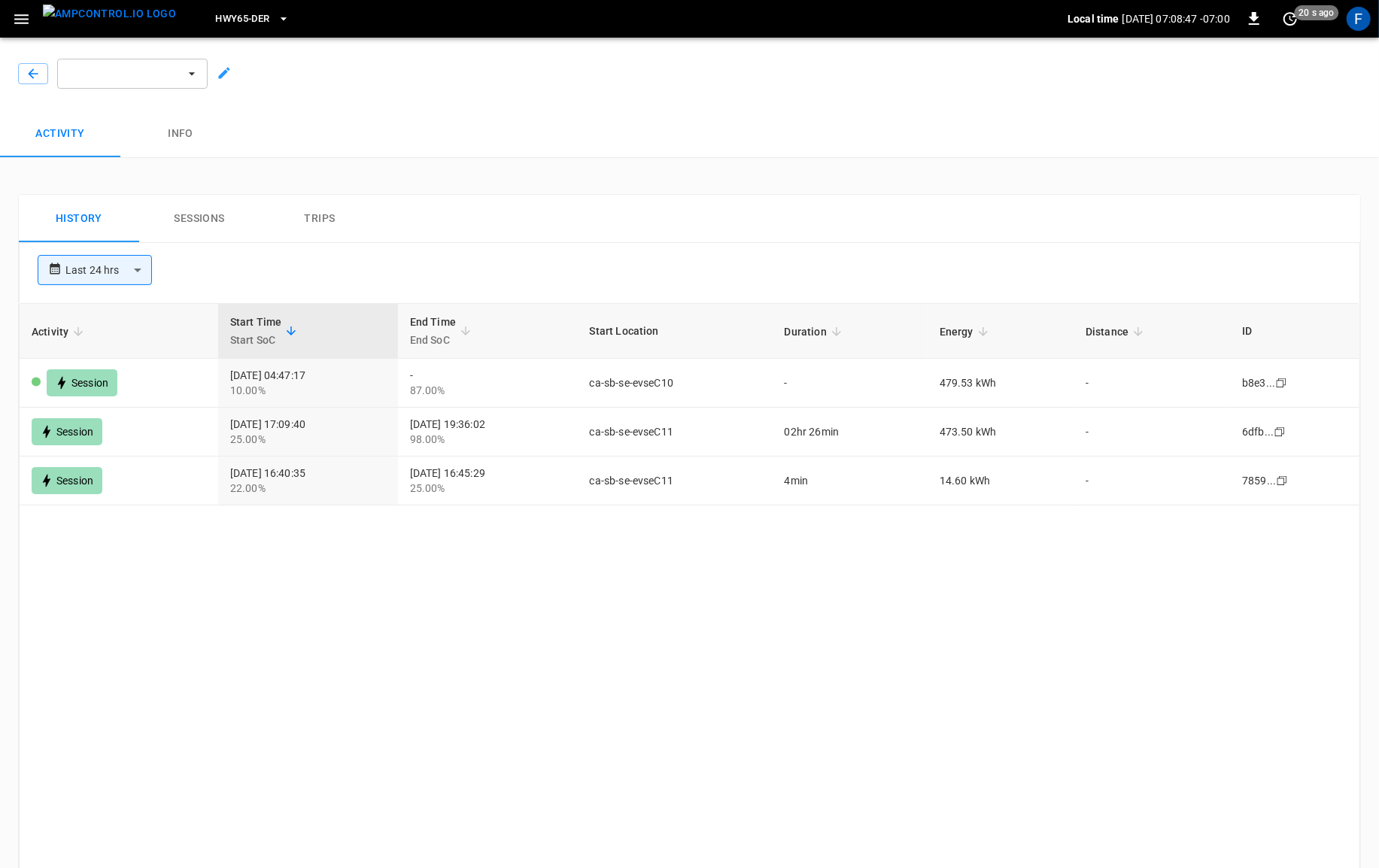
click at [176, 79] on button "button" at bounding box center [132, 74] width 151 height 30
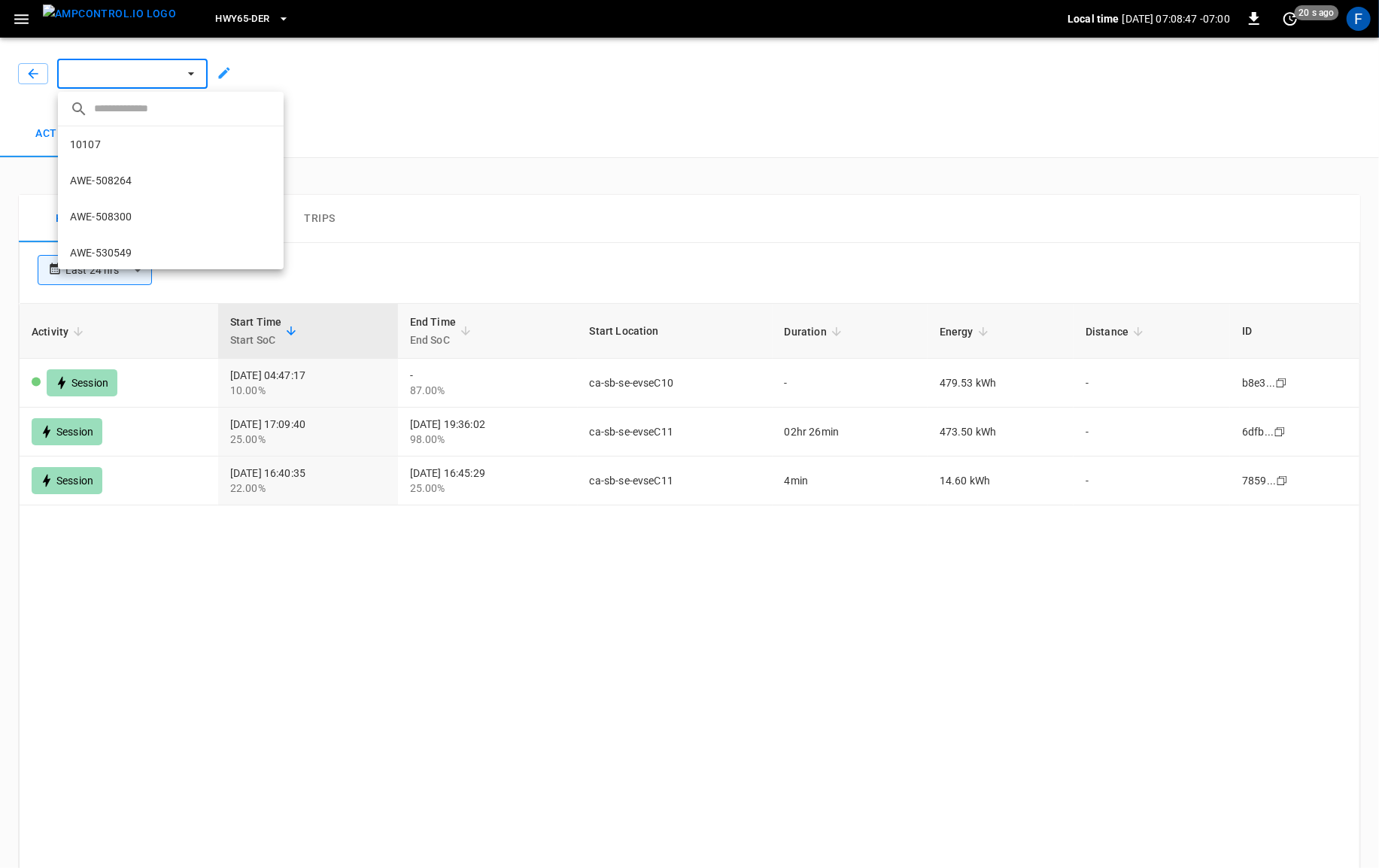
click at [150, 118] on input "text" at bounding box center [183, 109] width 177 height 22
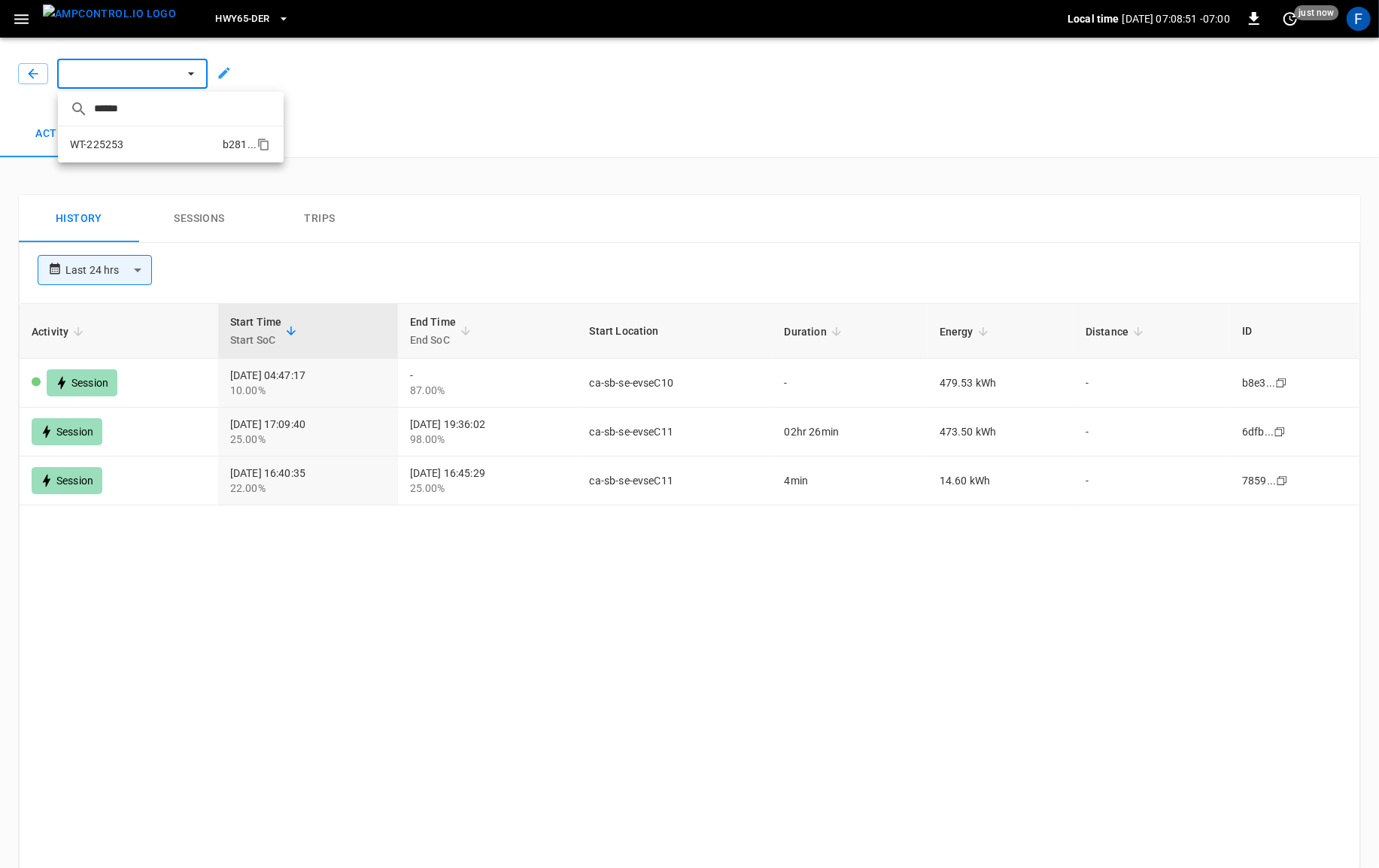
type input "******"
click at [128, 149] on li "WT-225253 b281 ..." at bounding box center [171, 145] width 226 height 36
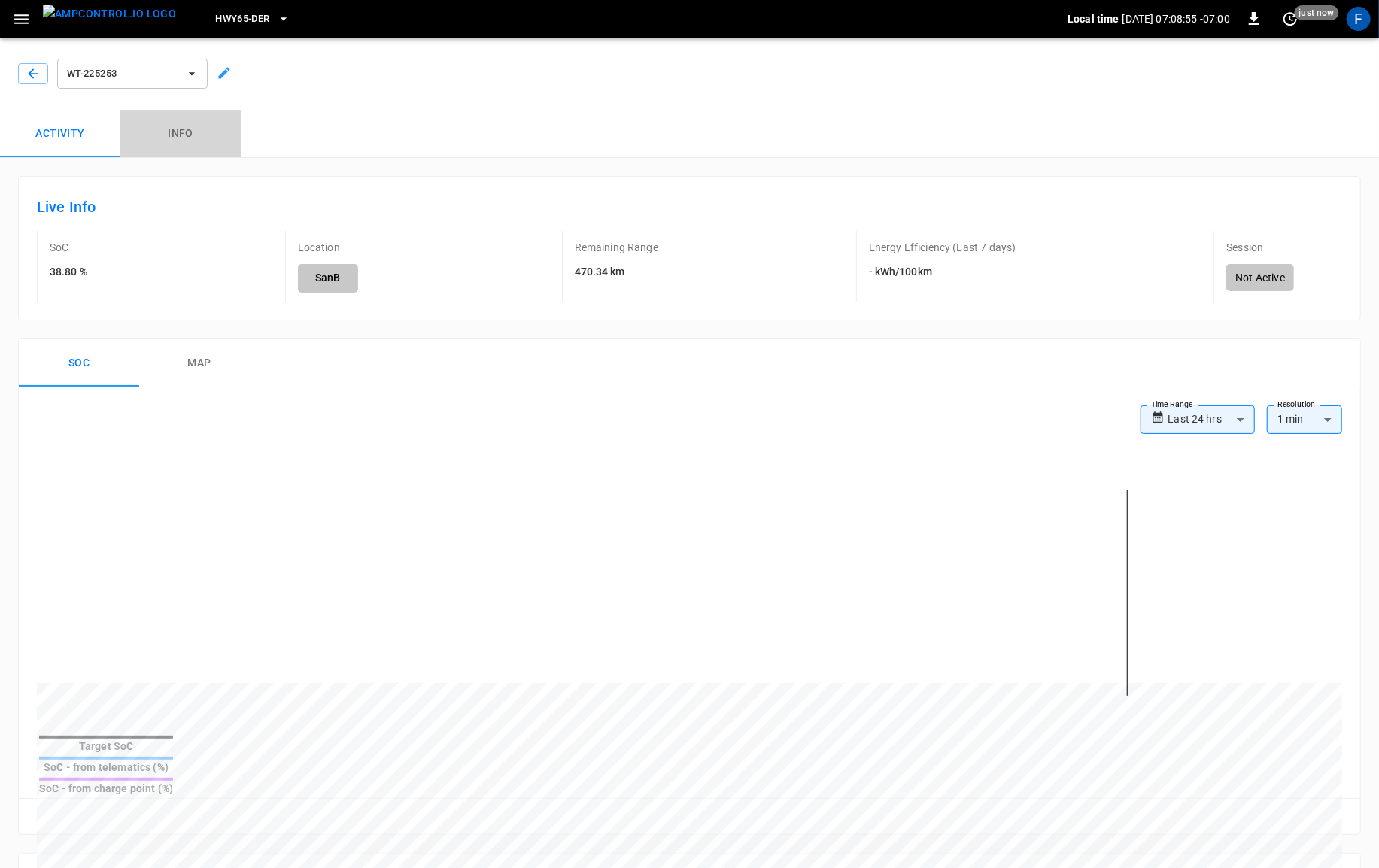
click at [177, 127] on button "Info" at bounding box center [180, 133] width 120 height 49
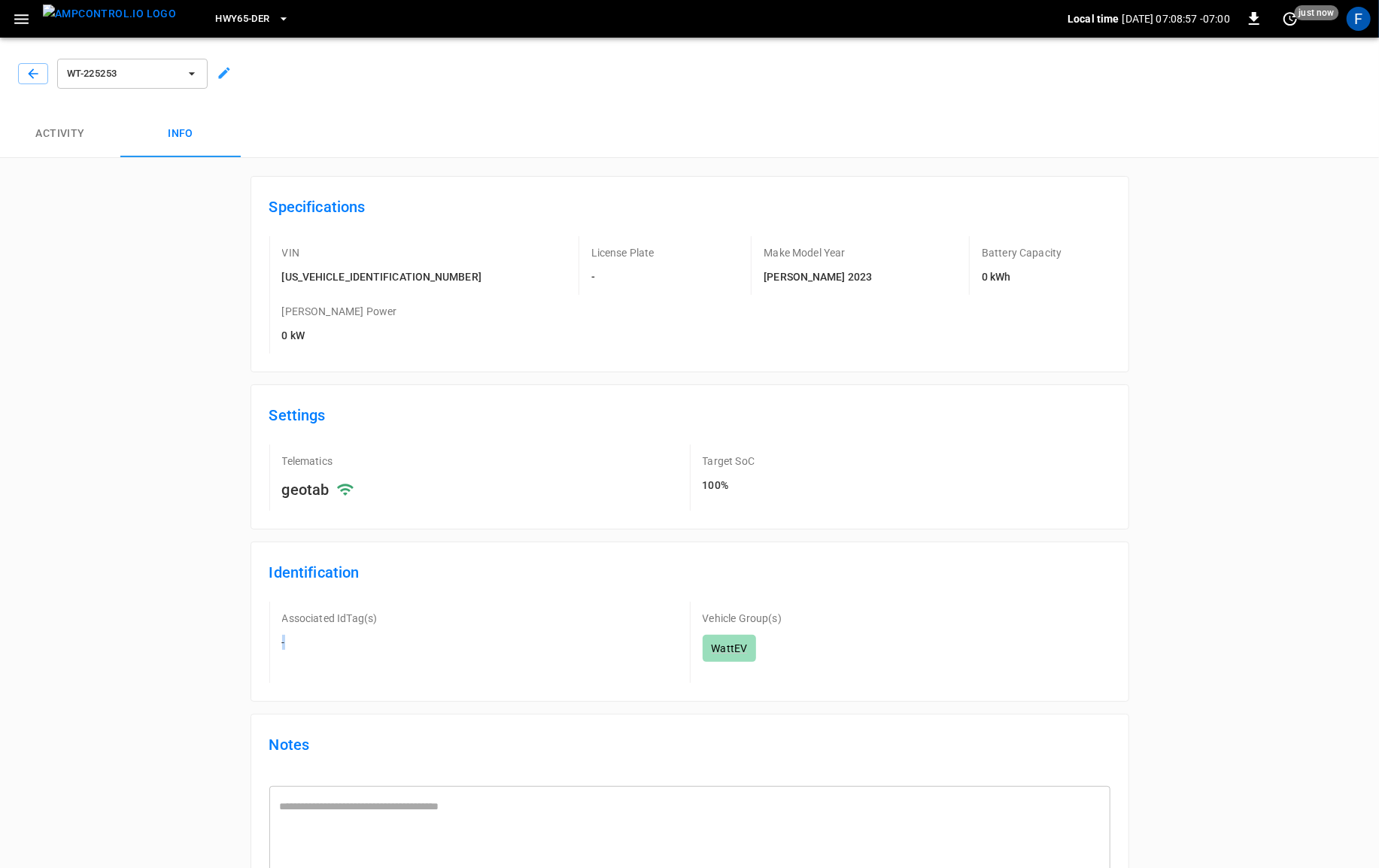
drag, startPoint x: 334, startPoint y: 591, endPoint x: 270, endPoint y: 585, distance: 64.3
click at [270, 602] on div "Associated IdTag(s) -" at bounding box center [479, 642] width 420 height 81
click at [285, 602] on div "Associated IdTag(s) -" at bounding box center [479, 642] width 420 height 81
click at [41, 78] on button "button" at bounding box center [33, 73] width 30 height 21
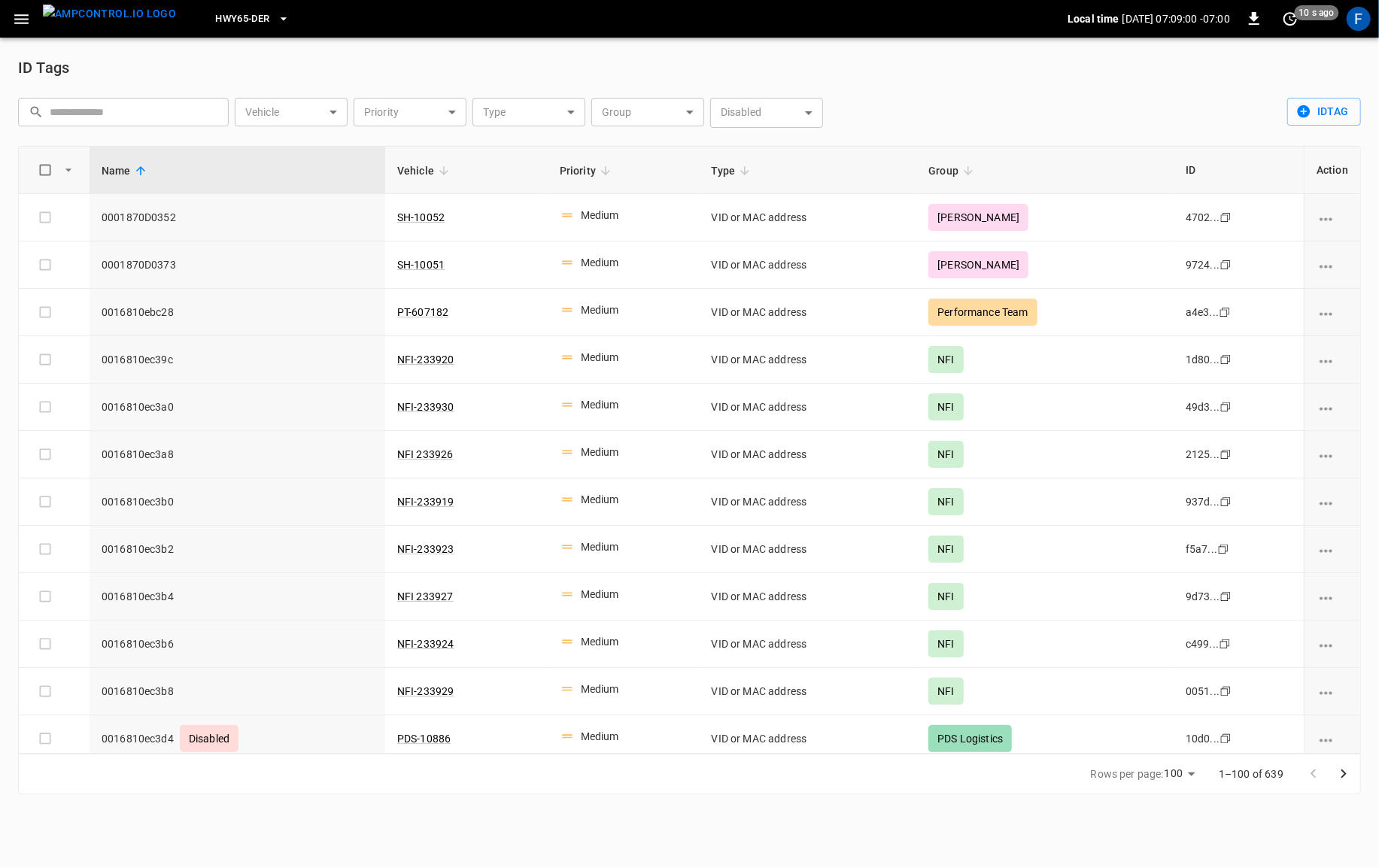
click at [638, 106] on body "HWY65-DER Local time [DATE] 07:09:00 -07:00 0 10 s ago F ID Tags ​ ​ Vehicle ​ …" at bounding box center [689, 406] width 1379 height 813
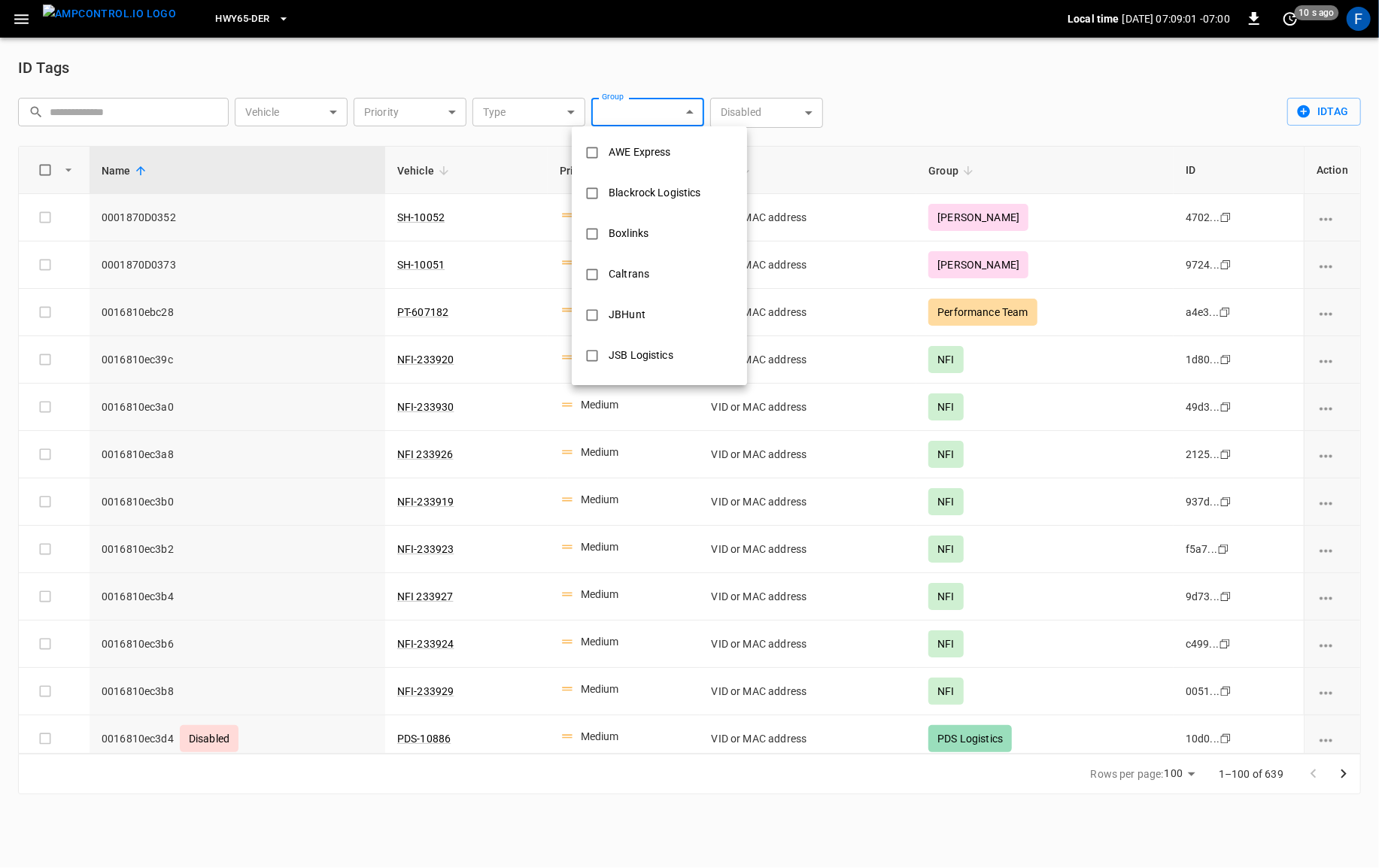
scroll to position [790, 0]
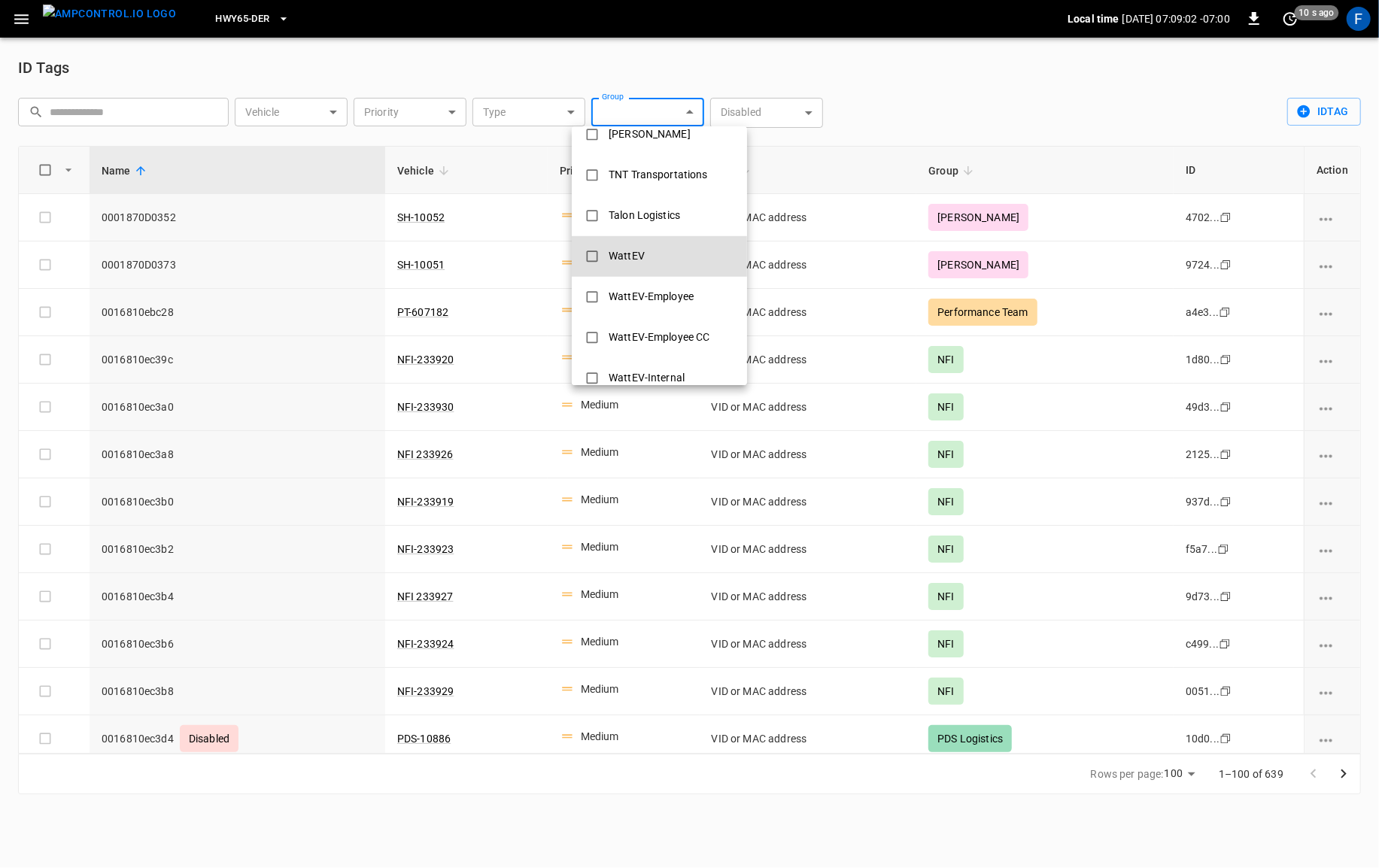
click at [647, 259] on div "WattEV" at bounding box center [626, 255] width 54 height 28
type input "******"
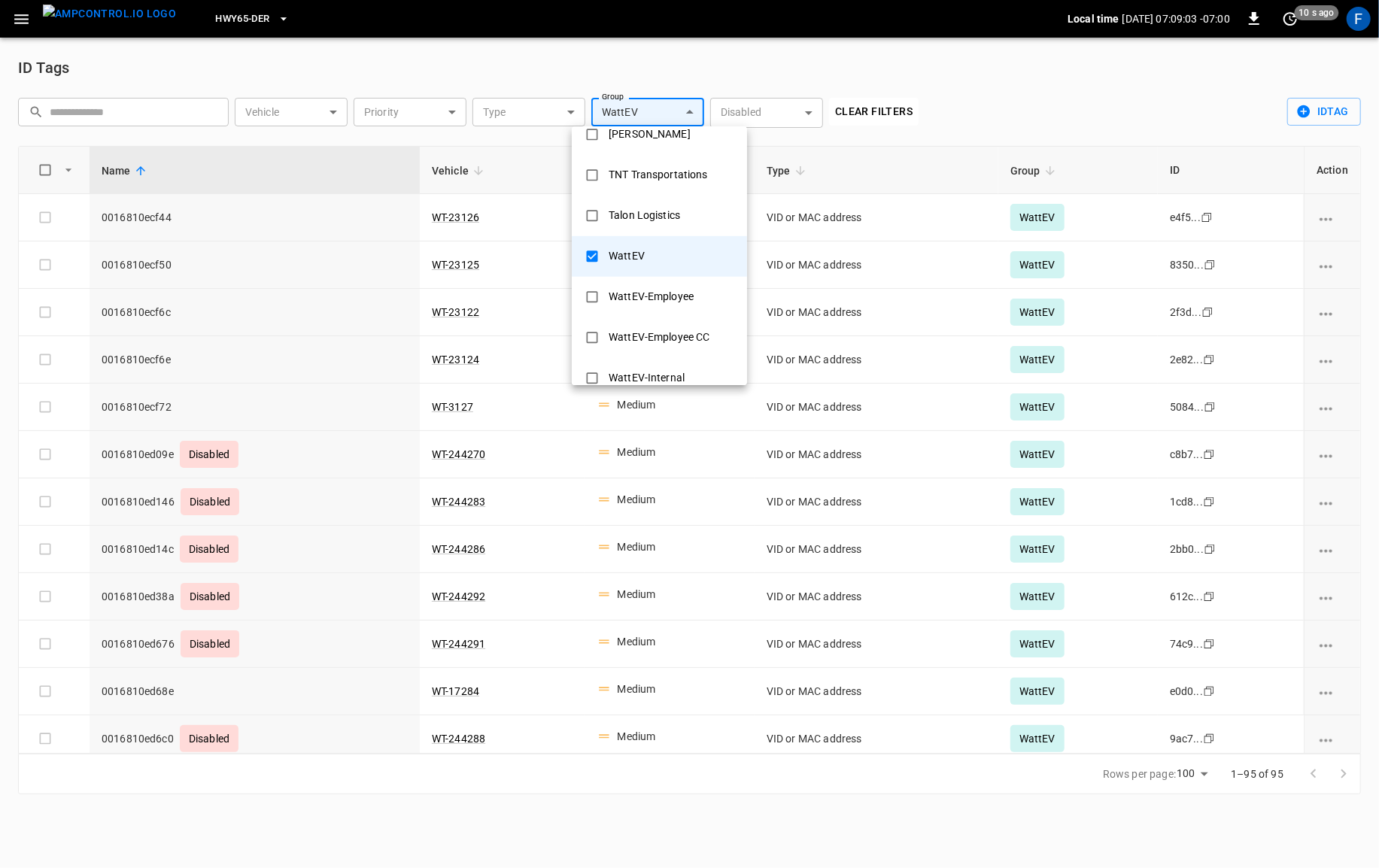
click at [466, 71] on div at bounding box center [689, 434] width 1379 height 868
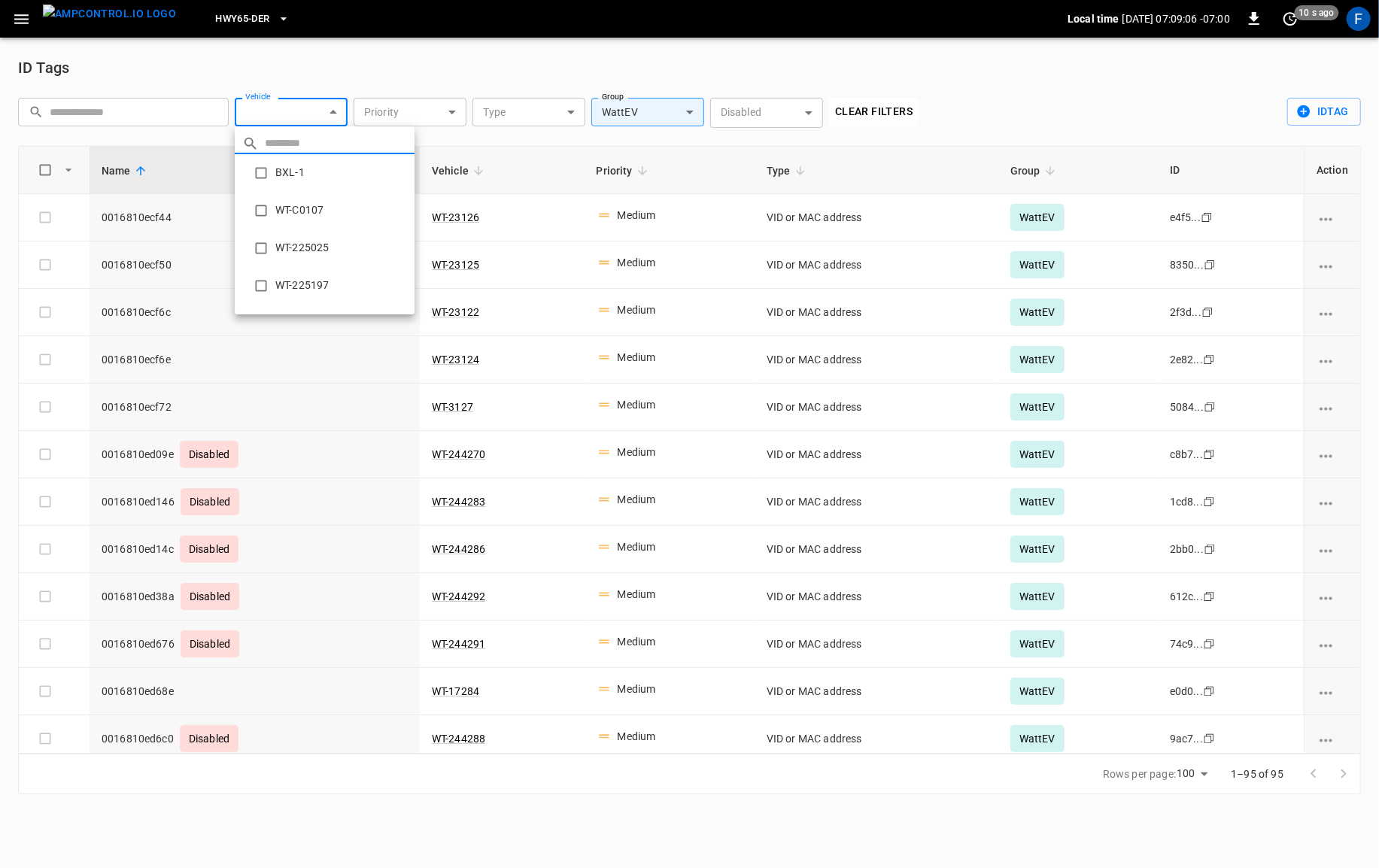
click at [332, 118] on body "HWY65-DER Local time [DATE] 07:09:06 -07:00 0 10 s ago F ID Tags ​ ​ Vehicle ​ …" at bounding box center [689, 406] width 1379 height 813
type input "****"
click at [353, 248] on li "WT-225253" at bounding box center [302, 248] width 135 height 37
type input "**********"
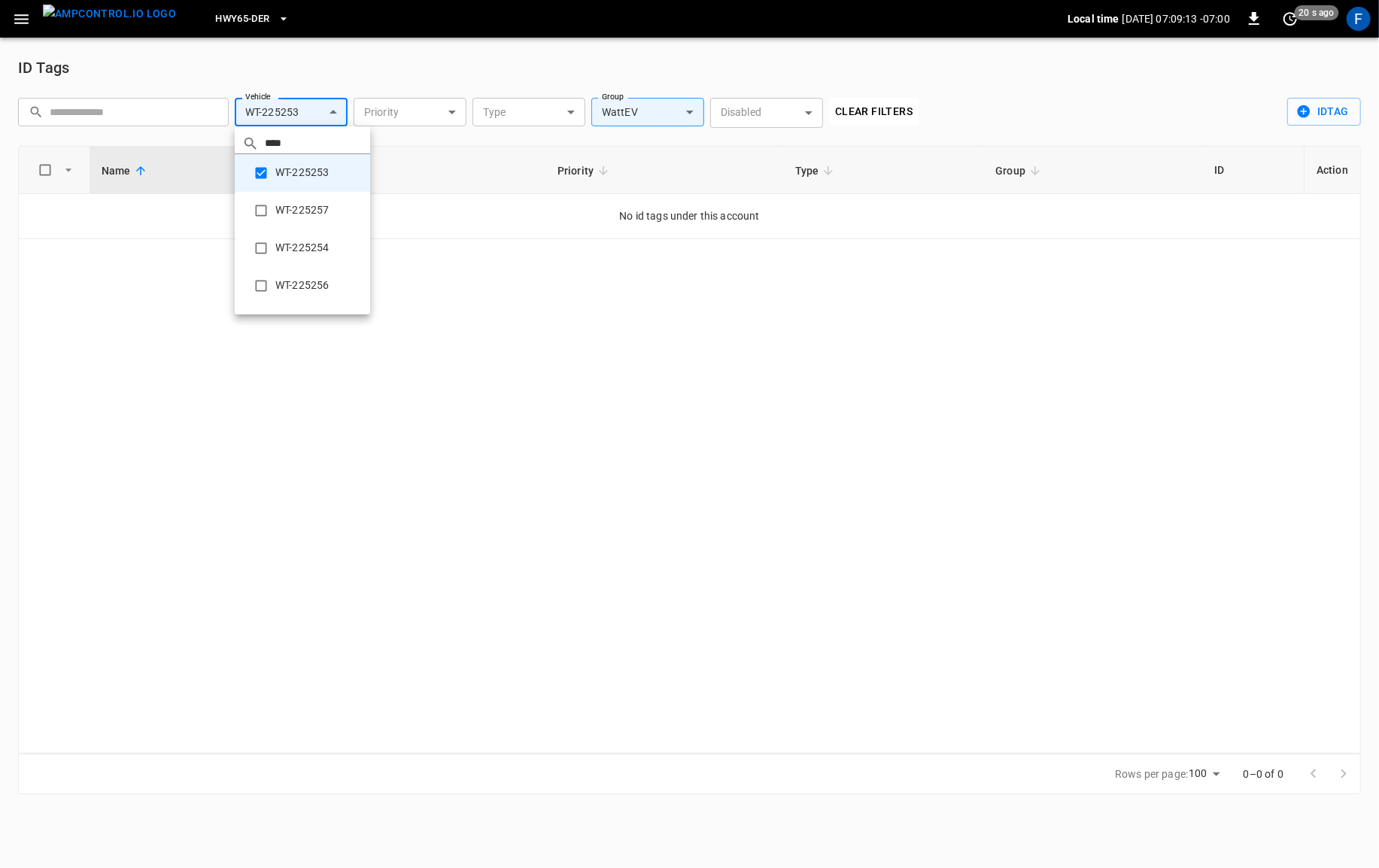
click at [348, 77] on div at bounding box center [689, 434] width 1379 height 868
click at [323, 120] on body "**********" at bounding box center [689, 406] width 1379 height 813
drag, startPoint x: 299, startPoint y: 170, endPoint x: 477, endPoint y: 155, distance: 178.6
click at [299, 170] on li "WT-225253" at bounding box center [324, 172] width 180 height 37
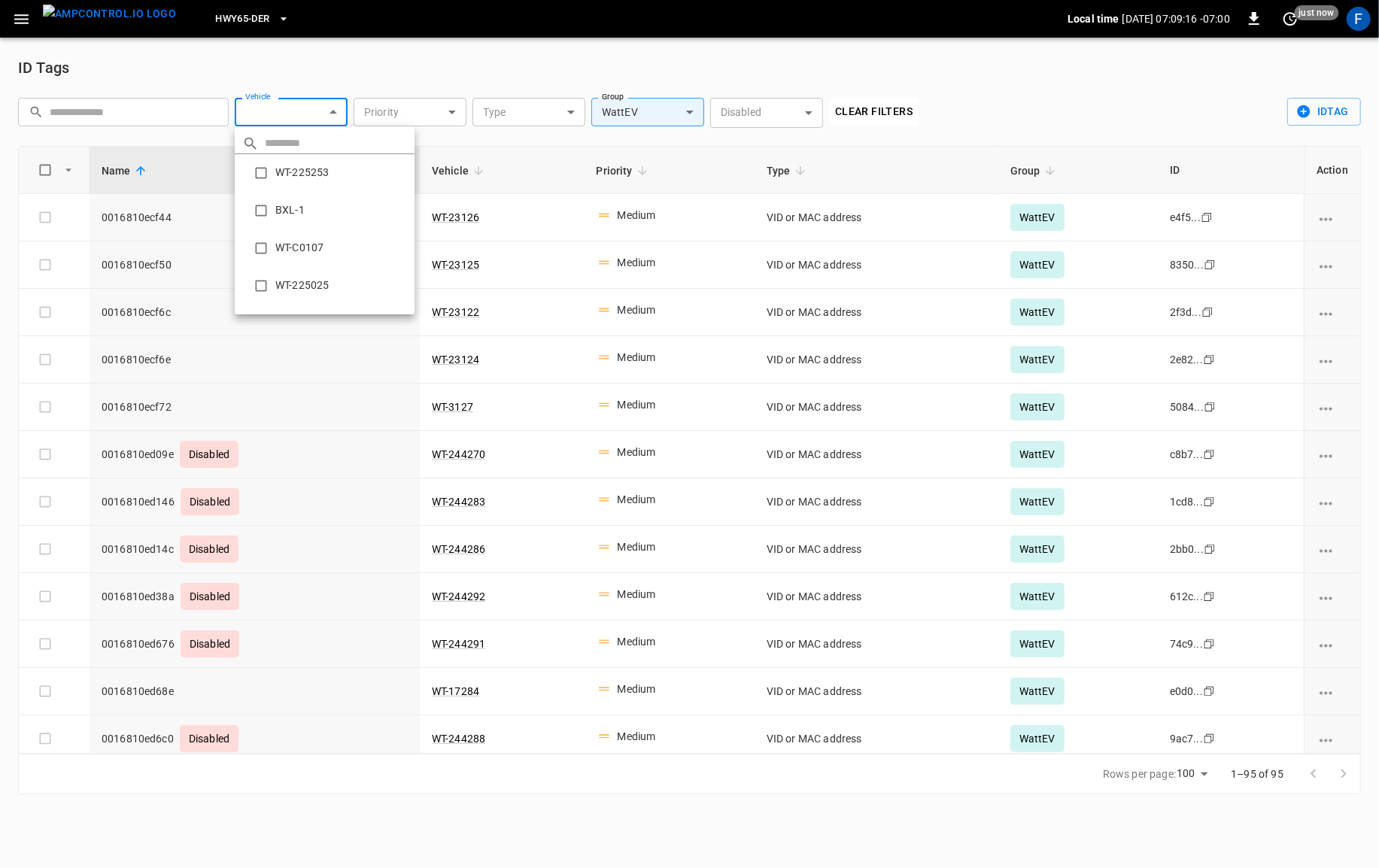
click at [699, 213] on div at bounding box center [689, 434] width 1379 height 868
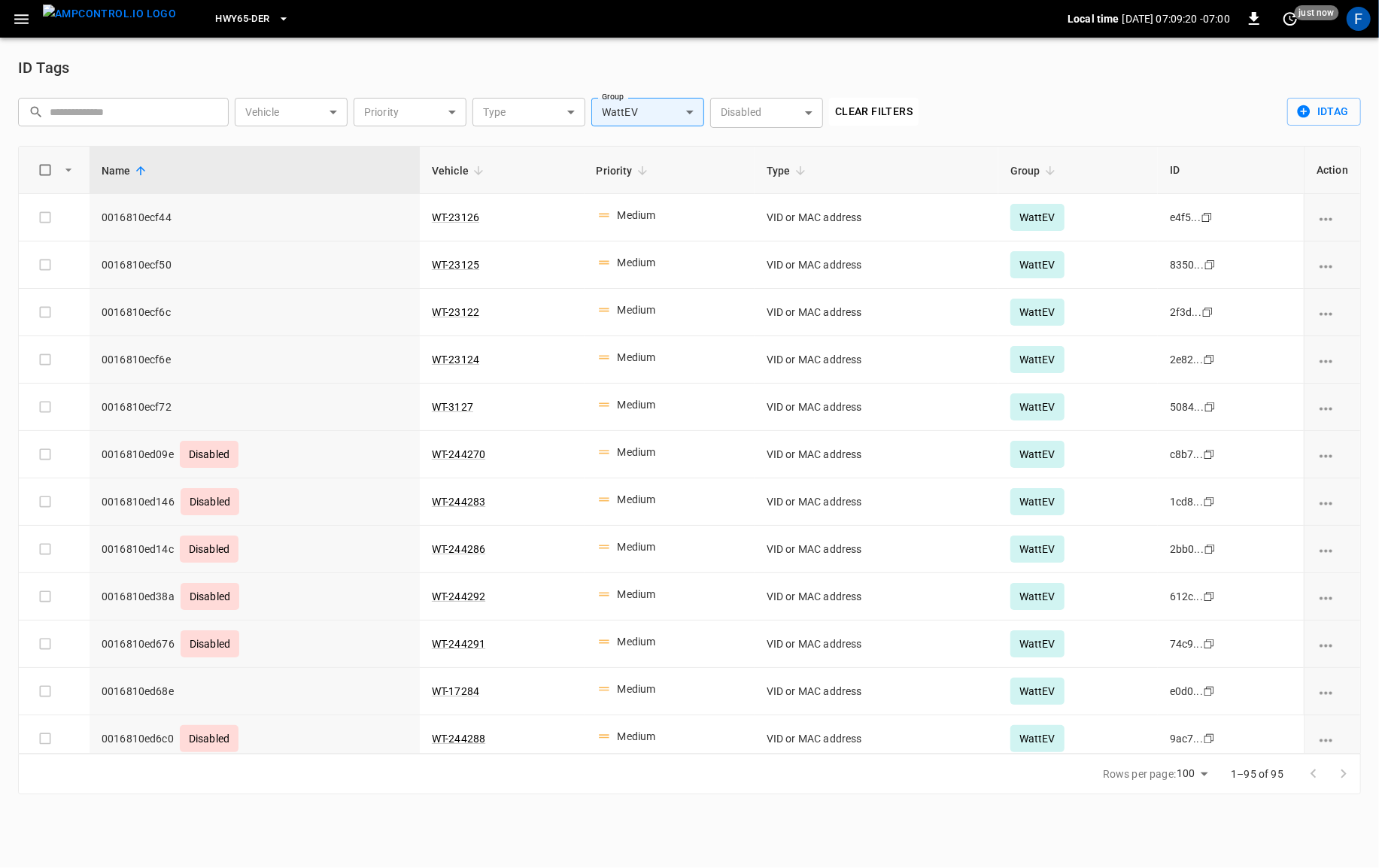
scroll to position [3293, 0]
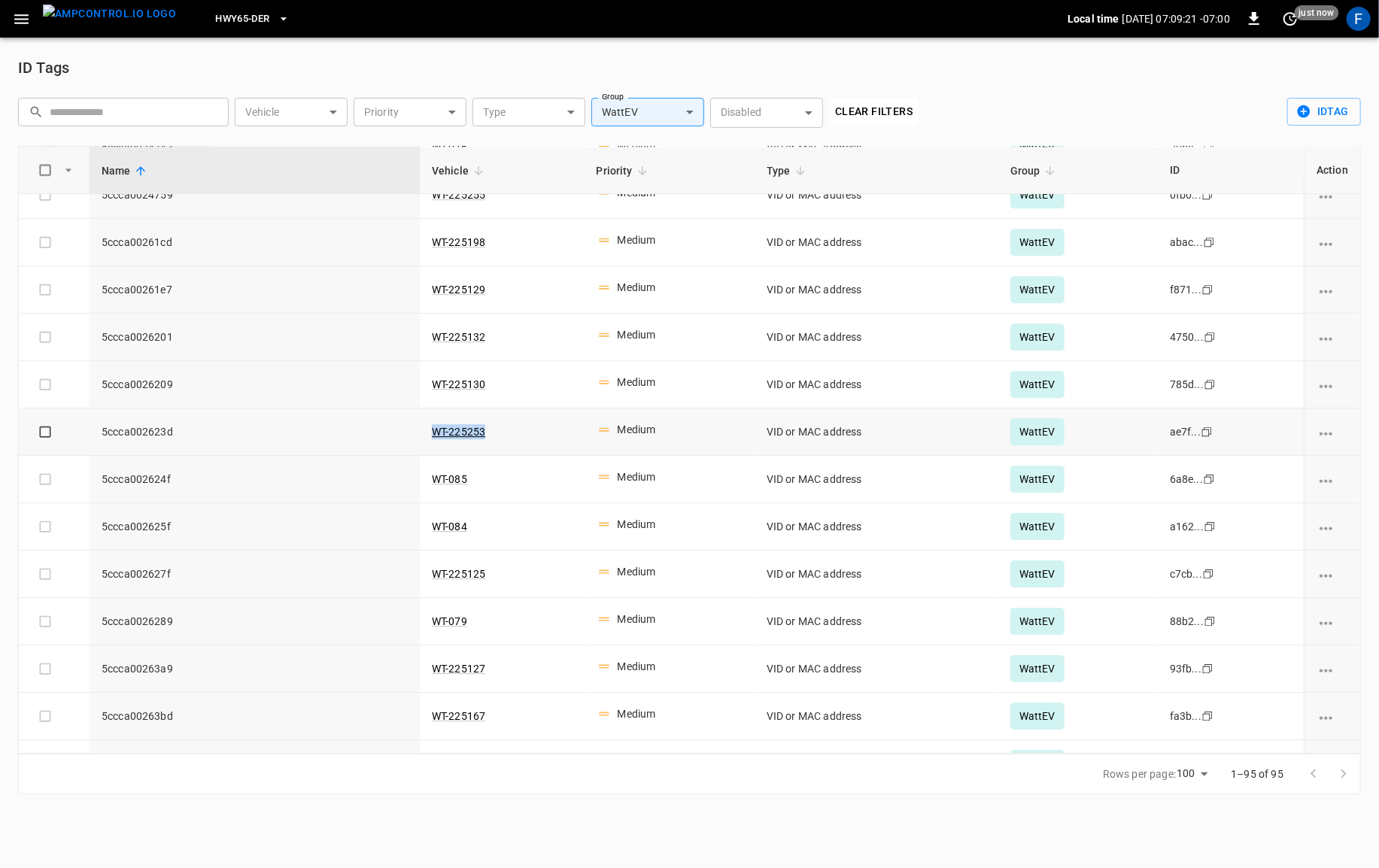
drag, startPoint x: 412, startPoint y: 452, endPoint x: 513, endPoint y: 452, distance: 101.0
click at [513, 452] on tr "[MAC_ADDRESS] WT-225253 Medium VID or MAC address WattEV ae7f... Copy" at bounding box center [690, 433] width 1342 height 48
click at [538, 452] on td "WT-225253" at bounding box center [502, 433] width 165 height 48
drag, startPoint x: 137, startPoint y: 448, endPoint x: 1288, endPoint y: 434, distance: 1151.1
click at [1288, 434] on tr "[MAC_ADDRESS] WT-225253 Medium VID or MAC address WattEV ae7f... Copy" at bounding box center [690, 433] width 1342 height 48
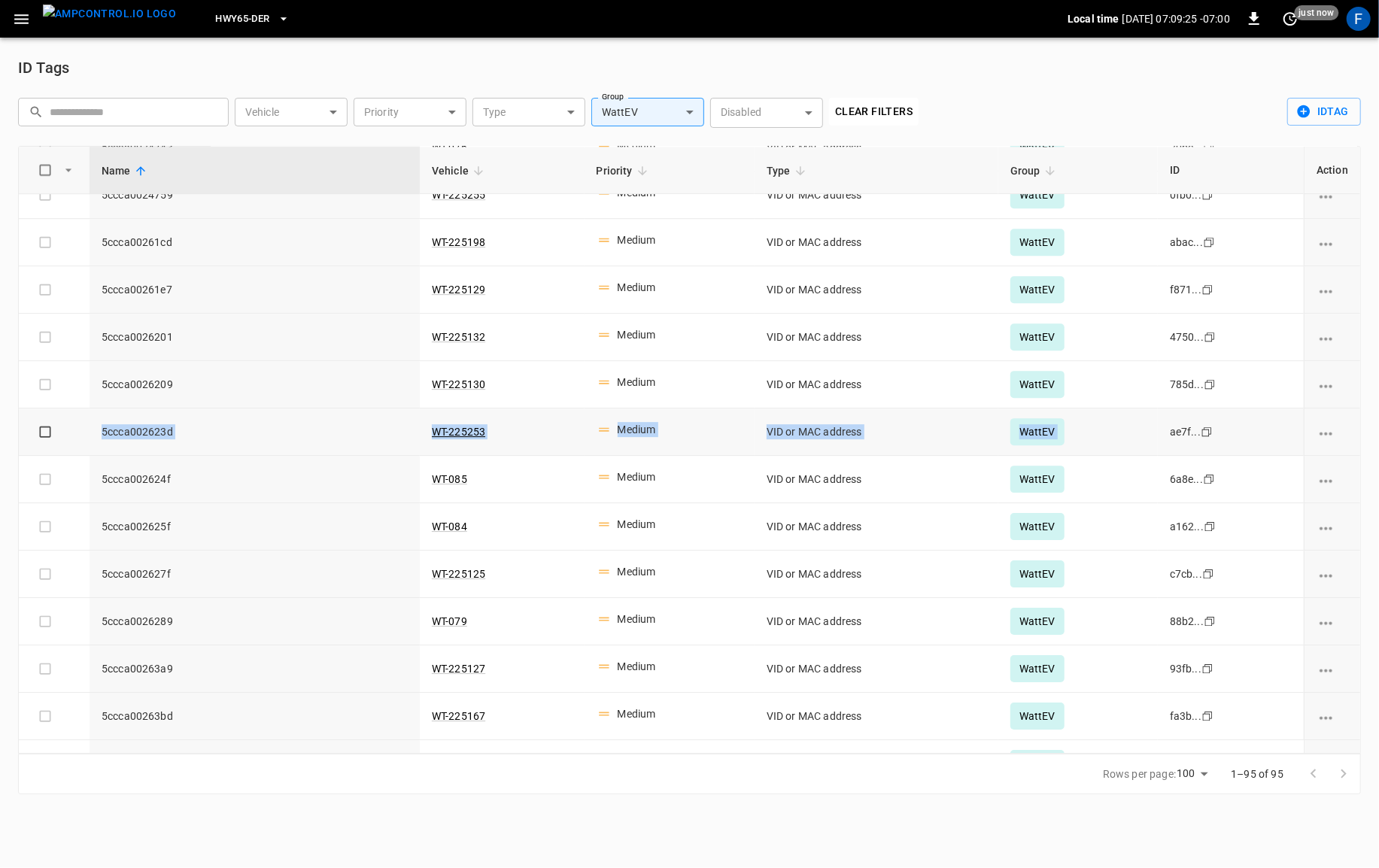
click at [1285, 437] on td "ae7f... Copy" at bounding box center [1230, 433] width 146 height 48
click at [137, 439] on span "5ccca002623d" at bounding box center [254, 432] width 306 height 15
click at [1211, 436] on icon "copy" at bounding box center [1207, 431] width 9 height 9
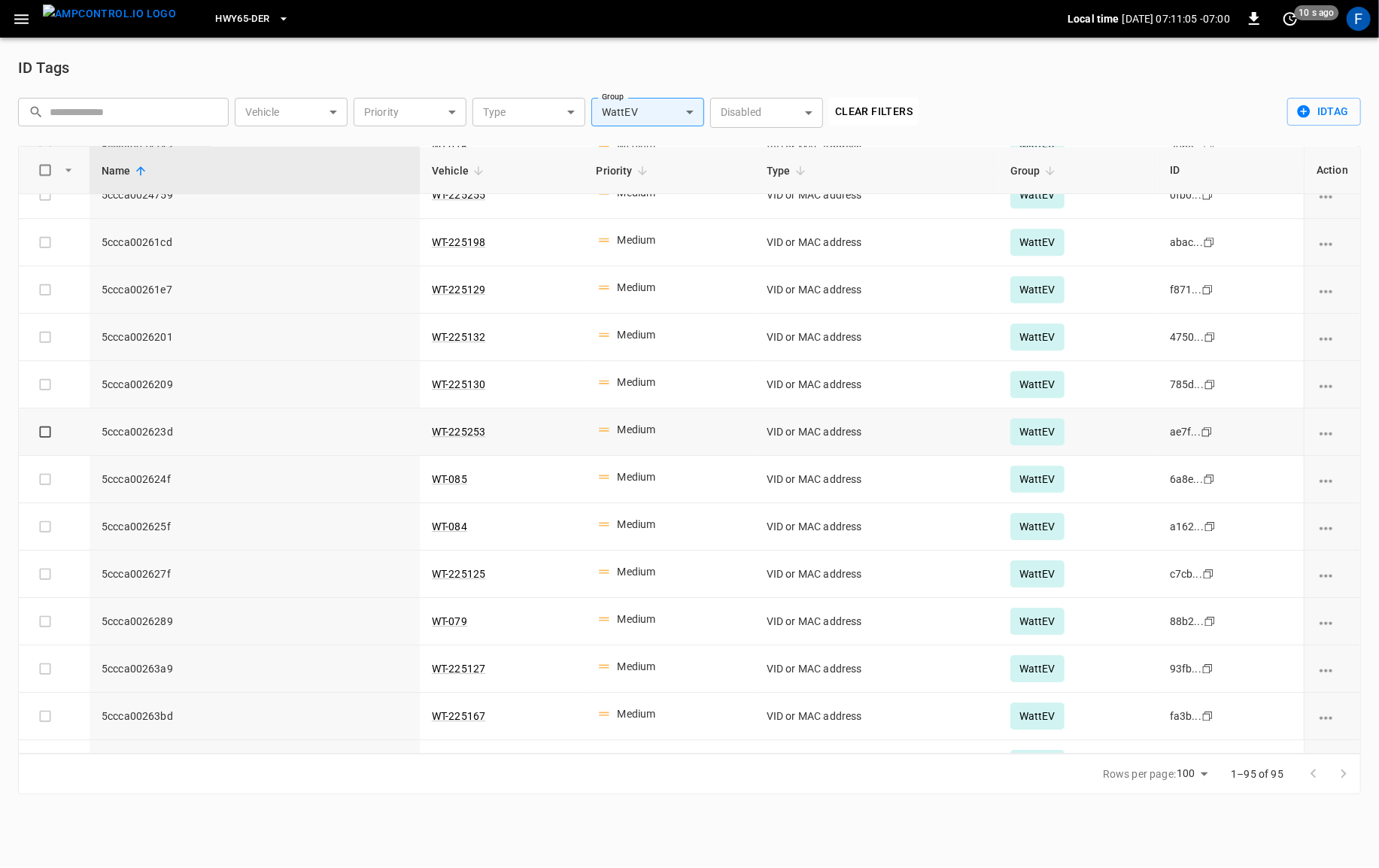
click at [24, 16] on icon "button" at bounding box center [22, 19] width 19 height 19
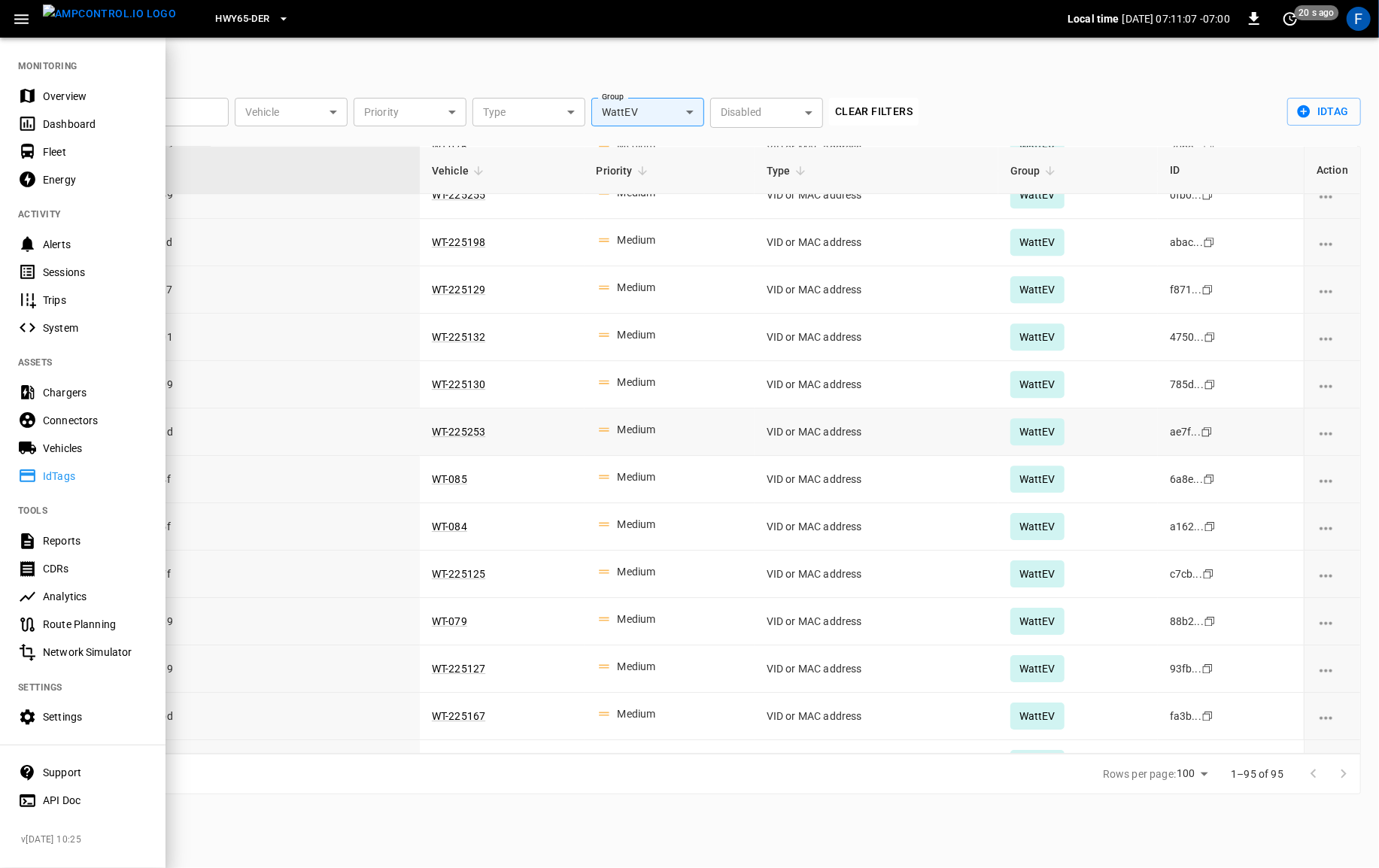
click at [66, 446] on div "Vehicles" at bounding box center [95, 449] width 105 height 15
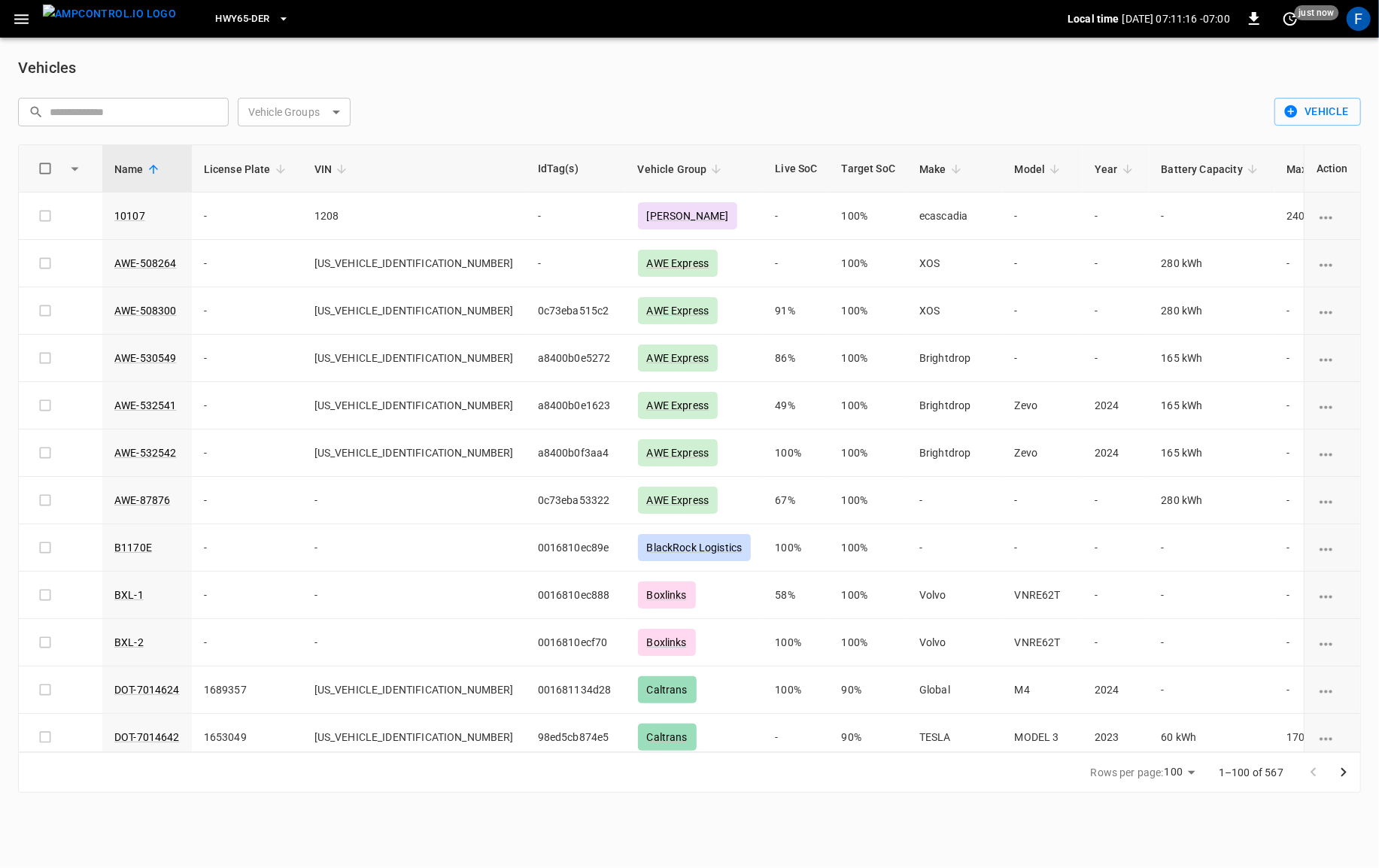
click at [132, 116] on input "text" at bounding box center [133, 111] width 169 height 28
paste input "**********"
type input "**********"
click at [157, 94] on div "​ ​" at bounding box center [120, 109] width 216 height 34
click at [152, 111] on input "text" at bounding box center [133, 111] width 169 height 28
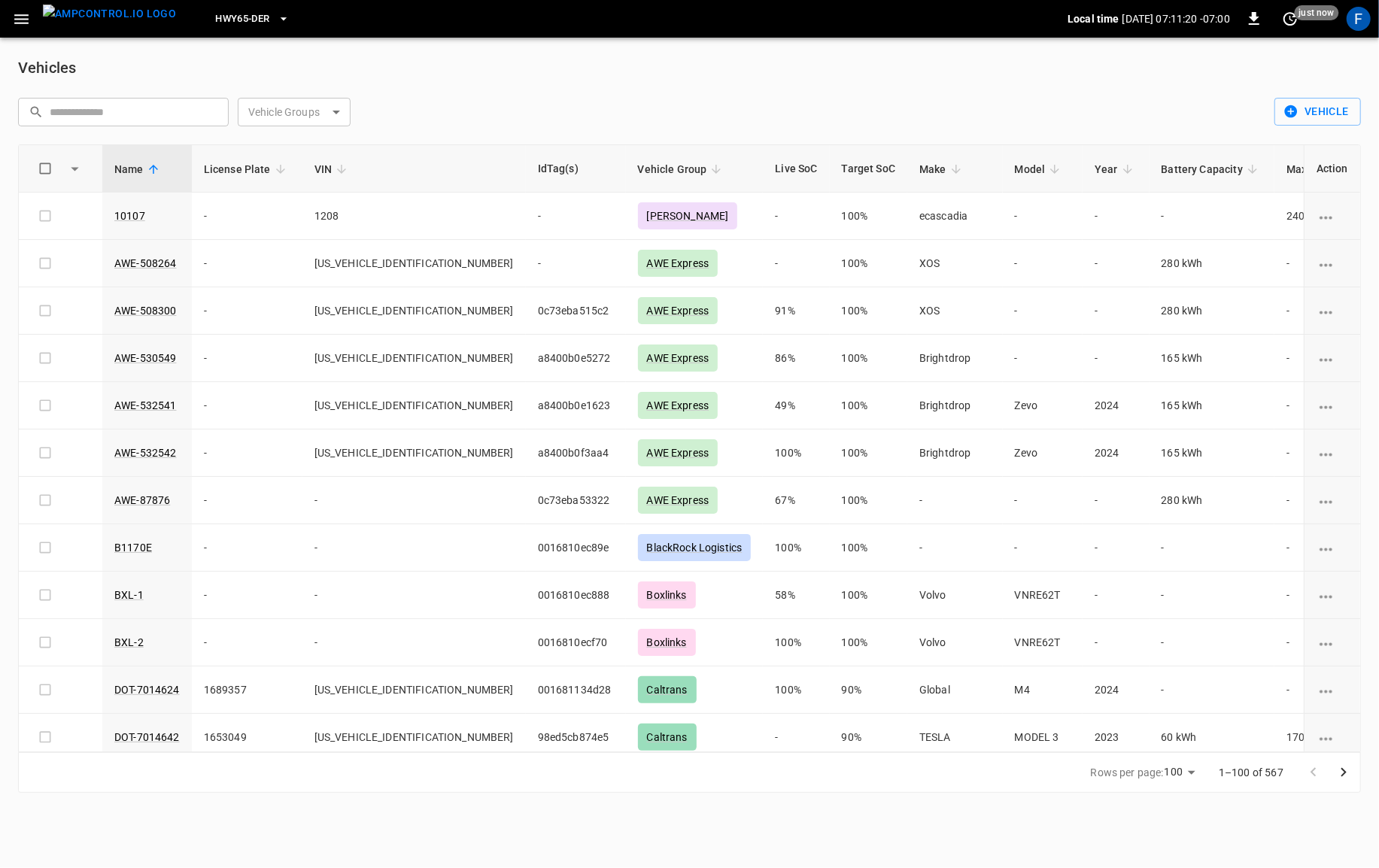
paste input "******"
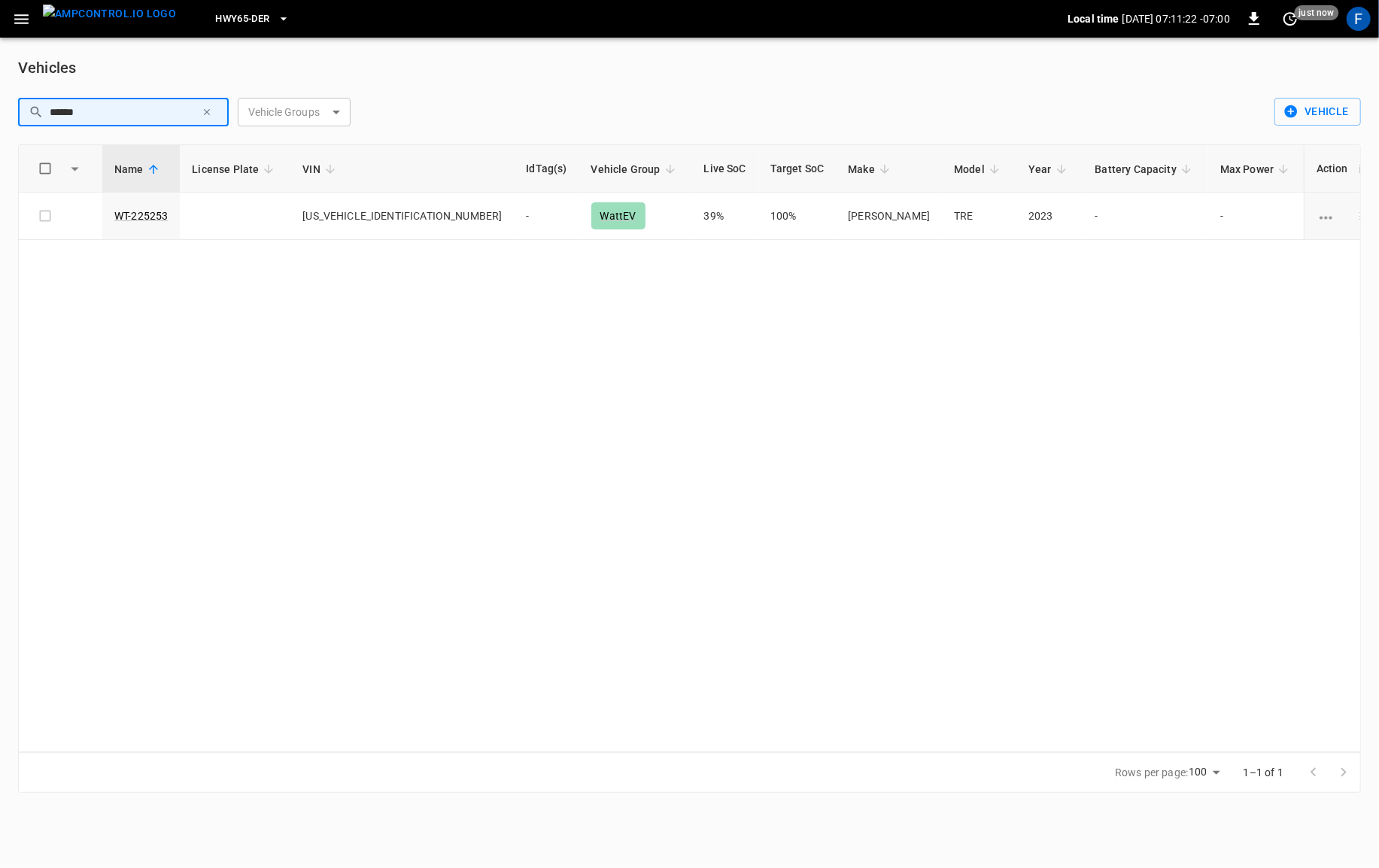
type input "******"
click at [314, 369] on div "Name License Plate VIN IdTag(s) Vehicle Group Live SoC Target SoC Make Model Ye…" at bounding box center [689, 449] width 1343 height 608
